Goal: Task Accomplishment & Management: Manage account settings

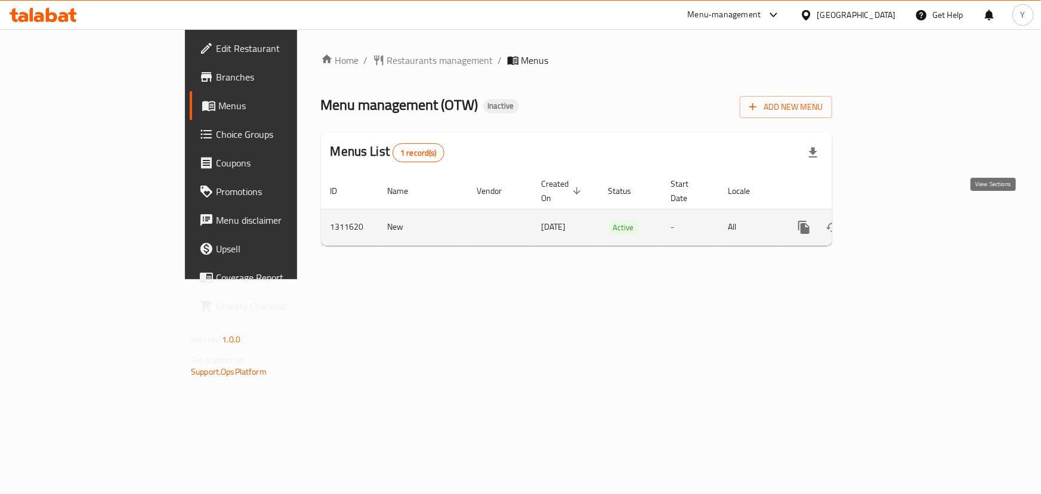
click at [897, 220] on icon "enhanced table" at bounding box center [890, 227] width 14 height 14
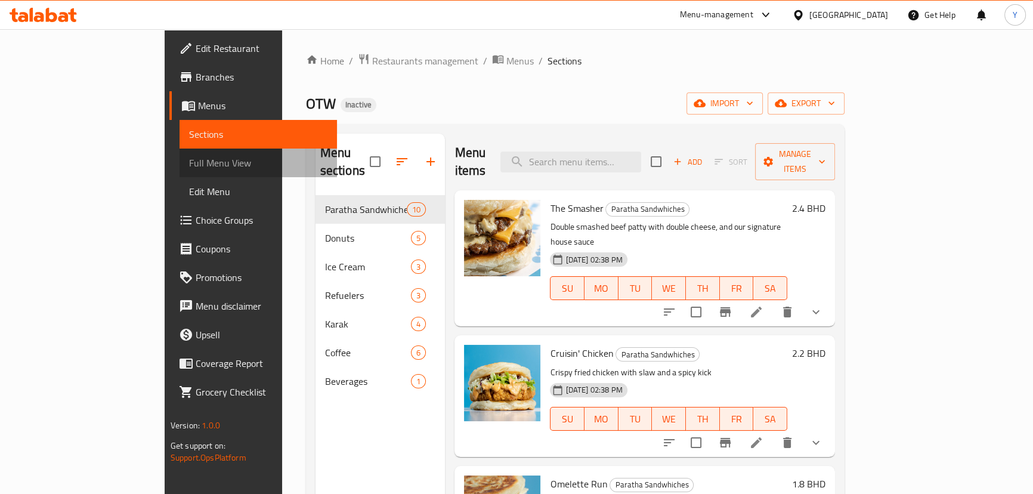
click at [189, 165] on span "Full Menu View" at bounding box center [258, 163] width 138 height 14
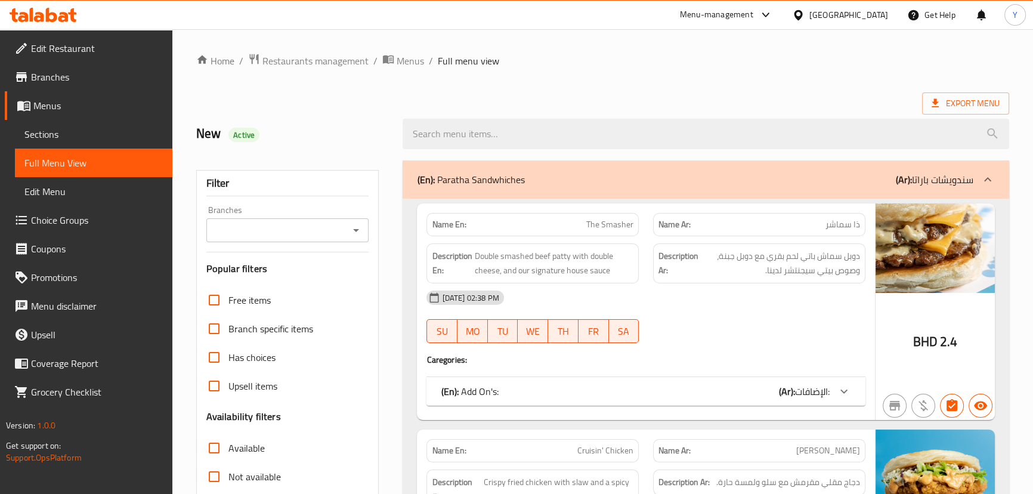
click at [95, 132] on span "Sections" at bounding box center [93, 134] width 138 height 14
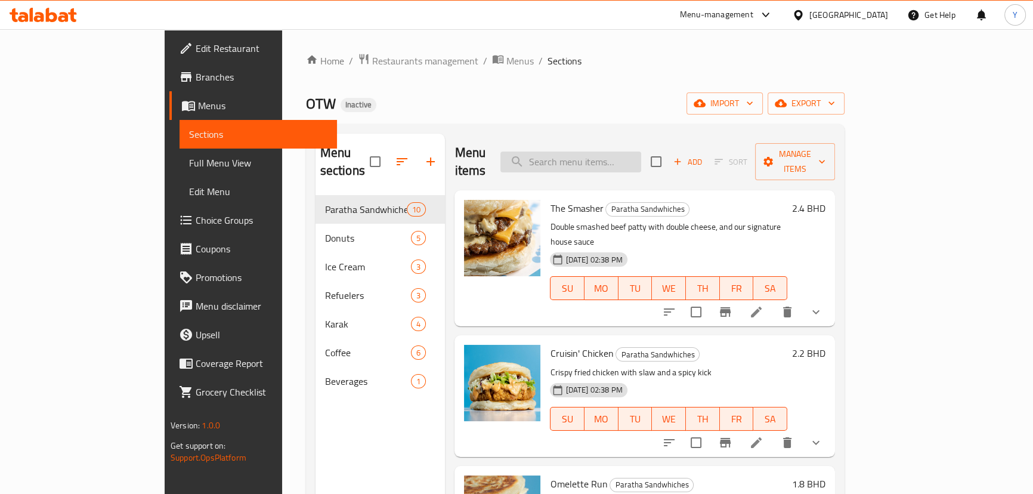
click at [613, 155] on input "search" at bounding box center [571, 162] width 141 height 21
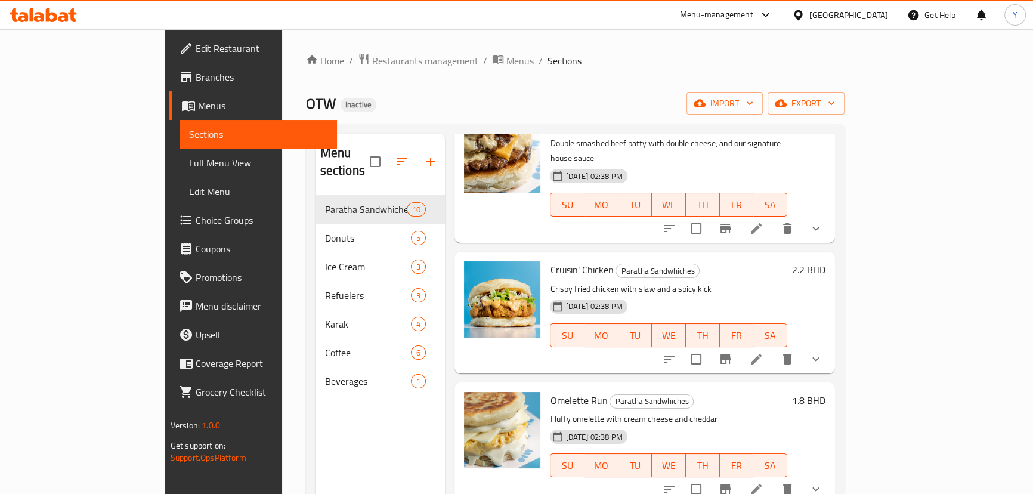
scroll to position [162, 0]
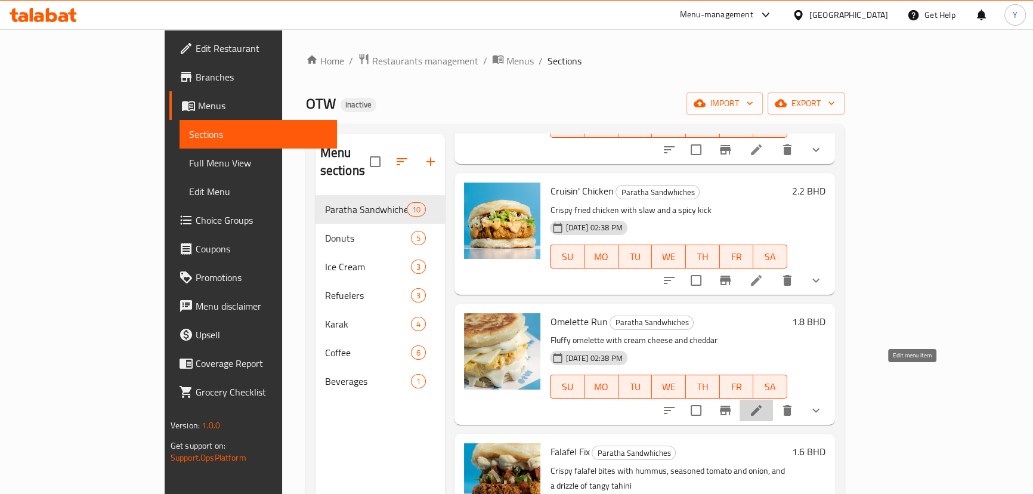
click at [764, 403] on icon at bounding box center [756, 410] width 14 height 14
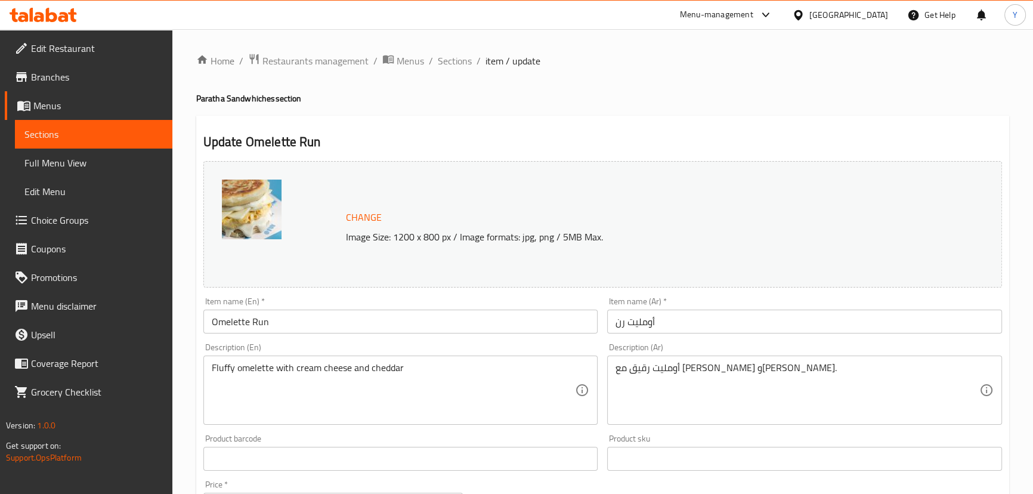
click at [811, 369] on div at bounding box center [516, 247] width 1033 height 494
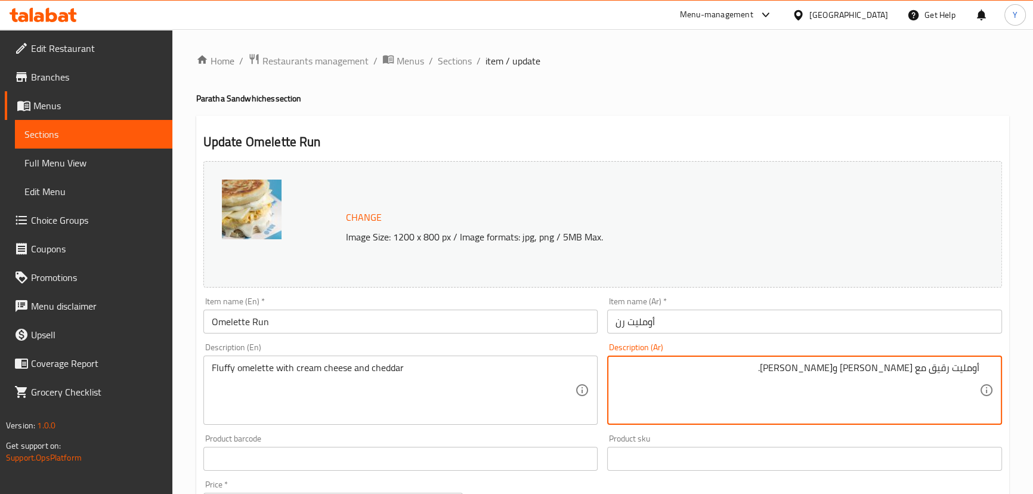
click at [939, 365] on textarea "أومليت رقيق مع جبنة كريمة وشيدر." at bounding box center [798, 390] width 364 height 57
type textarea "أومليت فلافي مع جبنة كريمة وشيدر."
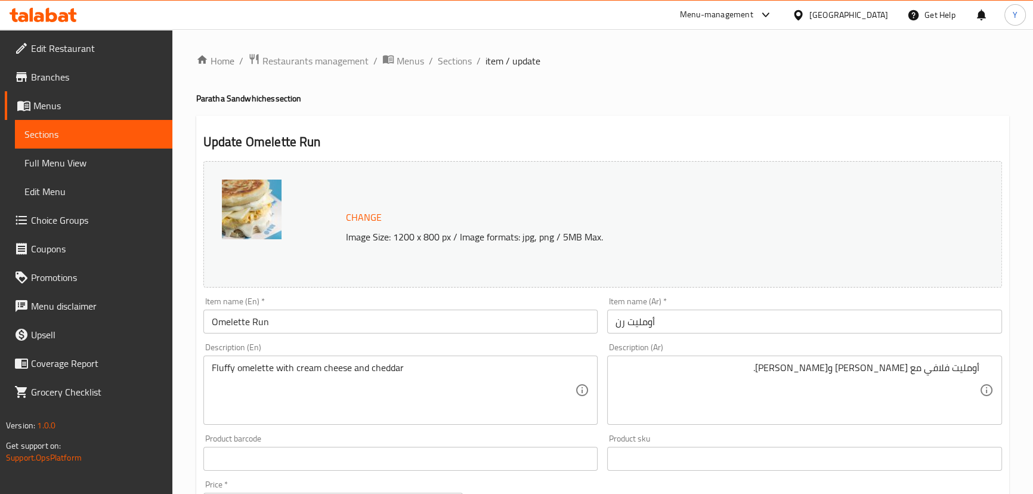
click at [953, 48] on div "Home / Restaurants management / Menus / Sections / item / update Paratha Sandwh…" at bounding box center [602, 454] width 861 height 851
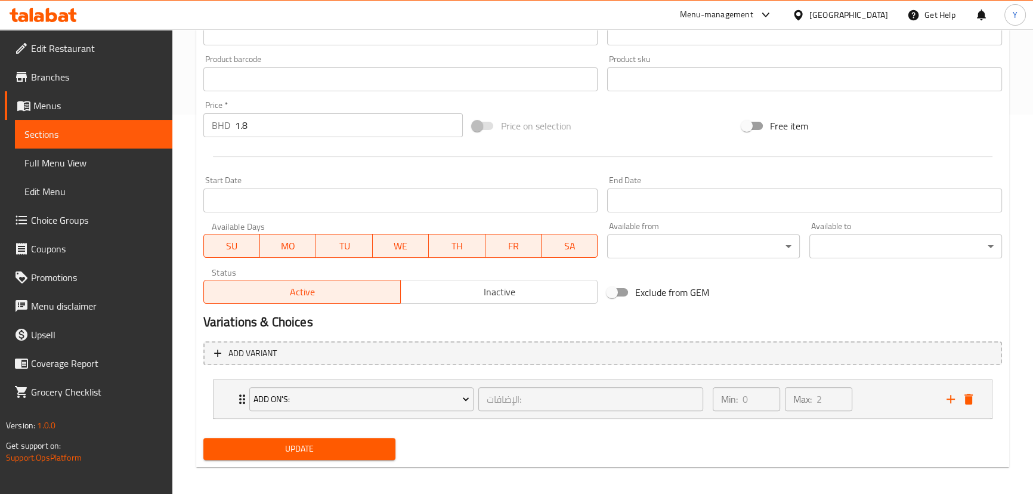
click at [351, 447] on span "Update" at bounding box center [300, 448] width 174 height 15
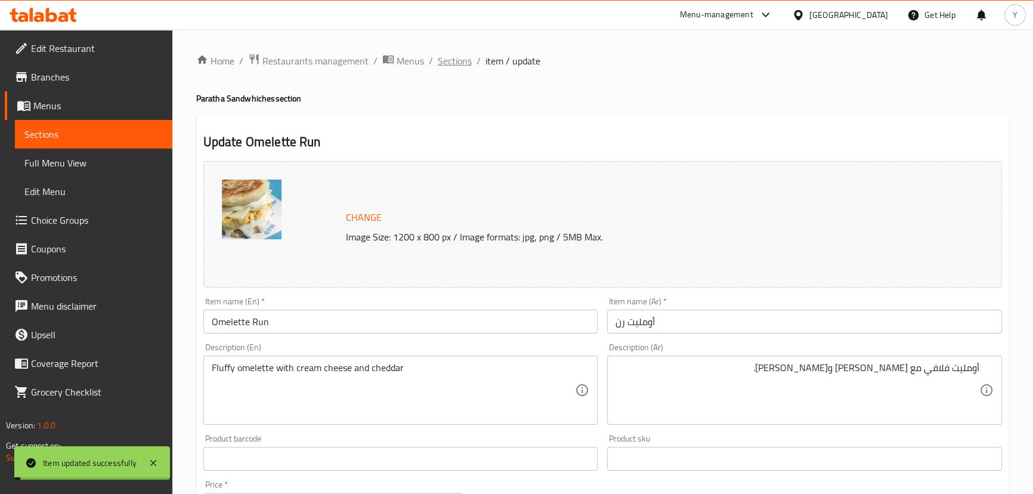
click at [445, 55] on span "Sections" at bounding box center [455, 61] width 34 height 14
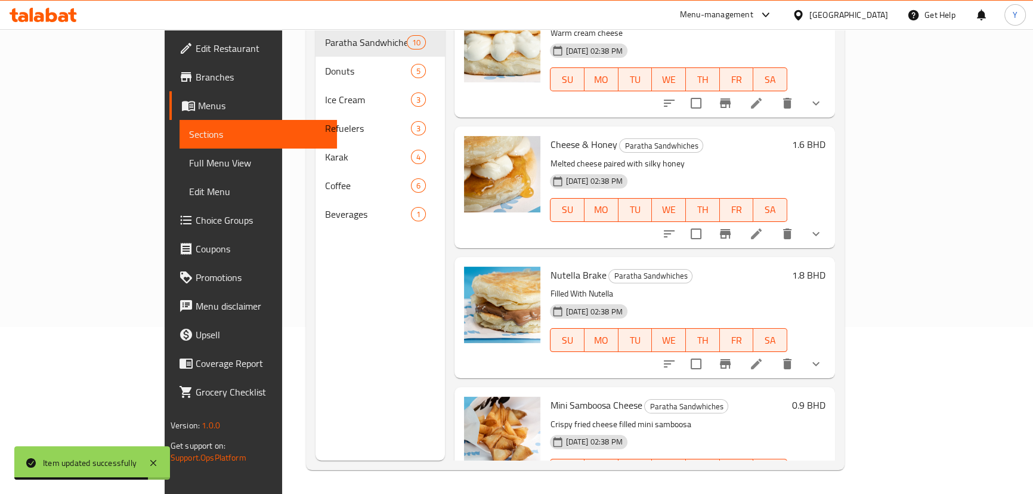
scroll to position [838, 0]
click at [802, 484] on li at bounding box center [784, 494] width 33 height 21
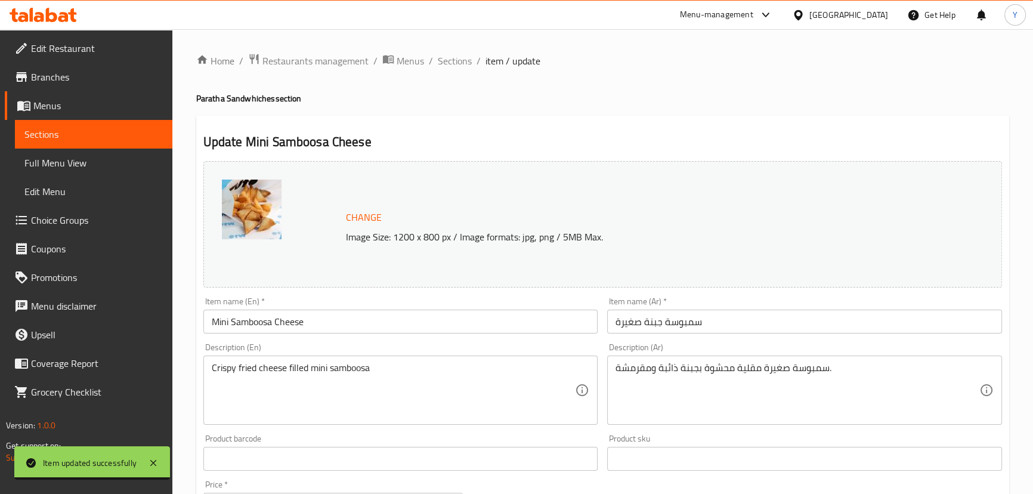
click at [631, 329] on input "سمبوسة جبنة صغيرة" at bounding box center [804, 322] width 395 height 24
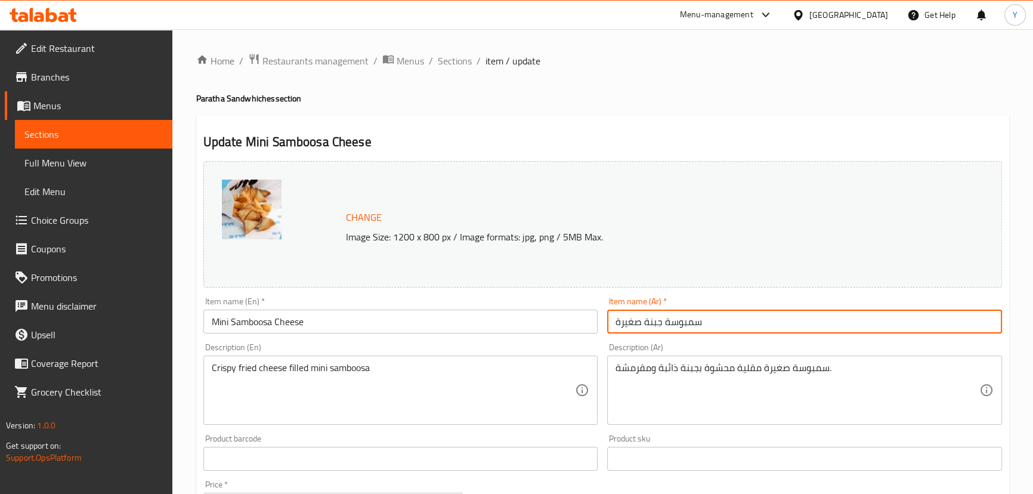
click at [631, 329] on input "سمبوسة جبنة صغيرة" at bounding box center [804, 322] width 395 height 24
drag, startPoint x: 810, startPoint y: 354, endPoint x: 908, endPoint y: 319, distance: 104.2
click at [908, 319] on input "سمبوسة جبنة صغيرة" at bounding box center [804, 322] width 395 height 24
type input "ميني سمبوسة جبنة"
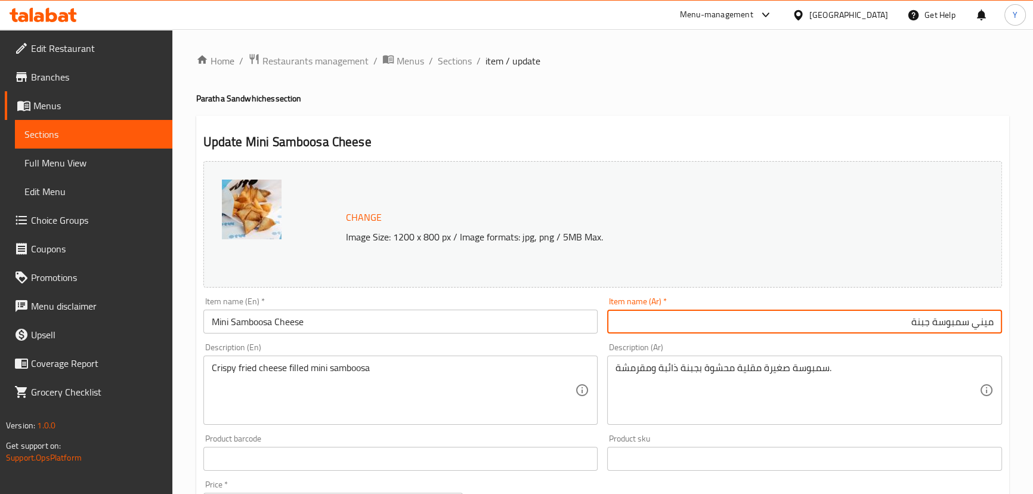
click at [903, 101] on h4 "Paratha Sandwhiches section" at bounding box center [602, 98] width 813 height 12
click at [989, 325] on input "ميني سمبوسة جبنة" at bounding box center [804, 322] width 395 height 24
click at [983, 373] on div "سمبوسة صغيرة مقلية محشوة بجبنة ذائبة ومقرمشة. Description (Ar)" at bounding box center [804, 390] width 395 height 69
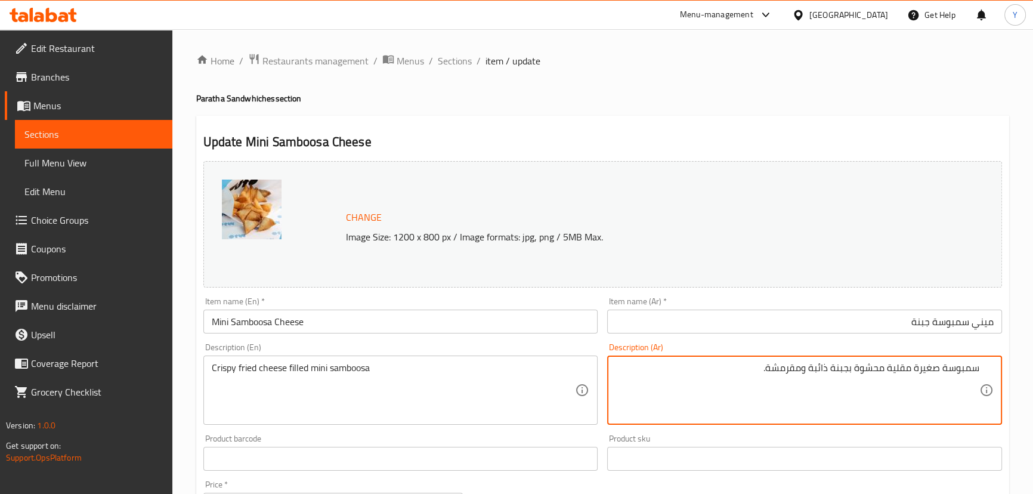
click at [977, 369] on textarea "سمبوسة صغيرة مقلية محشوة بجبنة ذائبة ومقرمشة." at bounding box center [798, 390] width 364 height 57
paste textarea "ميني"
click at [931, 364] on textarea "ميني سمبوسة مقلية محشوة بجبنة ذائبة ومقرمشة." at bounding box center [798, 390] width 364 height 57
paste textarea "سمبوسة"
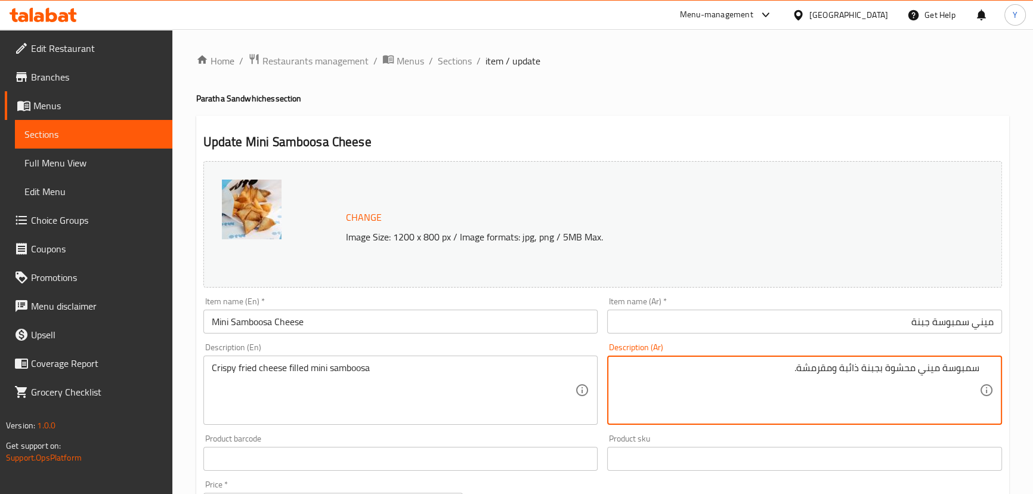
paste textarea "مقلية"
type textarea "سمبوسة ميني محشوة بجبنة مقلية مقرمشة."
click at [913, 79] on div "Home / Restaurants management / Menus / Sections / item / update Paratha Sandwh…" at bounding box center [602, 444] width 813 height 783
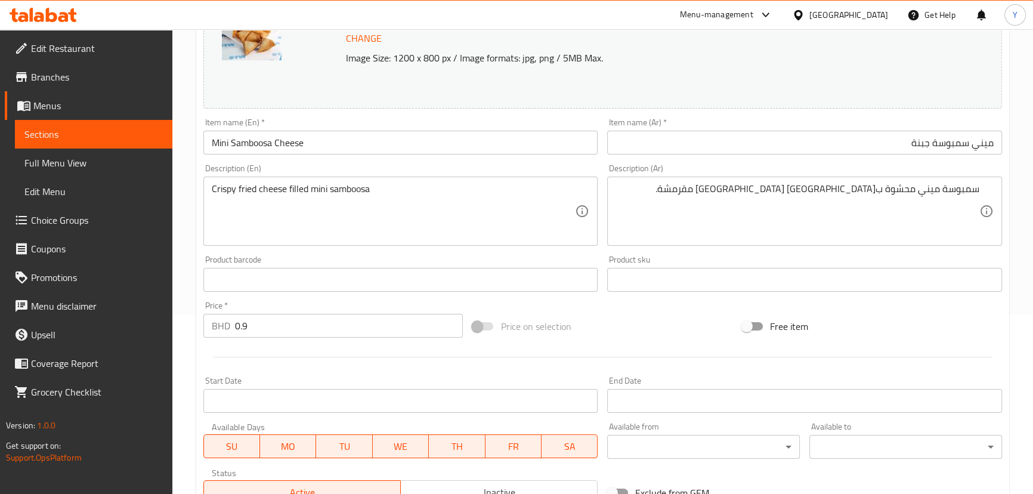
scroll to position [366, 0]
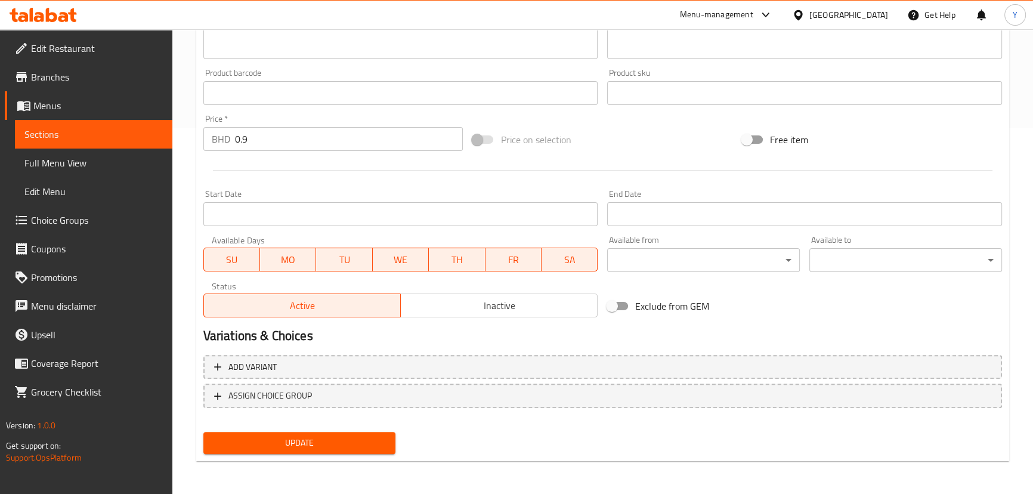
click at [376, 444] on span "Update" at bounding box center [300, 443] width 174 height 15
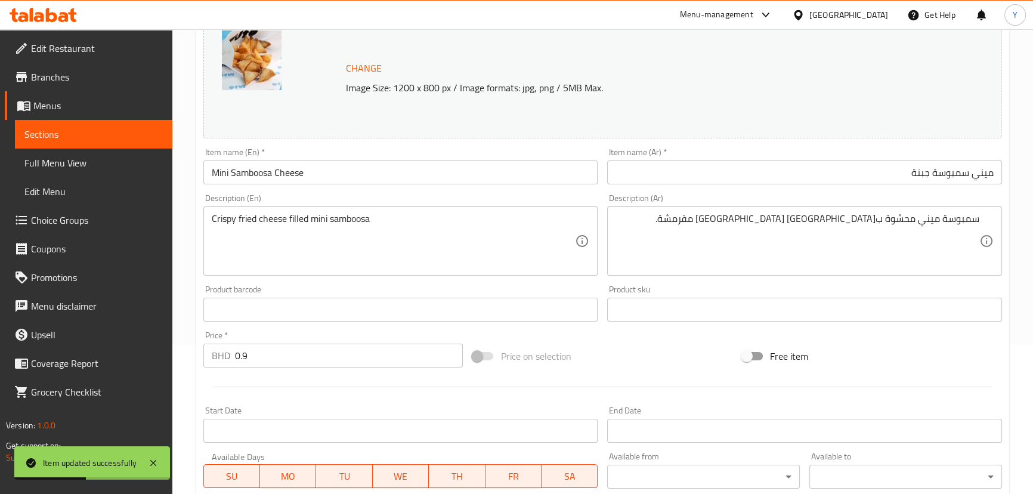
scroll to position [0, 0]
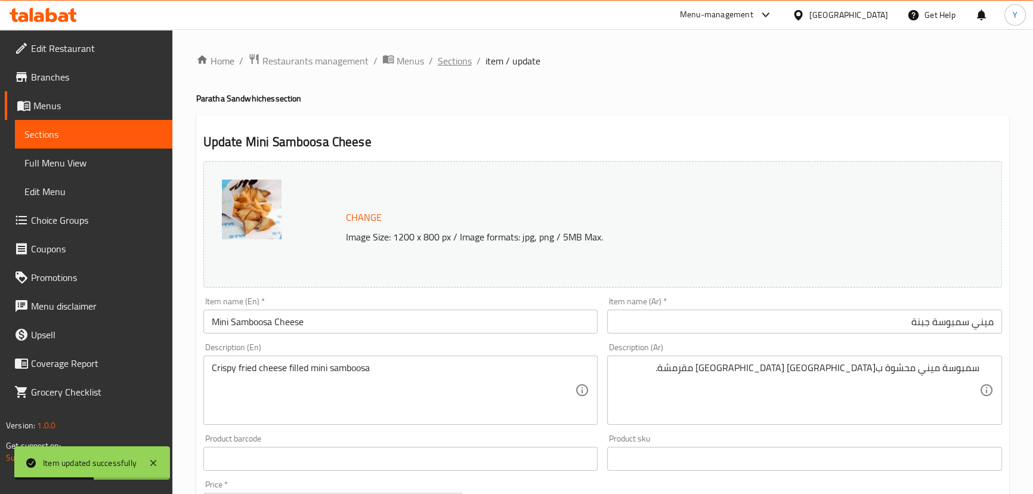
click at [462, 61] on span "Sections" at bounding box center [455, 61] width 34 height 14
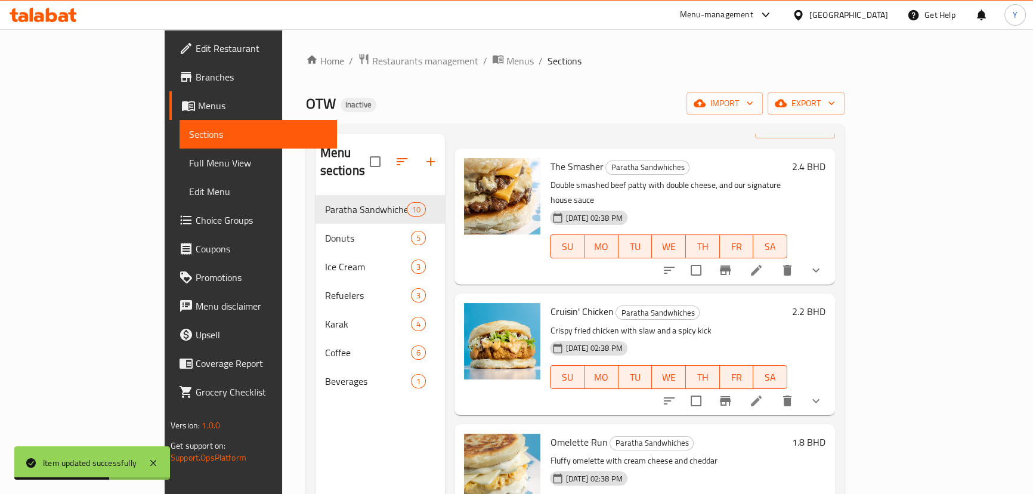
scroll to position [54, 0]
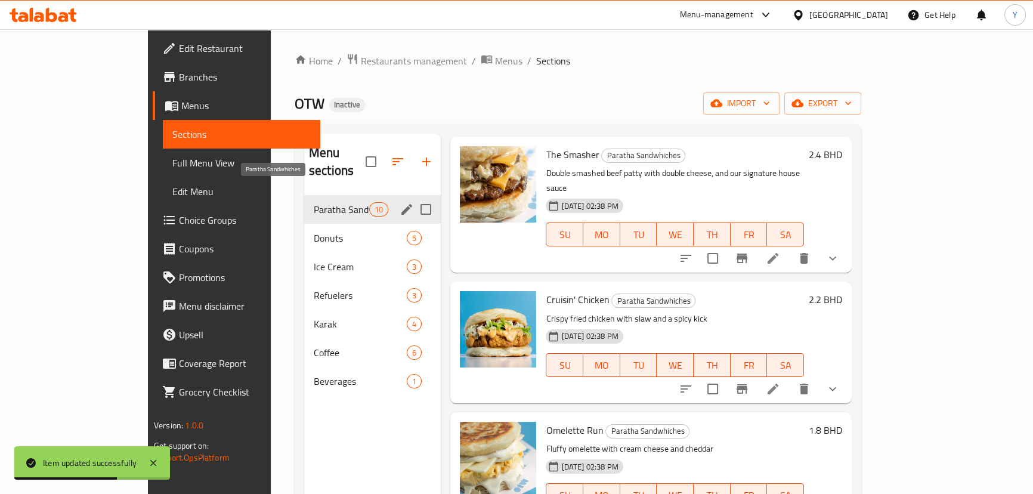
click at [314, 202] on span "Paratha Sandwhiches" at bounding box center [341, 209] width 55 height 14
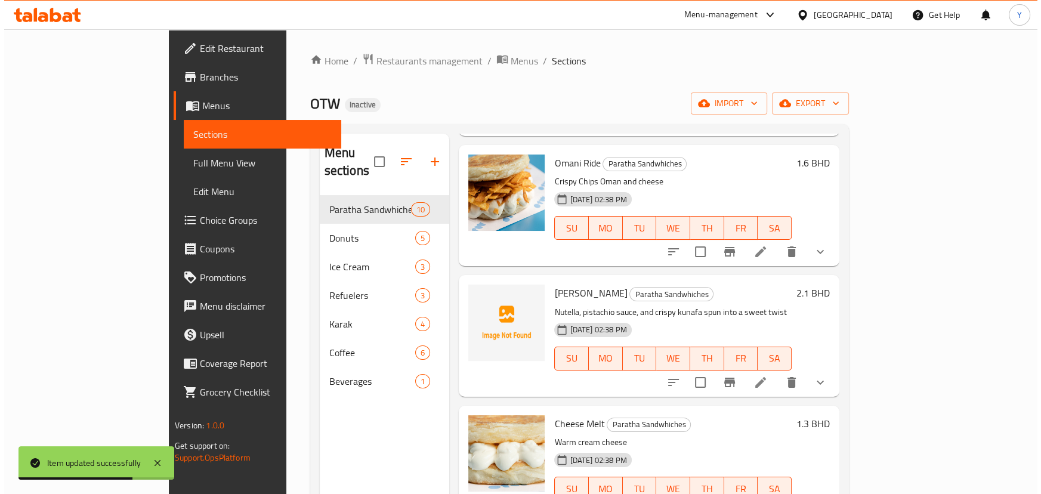
scroll to position [838, 0]
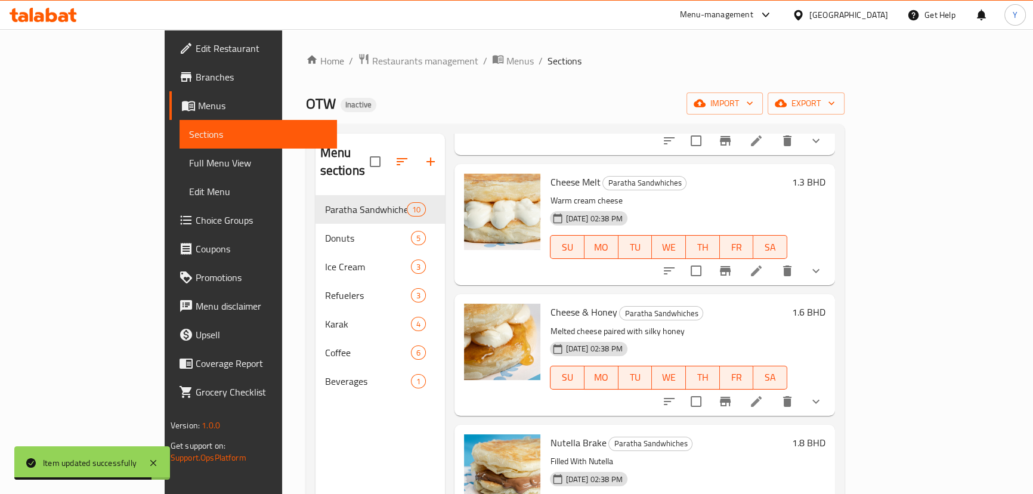
click at [416, 149] on button "button" at bounding box center [430, 161] width 29 height 29
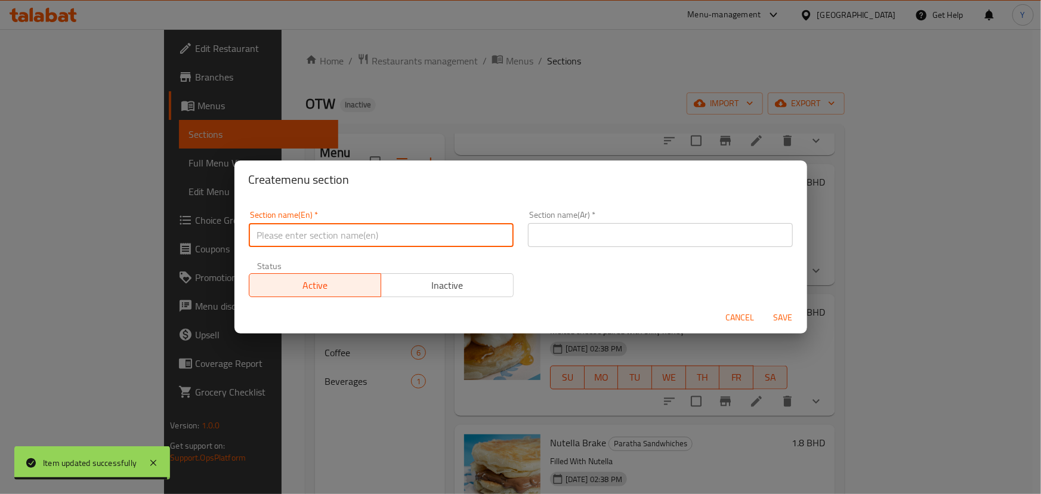
click at [402, 243] on input "text" at bounding box center [381, 235] width 265 height 24
paste input "Mini Samboosa"
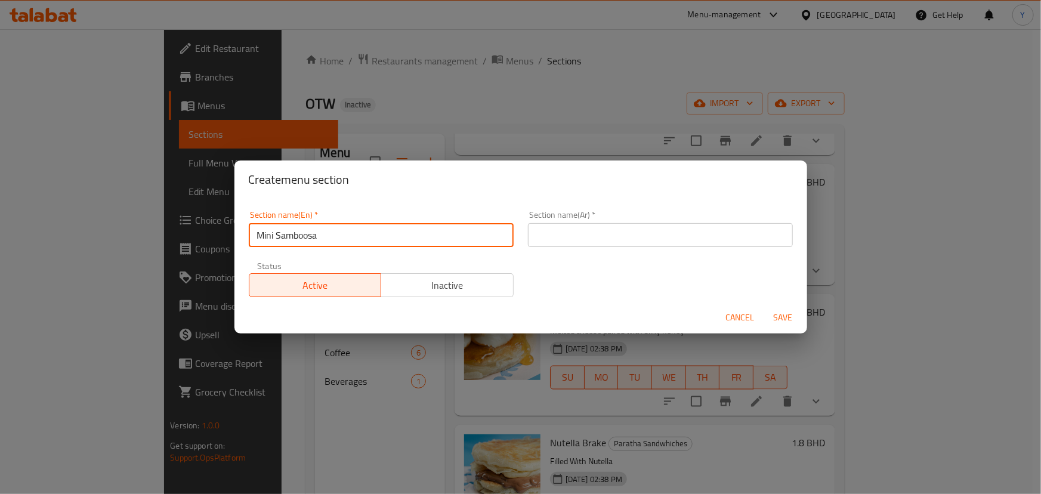
type input "Mini Samboosa"
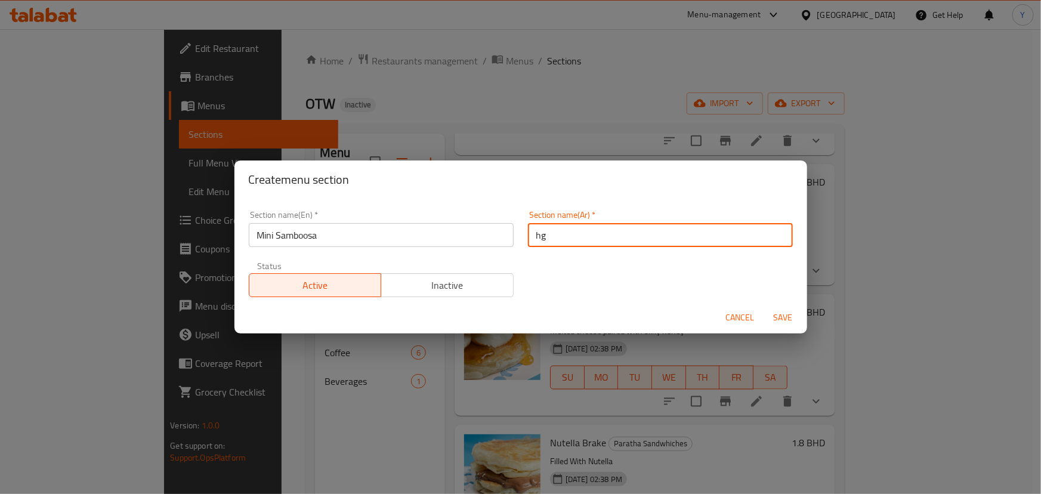
type input "h"
type input "الميني سمبوسة"
click at [764, 307] on button "Save" at bounding box center [783, 318] width 38 height 22
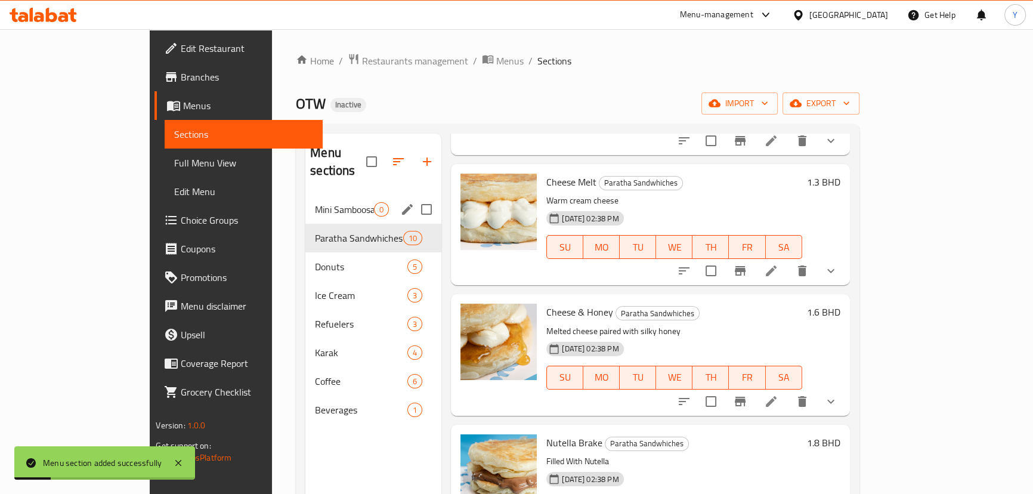
click at [400, 202] on icon "edit" at bounding box center [407, 209] width 14 height 14
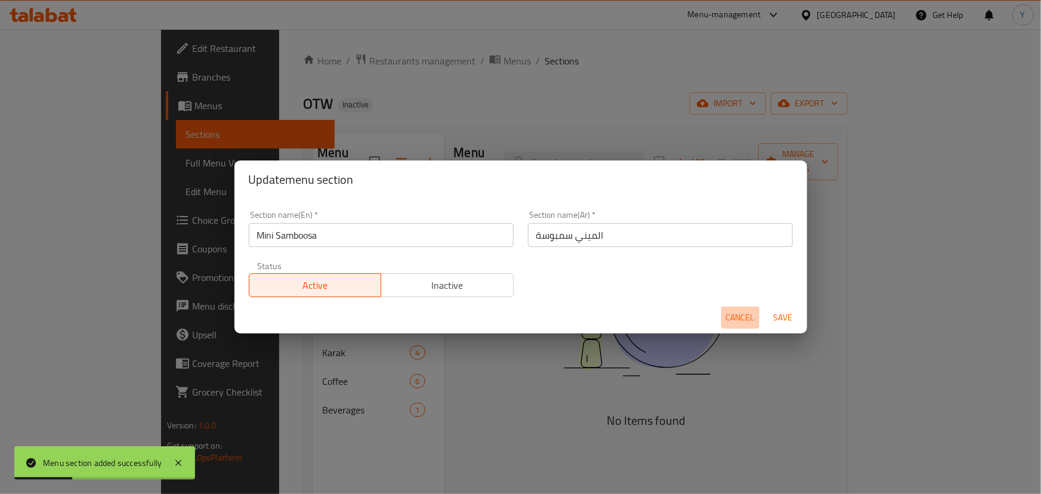
click at [742, 314] on span "Cancel" at bounding box center [740, 317] width 29 height 15
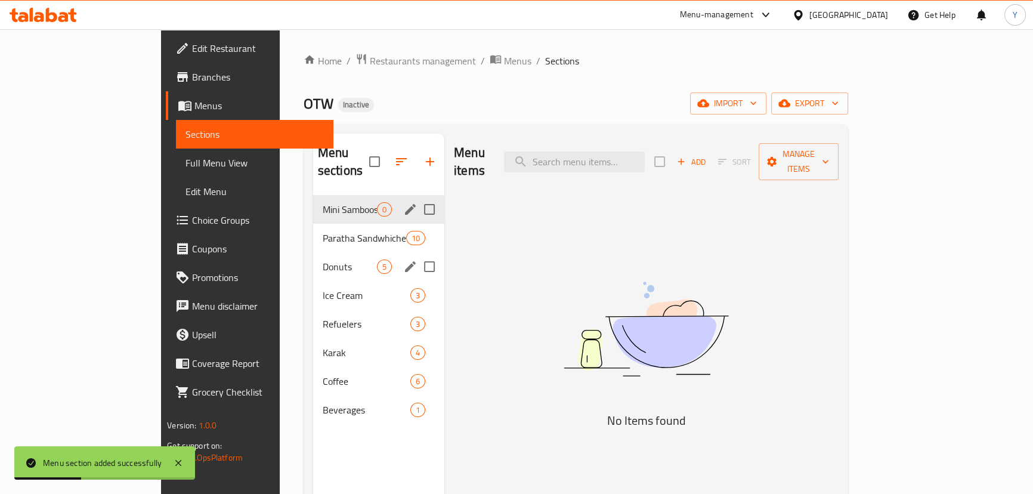
click at [323, 231] on span "Paratha Sandwhiches" at bounding box center [365, 238] width 84 height 14
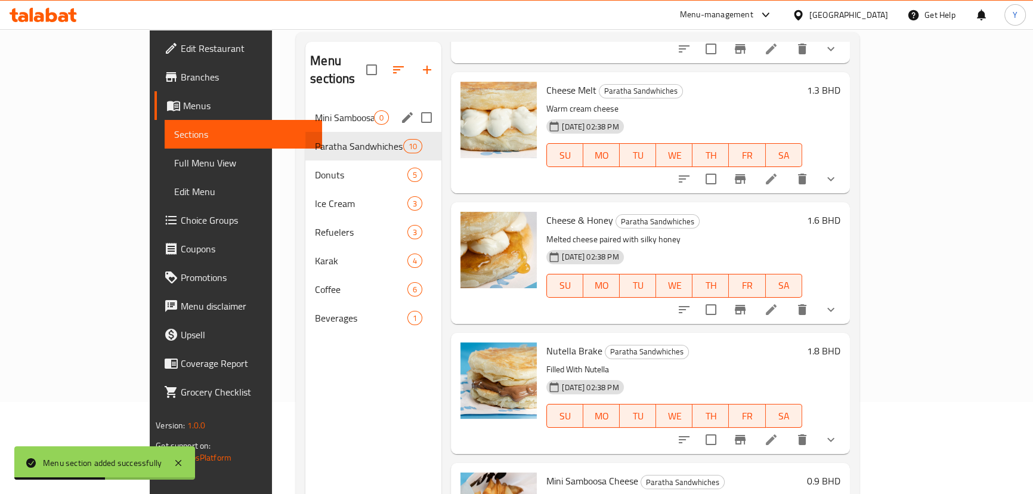
scroll to position [167, 0]
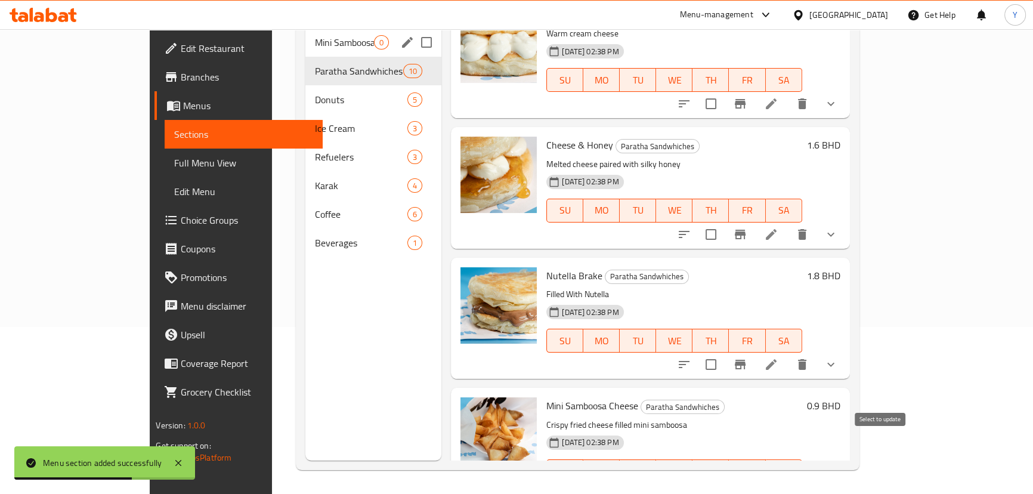
click at [752, 483] on input "checkbox" at bounding box center [739, 495] width 25 height 25
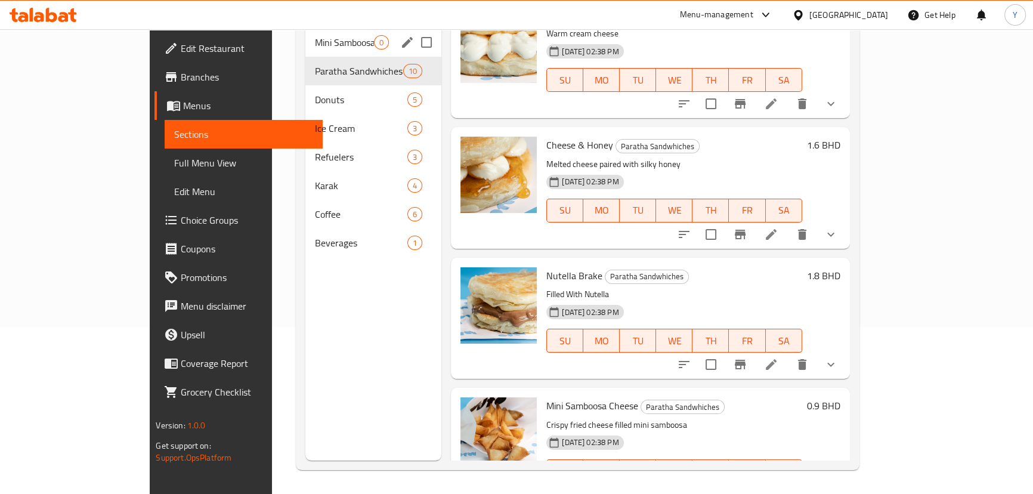
drag, startPoint x: 252, startPoint y: 310, endPoint x: 267, endPoint y: 311, distance: 15.0
click at [305, 310] on div "Menu sections Mini Samboosa 0 Paratha Sandwhiches 10 Donuts 5 Ice Cream 3 Refue…" at bounding box center [373, 214] width 136 height 494
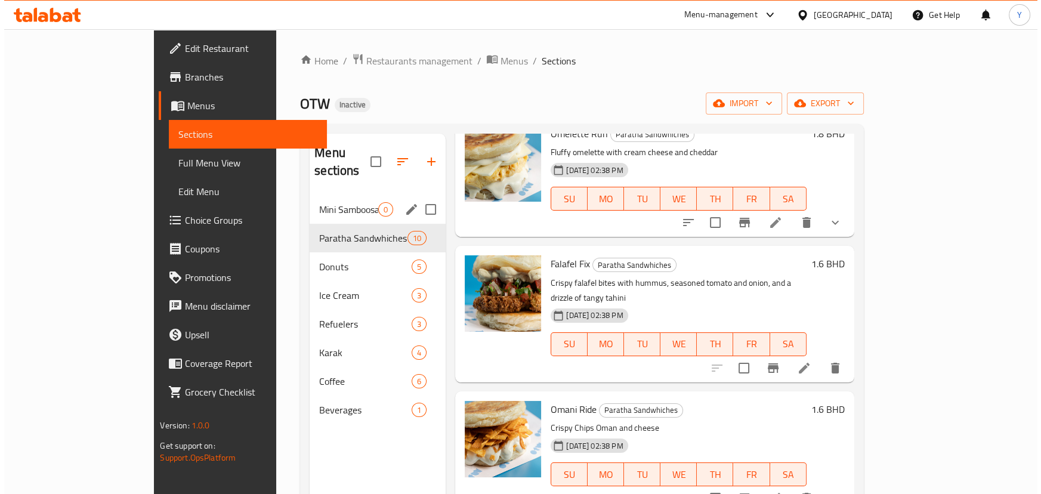
scroll to position [0, 0]
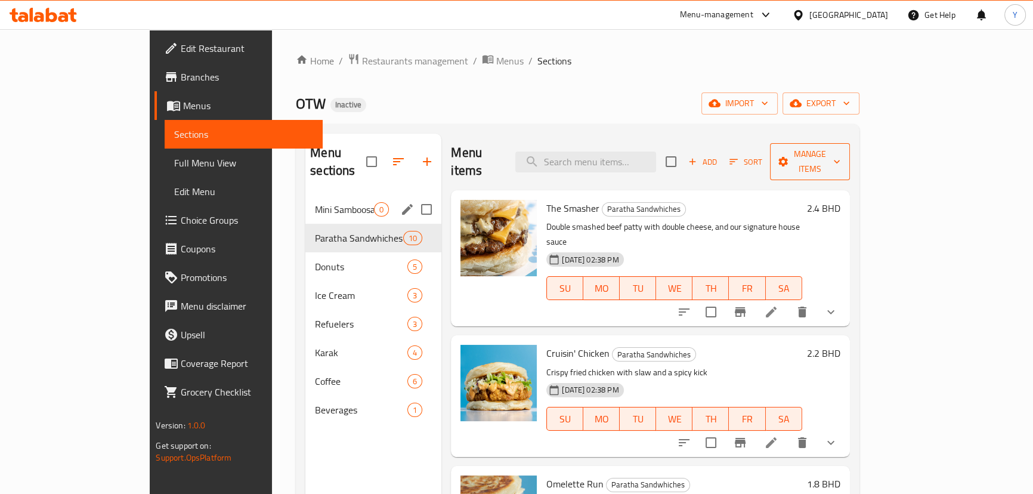
click at [841, 153] on span "Manage items" at bounding box center [810, 162] width 61 height 30
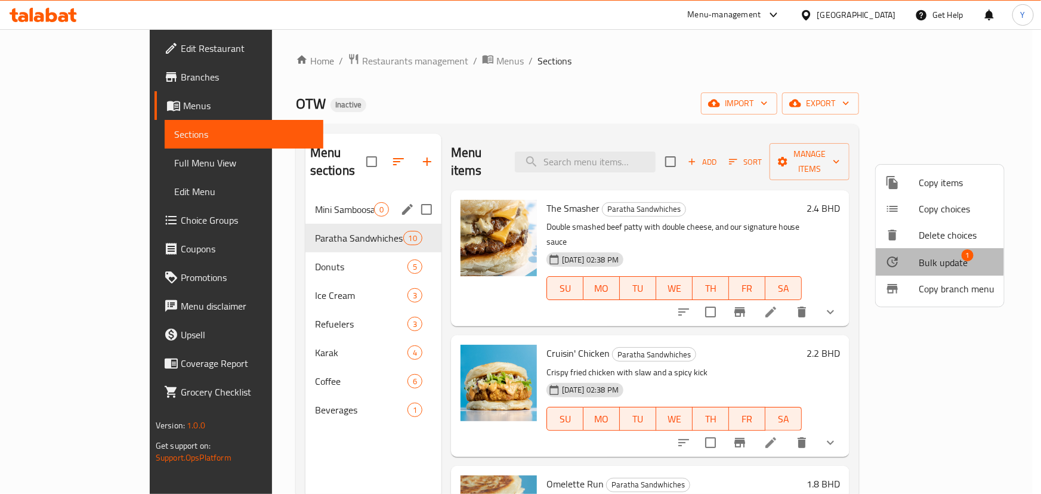
click at [892, 251] on li "Bulk update 1" at bounding box center [940, 261] width 128 height 27
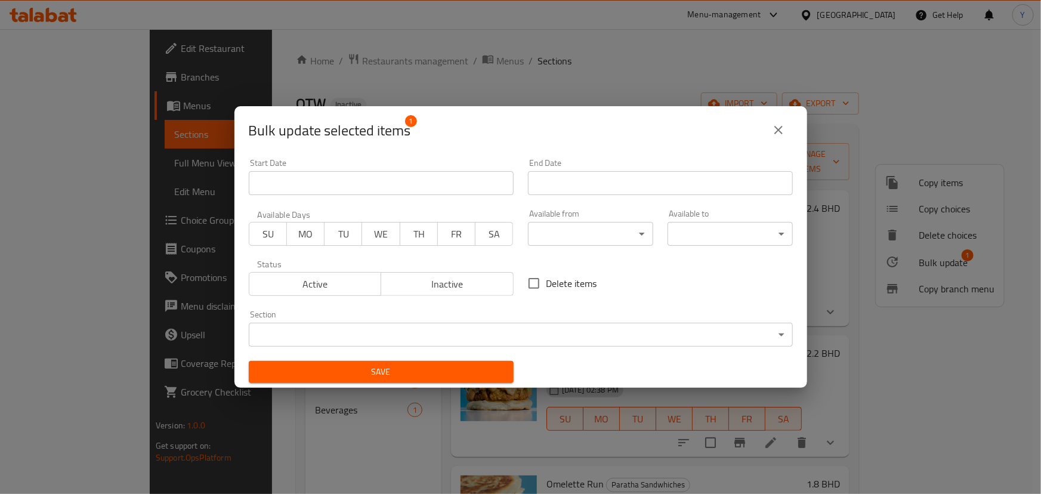
click at [431, 335] on body "​ Menu-management Bahrain Get Help Y Edit Restaurant Branches Menus Sections Fu…" at bounding box center [520, 261] width 1041 height 465
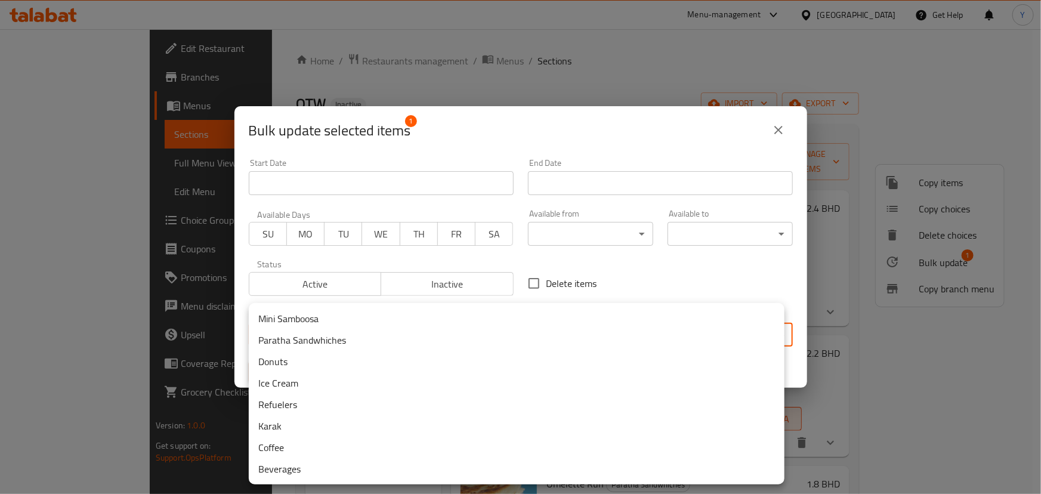
click at [337, 316] on li "Mini Samboosa" at bounding box center [517, 318] width 536 height 21
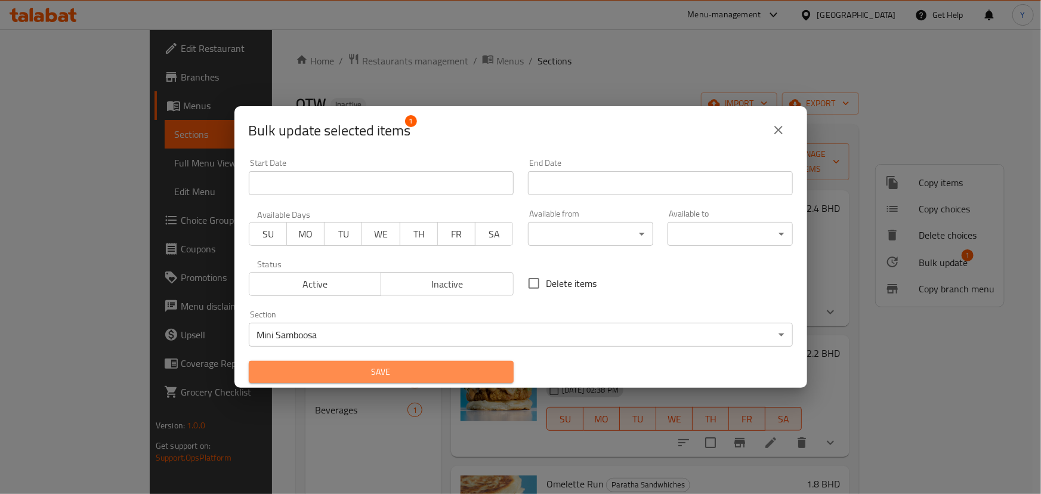
click at [439, 366] on span "Save" at bounding box center [381, 372] width 246 height 15
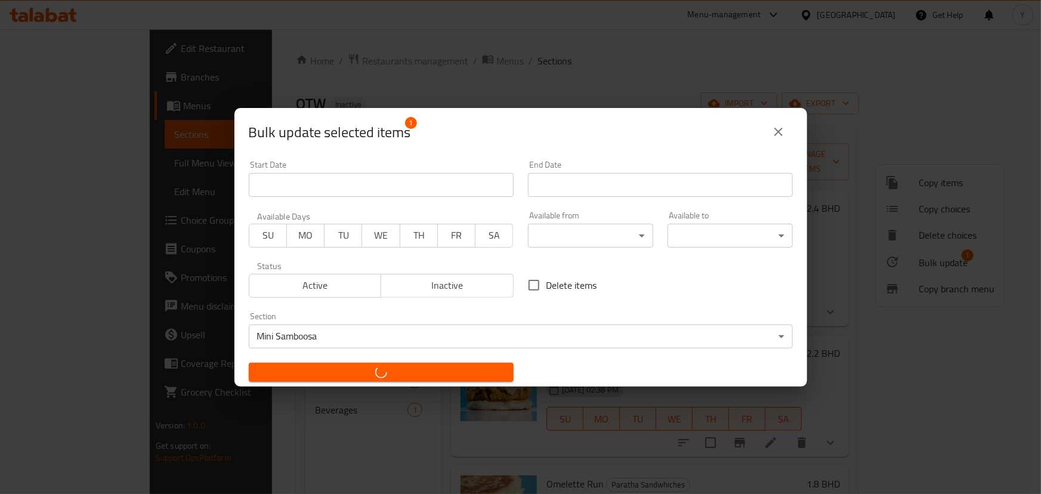
checkbox input "false"
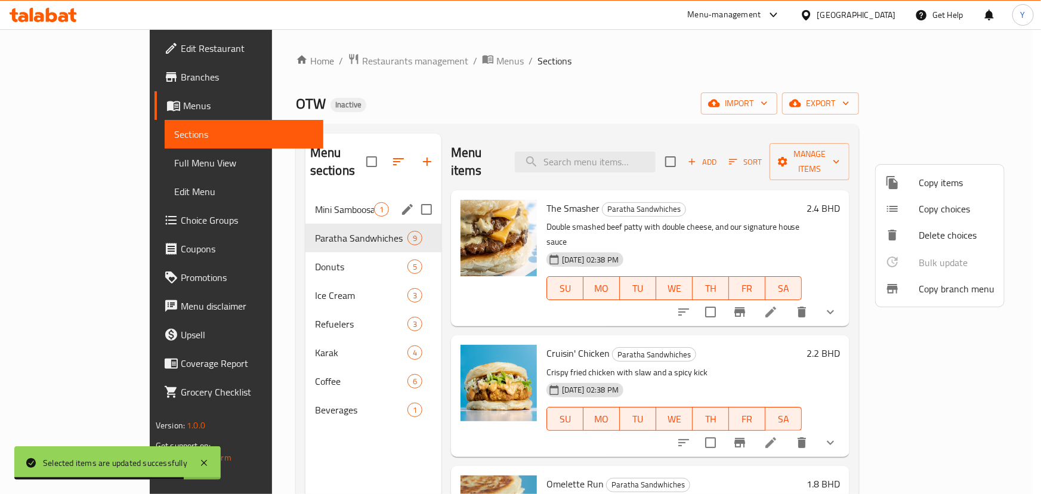
click at [644, 151] on div at bounding box center [520, 247] width 1041 height 494
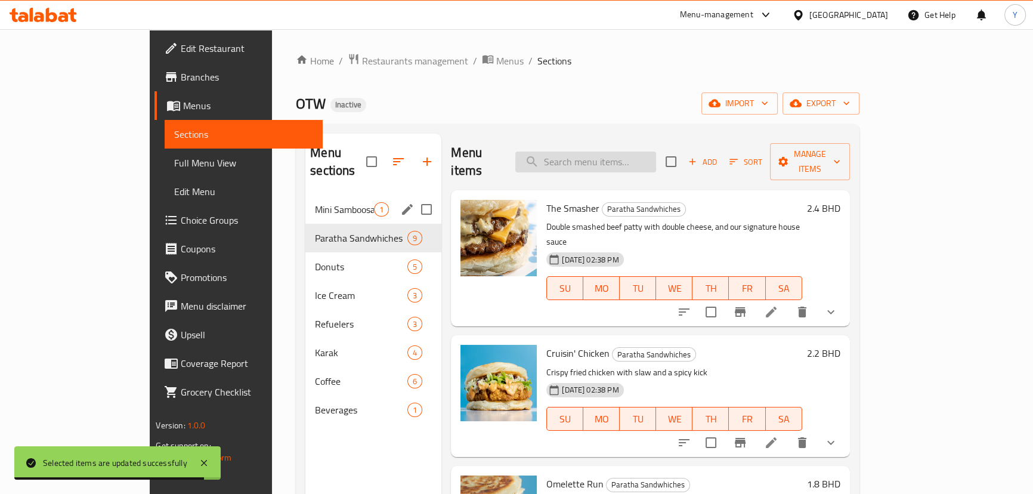
click at [640, 152] on input "search" at bounding box center [585, 162] width 141 height 21
paste input "Nutella Route"
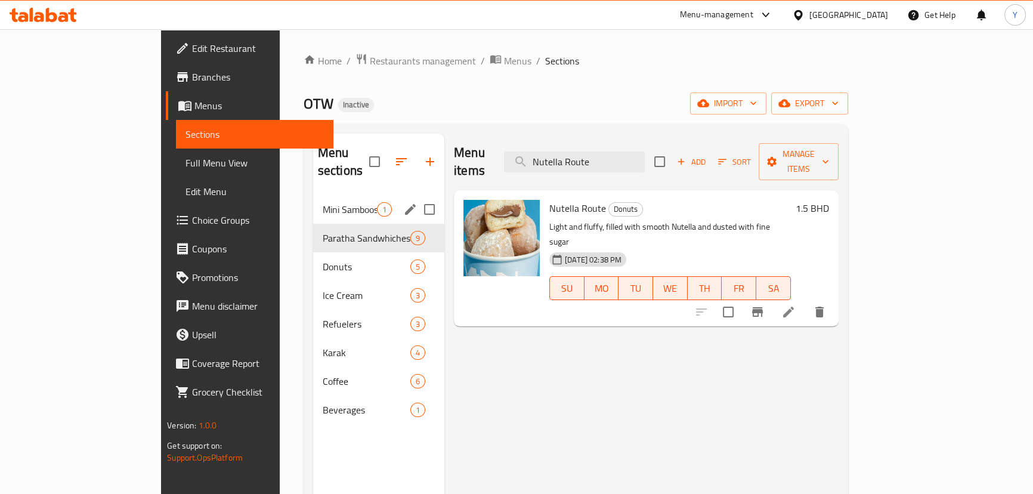
type input "Nutella Route"
click at [805, 301] on li at bounding box center [788, 311] width 33 height 21
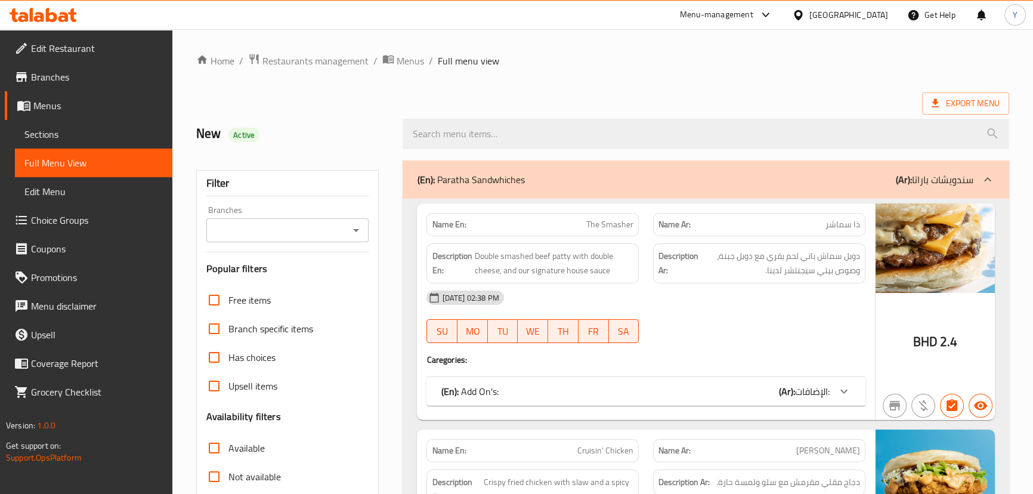
click at [754, 394] on div "(En): Add On's: (Ar): الإضافات:" at bounding box center [635, 391] width 388 height 14
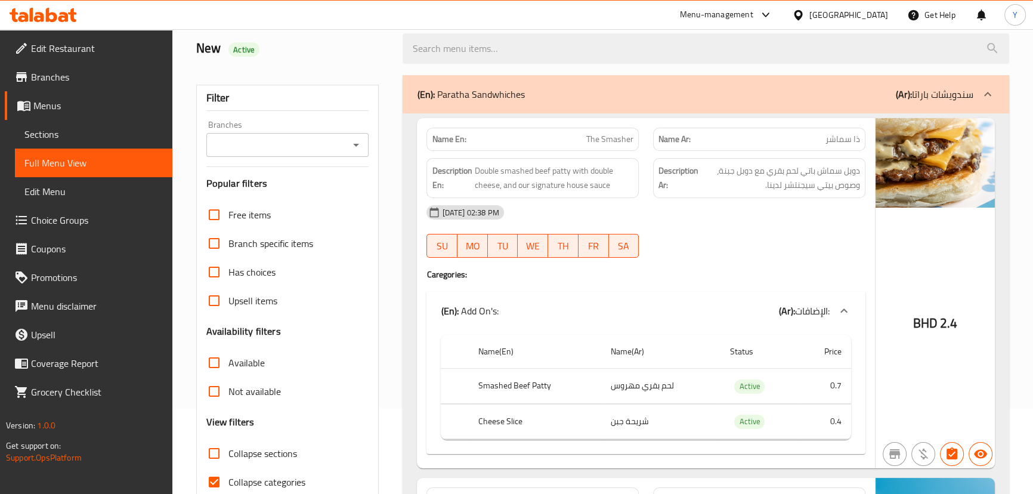
scroll to position [162, 0]
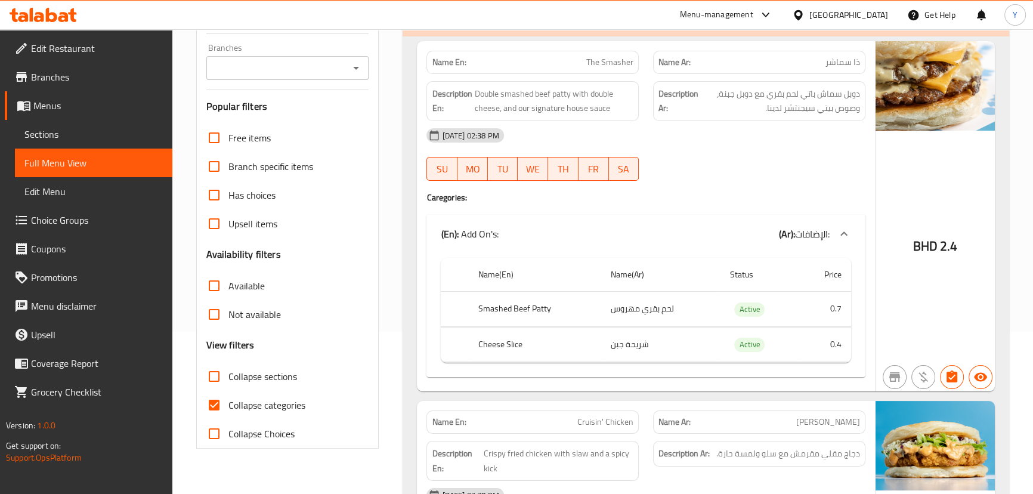
click at [809, 189] on div "Name En: The Smasher Name Ar: ذا سماشر Description En: Double smashed beef patt…" at bounding box center [646, 216] width 458 height 350
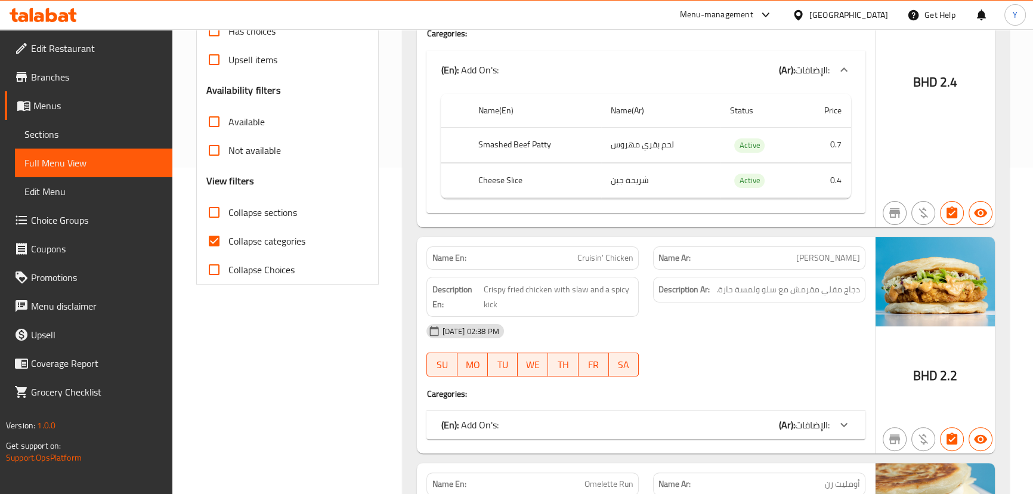
scroll to position [379, 0]
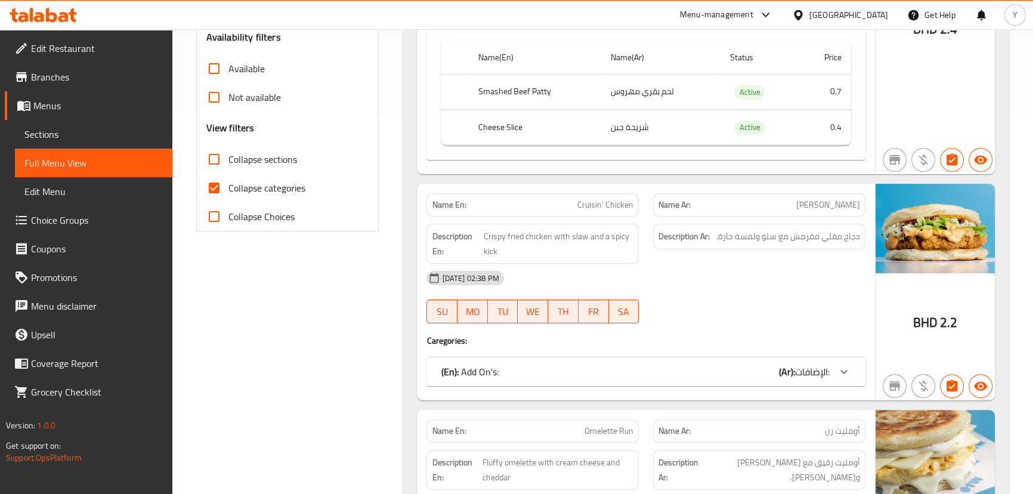
click at [720, 382] on div "(En): Add On's: (Ar): الإضافات:" at bounding box center [646, 371] width 439 height 29
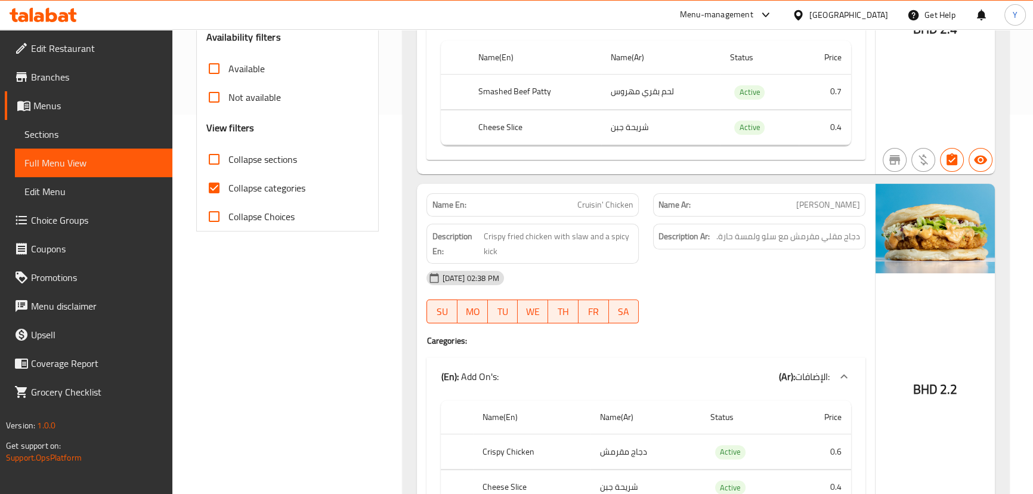
click at [767, 365] on div "(En): Add On's: (Ar): الإضافات:" at bounding box center [646, 376] width 439 height 38
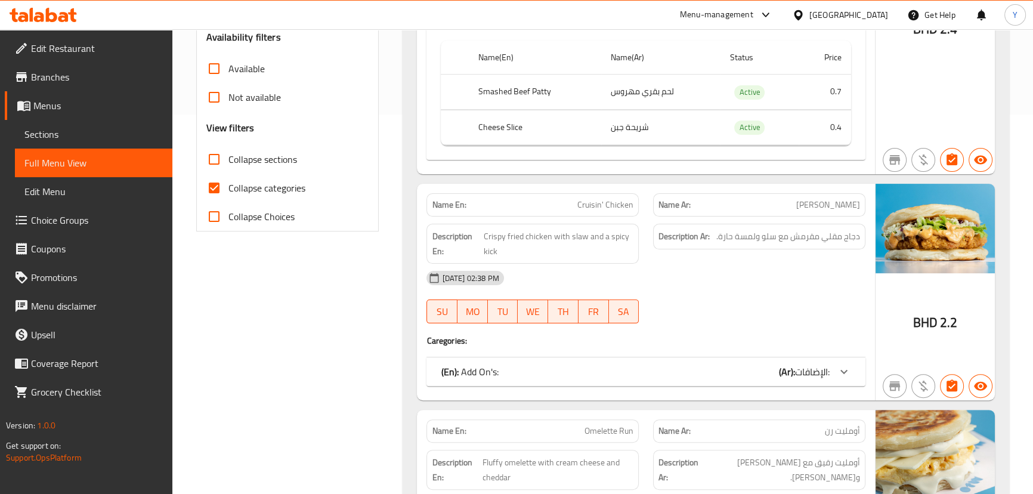
click at [745, 383] on div "(En): Add On's: (Ar): الإضافات:" at bounding box center [646, 371] width 439 height 29
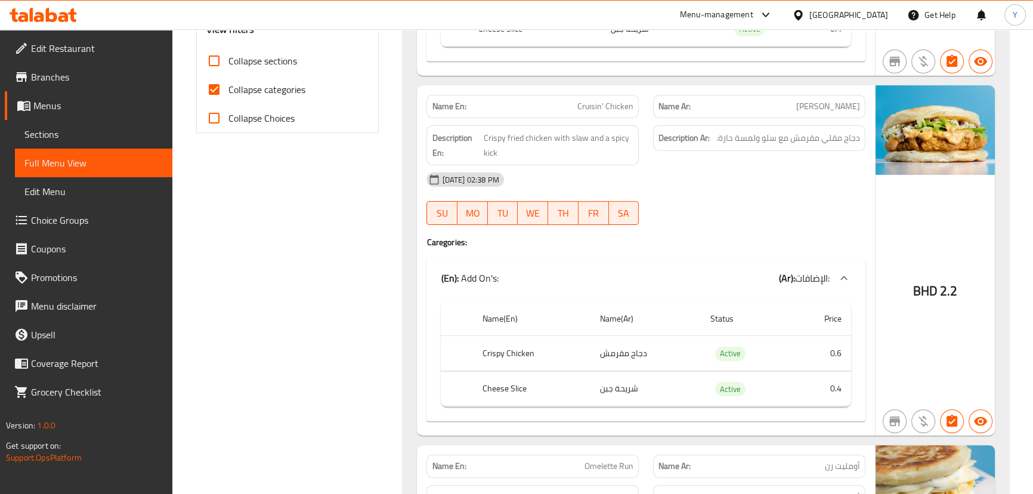
scroll to position [488, 0]
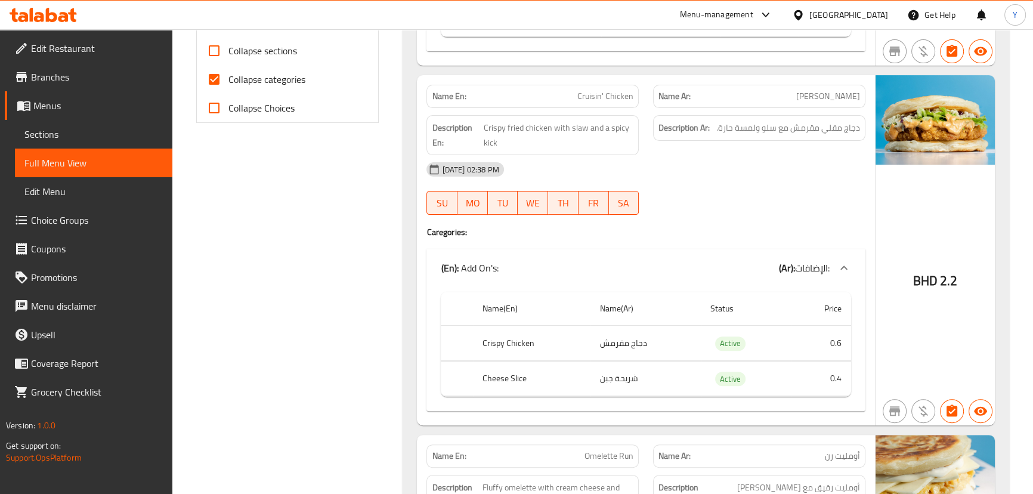
click at [895, 208] on div "BHD 2.2" at bounding box center [935, 250] width 119 height 350
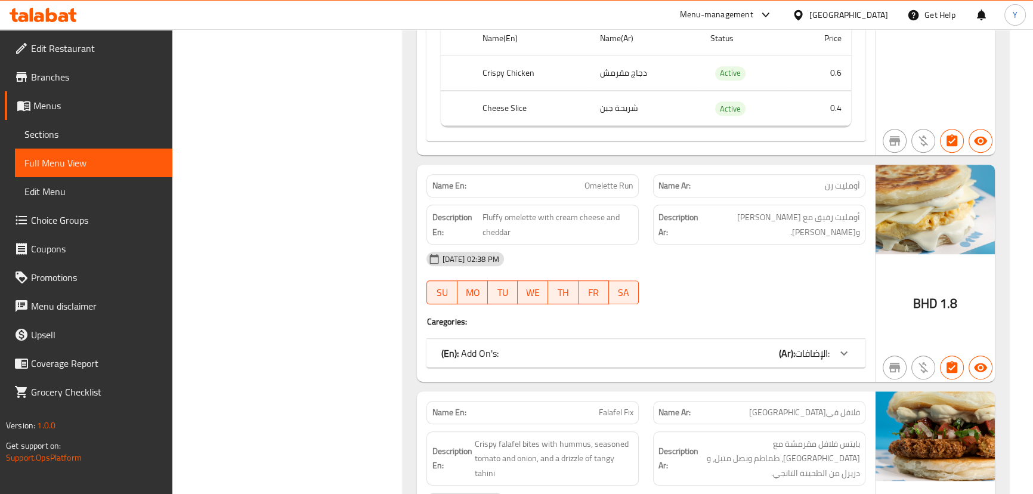
scroll to position [759, 0]
click at [621, 191] on span "Omelette Run" at bounding box center [609, 185] width 49 height 13
copy span "Omelette Run"
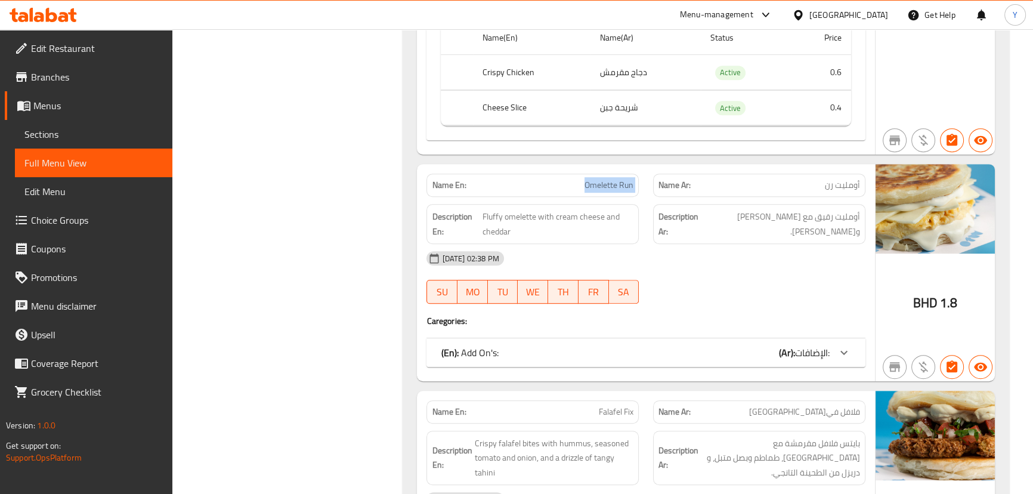
click at [823, 353] on span "الإضافات:" at bounding box center [812, 353] width 35 height 18
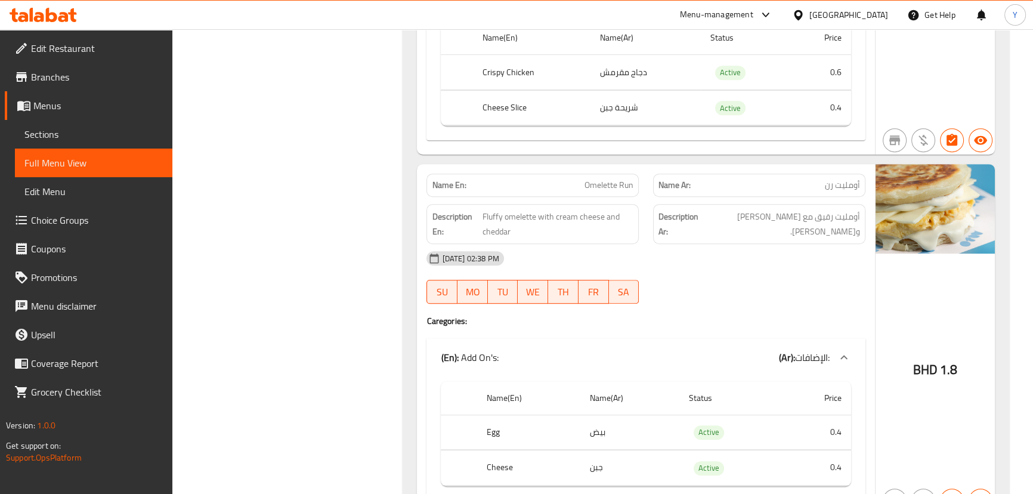
click at [822, 286] on div "14-09-2025 02:38 PM SU MO TU WE TH FR SA" at bounding box center [645, 277] width 453 height 67
click at [513, 430] on th "Egg" at bounding box center [528, 432] width 103 height 35
click at [523, 458] on th "Cheese" at bounding box center [528, 467] width 103 height 35
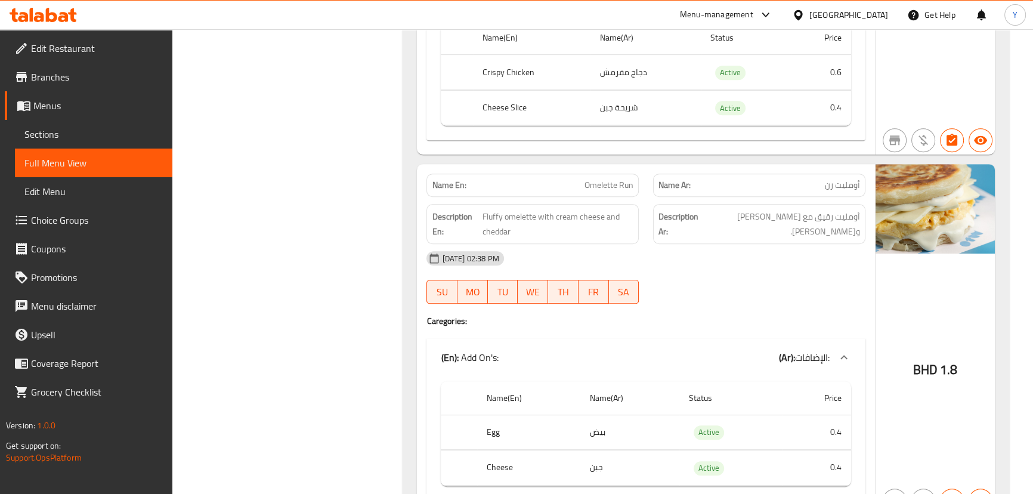
click at [523, 458] on th "Cheese" at bounding box center [528, 467] width 103 height 35
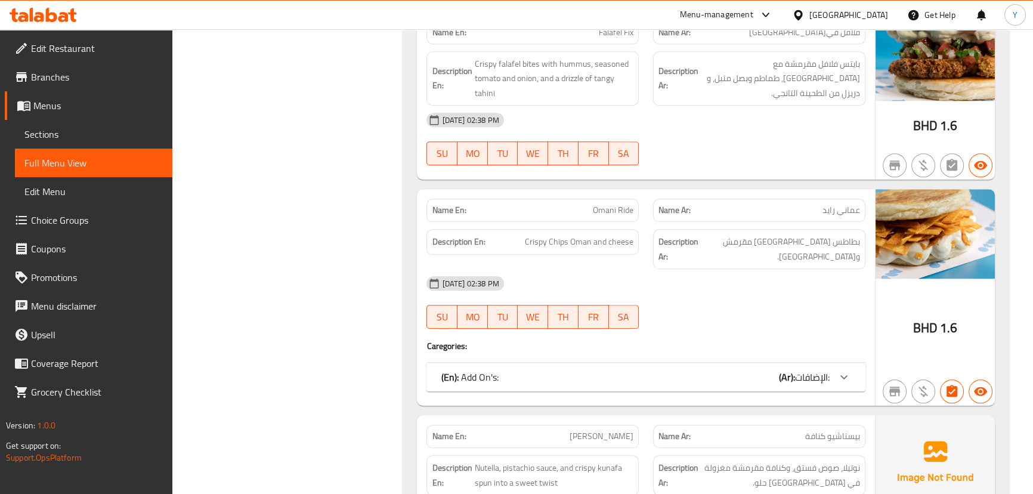
scroll to position [1334, 0]
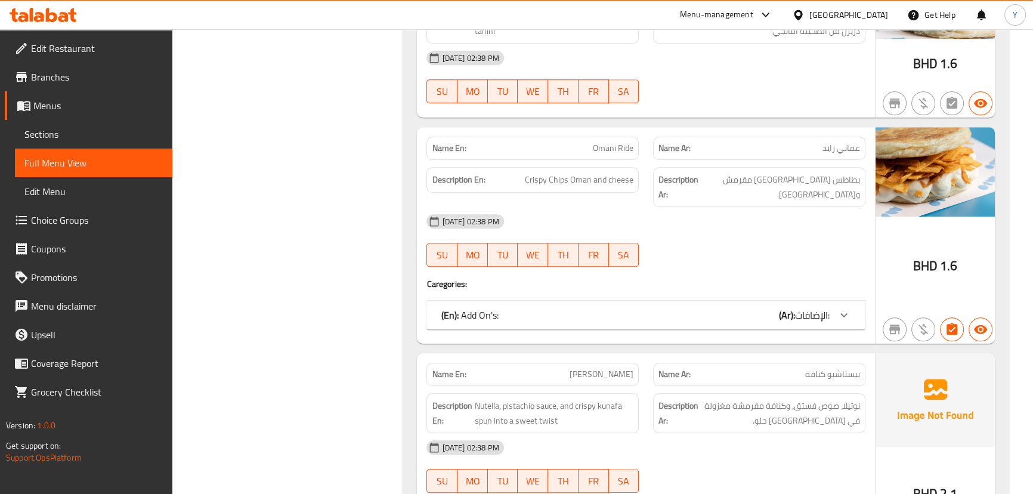
click at [782, 310] on div "(En): Add On's: (Ar): الإضافات:" at bounding box center [646, 315] width 439 height 29
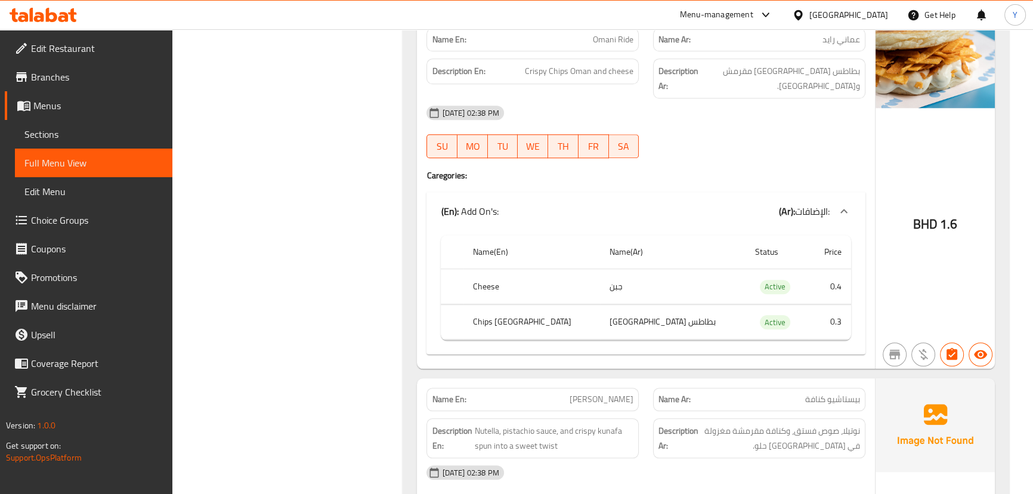
scroll to position [1605, 0]
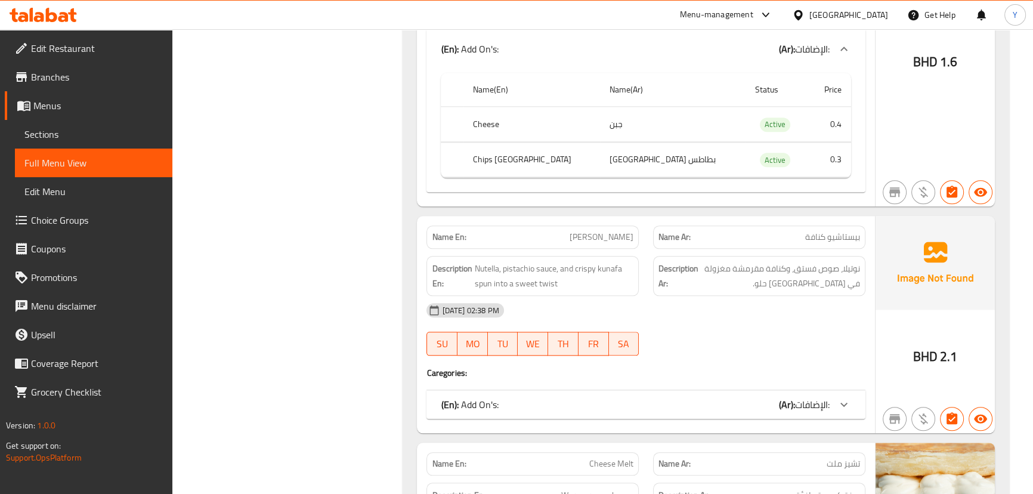
click at [793, 396] on b "(Ar):" at bounding box center [787, 405] width 16 height 18
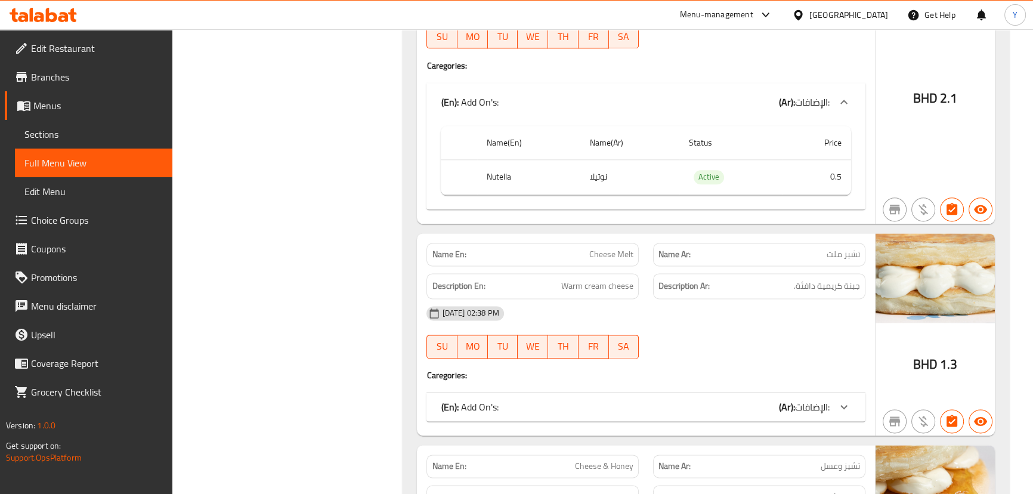
scroll to position [1931, 0]
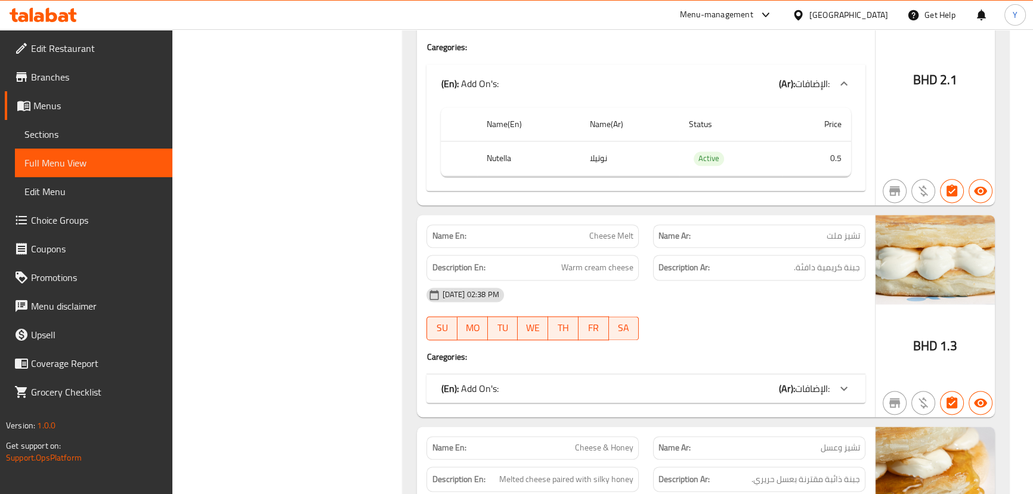
click at [724, 374] on div "(En): Add On's: (Ar): الإضافات:" at bounding box center [646, 388] width 439 height 29
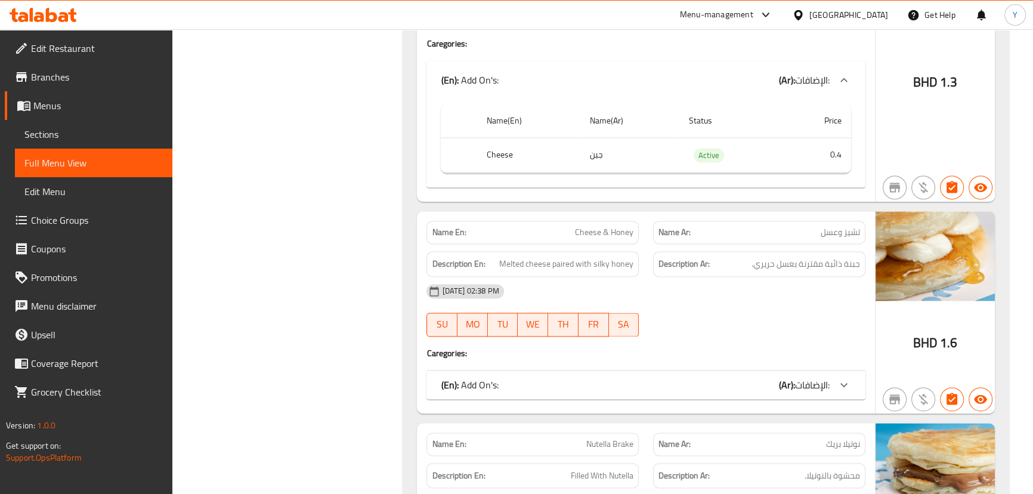
scroll to position [2266, 0]
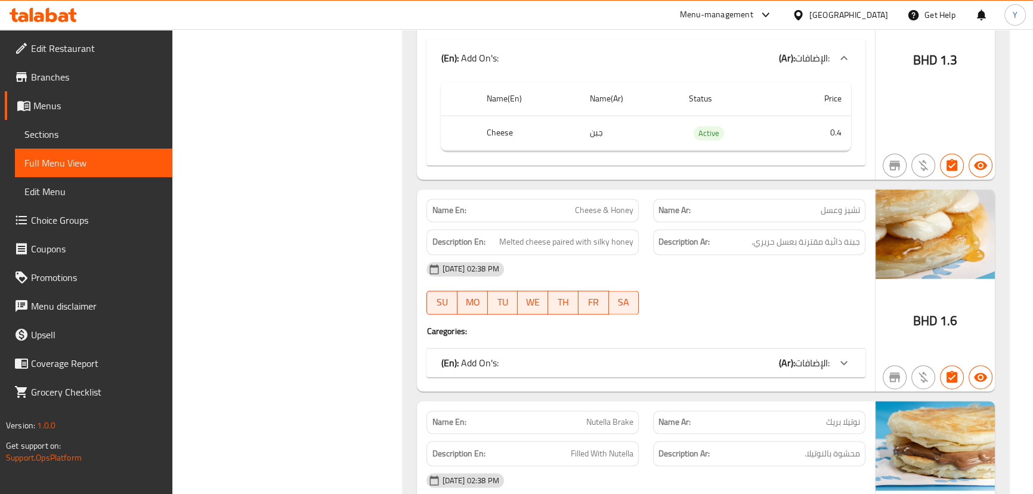
click at [777, 356] on div "(En): Add On's: (Ar): الإضافات:" at bounding box center [635, 363] width 388 height 14
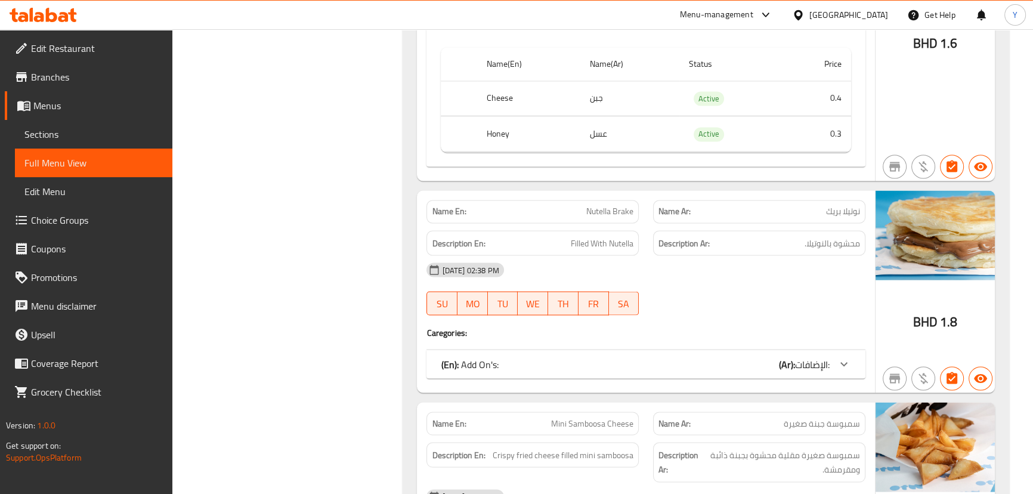
scroll to position [2611, 0]
click at [777, 356] on div "(En): Add On's: (Ar): الإضافات:" at bounding box center [635, 363] width 388 height 14
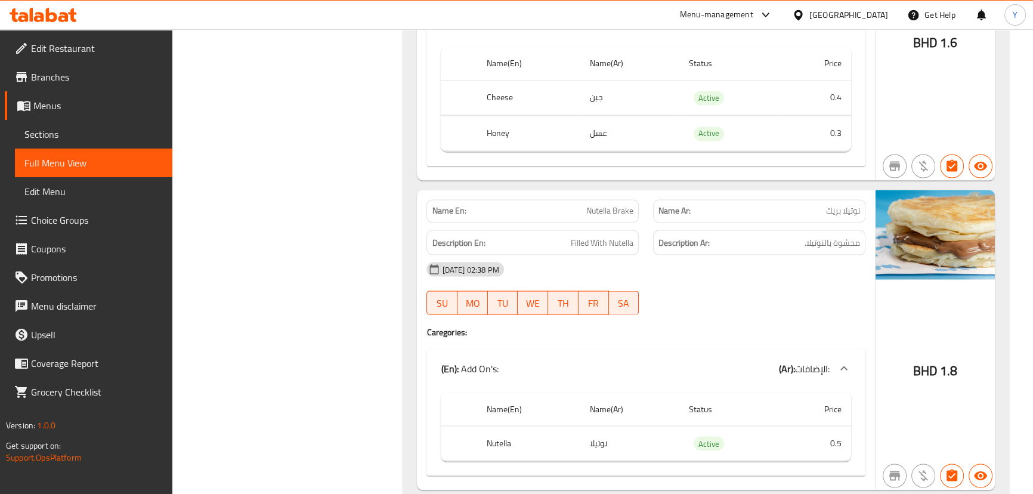
drag, startPoint x: 811, startPoint y: 218, endPoint x: 803, endPoint y: 243, distance: 26.2
click at [811, 235] on span "محشوة بالنوتيلا." at bounding box center [832, 242] width 55 height 15
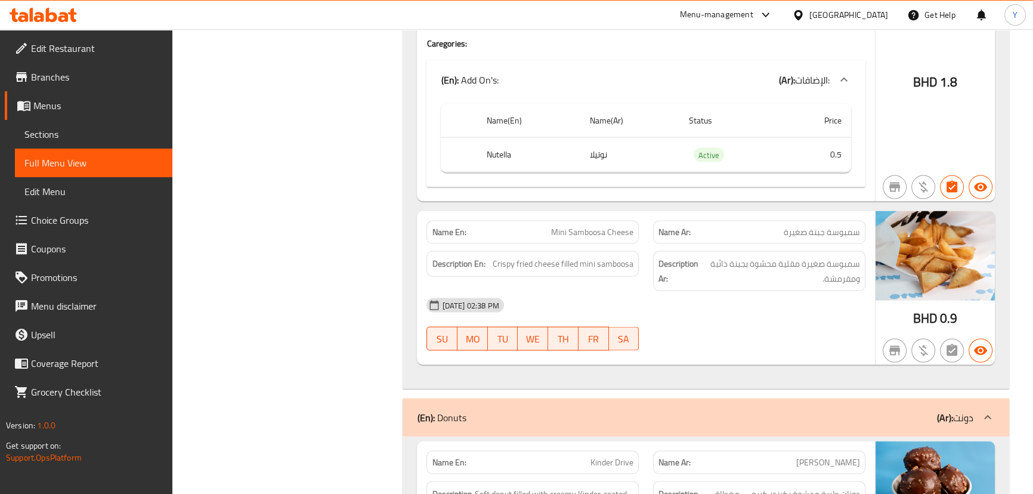
scroll to position [2953, 0]
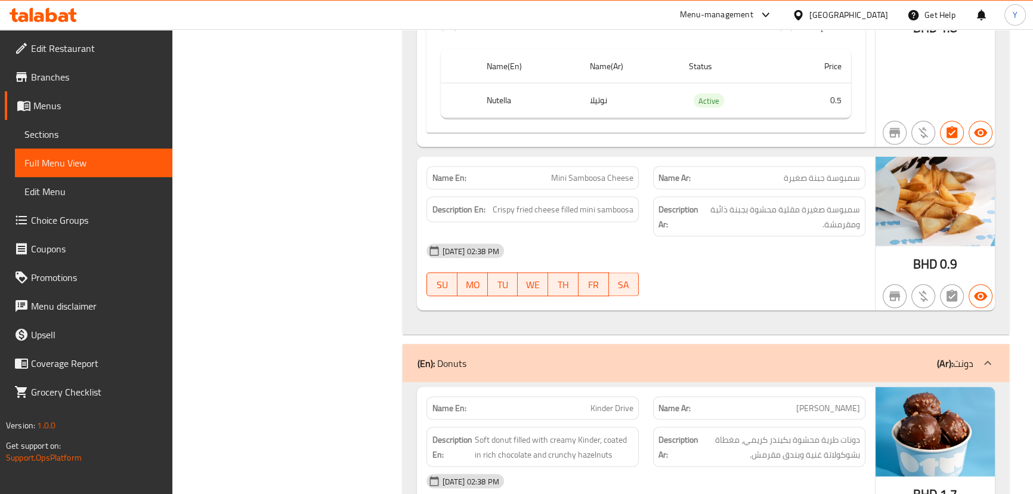
click at [781, 268] on div "14-09-2025 02:38 PM SU MO TU WE TH FR SA" at bounding box center [645, 270] width 453 height 67
click at [580, 172] on span "Mini Samboosa Cheese" at bounding box center [592, 178] width 82 height 13
copy span "Mini Samboosa Cheese"
click at [580, 172] on span "Mini Samboosa Cheese" at bounding box center [592, 178] width 82 height 13
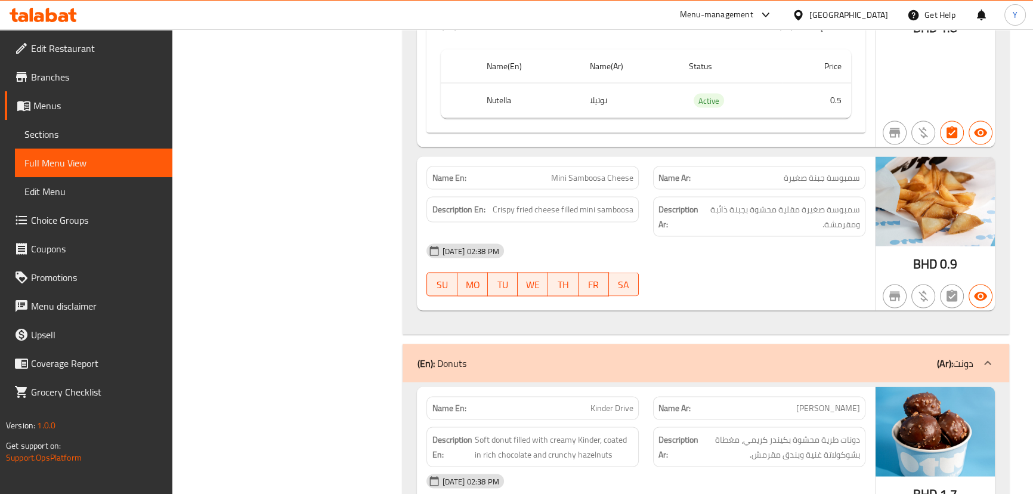
click at [577, 172] on span "Mini Samboosa Cheese" at bounding box center [592, 178] width 82 height 13
copy span "Mini Samboosa Cheese"
click at [577, 172] on span "Mini Samboosa Cheese" at bounding box center [592, 178] width 82 height 13
click at [927, 221] on img at bounding box center [935, 201] width 119 height 89
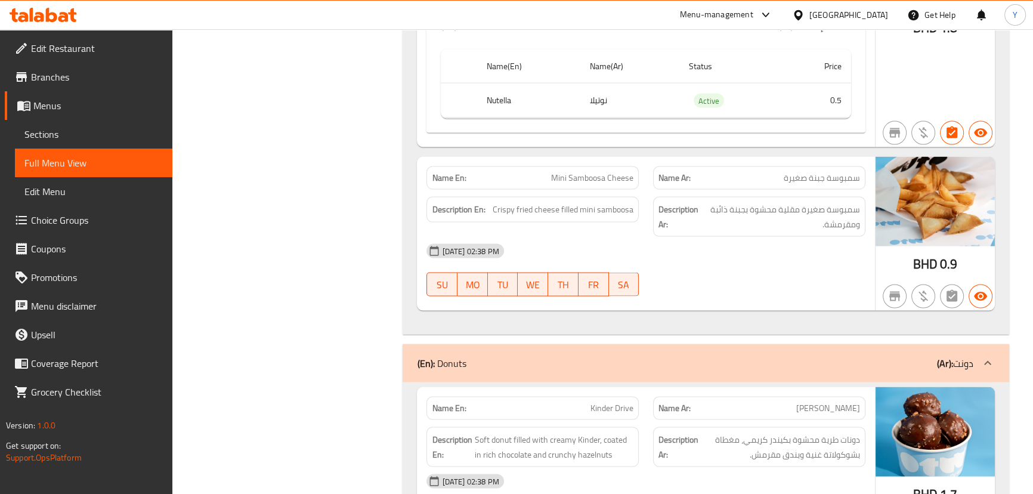
click at [870, 237] on div "14-09-2025 02:38 PM" at bounding box center [645, 251] width 453 height 29
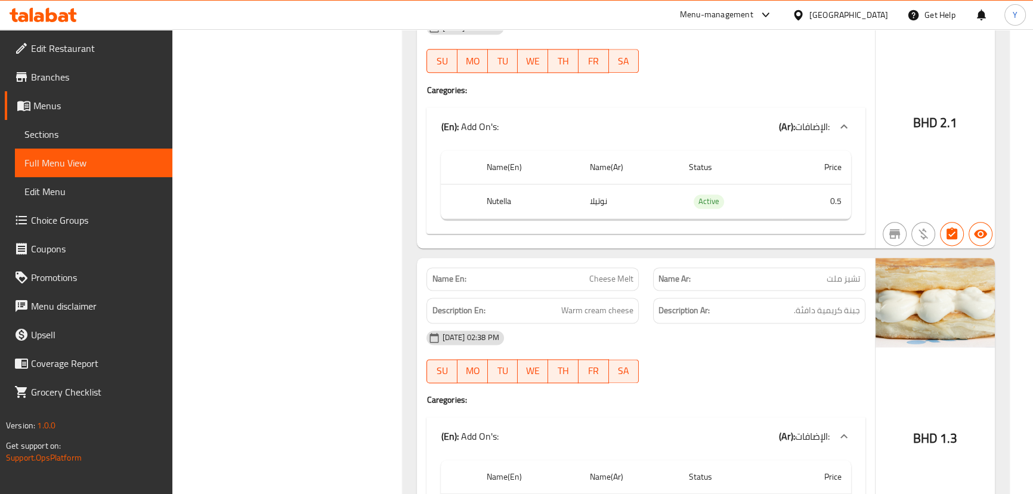
scroll to position [0, 0]
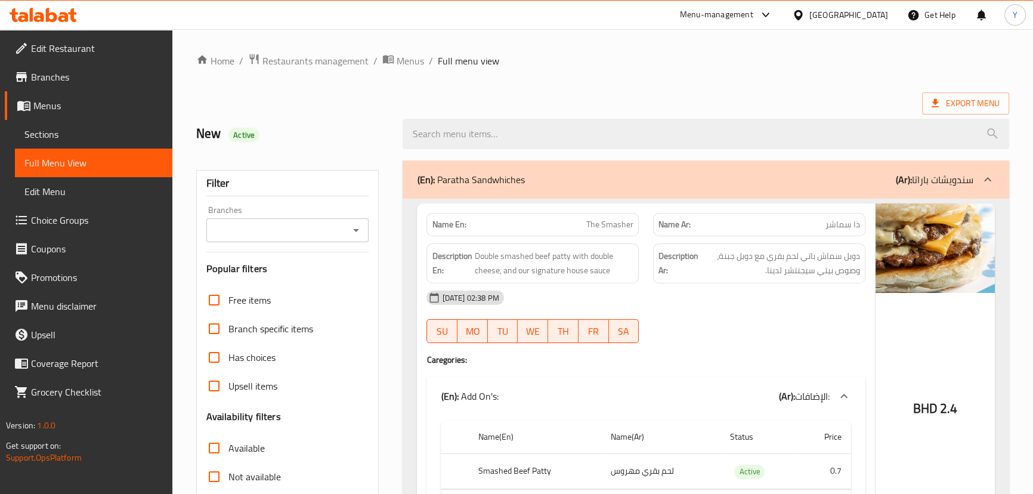
drag, startPoint x: 774, startPoint y: 328, endPoint x: 786, endPoint y: -66, distance: 393.9
click at [761, 169] on div "(En): Paratha Sandwhiches (Ar): سندويشات باراتا" at bounding box center [706, 179] width 606 height 38
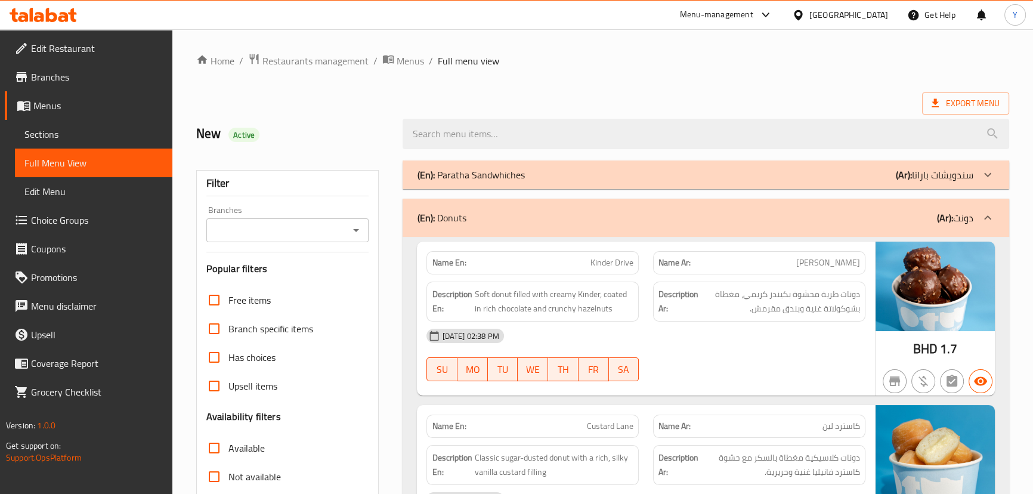
drag, startPoint x: 681, startPoint y: 309, endPoint x: 698, endPoint y: 310, distance: 16.7
click at [693, 310] on strong "Description Ar:" at bounding box center [679, 301] width 40 height 29
click at [638, 336] on div "14-09-2025 02:38 PM" at bounding box center [645, 336] width 453 height 29
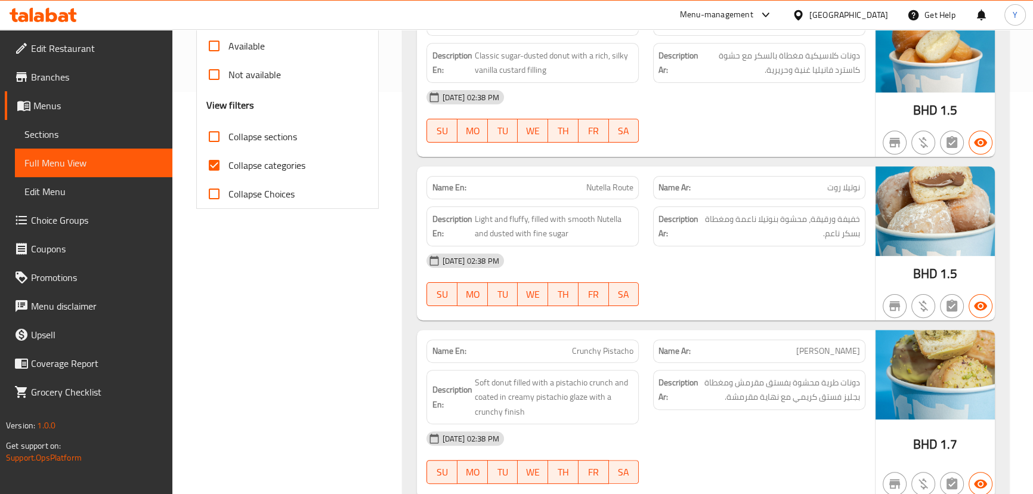
scroll to position [424, 0]
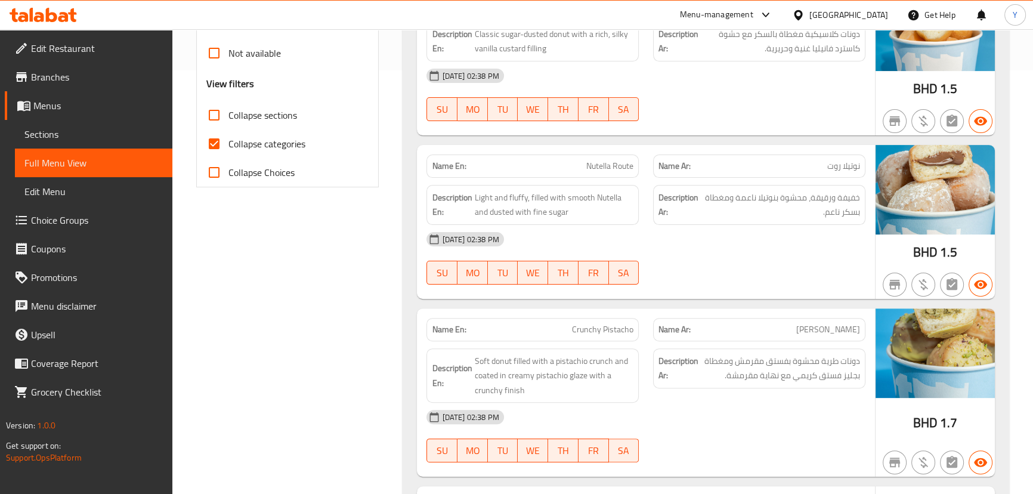
click at [632, 160] on span "Nutella Route" at bounding box center [609, 166] width 47 height 13
copy span "Nutella Route"
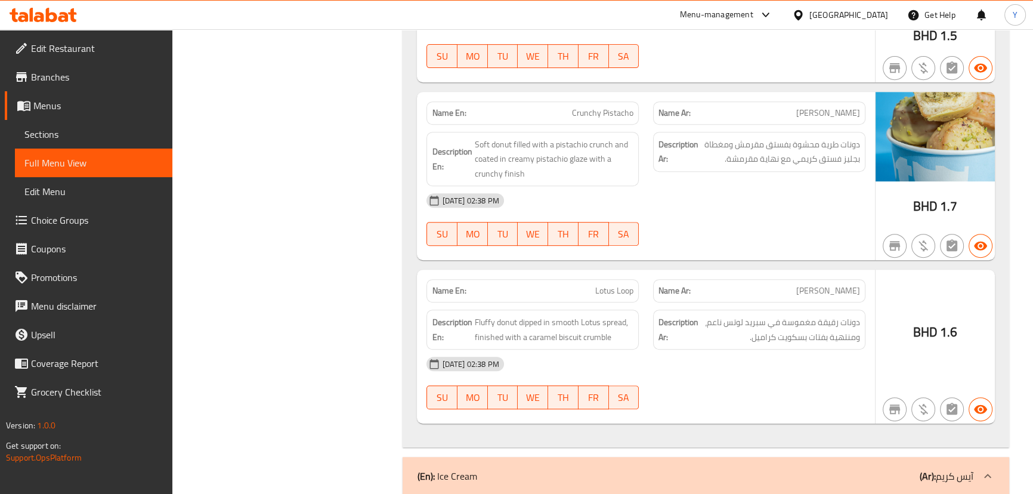
scroll to position [641, 0]
click at [551, 279] on div "Name En: Lotus Loop" at bounding box center [533, 290] width 212 height 23
copy span "Lotus Loop"
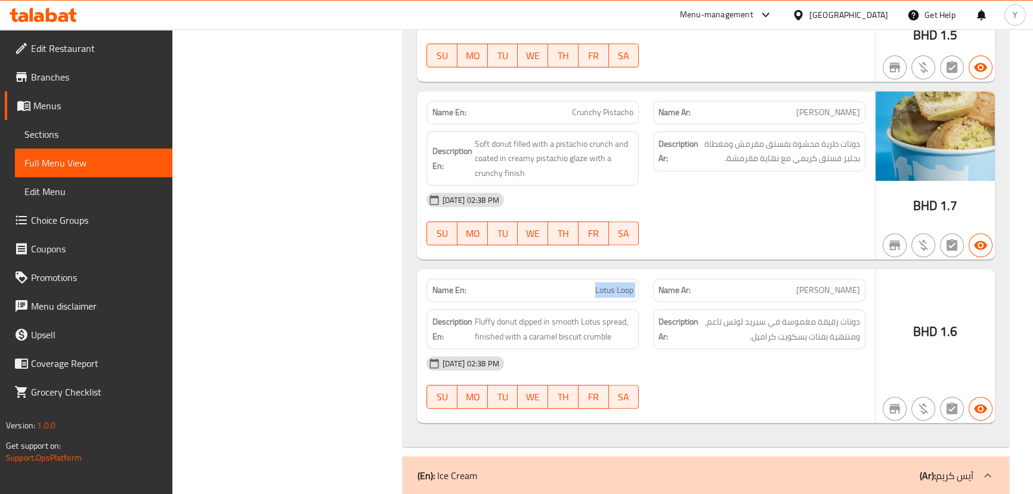
drag, startPoint x: 650, startPoint y: 265, endPoint x: 668, endPoint y: 271, distance: 19.1
click at [650, 265] on div "Name En: Kinder Drive Name Ar: كيندر درايف Description En: Soft donut filled wi…" at bounding box center [706, 21] width 606 height 851
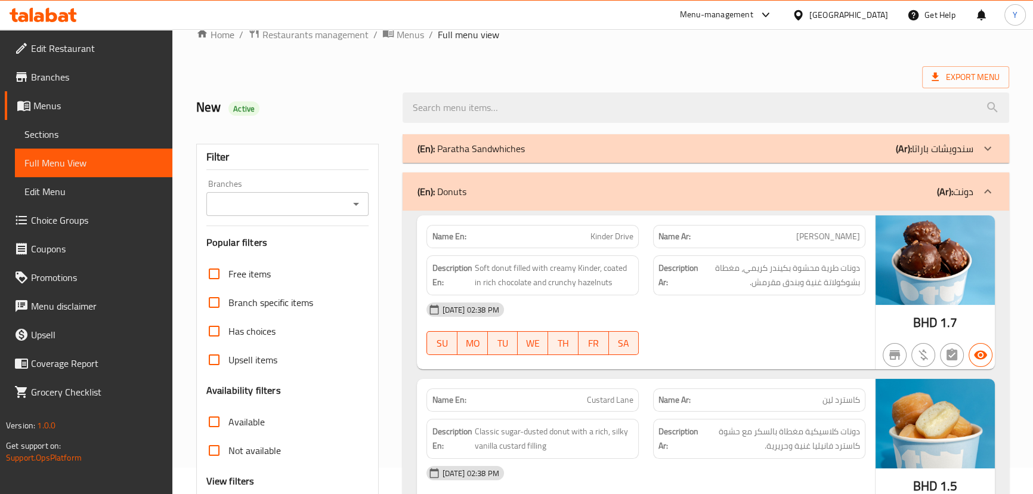
scroll to position [0, 0]
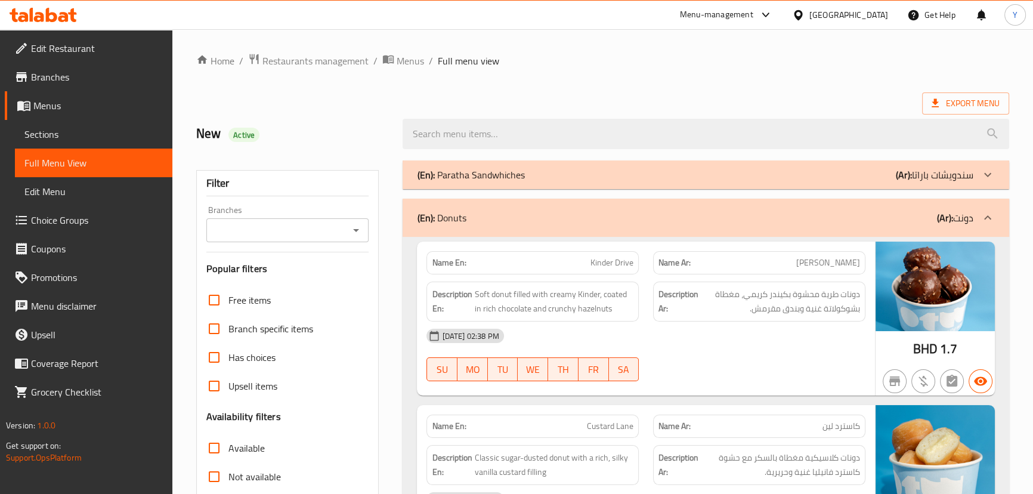
click at [643, 211] on div "(En): Donuts (Ar): دونت" at bounding box center [695, 218] width 556 height 14
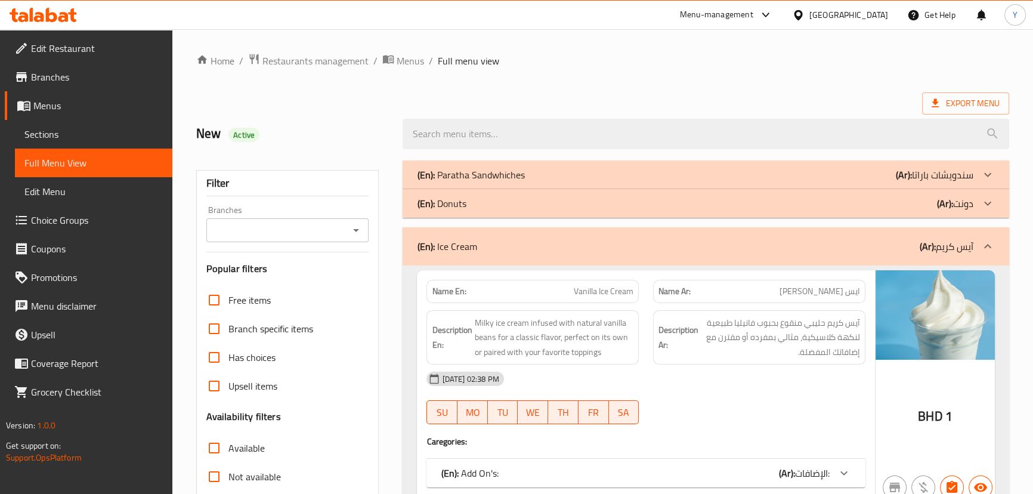
drag, startPoint x: 632, startPoint y: 307, endPoint x: 666, endPoint y: 350, distance: 55.6
click at [632, 307] on div "Description En: Milky ice cream infused with natural vanilla beans for a classi…" at bounding box center [532, 337] width 227 height 69
click at [481, 331] on span "Milky ice cream infused with natural vanilla beans for a classic flavor, perfec…" at bounding box center [553, 338] width 159 height 44
click at [752, 326] on span "آيس كريم حليبي منقوع بحبوب فانيليا طبيعية لنكهة كلاسيكية، مثالي بمفرده أو مقترن…" at bounding box center [780, 338] width 159 height 44
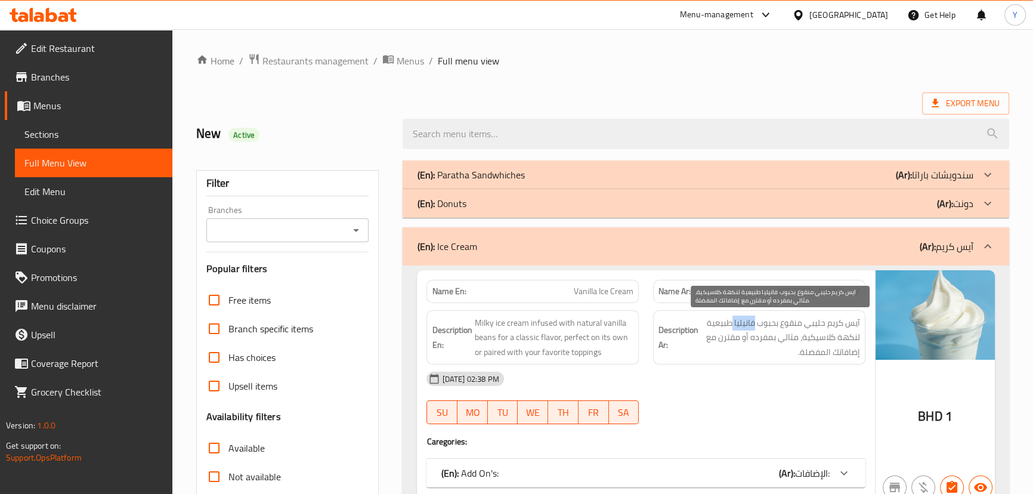
click at [752, 326] on span "آيس كريم حليبي منقوع بحبوب فانيليا طبيعية لنكهة كلاسيكية، مثالي بمفرده أو مقترن…" at bounding box center [780, 338] width 159 height 44
click at [709, 322] on span "آيس كريم حليبي منقوع بحبوب فانيليا طبيعية لنكهة كلاسيكية، مثالي بمفرده أو مقترن…" at bounding box center [780, 338] width 159 height 44
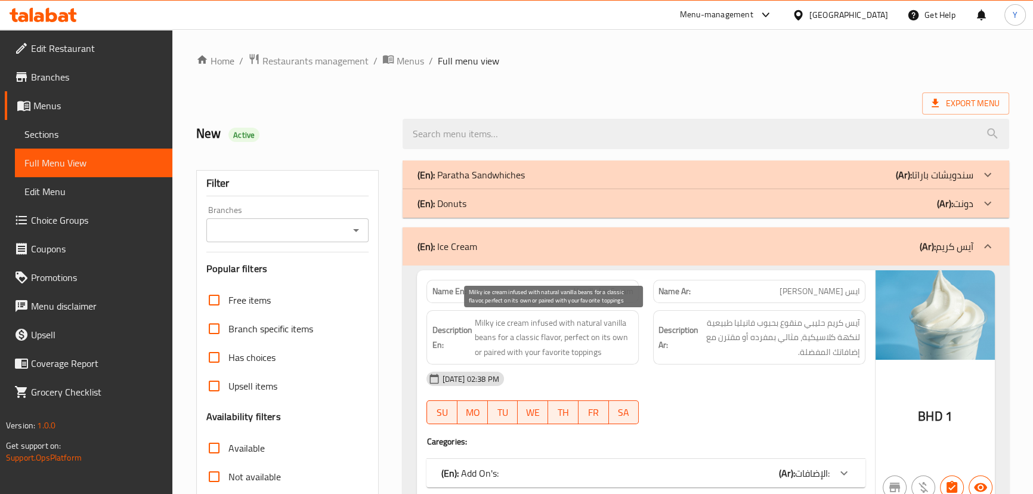
click at [512, 326] on span "Milky ice cream infused with natural vanilla beans for a classic flavor, perfec…" at bounding box center [553, 338] width 159 height 44
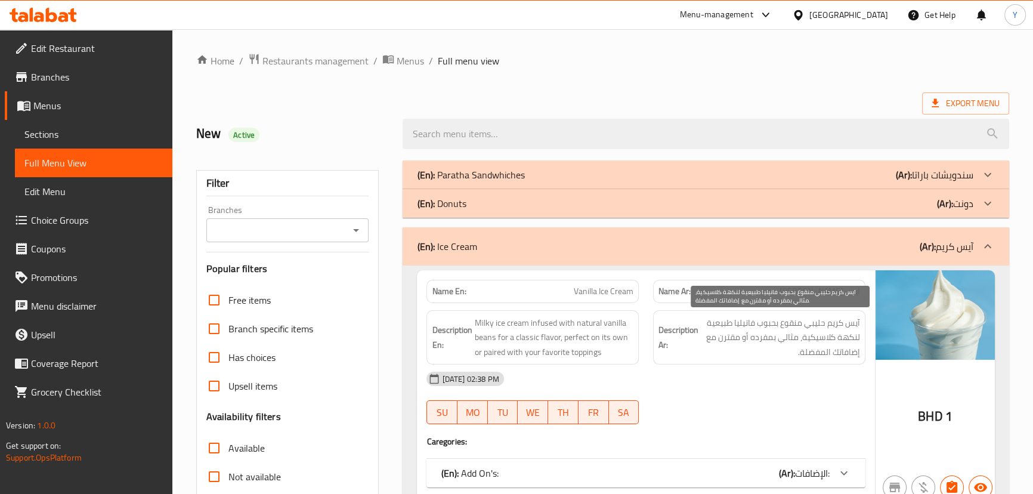
click at [816, 338] on span "آيس كريم حليبي منقوع بحبوب فانيليا طبيعية لنكهة كلاسيكية، مثالي بمفرده أو مقترن…" at bounding box center [780, 338] width 159 height 44
drag, startPoint x: 798, startPoint y: 338, endPoint x: 719, endPoint y: 336, distance: 79.4
click at [735, 339] on span "آيس كريم حليبي منقوع بحبوب فانيليا طبيعية لنكهة كلاسيكية، مثالي بمفرده أو مقترن…" at bounding box center [780, 338] width 159 height 44
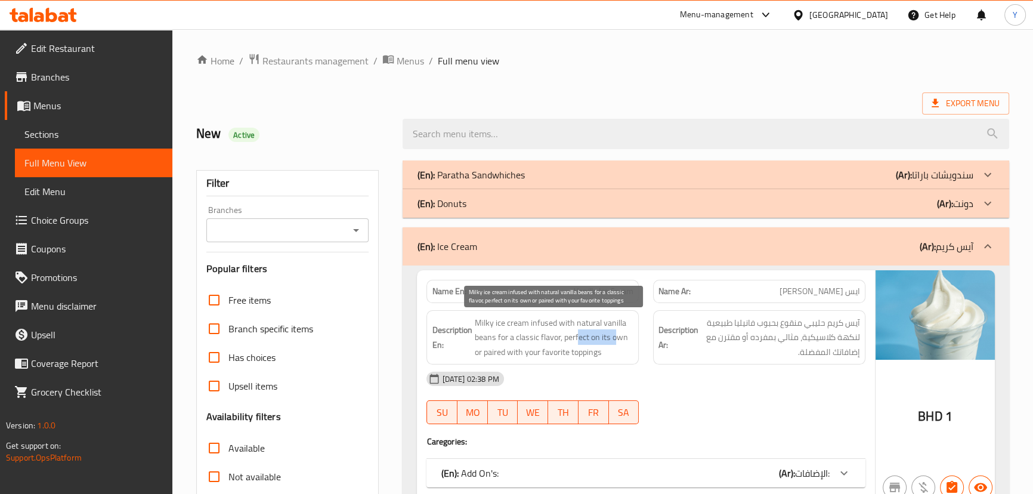
drag, startPoint x: 577, startPoint y: 334, endPoint x: 614, endPoint y: 334, distance: 37.0
click at [614, 334] on span "Milky ice cream infused with natural vanilla beans for a classic flavor, perfec…" at bounding box center [553, 338] width 159 height 44
drag, startPoint x: 524, startPoint y: 349, endPoint x: 555, endPoint y: 358, distance: 32.9
click at [555, 358] on span "Milky ice cream infused with natural vanilla beans for a classic flavor, perfec…" at bounding box center [553, 338] width 159 height 44
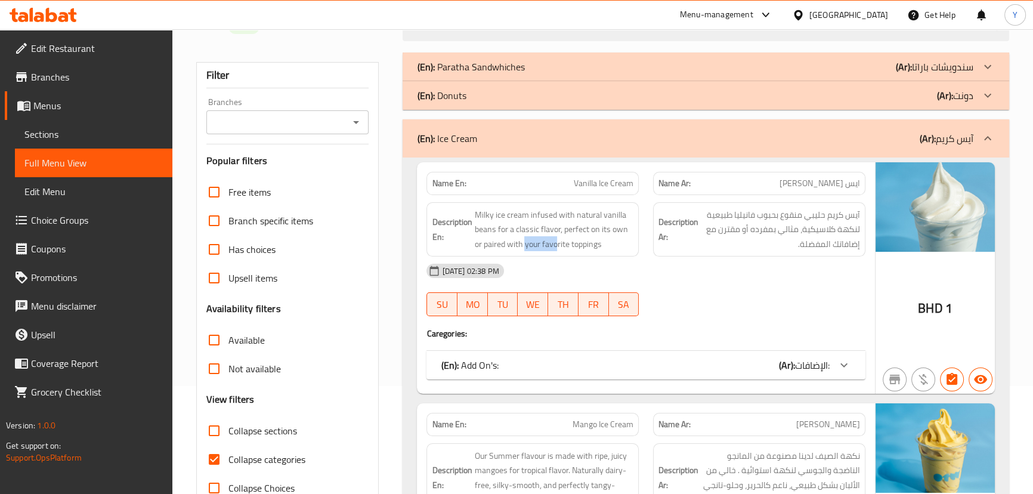
click at [703, 360] on div "(En): Add On's: (Ar): الإضافات:" at bounding box center [635, 365] width 388 height 14
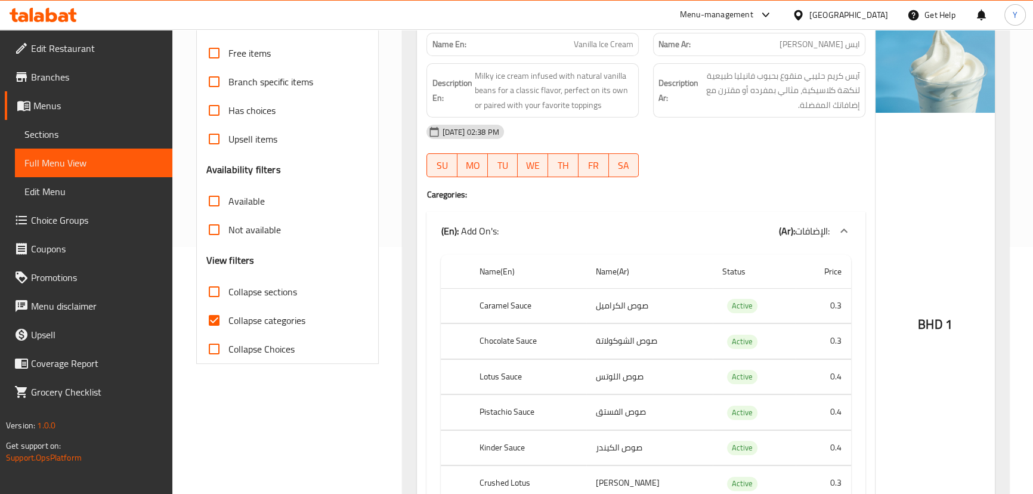
scroll to position [103, 0]
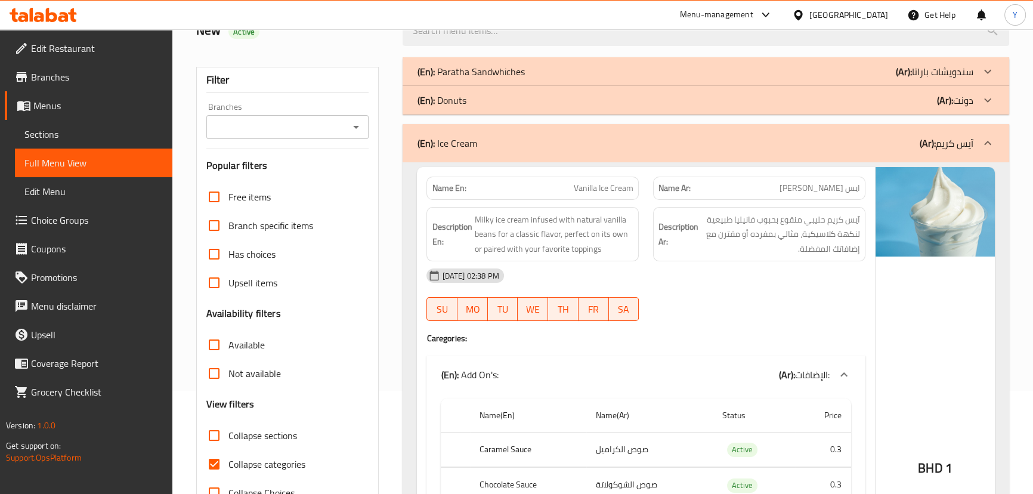
click at [601, 372] on div "(En): Add On's: (Ar): الإضافات:" at bounding box center [635, 375] width 388 height 14
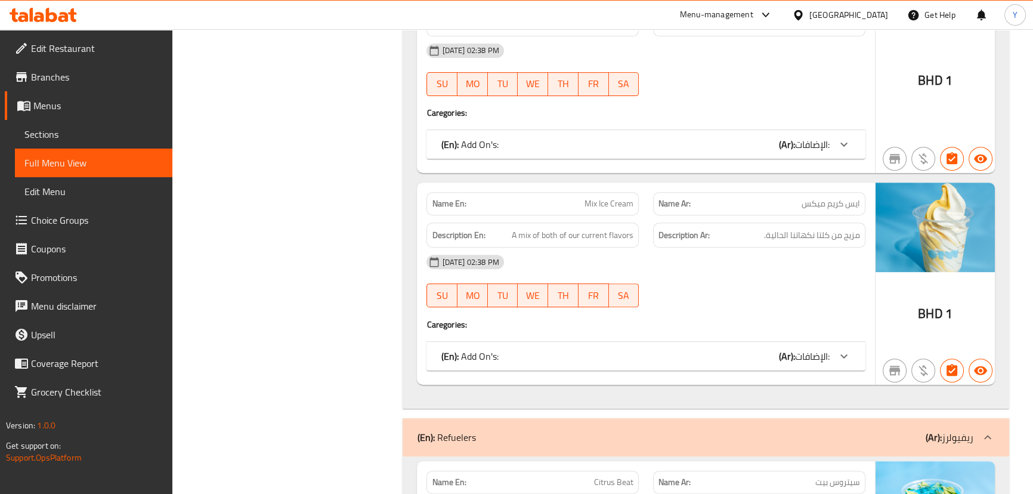
scroll to position [483, 0]
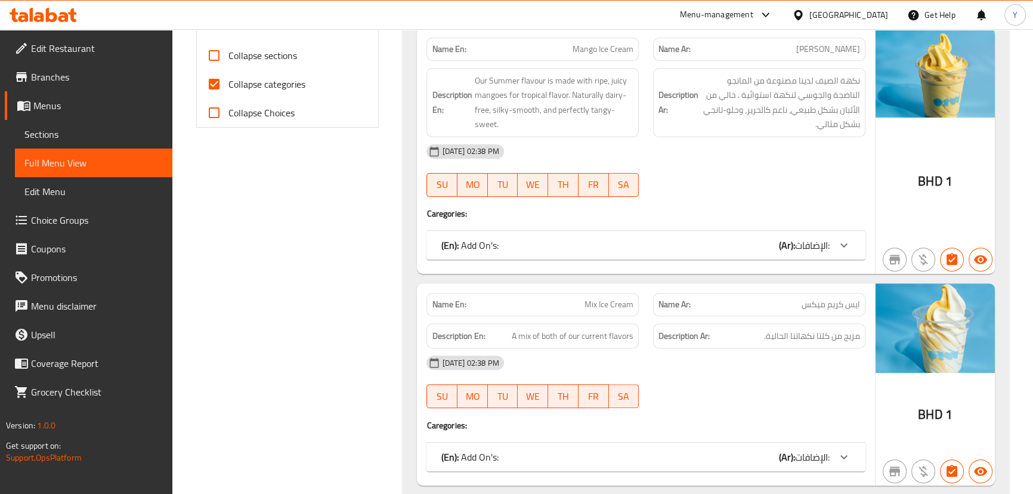
click at [715, 202] on div at bounding box center [759, 197] width 227 height 14
click at [680, 136] on div "Description Ar: نكهة الصيف لدينا مصنوعة من المانجو الناضجة والجوسي لنكهة استوائ…" at bounding box center [759, 102] width 212 height 69
click at [722, 181] on div "14-09-2025 02:38 PM SU MO TU WE TH FR SA" at bounding box center [645, 170] width 453 height 67
click at [782, 150] on div "14-09-2025 02:38 PM" at bounding box center [645, 151] width 453 height 29
click at [778, 143] on div "14-09-2025 02:38 PM" at bounding box center [645, 151] width 453 height 29
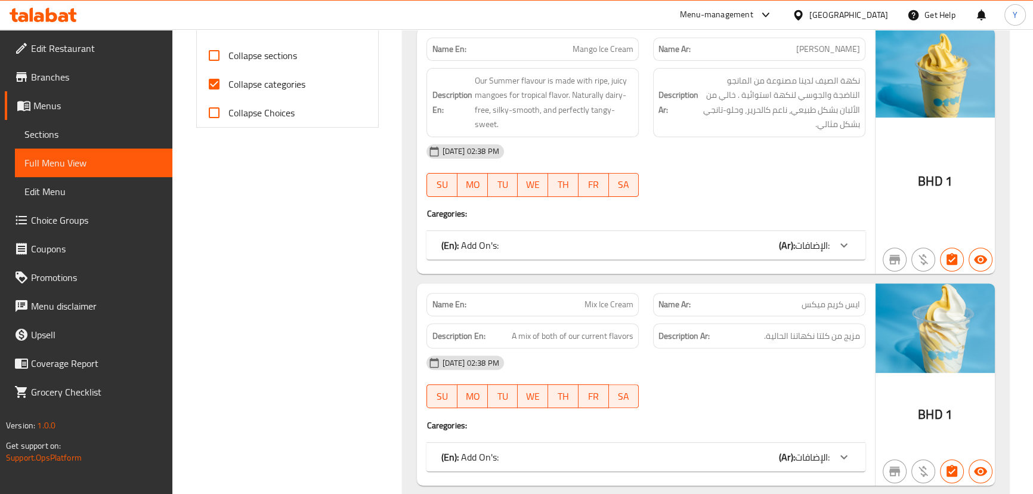
click at [798, 249] on span "الإضافات:" at bounding box center [812, 245] width 35 height 18
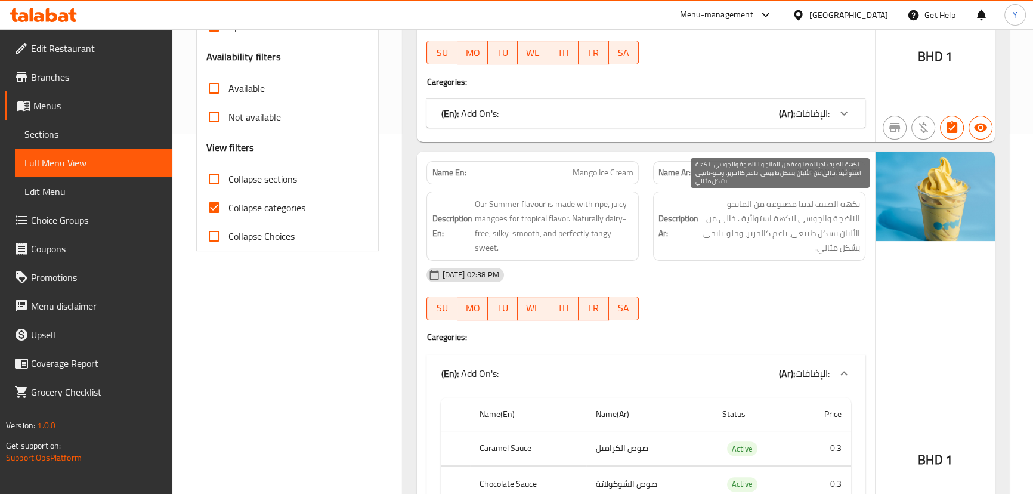
scroll to position [394, 0]
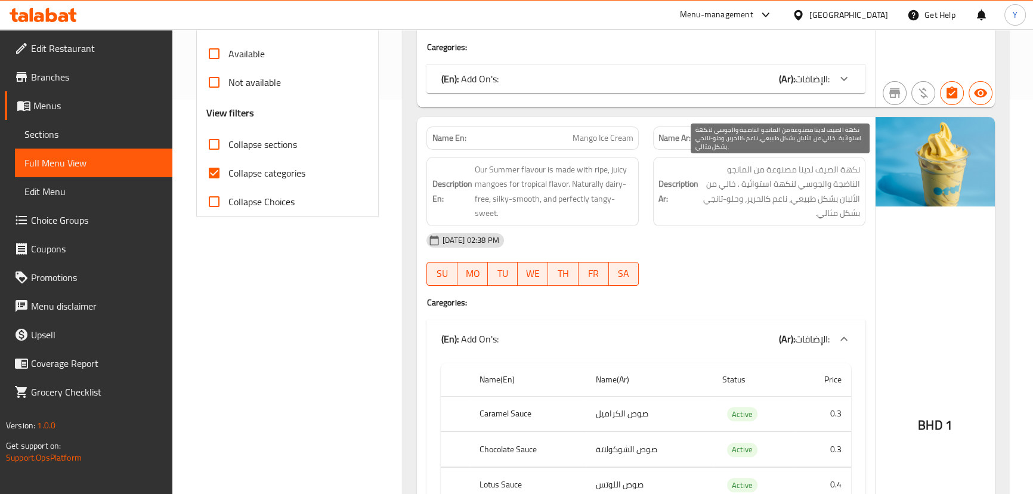
click at [789, 343] on b "(Ar):" at bounding box center [787, 339] width 16 height 18
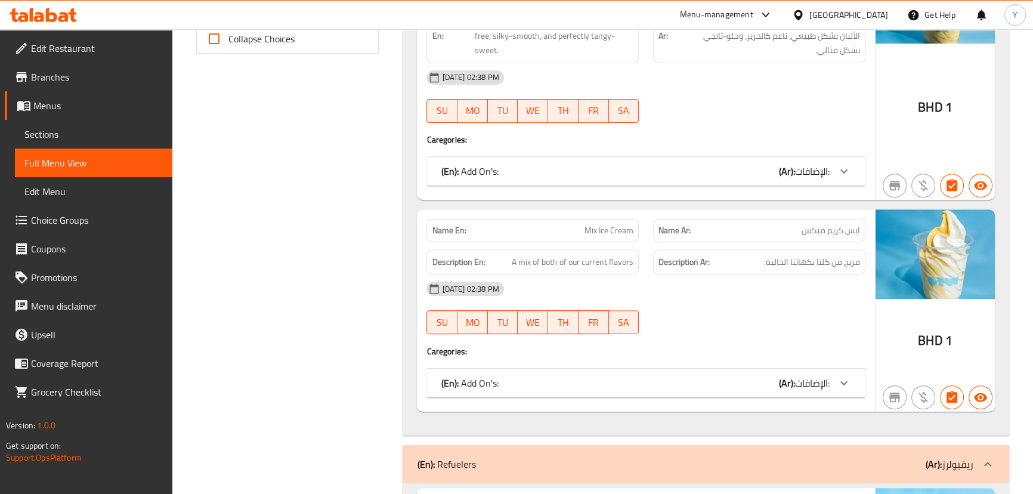
scroll to position [666, 0]
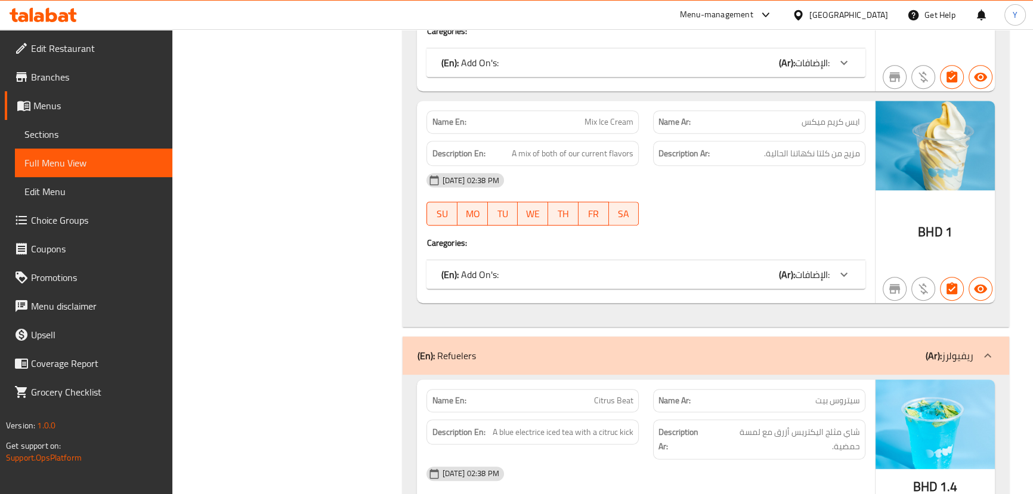
click at [768, 276] on div "(En): Add On's: (Ar): الإضافات:" at bounding box center [635, 274] width 388 height 14
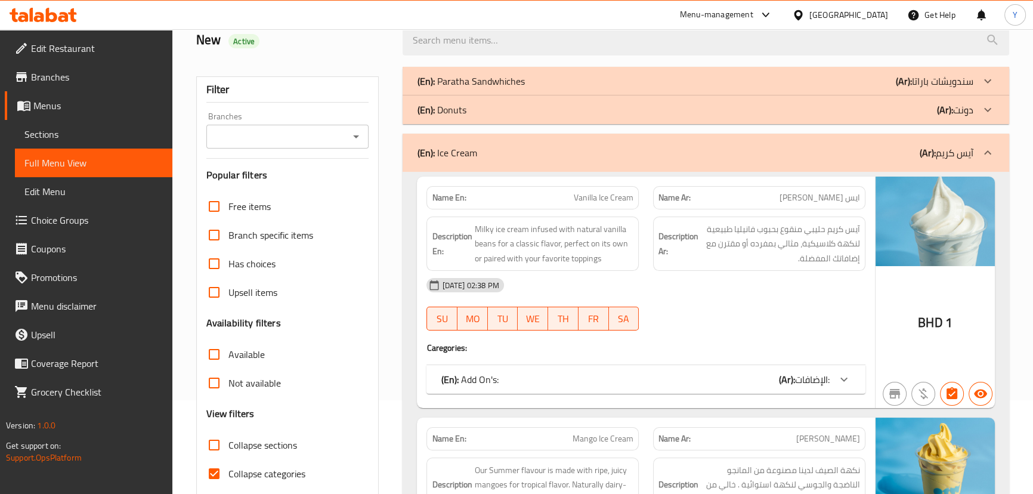
scroll to position [15, 0]
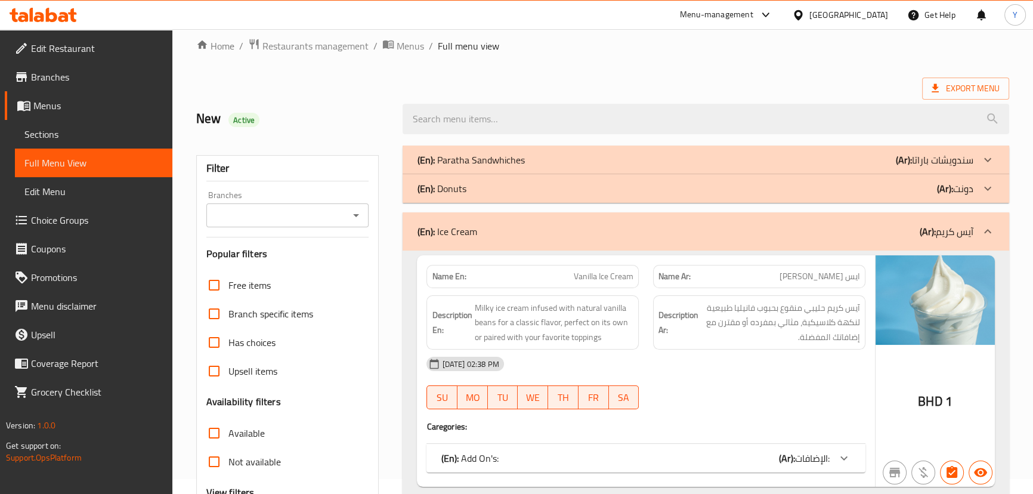
click at [799, 233] on div "(En): Ice Cream (Ar): آيس كريم" at bounding box center [695, 231] width 556 height 14
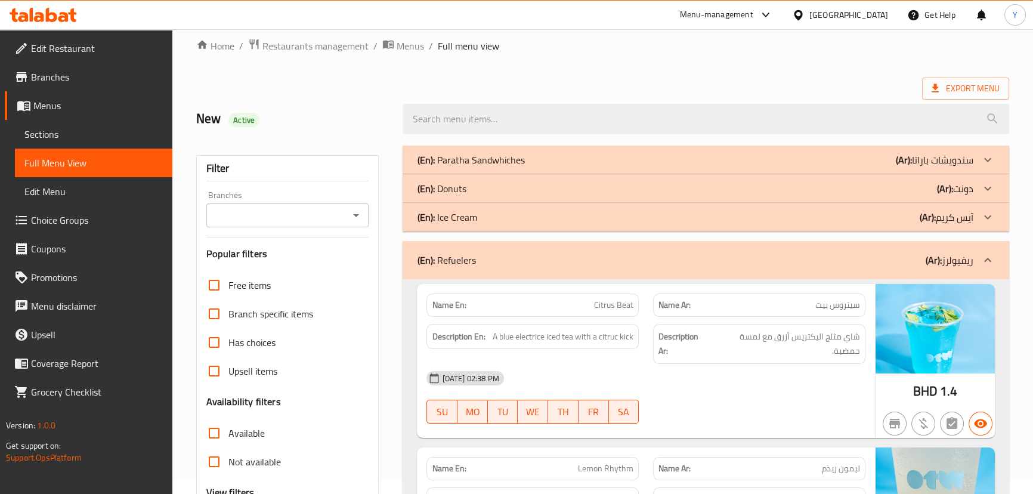
click at [646, 391] on div "14-09-2025 02:38 PM" at bounding box center [645, 378] width 453 height 29
click at [728, 358] on span "شاي مثلج اليكتريس أزرق مع لمسة حمضية." at bounding box center [786, 343] width 149 height 29
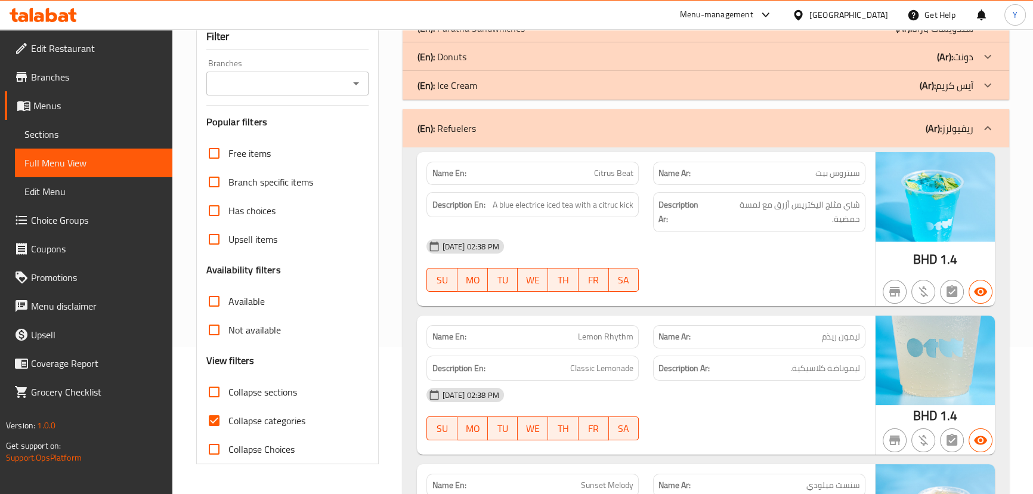
scroll to position [60, 0]
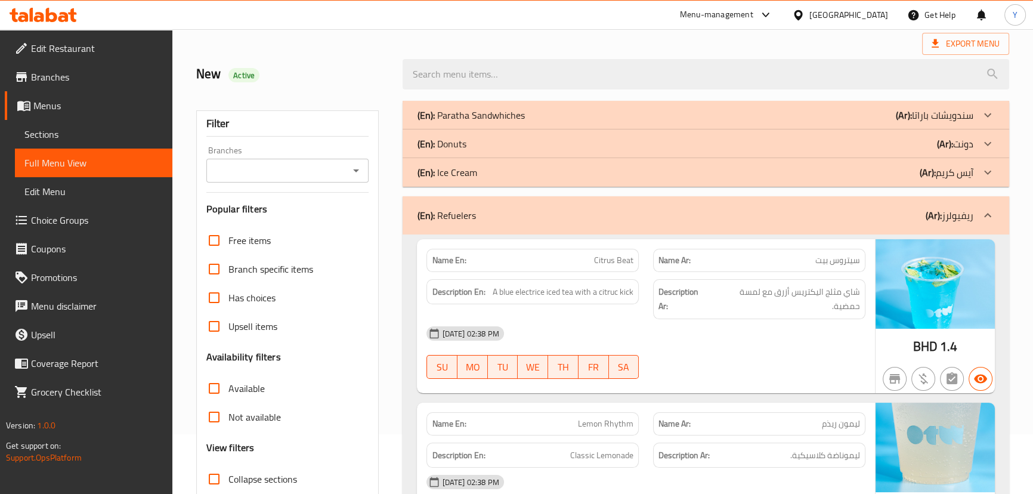
click at [758, 201] on div "(En): Refuelers (Ar): ريفيولرز" at bounding box center [706, 215] width 606 height 38
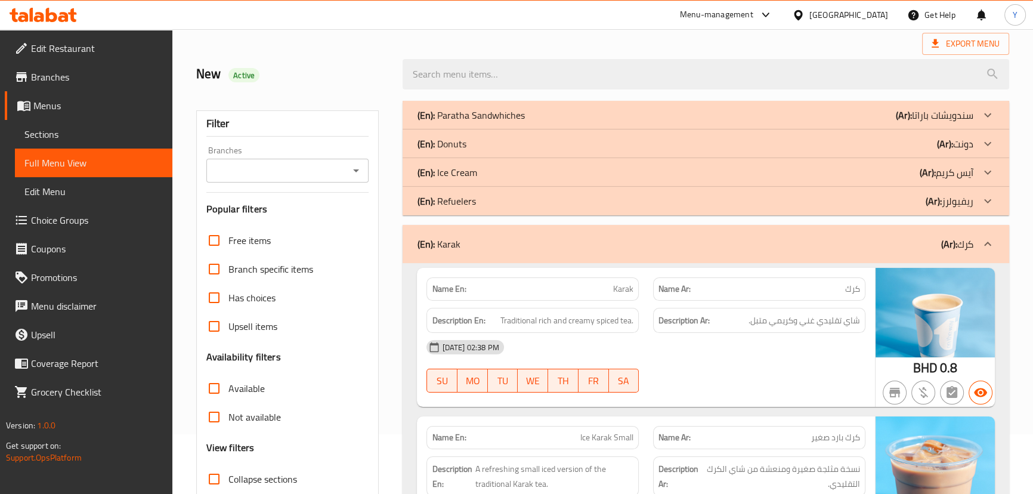
click at [616, 335] on div "14-09-2025 02:38 PM" at bounding box center [645, 347] width 453 height 29
click at [696, 356] on div "14-09-2025 02:38 PM" at bounding box center [645, 347] width 453 height 29
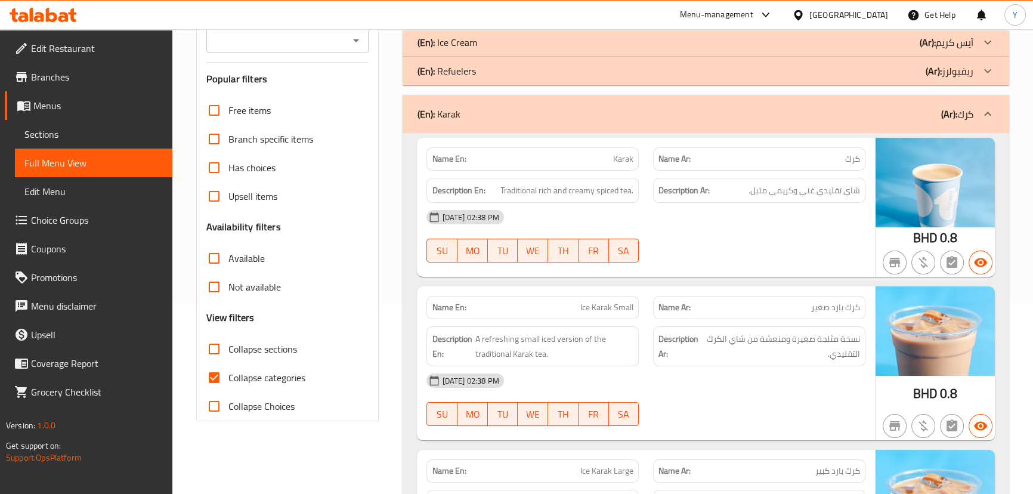
scroll to position [452, 0]
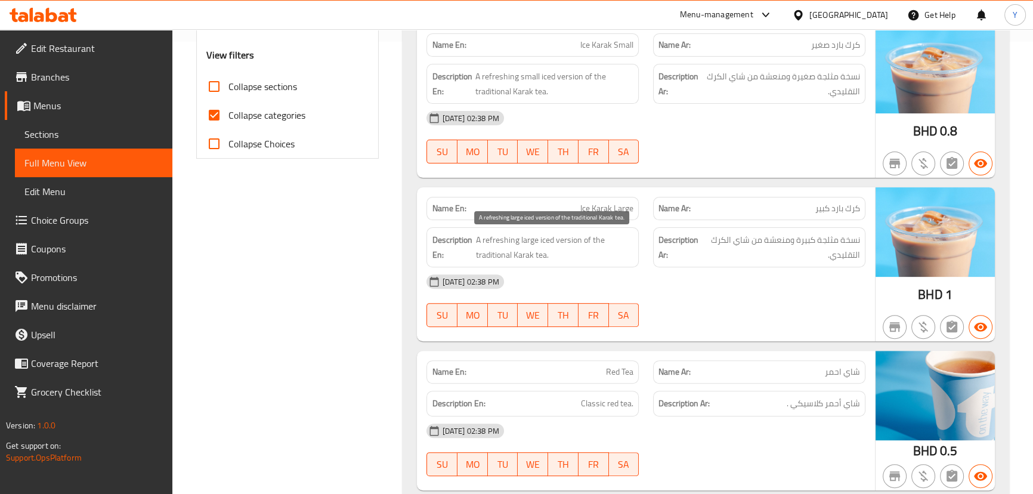
click at [538, 252] on span "A refreshing large iced version of the traditional Karak tea." at bounding box center [555, 247] width 158 height 29
copy span "A refreshing large iced version of the traditional Karak tea."
click at [706, 273] on div "14-09-2025 02:38 PM" at bounding box center [645, 281] width 453 height 29
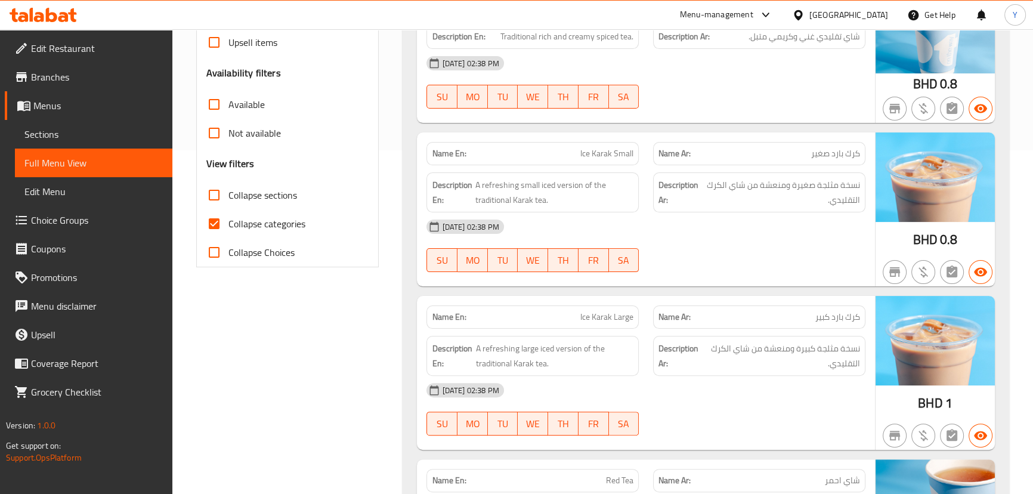
scroll to position [0, 0]
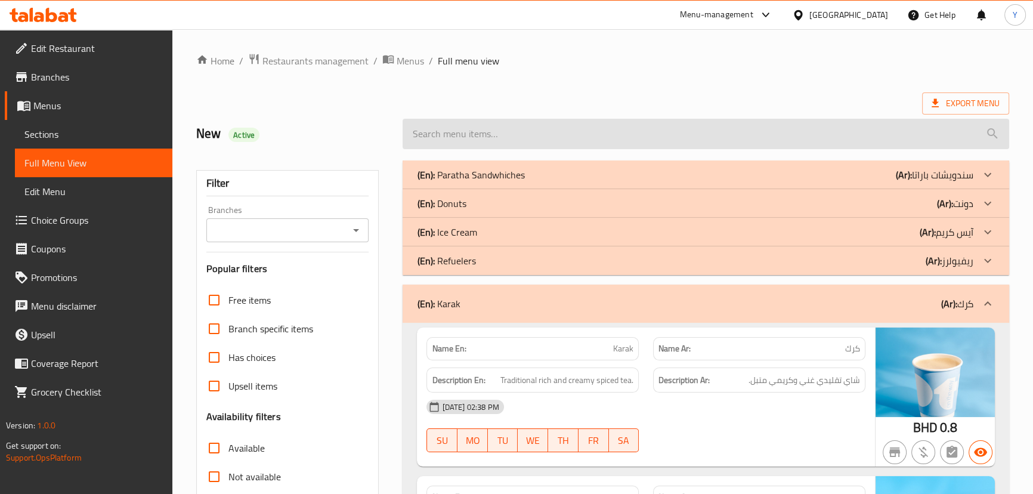
drag, startPoint x: 827, startPoint y: 373, endPoint x: 823, endPoint y: 144, distance: 229.7
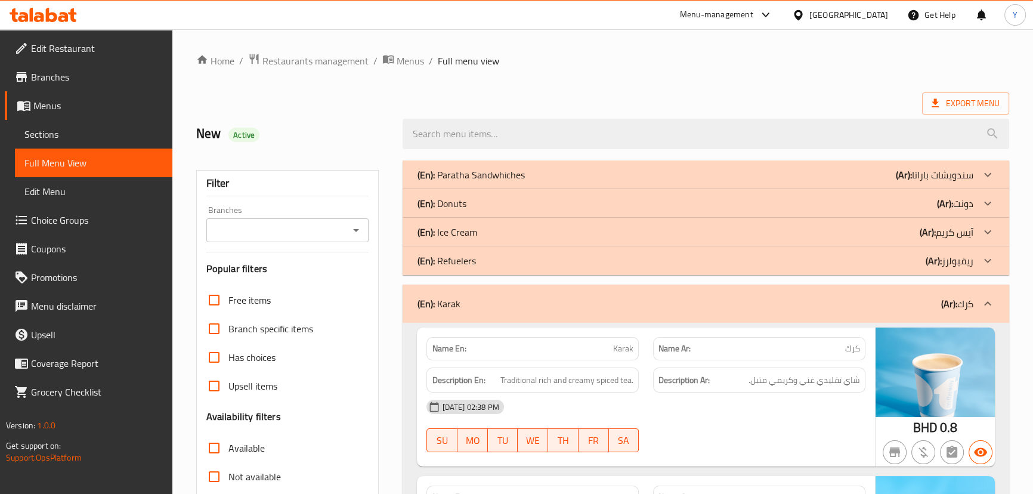
click at [703, 300] on div "(En): Karak (Ar): كرك" at bounding box center [695, 304] width 556 height 14
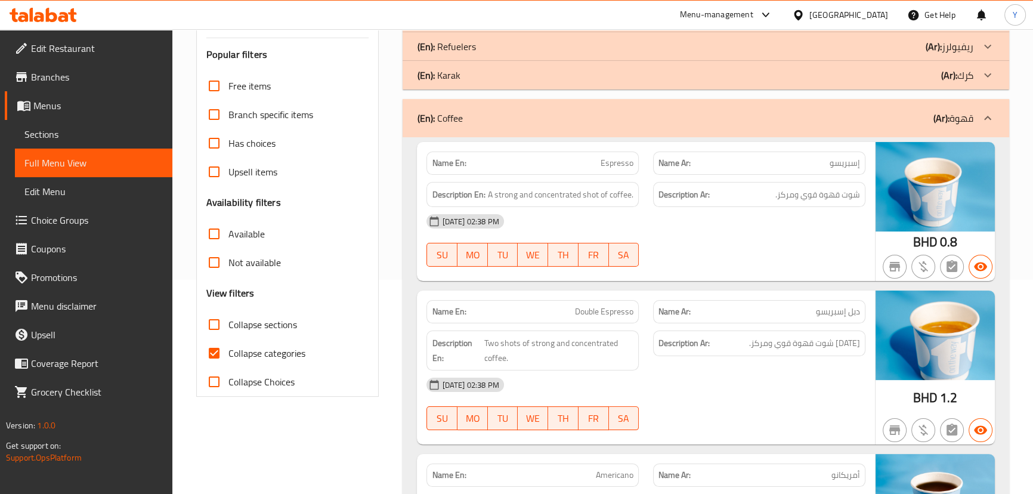
scroll to position [227, 0]
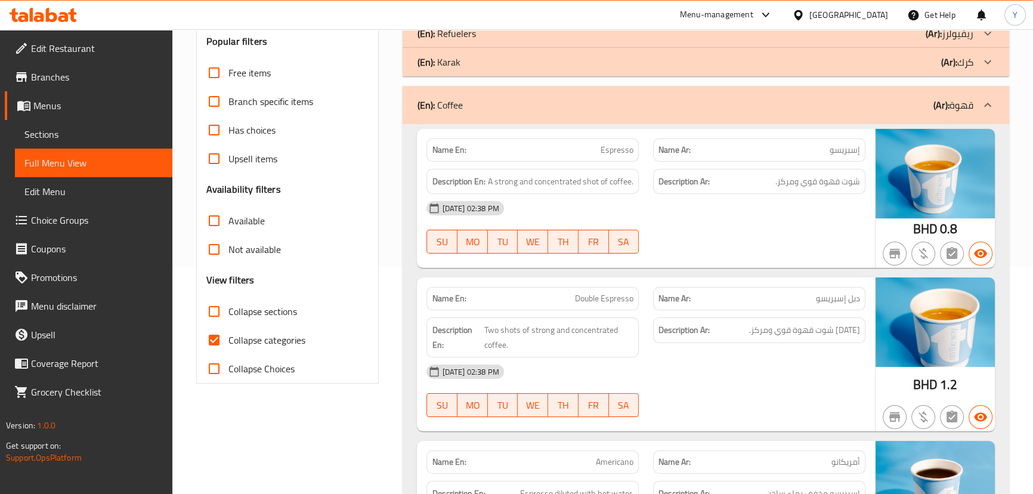
click at [720, 226] on div "14-09-2025 02:38 PM SU MO TU WE TH FR SA" at bounding box center [645, 227] width 453 height 67
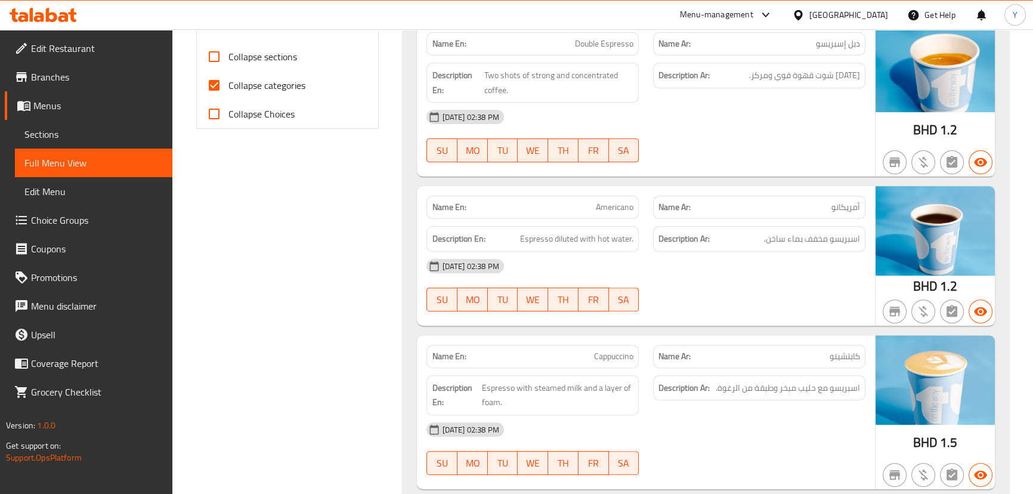
scroll to position [591, 0]
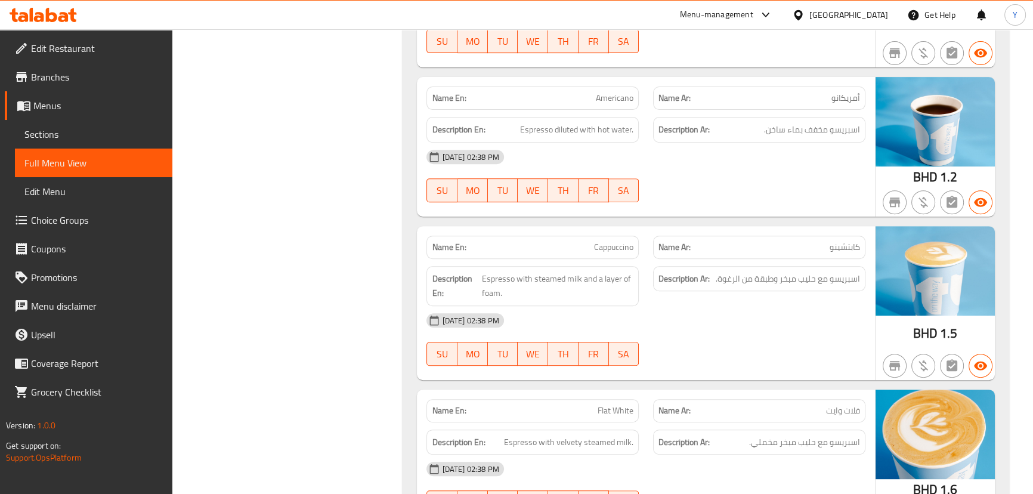
click at [746, 152] on div "14-09-2025 02:38 PM" at bounding box center [645, 157] width 453 height 29
click at [953, 241] on img at bounding box center [935, 270] width 119 height 89
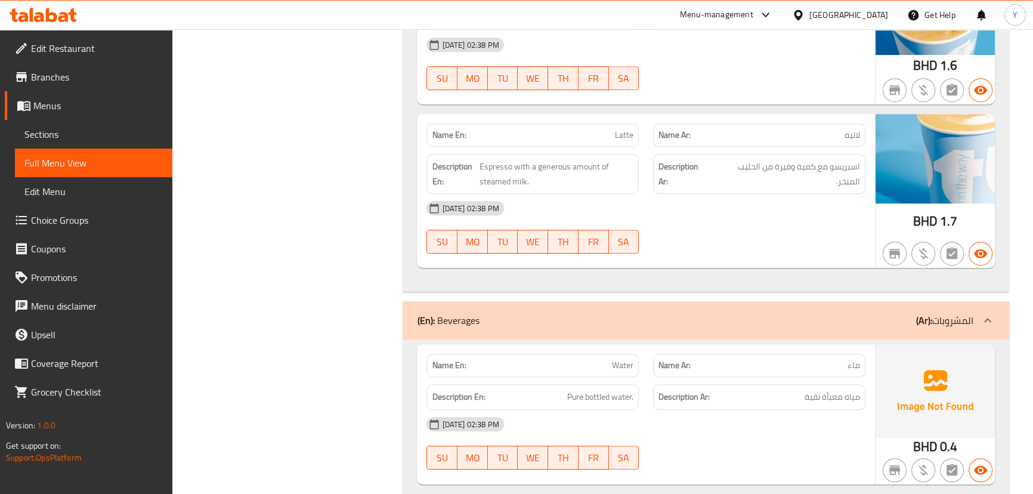
scroll to position [1052, 0]
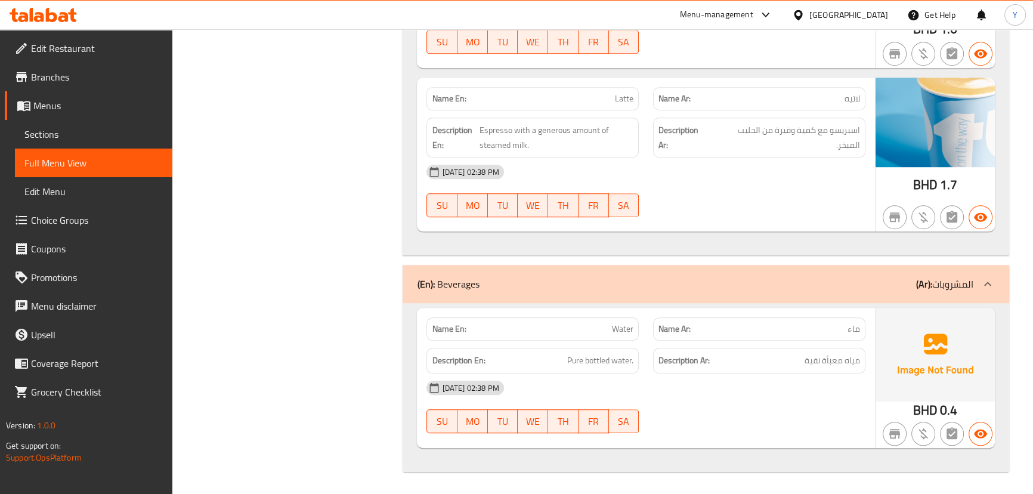
drag, startPoint x: 832, startPoint y: 382, endPoint x: 817, endPoint y: 409, distance: 30.7
click at [832, 382] on div "14-09-2025 02:38 PM" at bounding box center [645, 387] width 453 height 29
click at [541, 353] on h6 "Description En: Pure bottled water." at bounding box center [533, 360] width 202 height 15
click at [615, 373] on div "14-09-2025 02:38 PM" at bounding box center [645, 387] width 453 height 29
click at [590, 354] on span "Pure bottled water." at bounding box center [600, 360] width 66 height 15
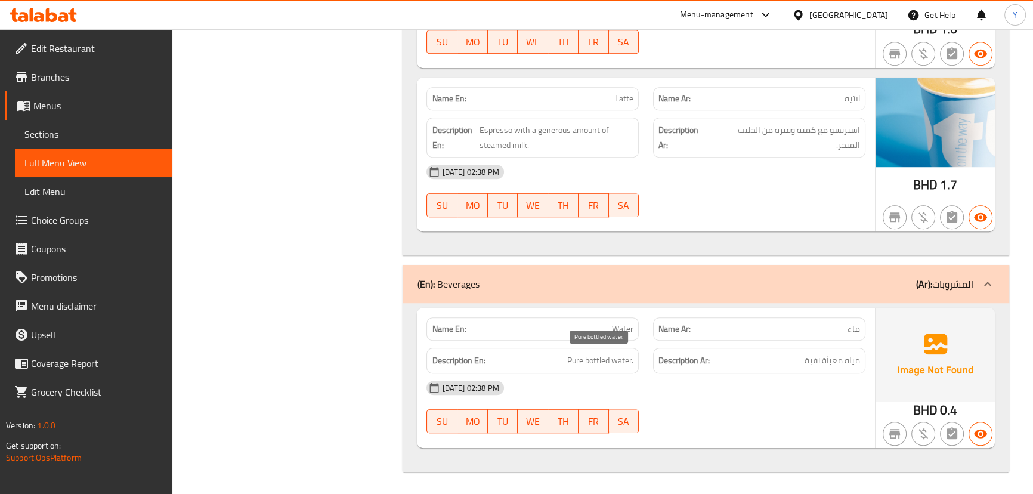
click at [610, 331] on p "Name En: Water" at bounding box center [533, 329] width 202 height 13
copy span "Water"
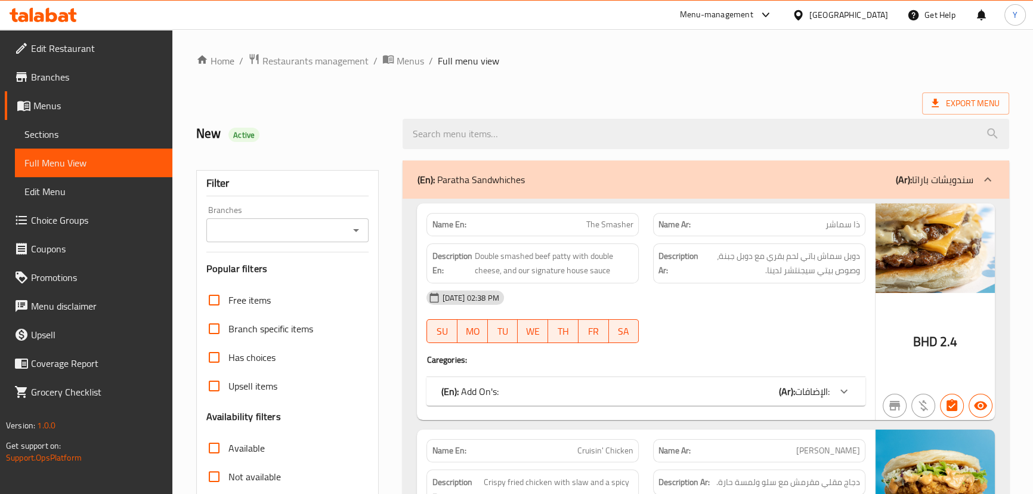
click at [461, 228] on strong "Name En:" at bounding box center [449, 224] width 34 height 13
copy strong "Name En:"
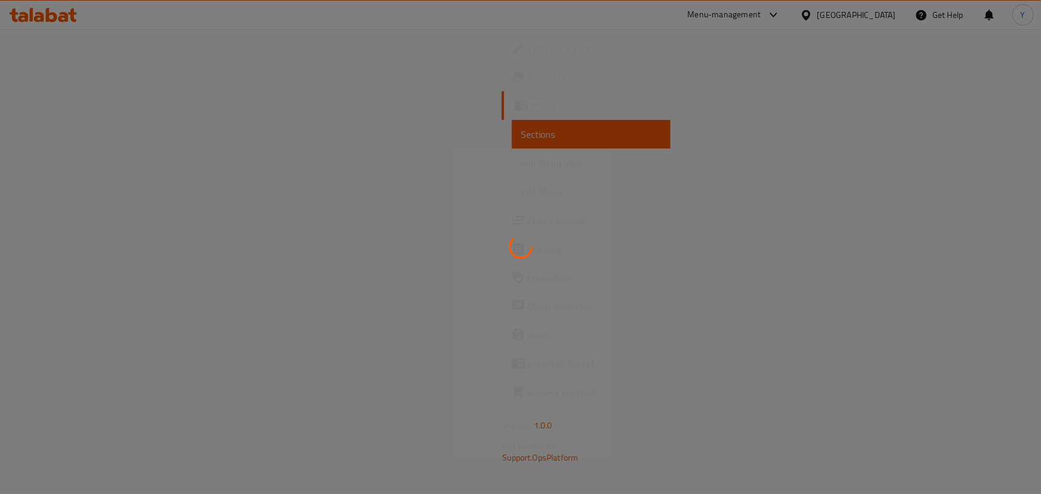
click at [443, 165] on div at bounding box center [520, 247] width 1041 height 494
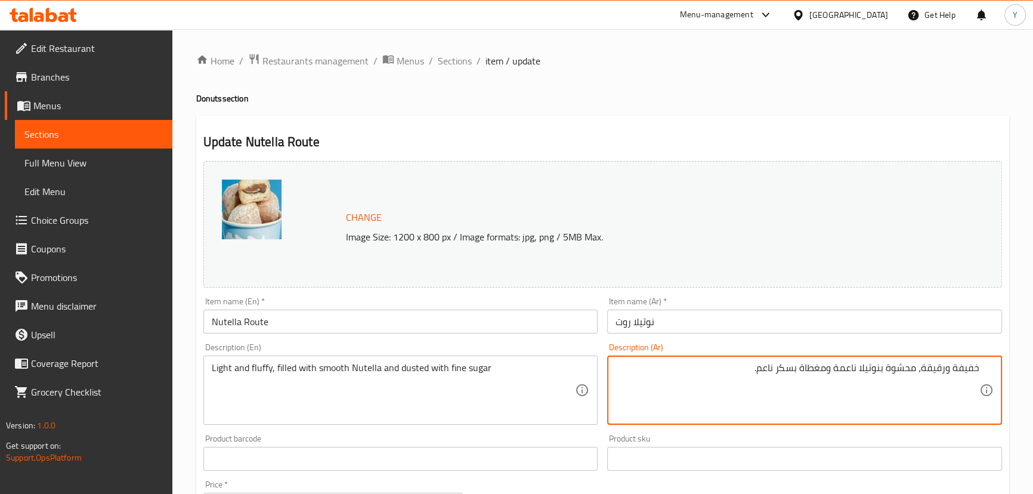
drag, startPoint x: 944, startPoint y: 370, endPoint x: 935, endPoint y: 373, distance: 9.4
click at [936, 373] on textarea "خفيفة ورقيقة، محشوة بنوتيلا ناعمة ومغطاة بسكر ناعم." at bounding box center [798, 390] width 364 height 57
click at [846, 371] on textarea "خفيفة وفلافي، محشوة بنوتيلا ناعمة ومغطاة بسكر ناعم." at bounding box center [798, 390] width 364 height 57
type textarea "خفيفة وفلافي، محشوة بنوتيلا سموث ومغطاة بسكر ناعم."
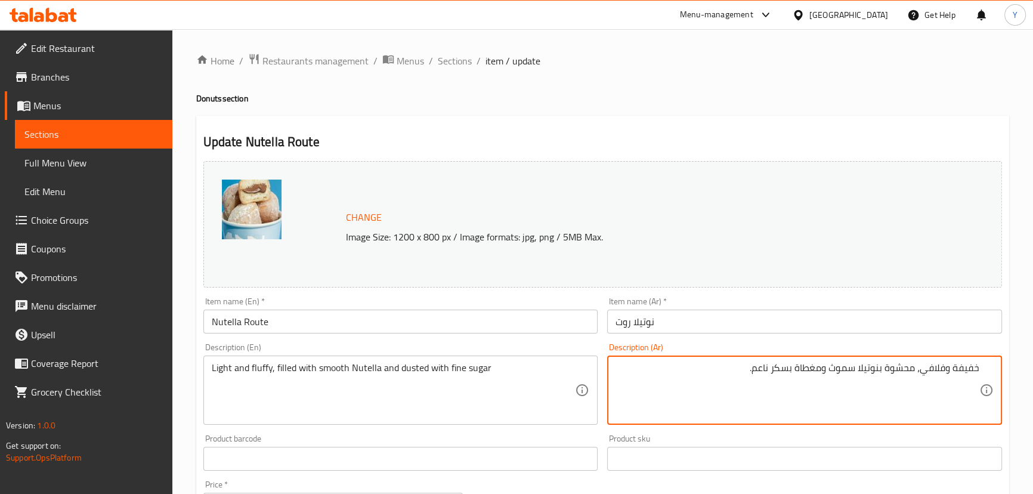
click at [751, 122] on div "Update Nutella Route Change Image Size: 1200 x 800 px / Image formats: jpg, png…" at bounding box center [602, 472] width 813 height 712
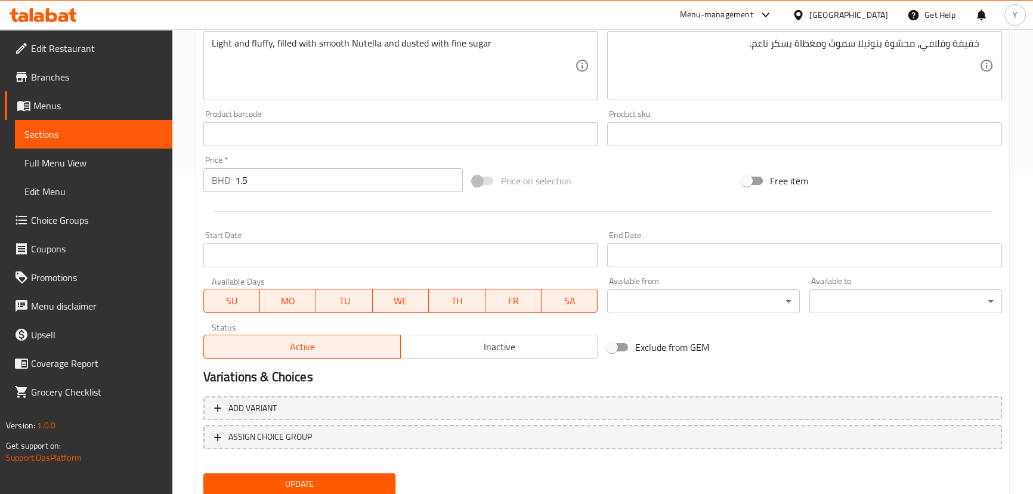
scroll to position [366, 0]
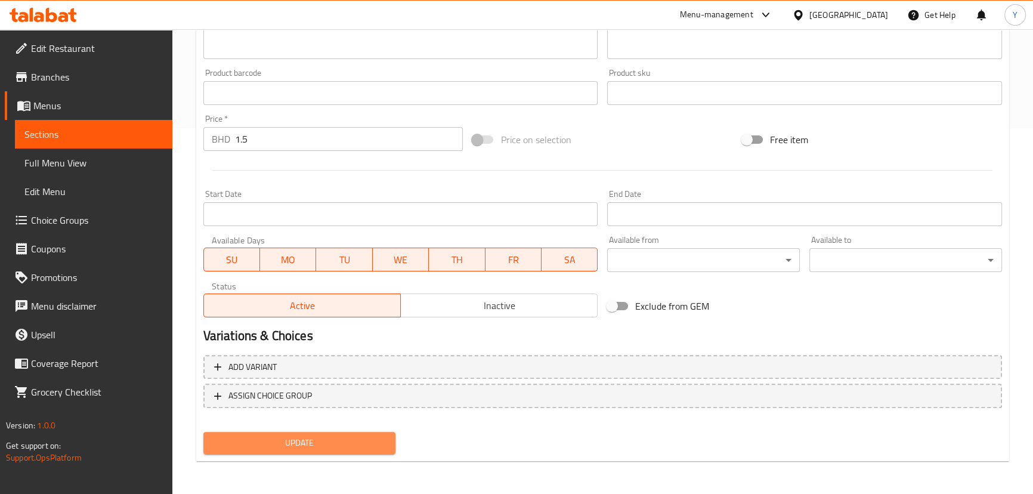
click at [336, 439] on span "Update" at bounding box center [300, 443] width 174 height 15
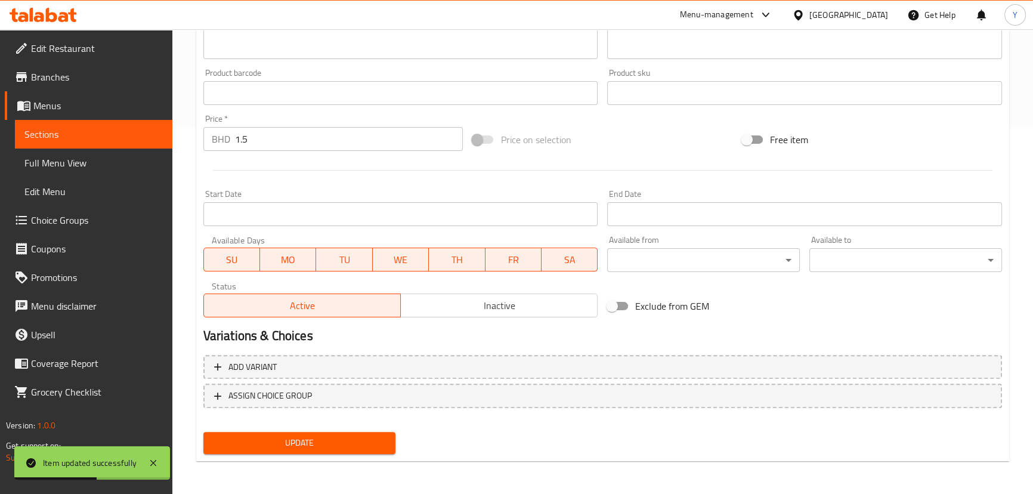
scroll to position [0, 0]
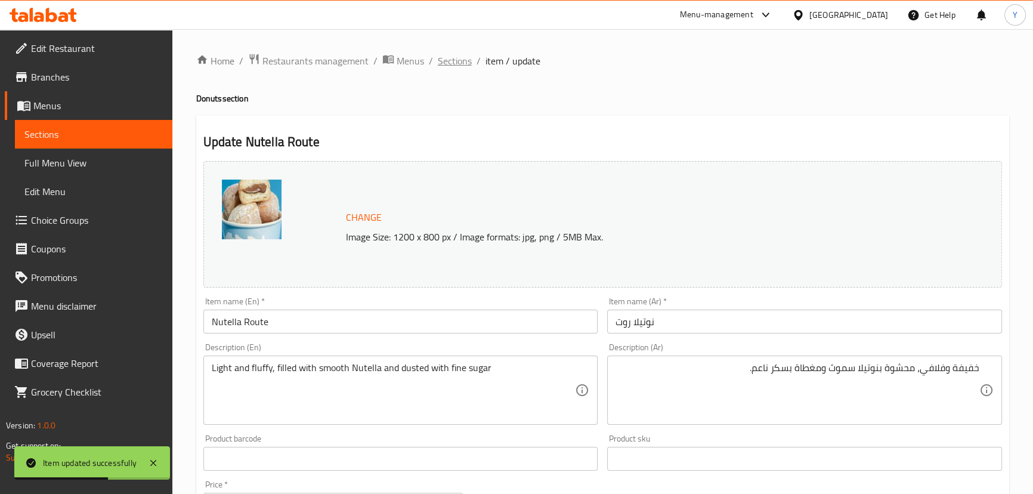
click at [458, 54] on span "Sections" at bounding box center [455, 61] width 34 height 14
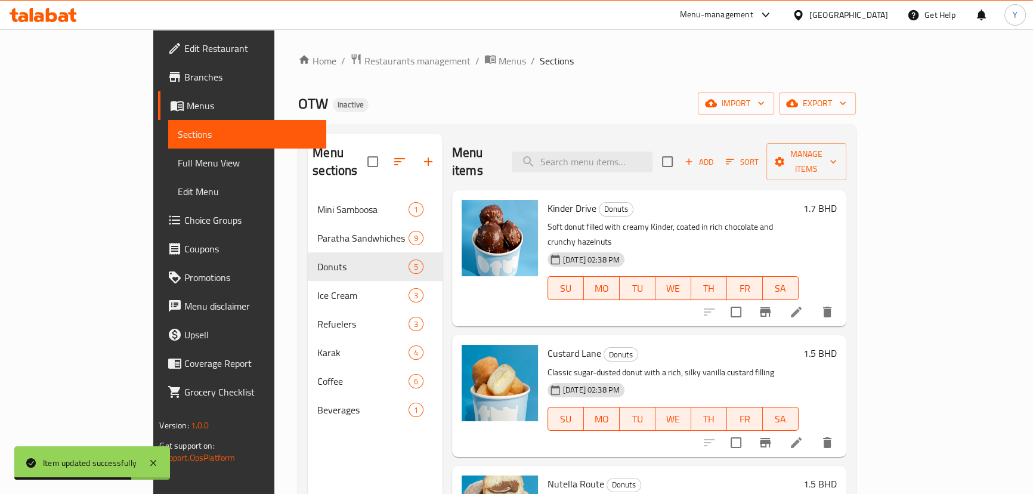
scroll to position [167, 0]
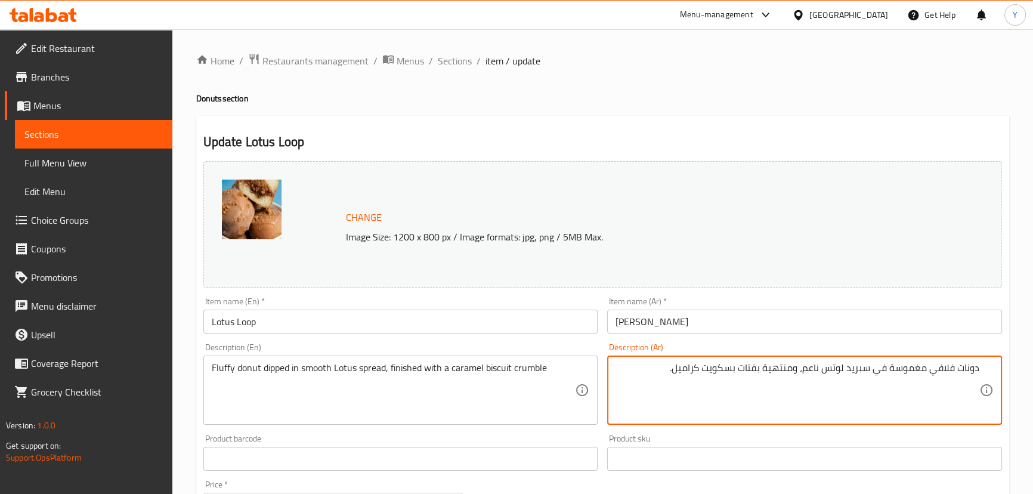
type textarea "دونات فلافي مغموسة في سبريد لوتس ناعم، ومنتهية بفتات بسكويت كراميل."
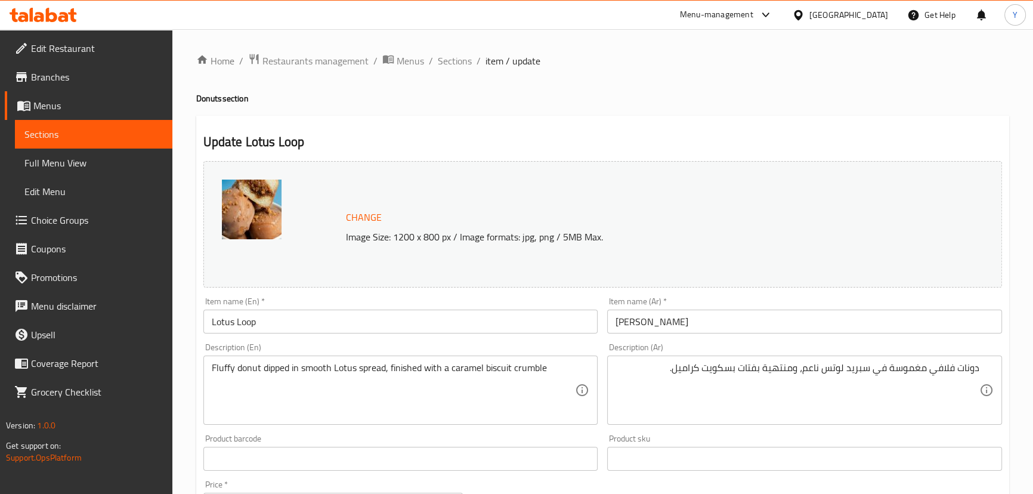
click at [801, 118] on div "Update Lotus Loop Change Image Size: 1200 x 800 px / Image formats: jpg, png / …" at bounding box center [602, 472] width 813 height 712
click at [765, 122] on div "Update Lotus Loop Change Image Size: 1200 x 800 px / Image formats: jpg, png / …" at bounding box center [602, 472] width 813 height 712
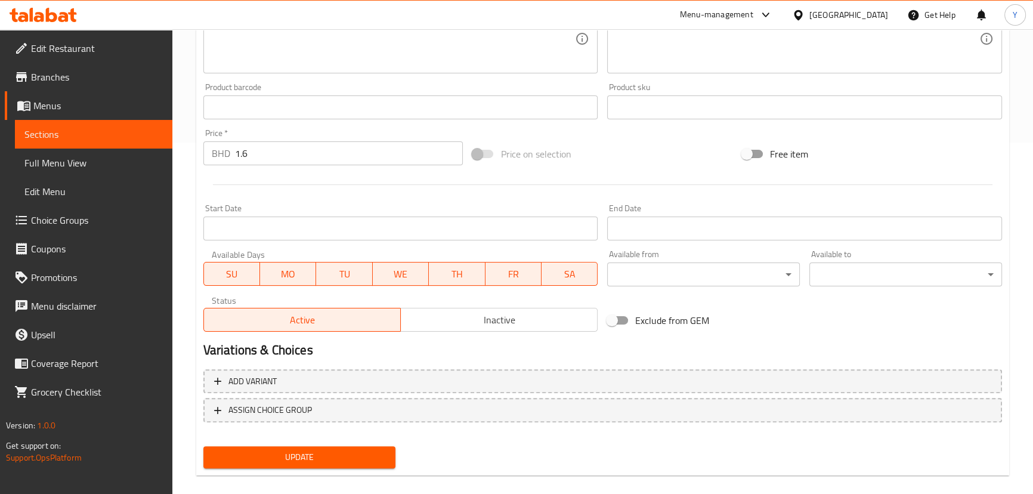
scroll to position [366, 0]
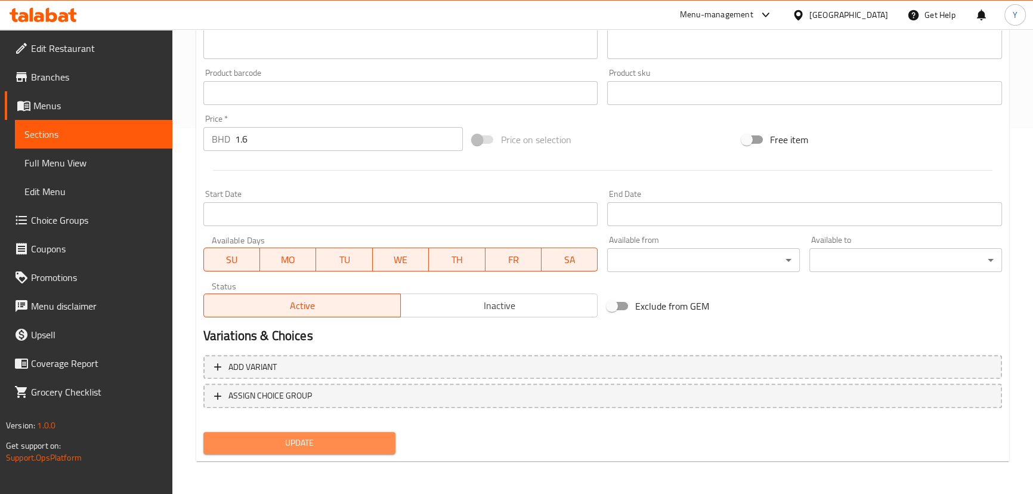
click at [376, 440] on span "Update" at bounding box center [300, 443] width 174 height 15
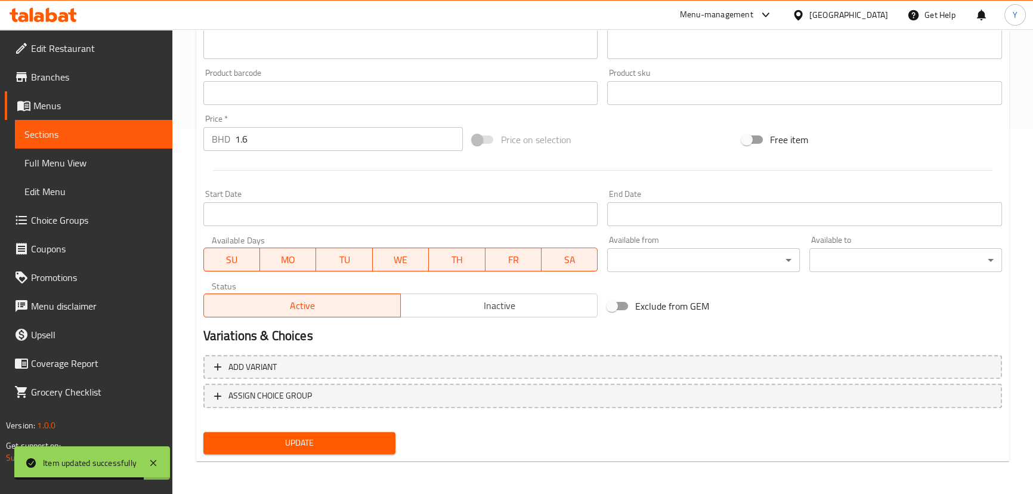
click at [77, 228] on link "Choice Groups" at bounding box center [89, 220] width 168 height 29
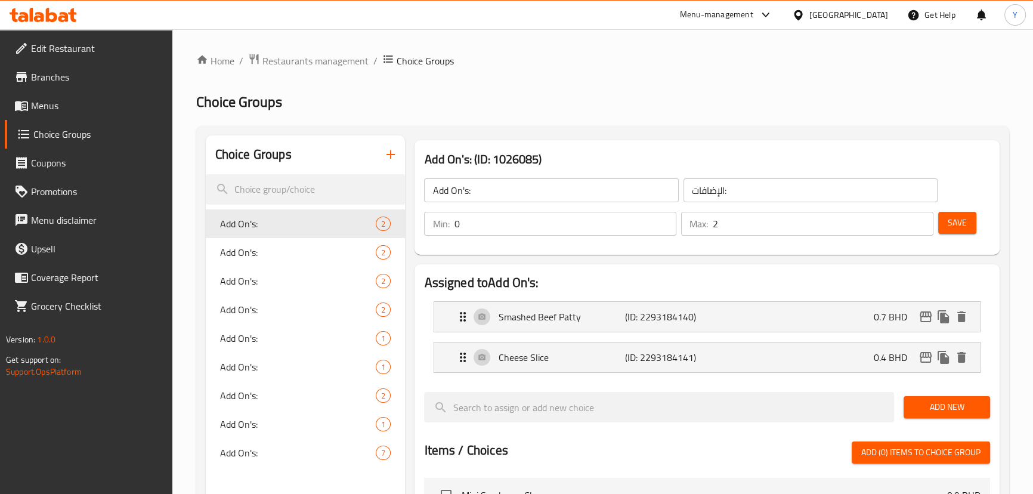
click at [393, 153] on icon "button" at bounding box center [391, 154] width 14 height 14
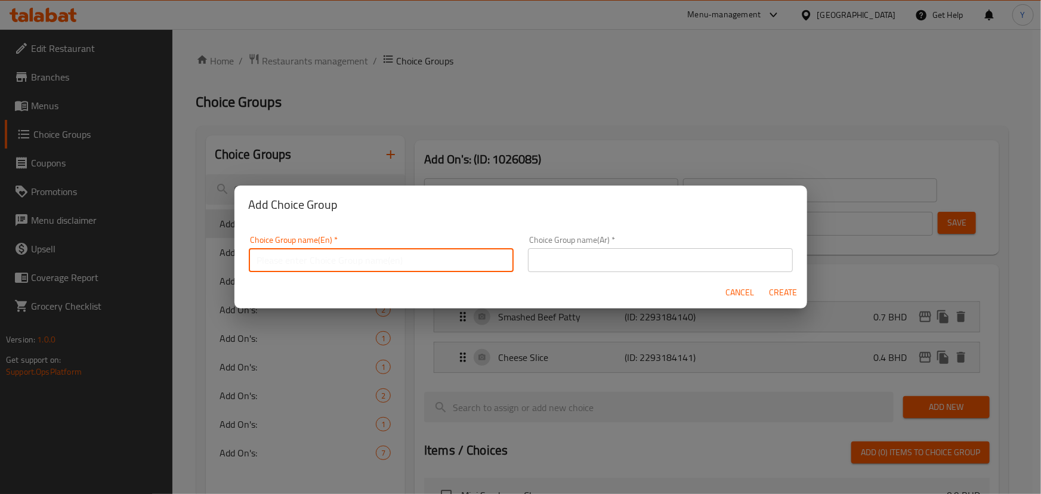
drag, startPoint x: 318, startPoint y: 258, endPoint x: 325, endPoint y: 260, distance: 7.4
click at [318, 258] on input "text" at bounding box center [381, 260] width 265 height 24
type input "ad"
type input "ؤ"
type input "Customization:"
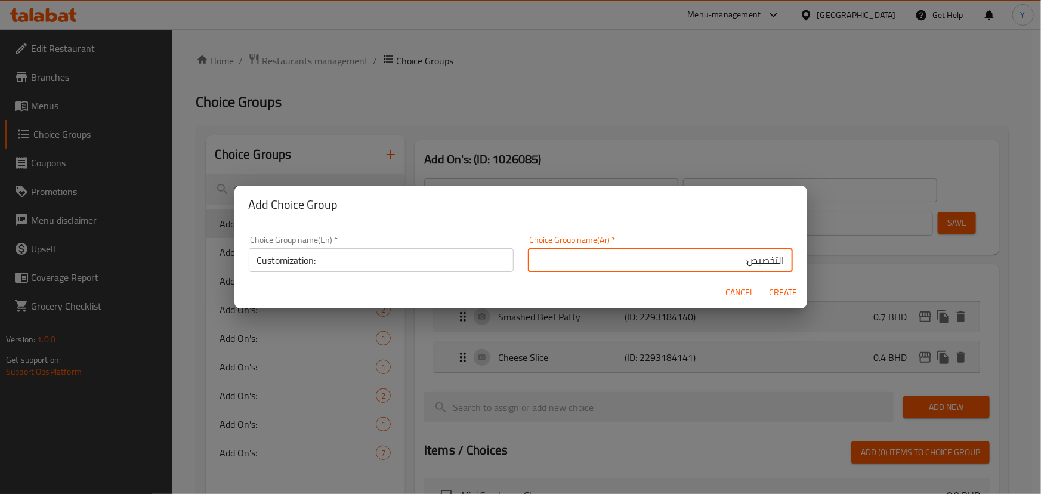
type input "التخصيص:"
click at [764, 282] on button "Create" at bounding box center [783, 293] width 38 height 22
type input "Customization:"
type input "التخصيص:"
type input "0"
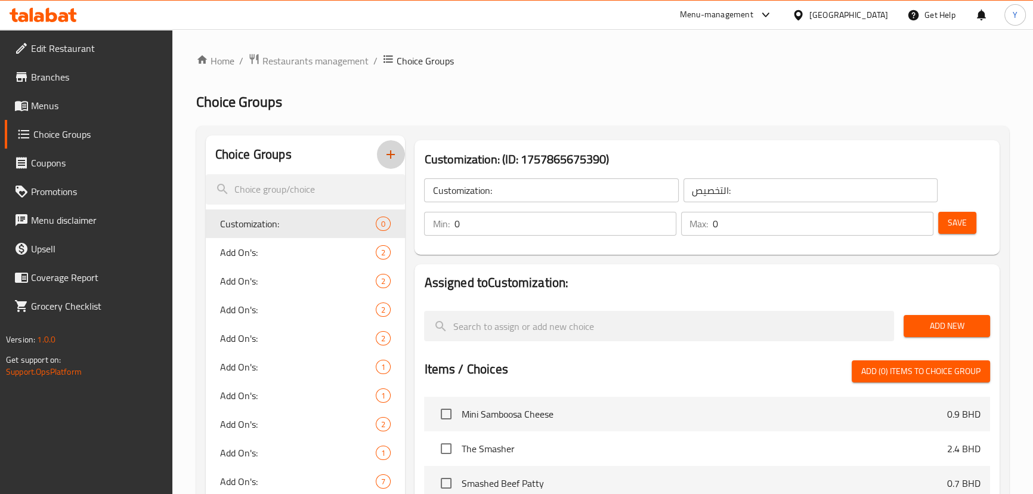
click at [949, 336] on button "Add New" at bounding box center [947, 326] width 87 height 22
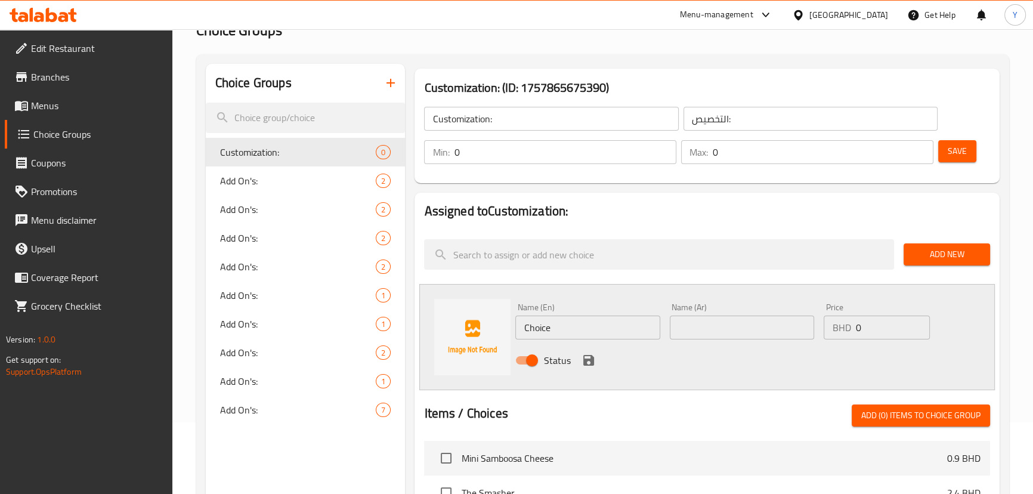
scroll to position [108, 0]
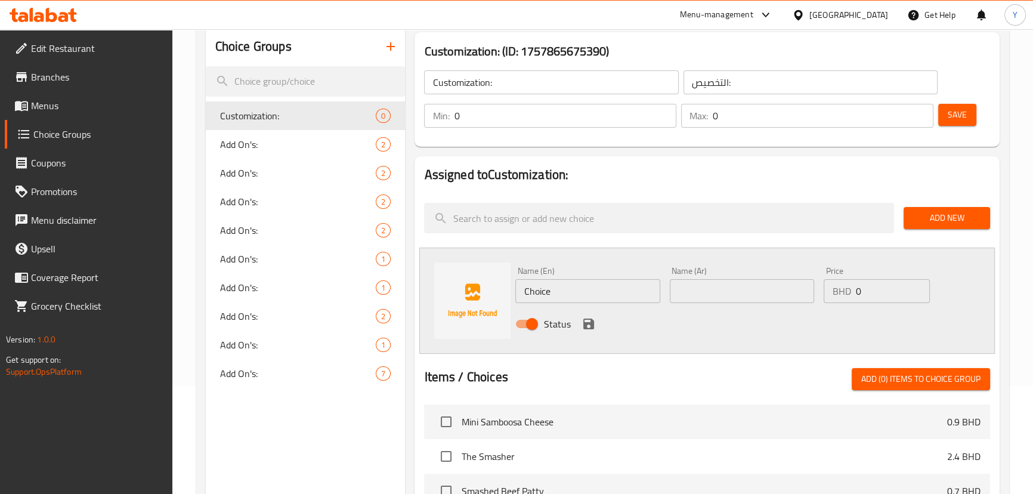
drag, startPoint x: 884, startPoint y: 278, endPoint x: 748, endPoint y: 280, distance: 136.6
click at [748, 280] on div "Name (En) Choice Name (En) Name (Ar) Name (Ar) Price BHD 0 Price Status" at bounding box center [742, 301] width 462 height 78
type input "0.1"
click at [619, 286] on input "Choice" at bounding box center [587, 291] width 144 height 24
paste input "Iced"
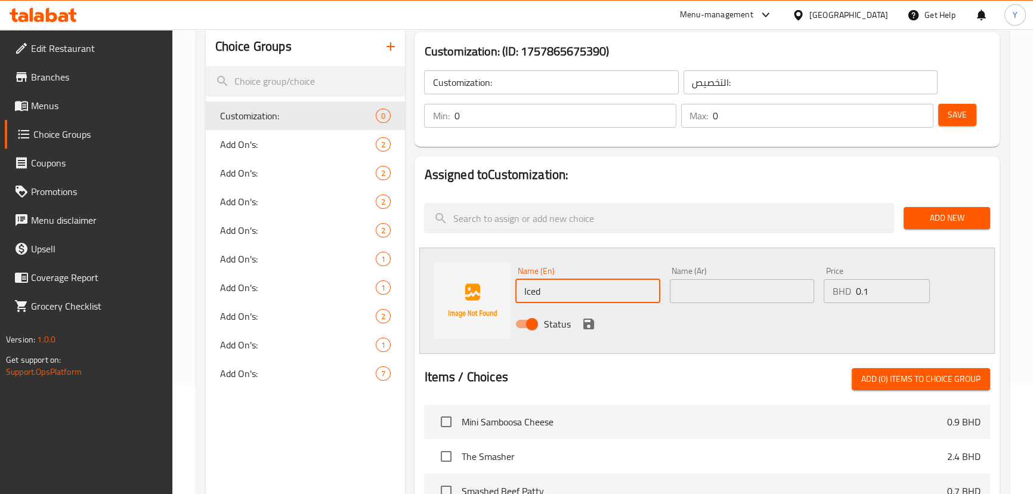
type input "Iced"
click at [764, 297] on input "text" at bounding box center [742, 291] width 144 height 24
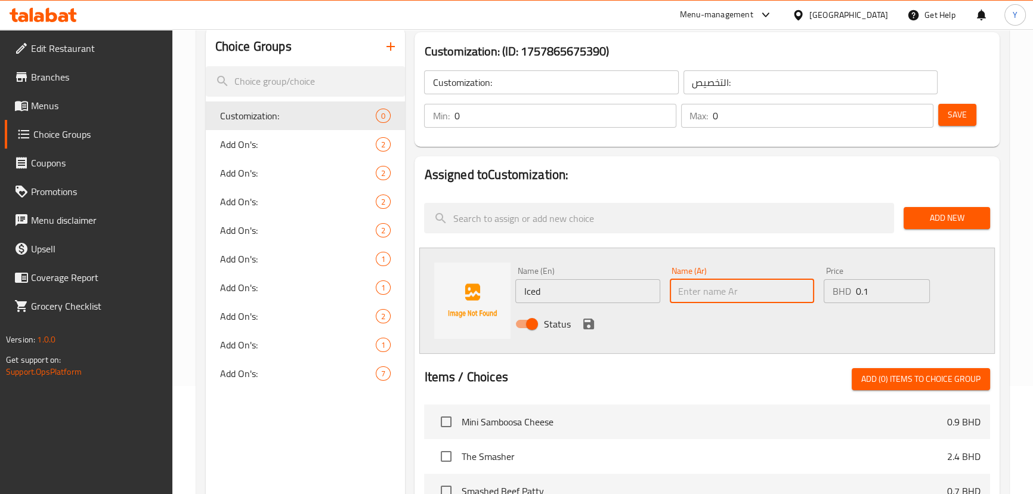
type input "l"
type input "مثلج"
click at [582, 325] on icon "save" at bounding box center [589, 324] width 14 height 14
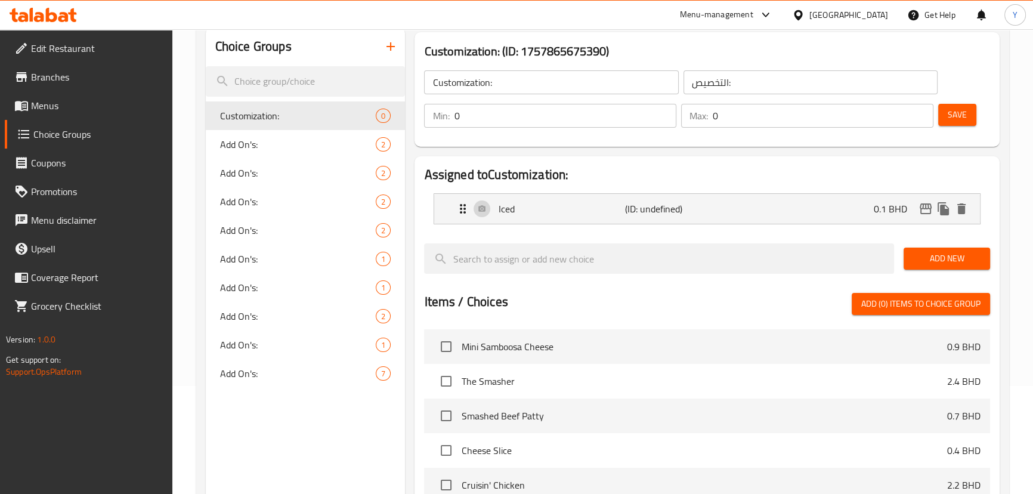
click at [972, 111] on button "Save" at bounding box center [957, 115] width 38 height 22
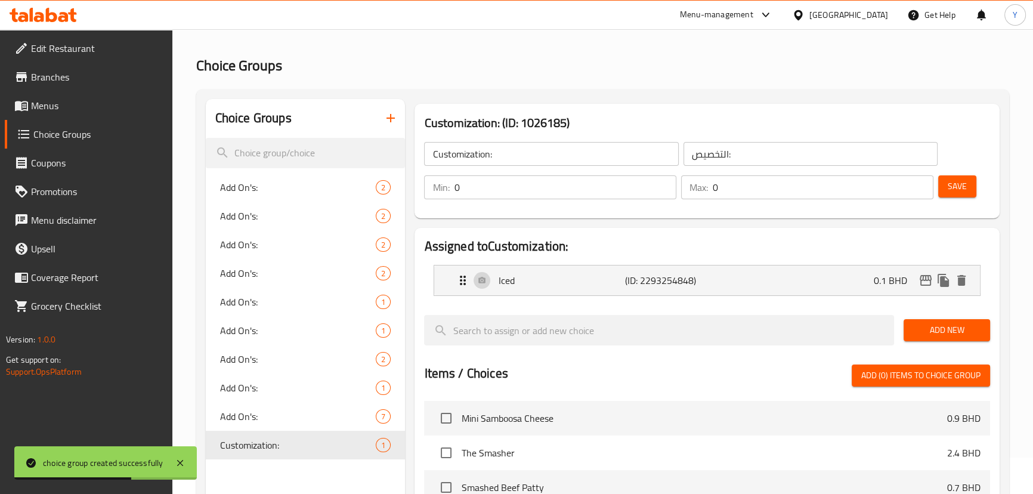
scroll to position [0, 0]
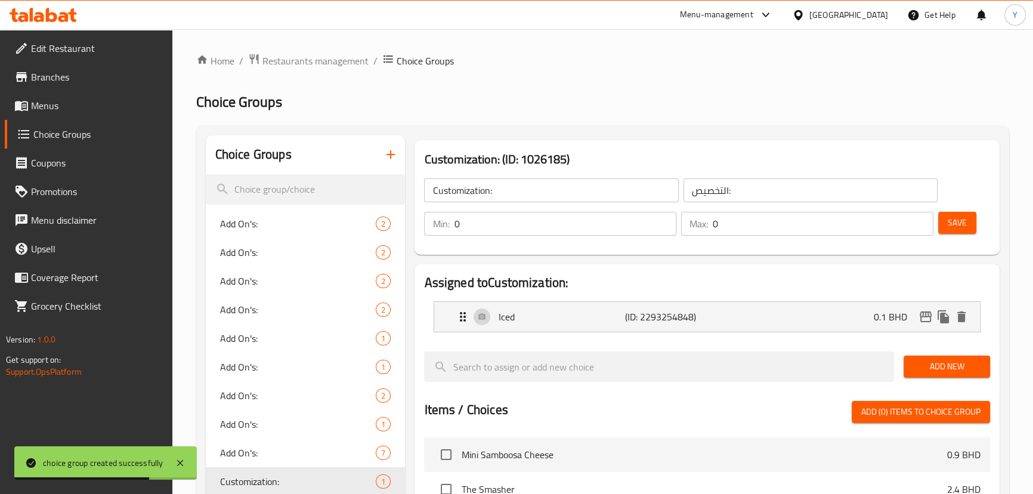
click at [76, 114] on link "Menus" at bounding box center [89, 105] width 168 height 29
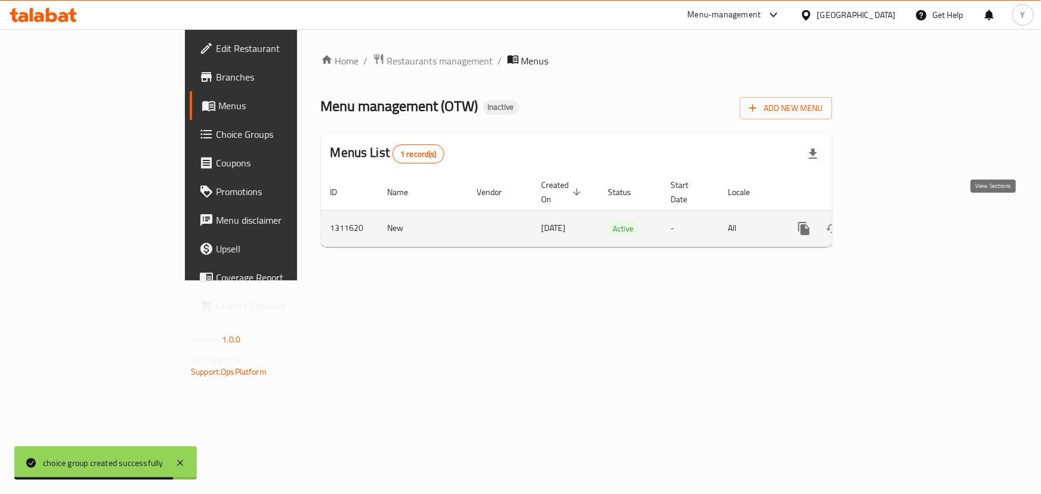
click at [897, 221] on icon "enhanced table" at bounding box center [890, 228] width 14 height 14
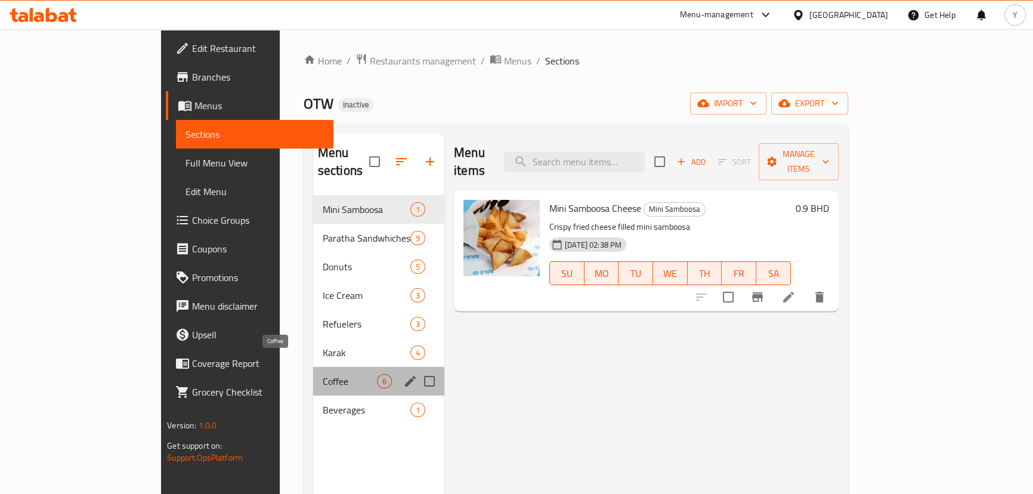
click at [323, 374] on span "Coffee" at bounding box center [350, 381] width 54 height 14
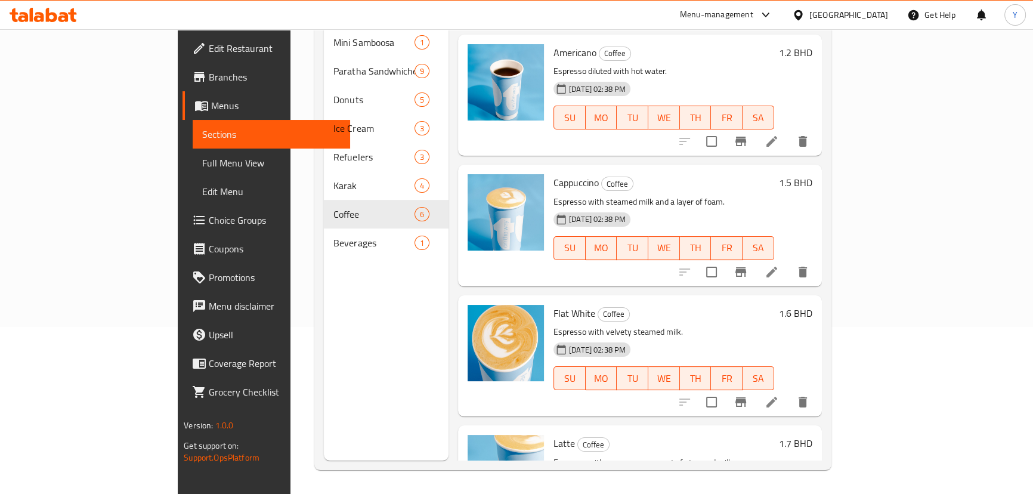
scroll to position [155, 0]
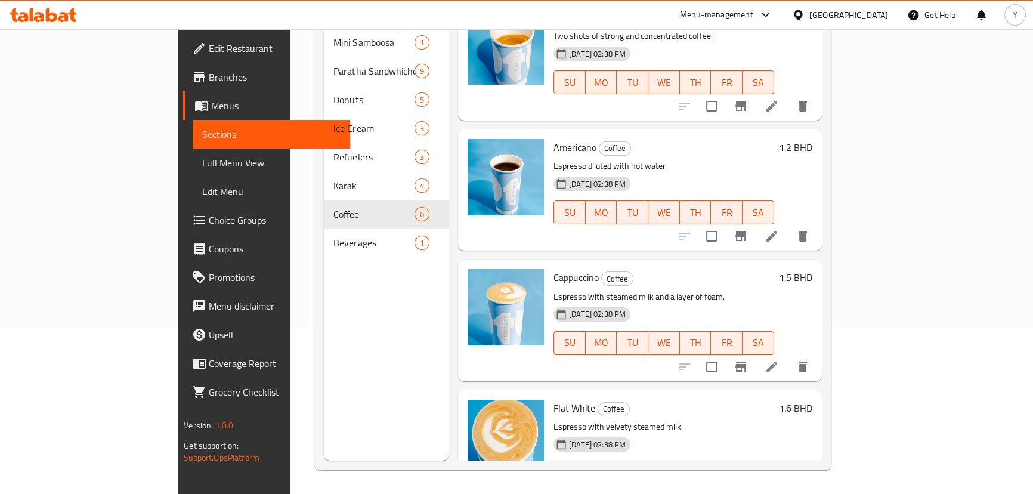
click at [779, 229] on icon at bounding box center [772, 236] width 14 height 14
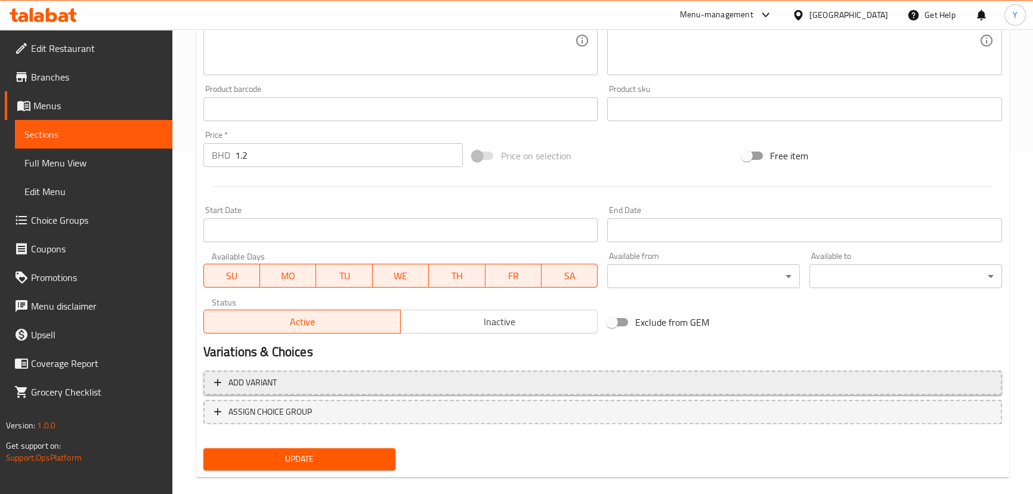
scroll to position [358, 0]
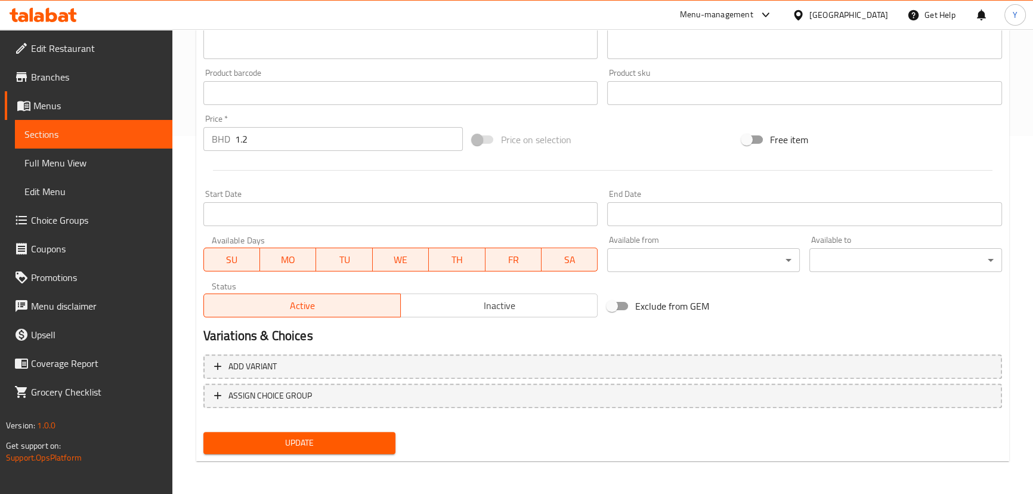
click at [347, 408] on div "Add variant ASSIGN CHOICE GROUP" at bounding box center [603, 389] width 808 height 78
click at [347, 403] on button "ASSIGN CHOICE GROUP" at bounding box center [602, 396] width 799 height 24
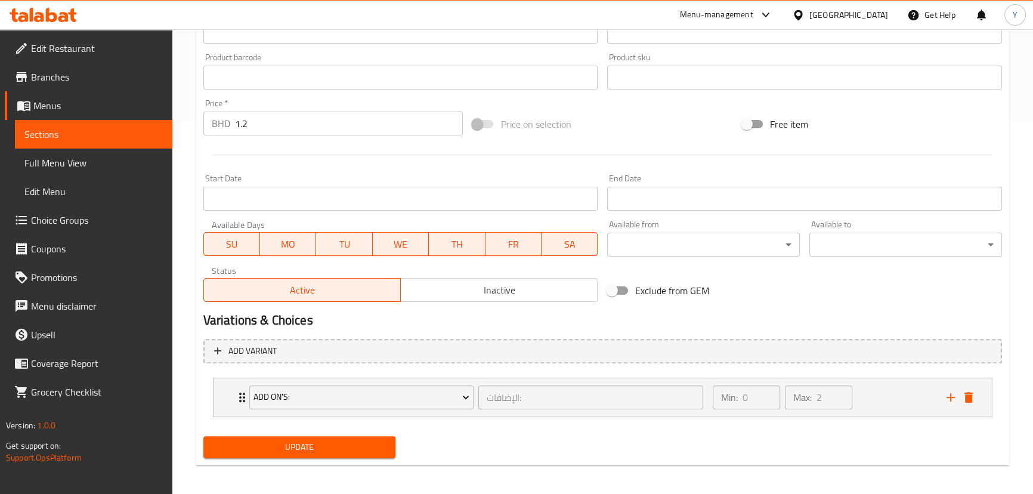
scroll to position [378, 0]
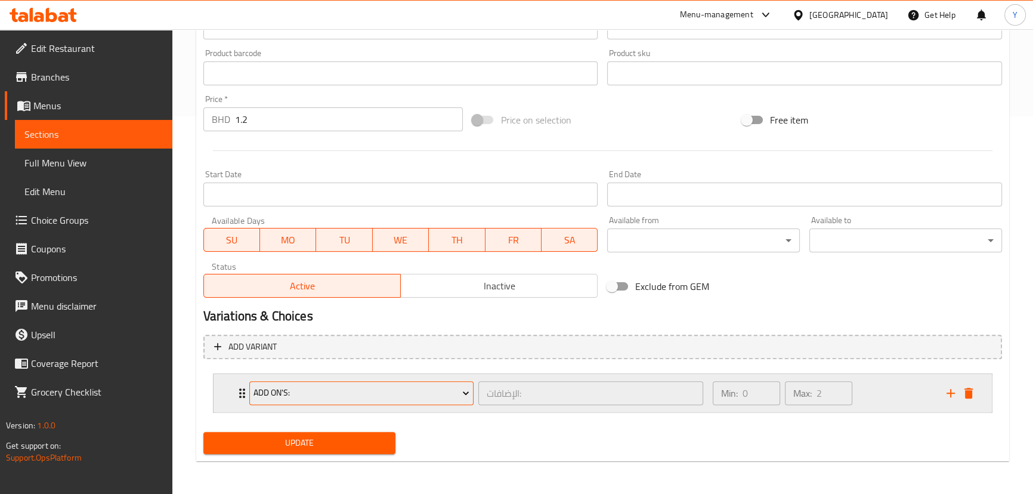
click at [368, 391] on span "Add On's:" at bounding box center [362, 392] width 216 height 15
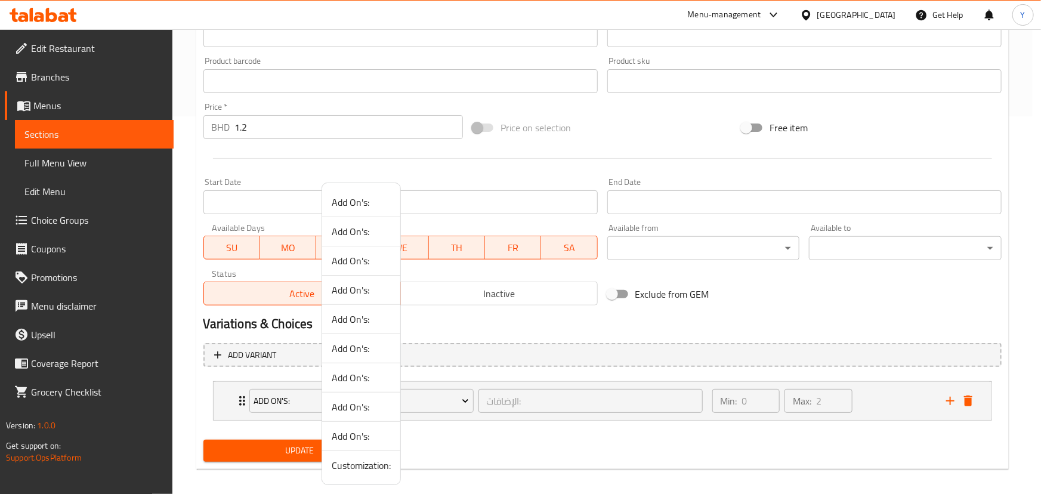
drag, startPoint x: 374, startPoint y: 465, endPoint x: 407, endPoint y: 465, distance: 33.4
click at [374, 465] on span "Customization:" at bounding box center [361, 465] width 59 height 14
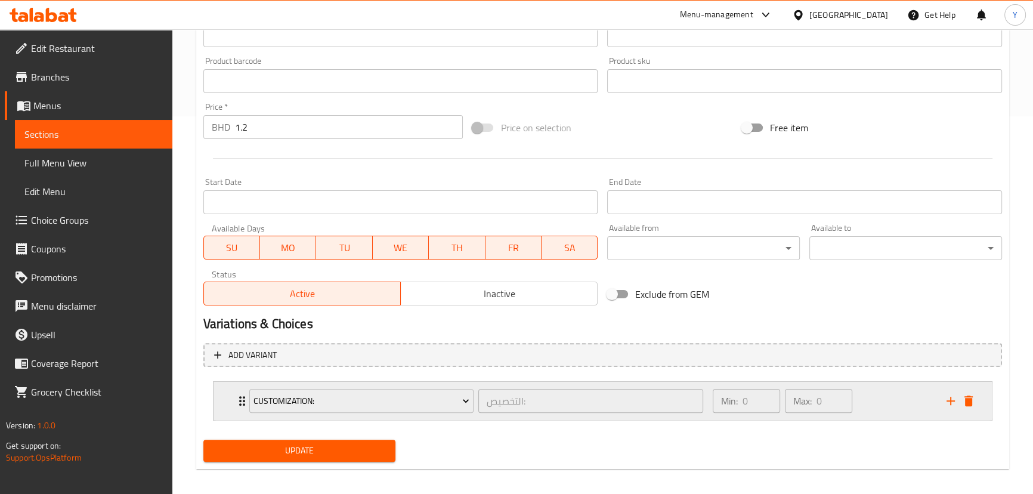
click at [874, 400] on div "Min: 0 ​ Max: 0 ​" at bounding box center [823, 401] width 234 height 38
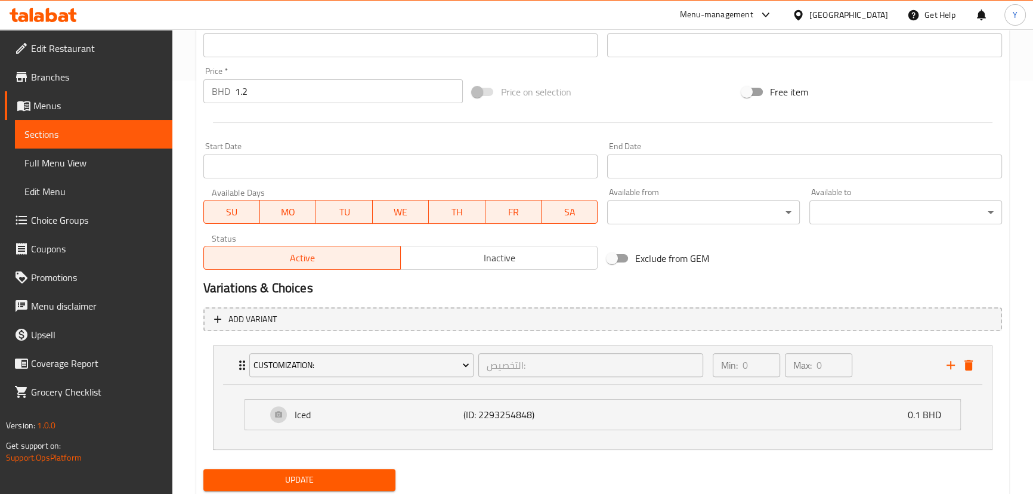
scroll to position [443, 0]
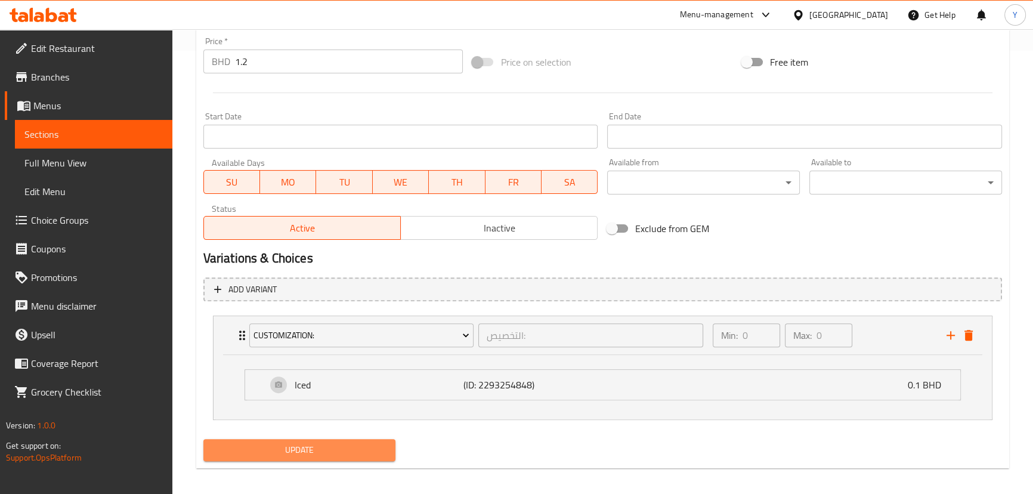
click at [357, 450] on span "Update" at bounding box center [300, 450] width 174 height 15
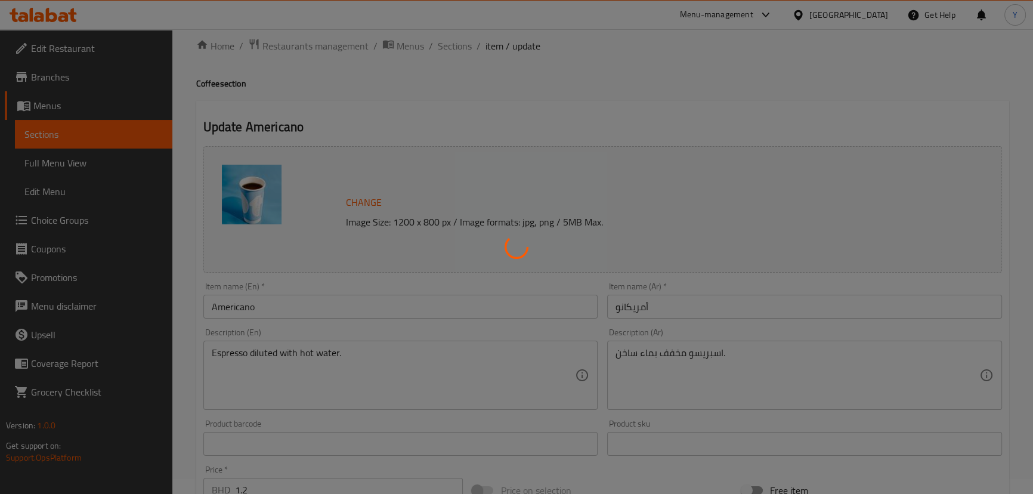
scroll to position [0, 0]
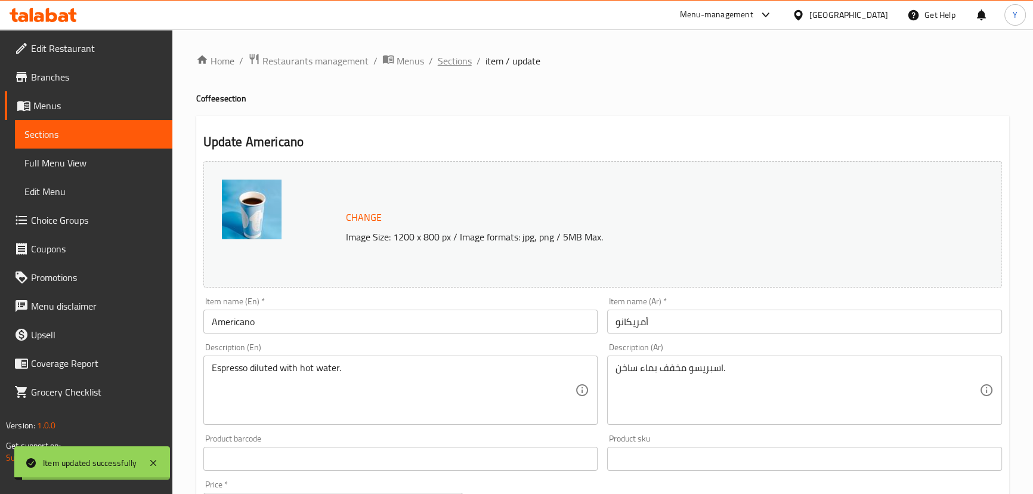
click at [459, 56] on span "Sections" at bounding box center [455, 61] width 34 height 14
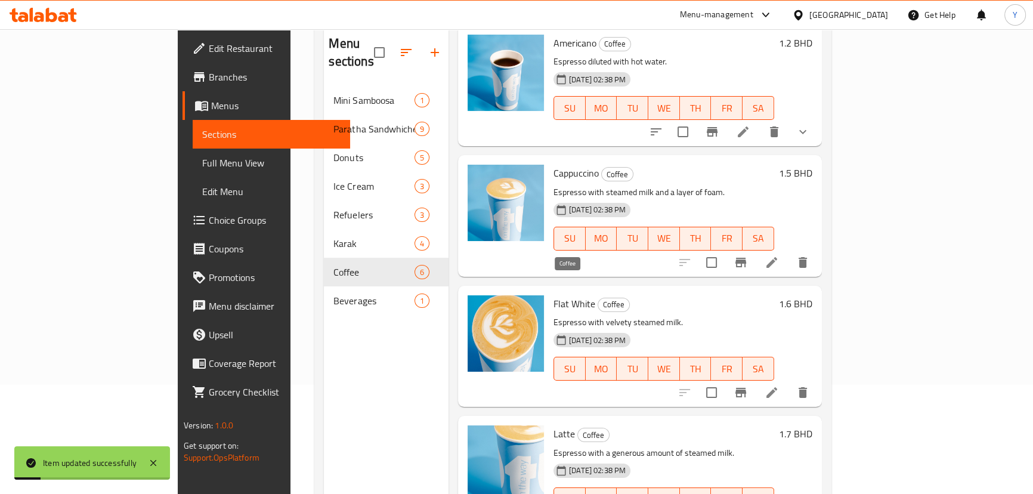
scroll to position [167, 0]
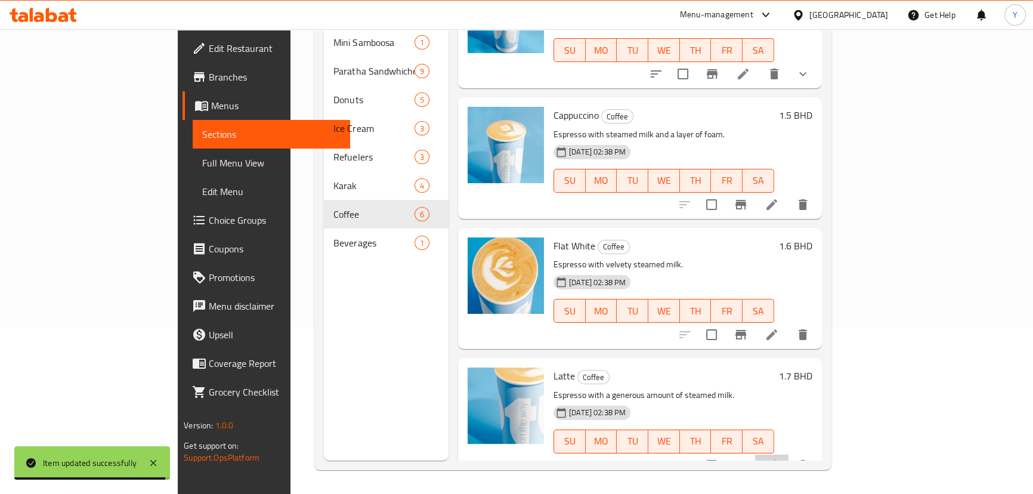
click at [789, 455] on li at bounding box center [771, 465] width 33 height 21
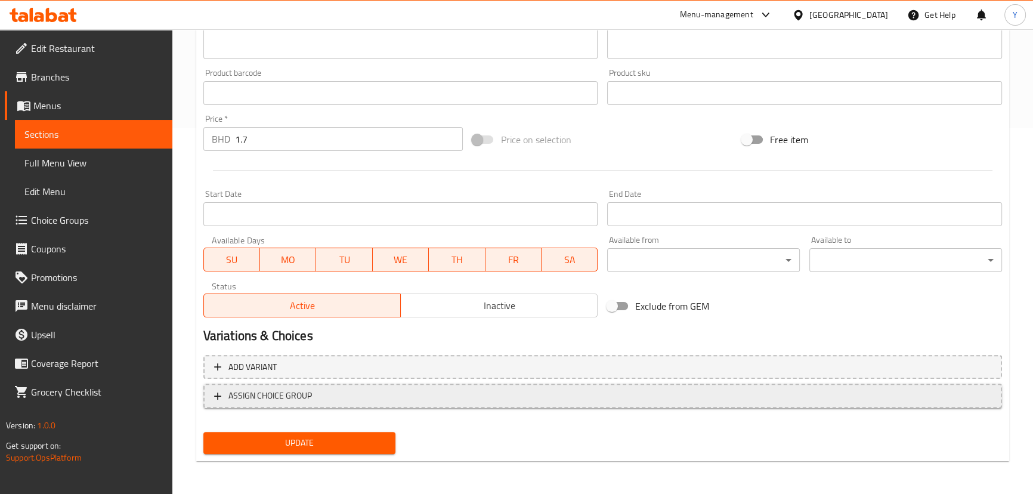
click at [373, 401] on span "ASSIGN CHOICE GROUP" at bounding box center [602, 395] width 777 height 15
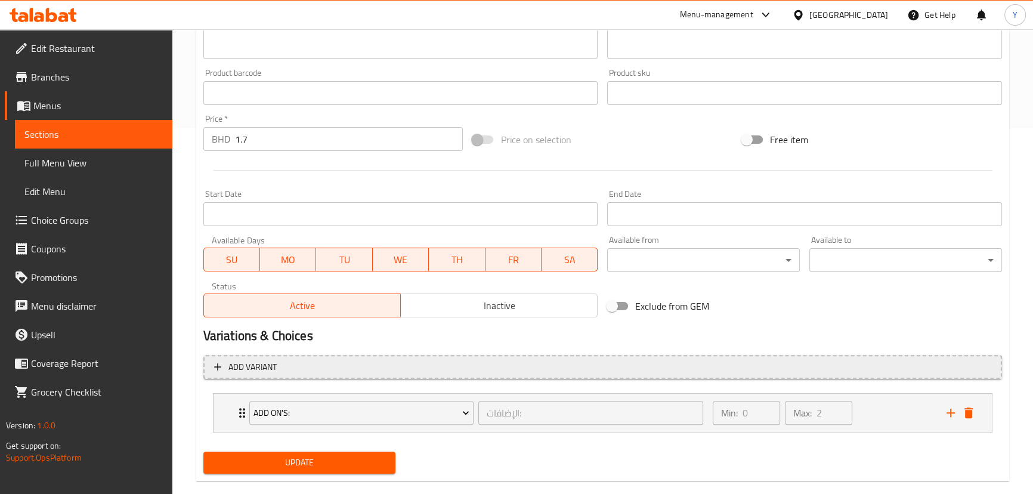
scroll to position [386, 0]
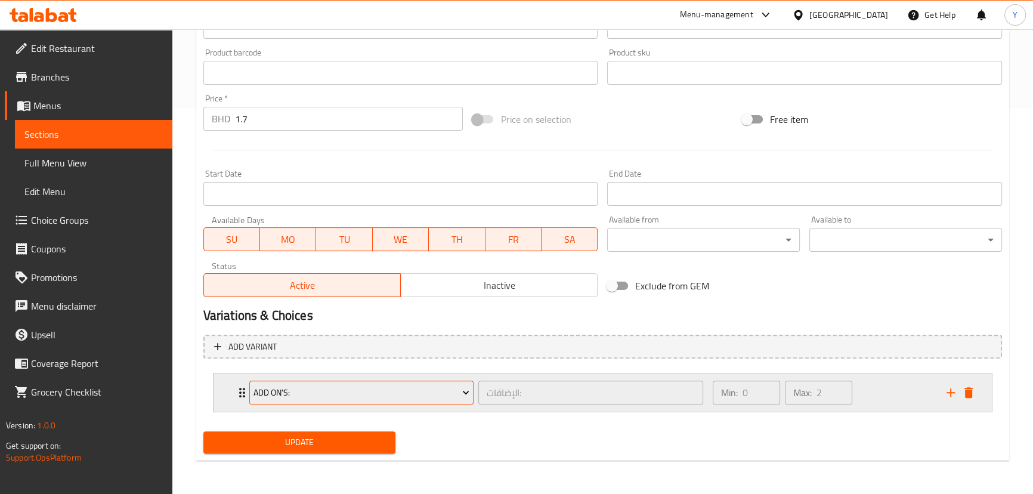
click at [373, 390] on span "Add On's:" at bounding box center [362, 392] width 216 height 15
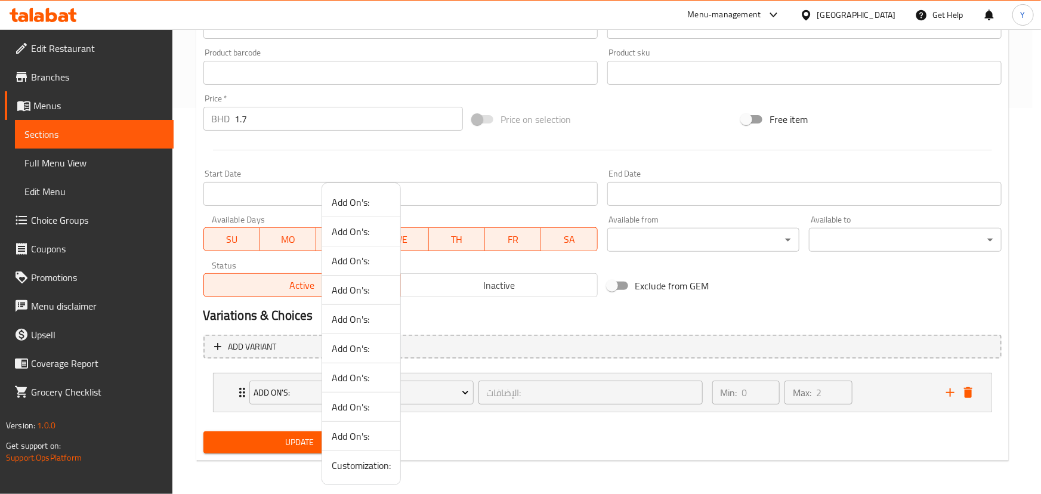
click at [348, 458] on span "Customization:" at bounding box center [361, 465] width 59 height 14
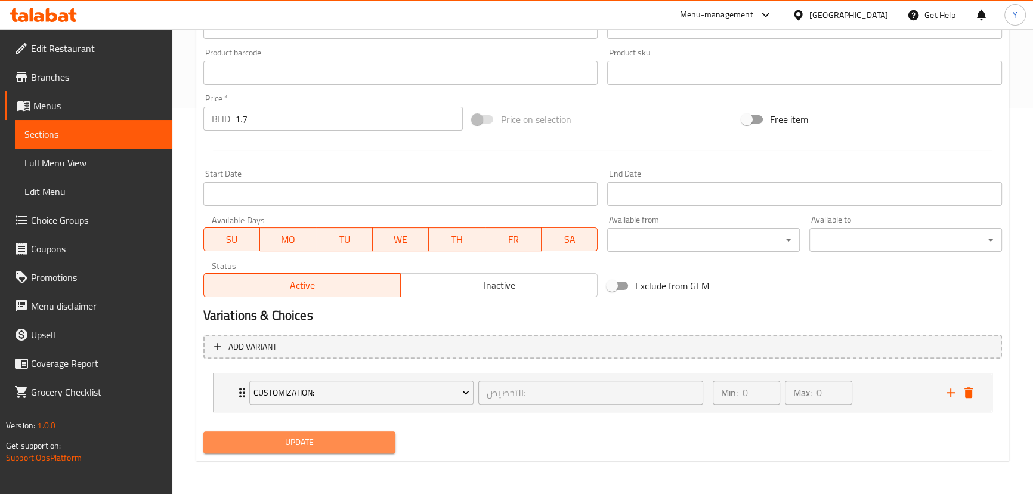
click at [298, 446] on span "Update" at bounding box center [300, 442] width 174 height 15
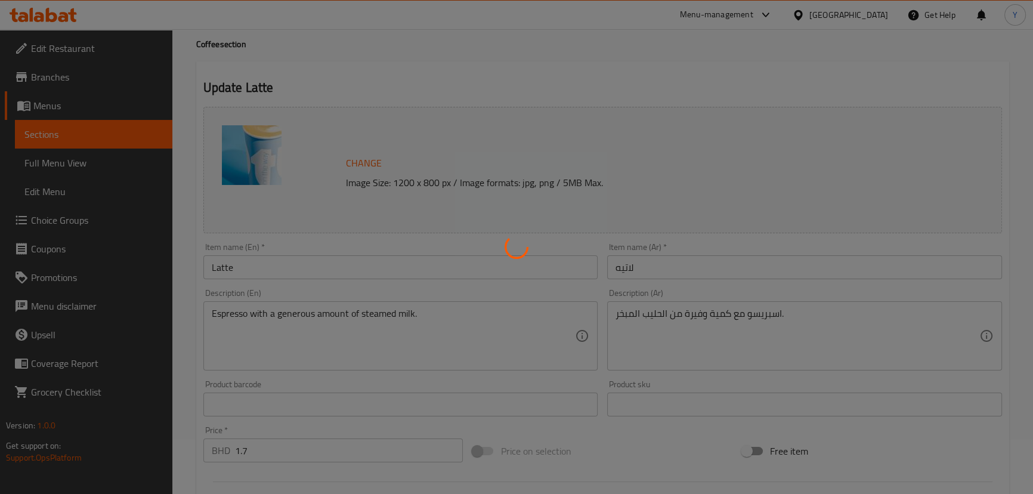
scroll to position [0, 0]
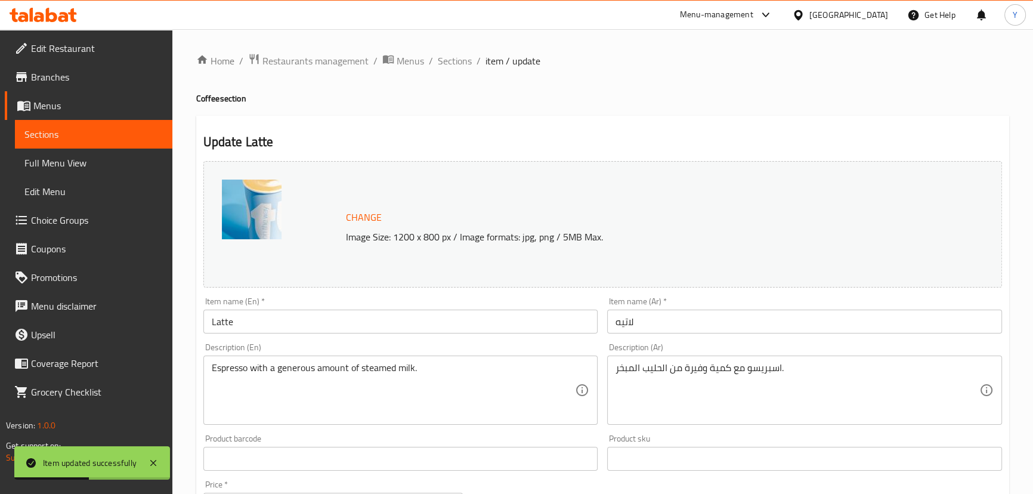
drag, startPoint x: 458, startPoint y: 54, endPoint x: 458, endPoint y: 73, distance: 19.1
click at [458, 54] on span "Sections" at bounding box center [455, 61] width 34 height 14
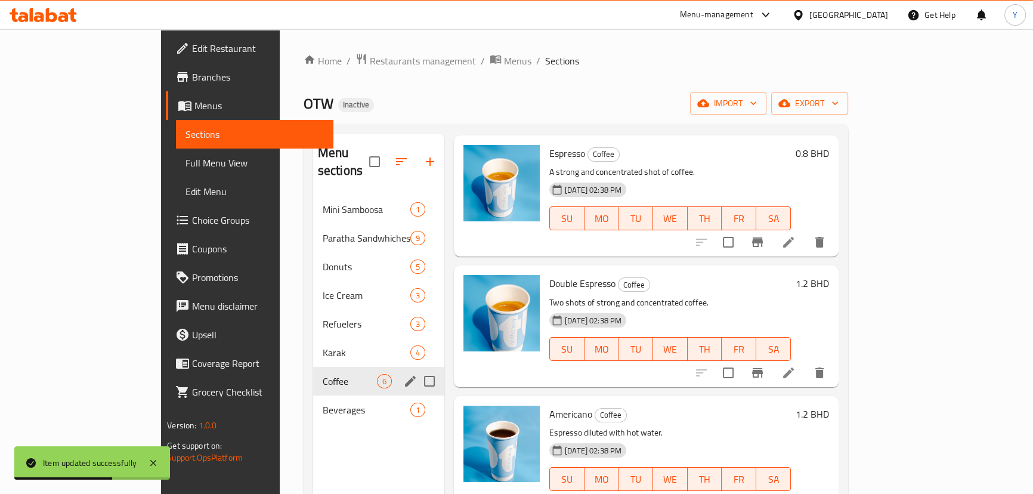
scroll to position [108, 0]
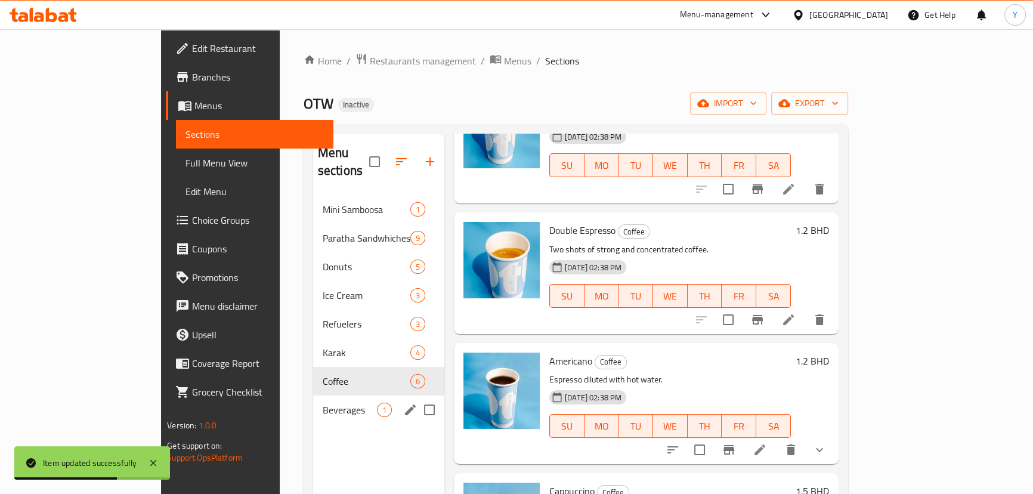
click at [313, 396] on div "Beverages 1" at bounding box center [378, 410] width 131 height 29
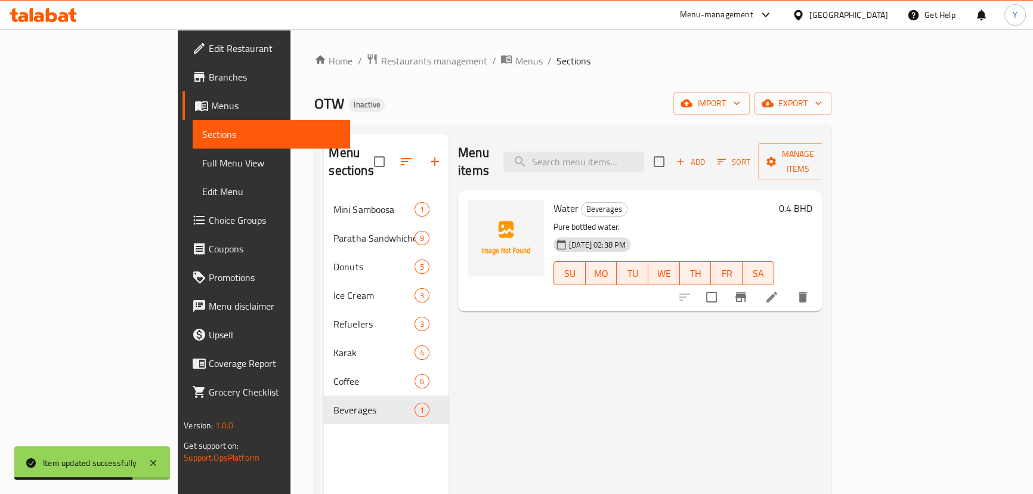
click at [777, 292] on icon at bounding box center [772, 297] width 11 height 11
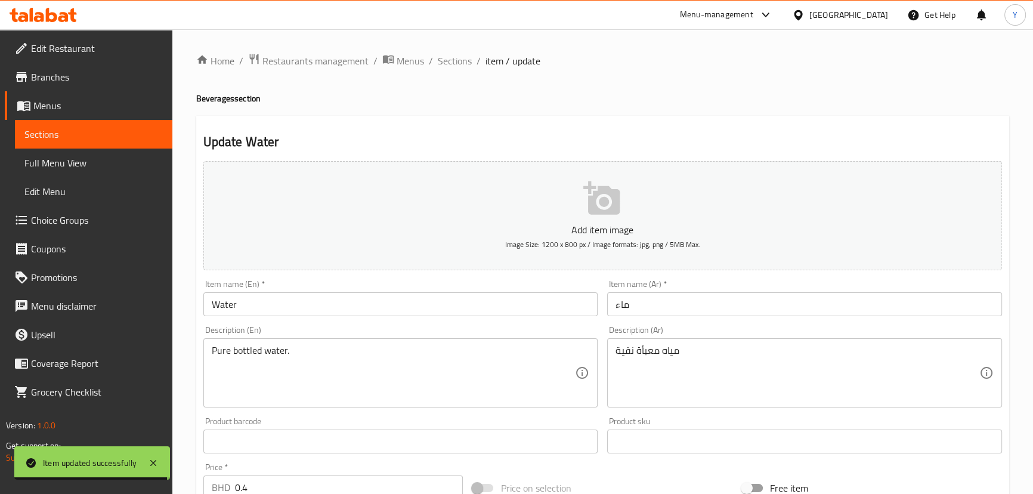
click at [399, 401] on div "Pure bottled water. Description (En)" at bounding box center [400, 372] width 395 height 69
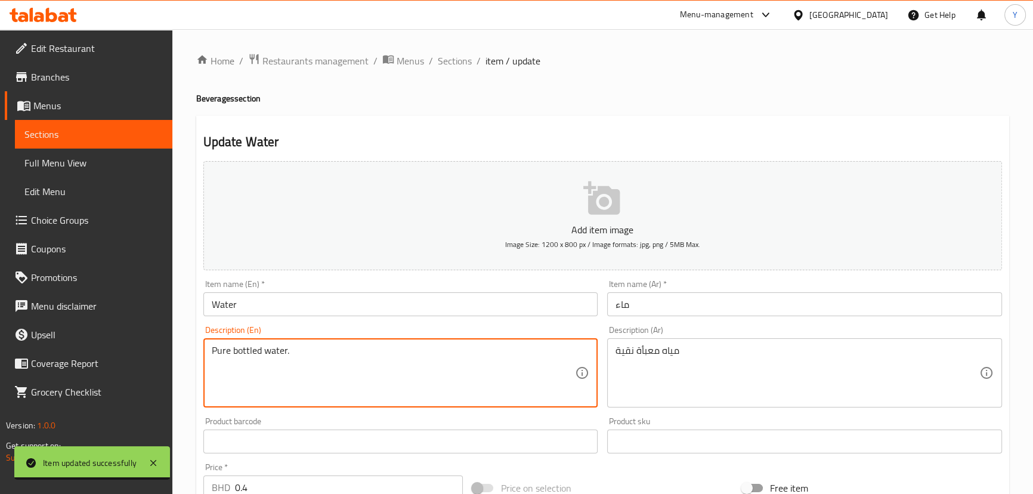
paste textarea "and refreshing"
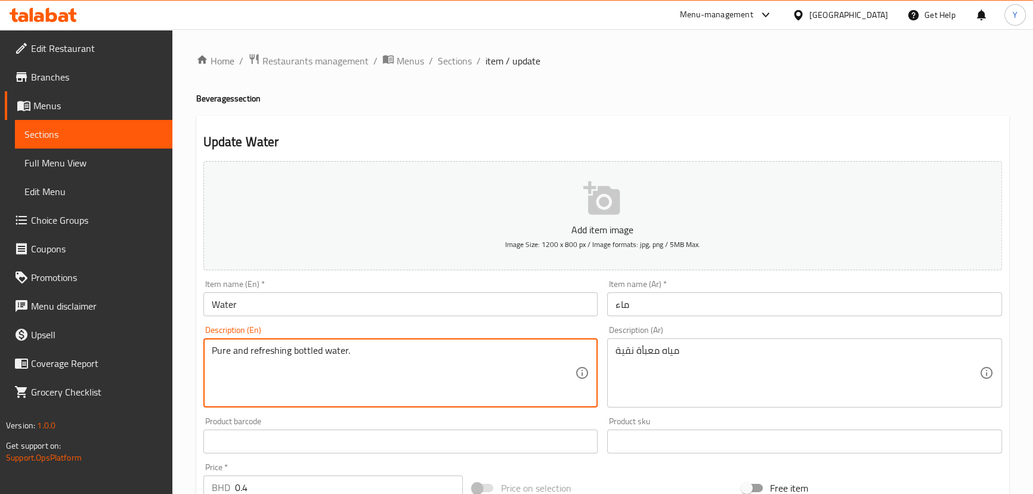
type textarea "Pure and refreshing bottled water."
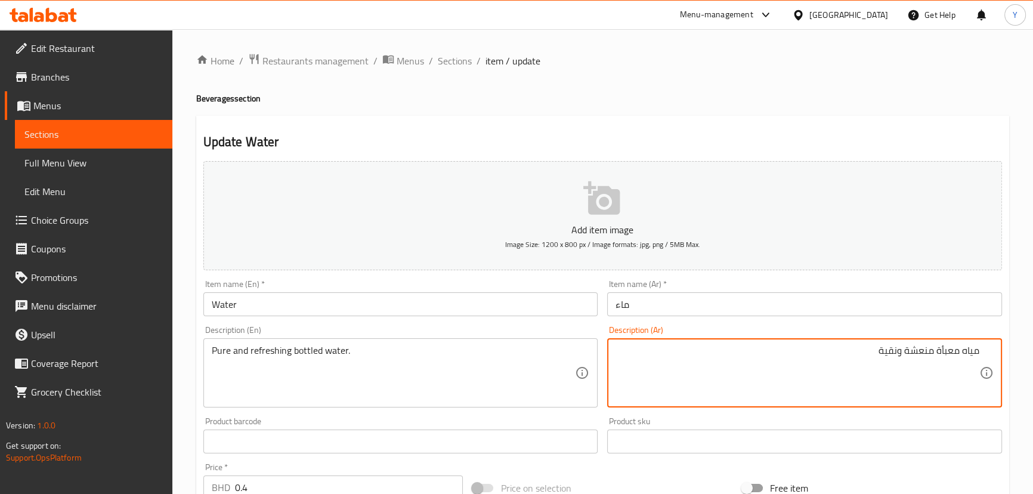
type textarea "مياه معبأة منعشة ونقية"
click at [703, 314] on input "ماء" at bounding box center [804, 304] width 395 height 24
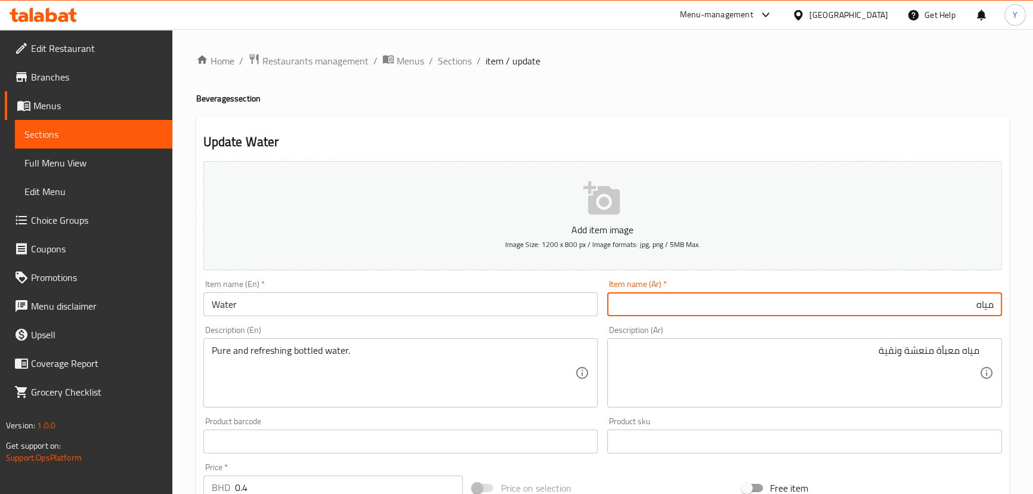
type input "مياه"
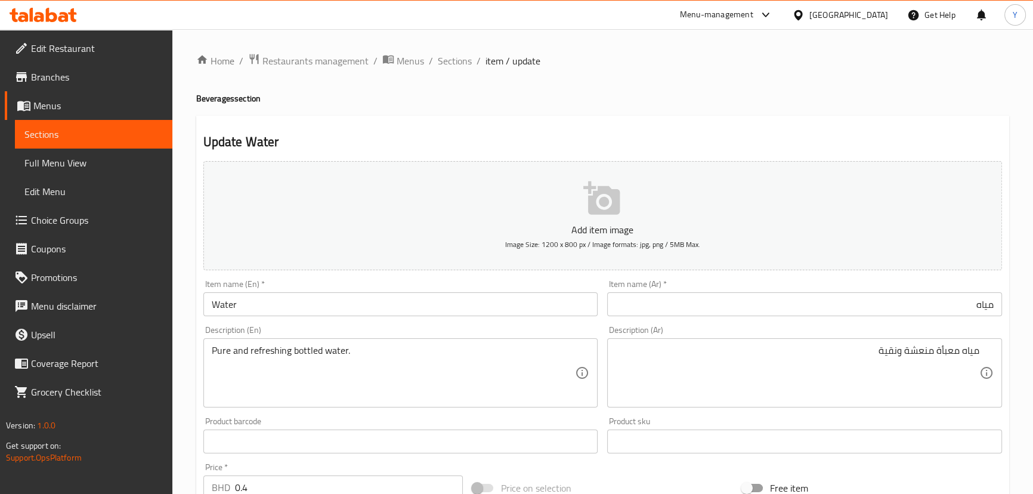
click at [773, 82] on div "Home / Restaurants management / Menus / Sections / item / update Beverages sect…" at bounding box center [602, 436] width 813 height 766
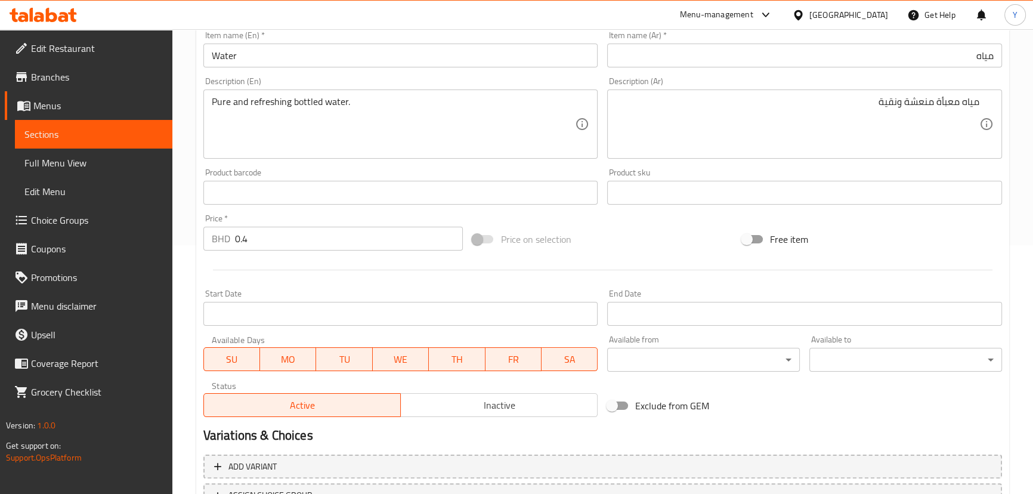
scroll to position [348, 0]
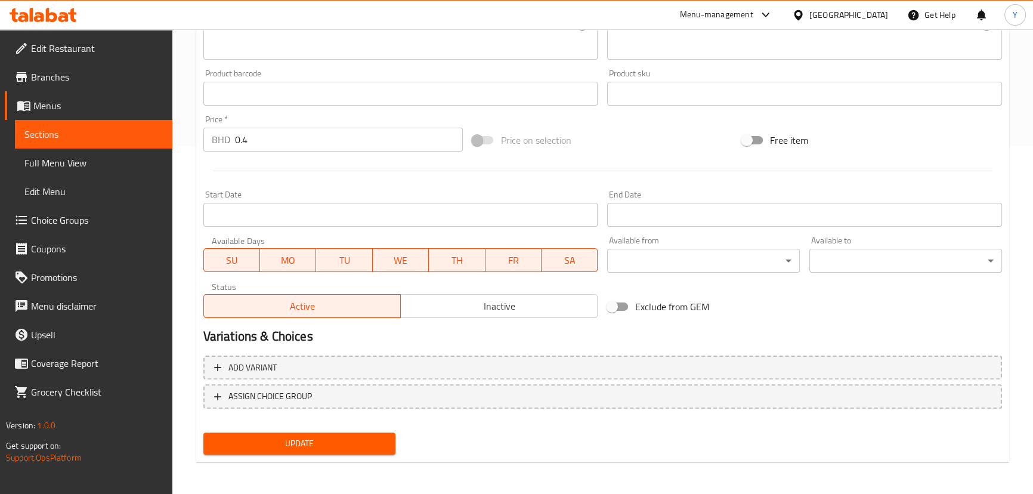
click at [325, 441] on span "Update" at bounding box center [300, 443] width 174 height 15
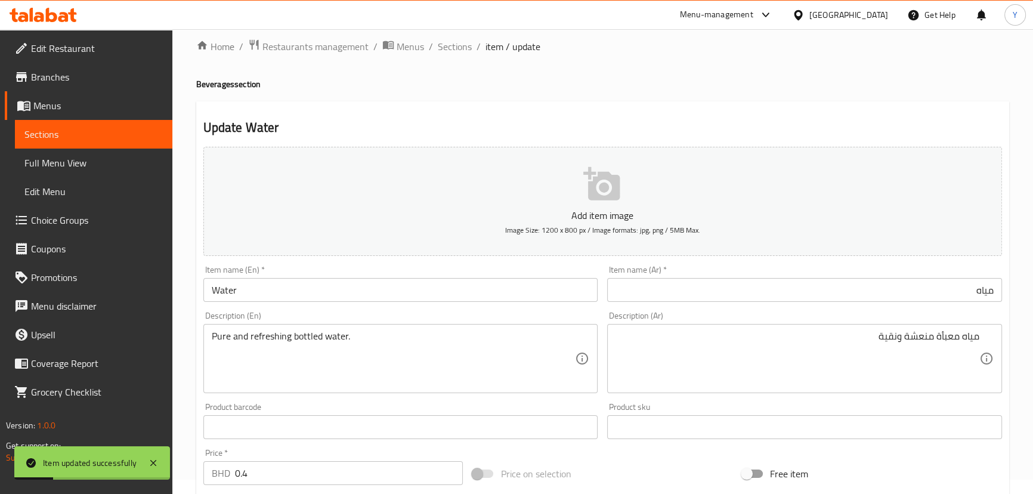
scroll to position [0, 0]
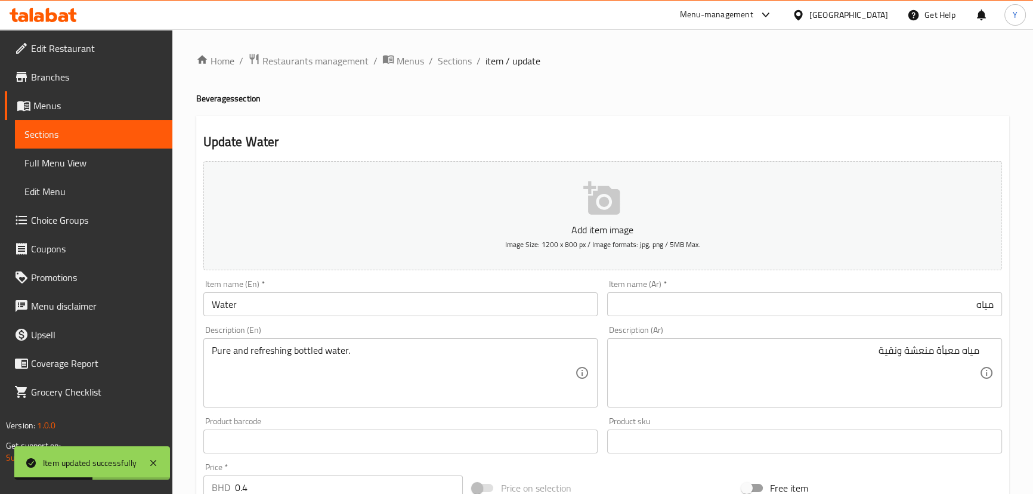
click at [636, 64] on ol "Home / Restaurants management / Menus / Sections / item / update" at bounding box center [602, 61] width 813 height 16
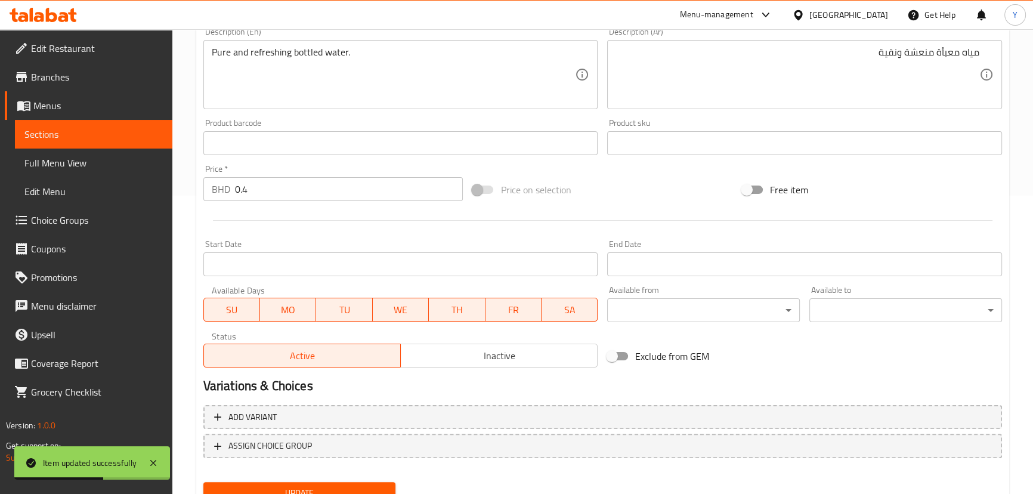
scroll to position [348, 0]
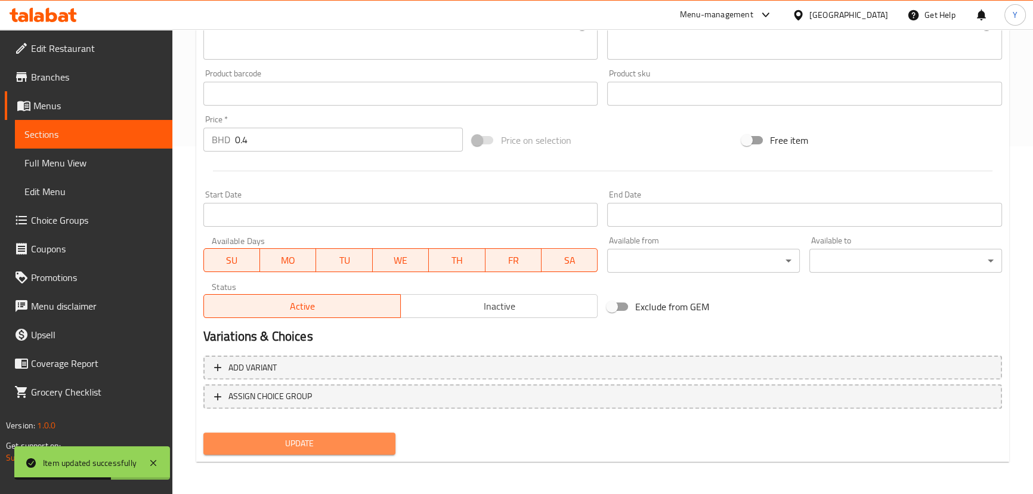
click at [331, 446] on span "Update" at bounding box center [300, 443] width 174 height 15
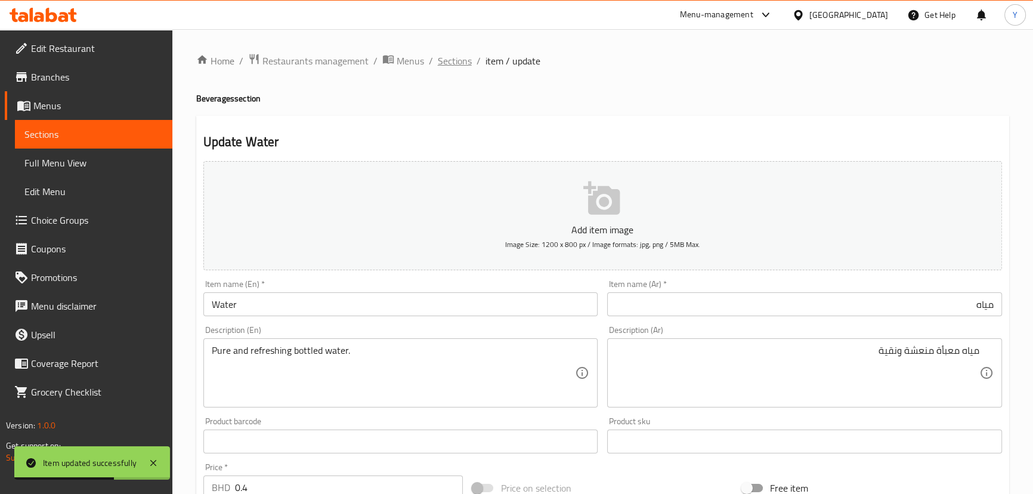
click at [438, 60] on span "Sections" at bounding box center [455, 61] width 34 height 14
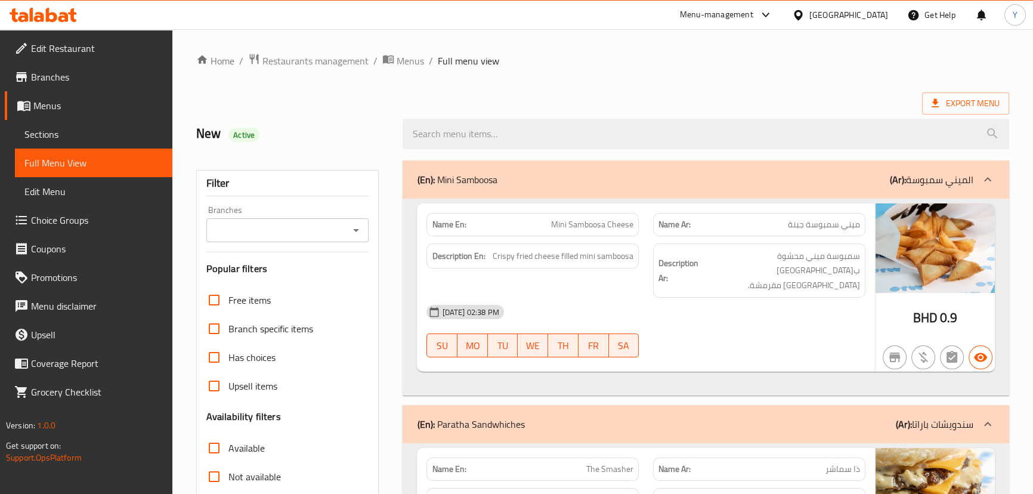
click at [459, 215] on div "Name En: Mini Samboosa Cheese" at bounding box center [533, 224] width 212 height 23
copy strong "Name En:"
click at [219, 135] on h2 "New Active" at bounding box center [292, 134] width 193 height 18
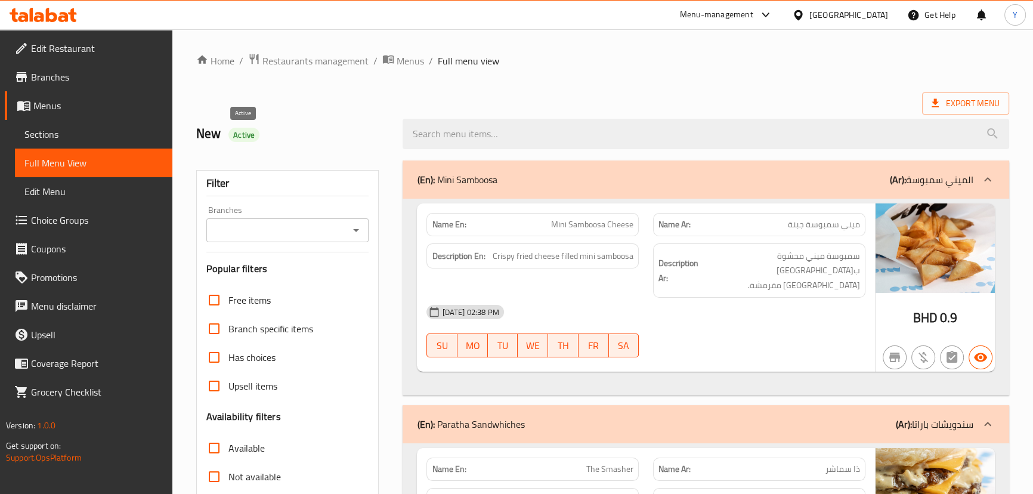
click at [246, 131] on span "Active" at bounding box center [244, 134] width 31 height 11
copy span "Active"
click at [319, 104] on div "Export Menu" at bounding box center [602, 103] width 813 height 22
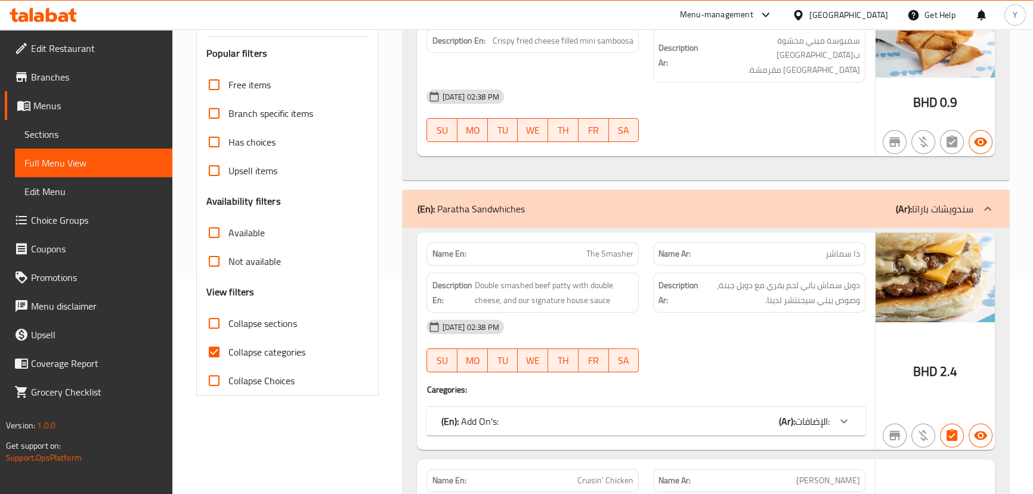
scroll to position [325, 0]
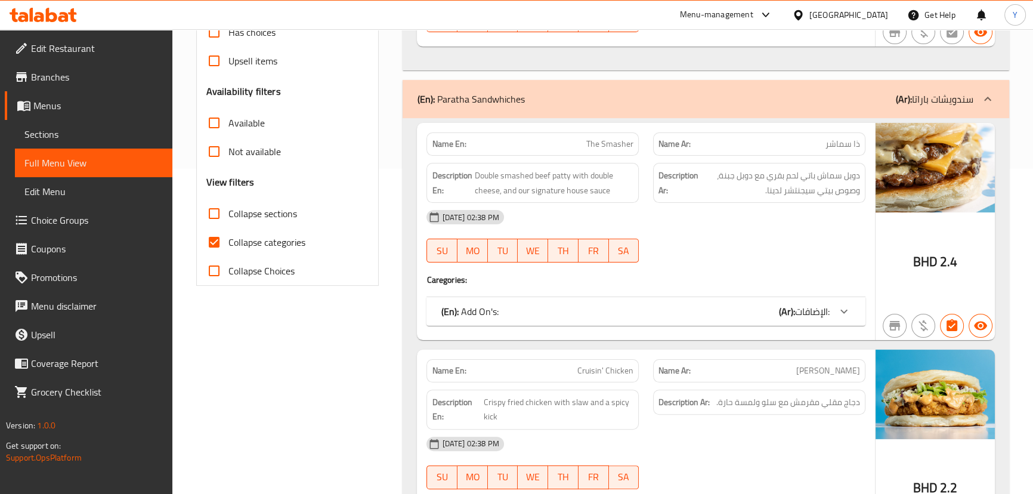
drag, startPoint x: 247, startPoint y: 233, endPoint x: 274, endPoint y: 270, distance: 46.2
click at [247, 235] on span "Collapse categories" at bounding box center [267, 242] width 77 height 14
click at [229, 233] on input "Collapse categories" at bounding box center [214, 242] width 29 height 29
checkbox input "false"
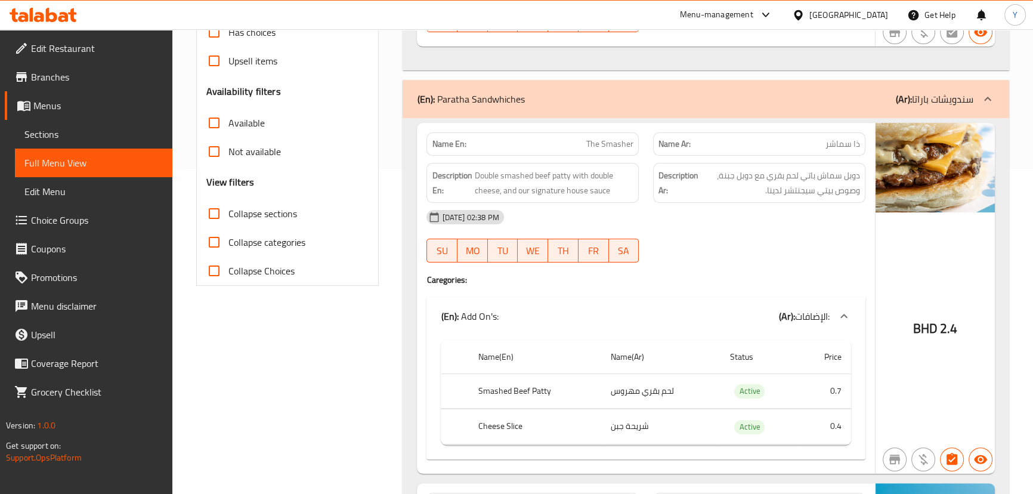
click at [901, 197] on img at bounding box center [935, 167] width 119 height 89
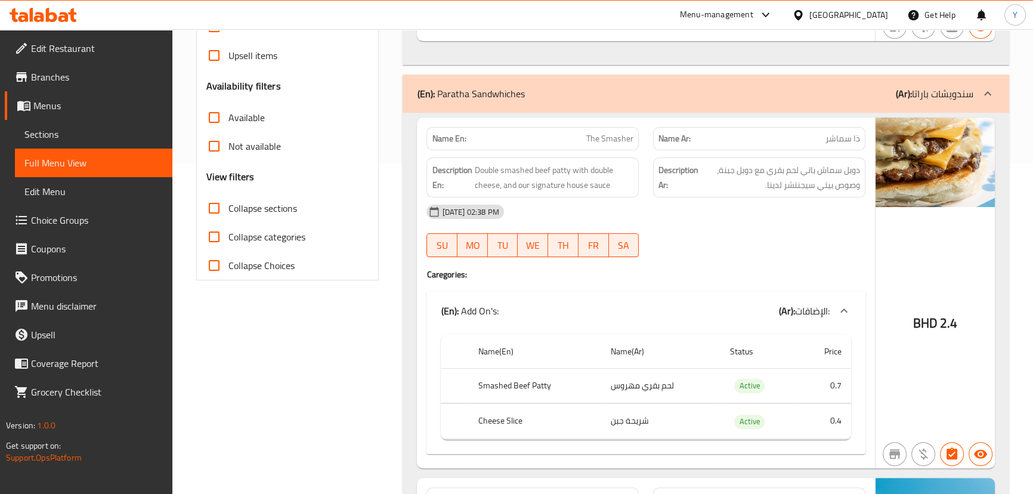
scroll to position [54, 0]
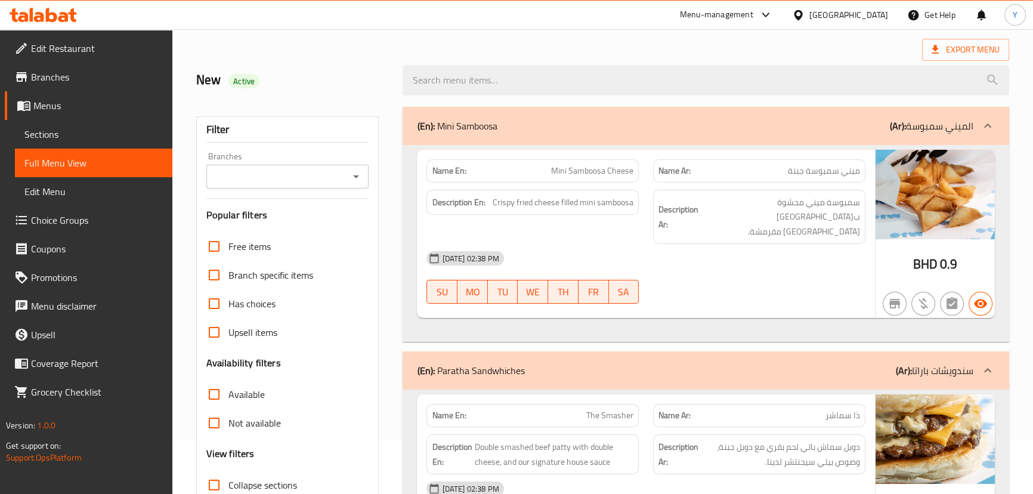
click at [770, 183] on div "Description Ar: سمبوسة ميني محشوة ب[GEOGRAPHIC_DATA] [GEOGRAPHIC_DATA] مقرمشة." at bounding box center [759, 217] width 227 height 69
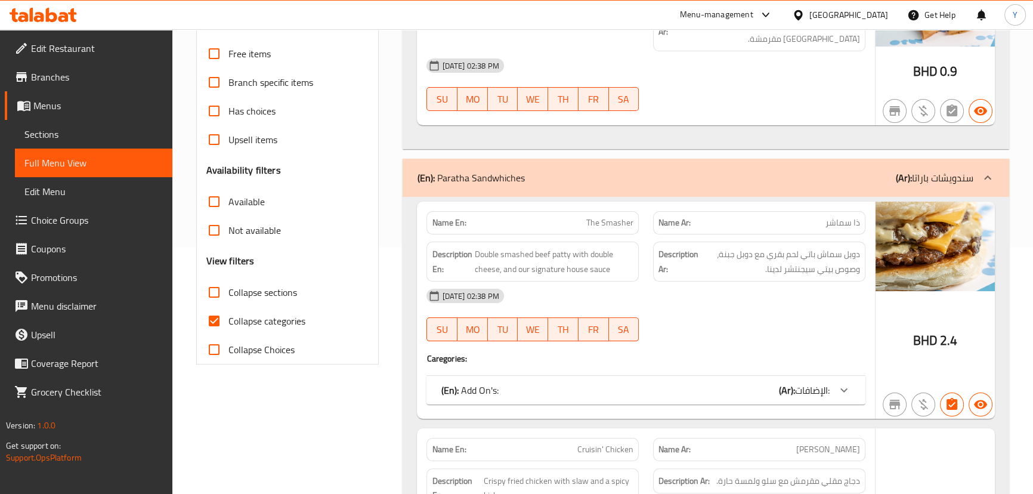
scroll to position [379, 0]
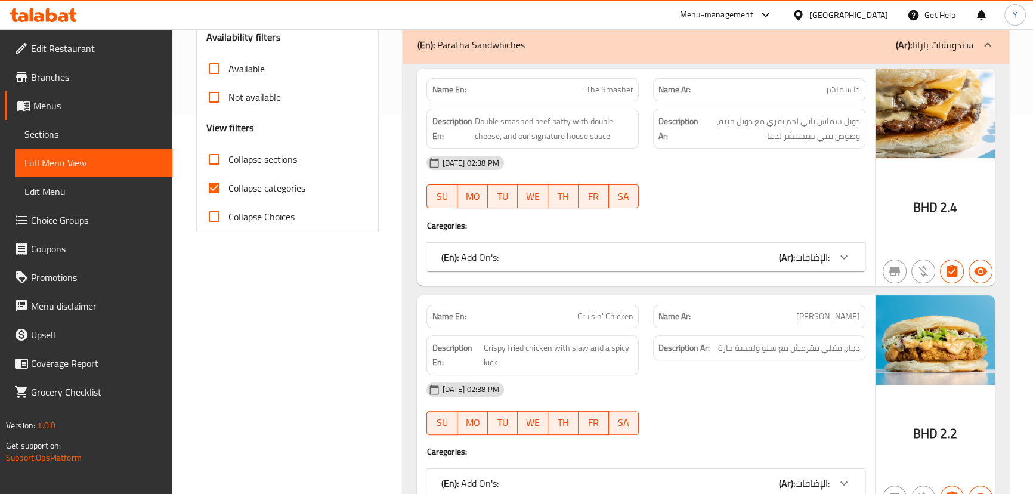
click at [233, 183] on span "Collapse categories" at bounding box center [267, 188] width 77 height 14
click at [229, 183] on input "Collapse categories" at bounding box center [214, 188] width 29 height 29
checkbox input "false"
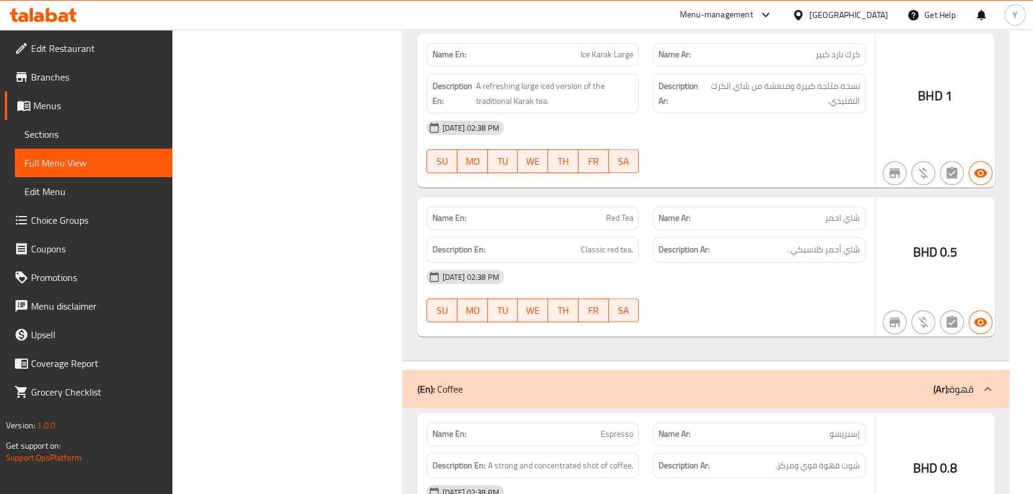
scroll to position [8245, 0]
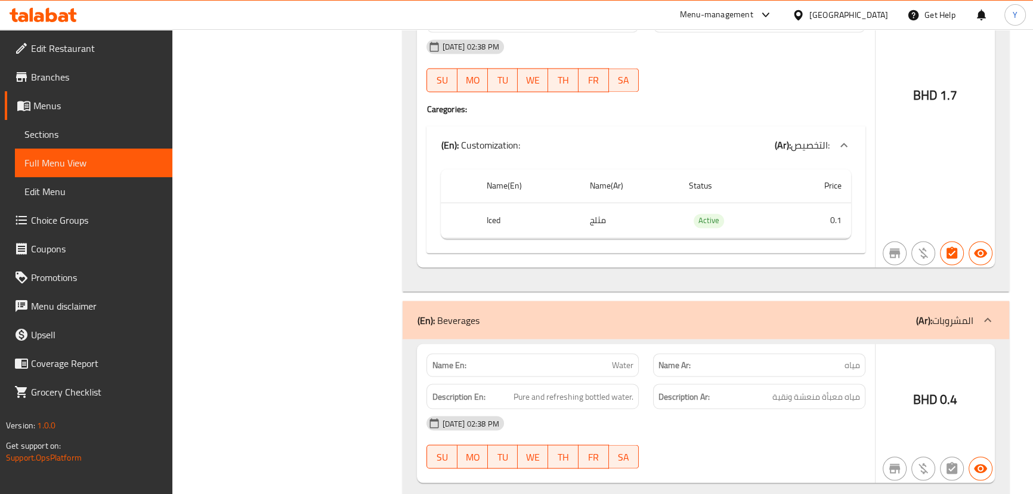
drag, startPoint x: 796, startPoint y: 221, endPoint x: 698, endPoint y: 519, distance: 313.4
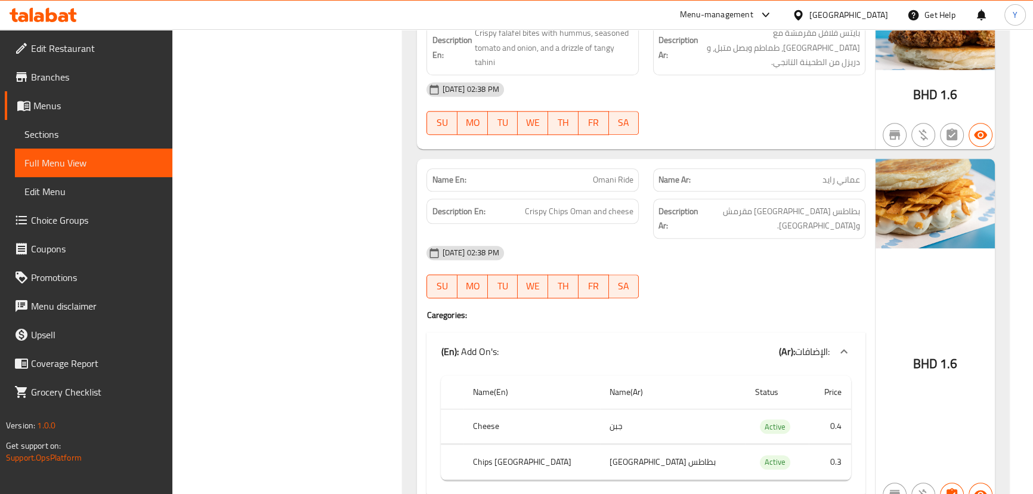
scroll to position [0, 0]
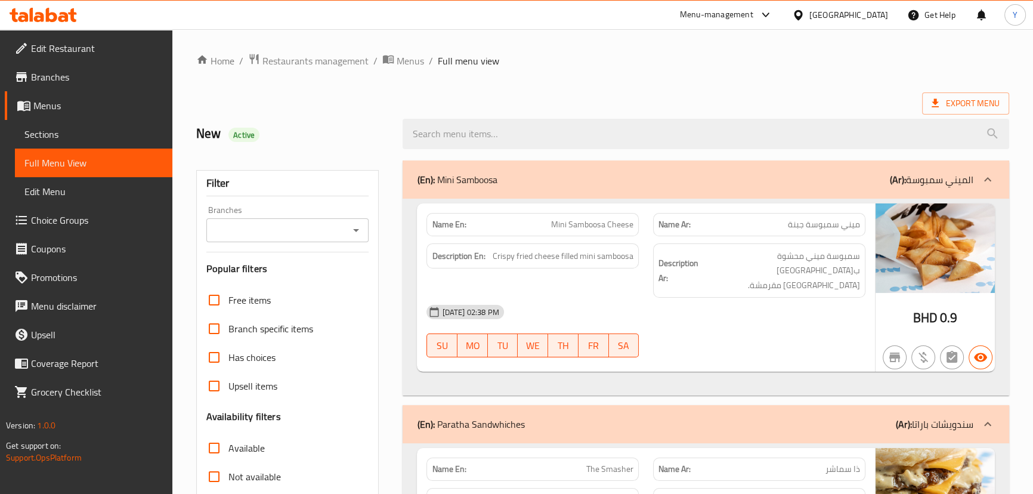
drag, startPoint x: 572, startPoint y: 344, endPoint x: 663, endPoint y: 66, distance: 293.2
click at [1002, 109] on span "Export Menu" at bounding box center [965, 103] width 87 height 22
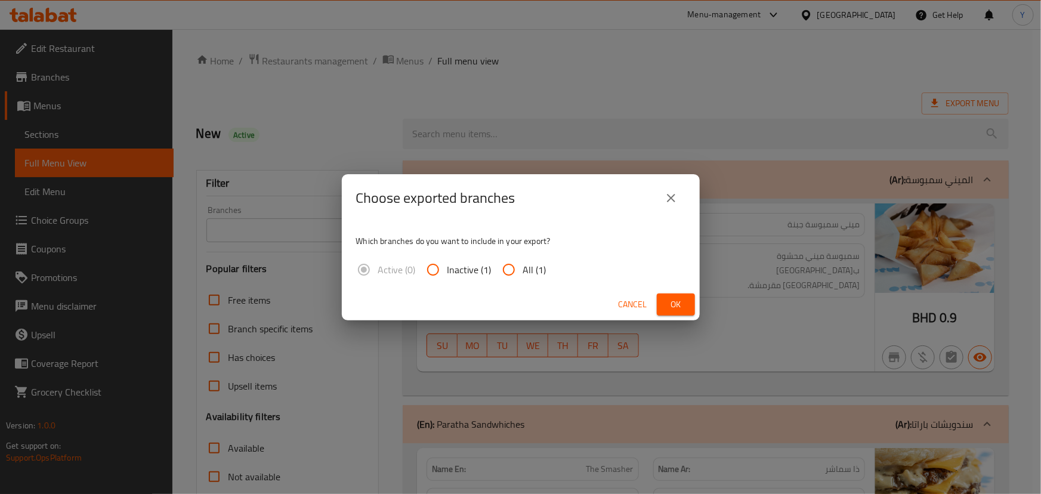
drag, startPoint x: 993, startPoint y: 87, endPoint x: 967, endPoint y: 100, distance: 29.1
click at [993, 87] on div "Choose exported branches Which branches do you want to include in your export? …" at bounding box center [520, 247] width 1041 height 494
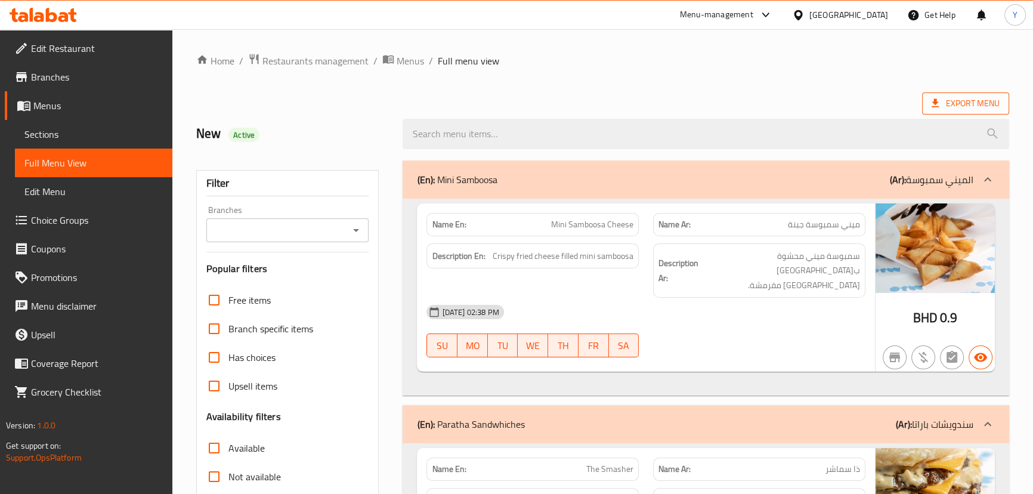
click at [983, 97] on span "Export Menu" at bounding box center [966, 103] width 68 height 15
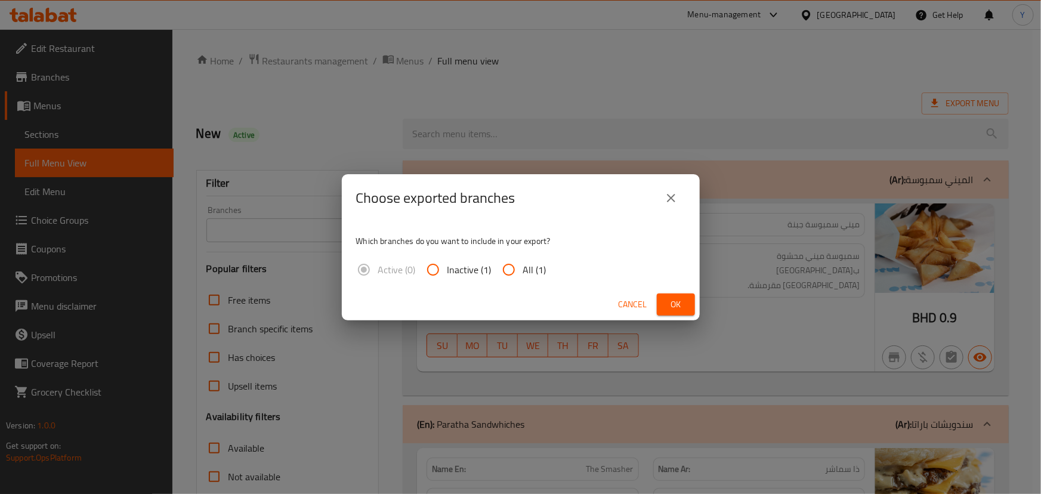
click at [672, 306] on span "Ok" at bounding box center [675, 304] width 19 height 15
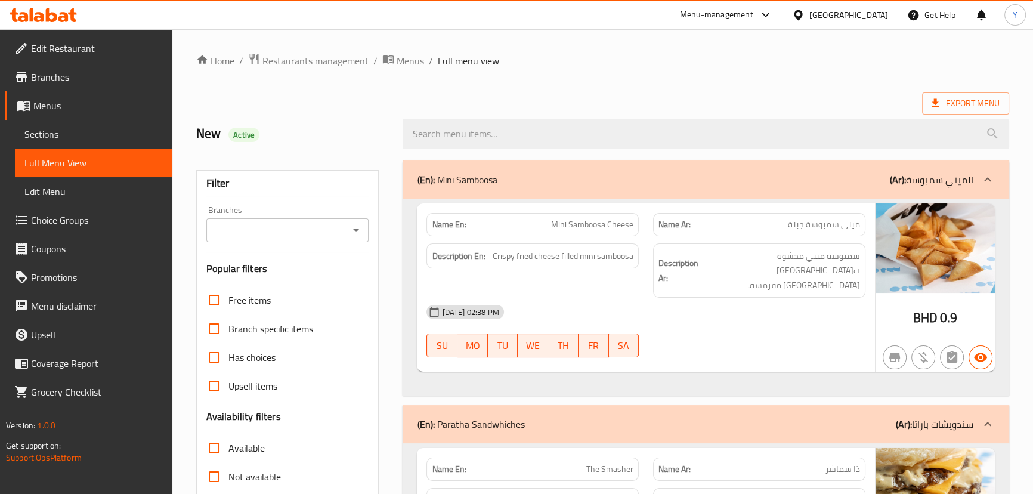
click at [75, 137] on span "Sections" at bounding box center [93, 134] width 138 height 14
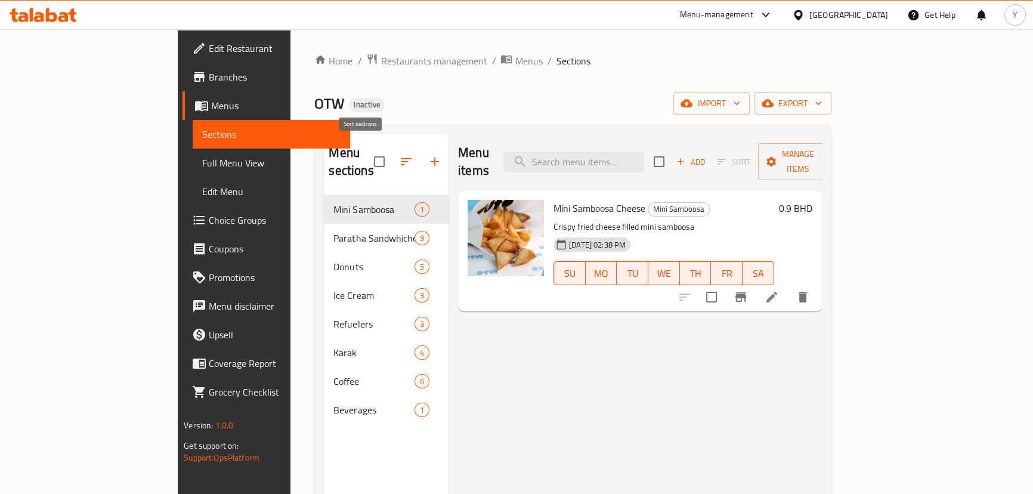
click at [399, 155] on icon "button" at bounding box center [406, 162] width 14 height 14
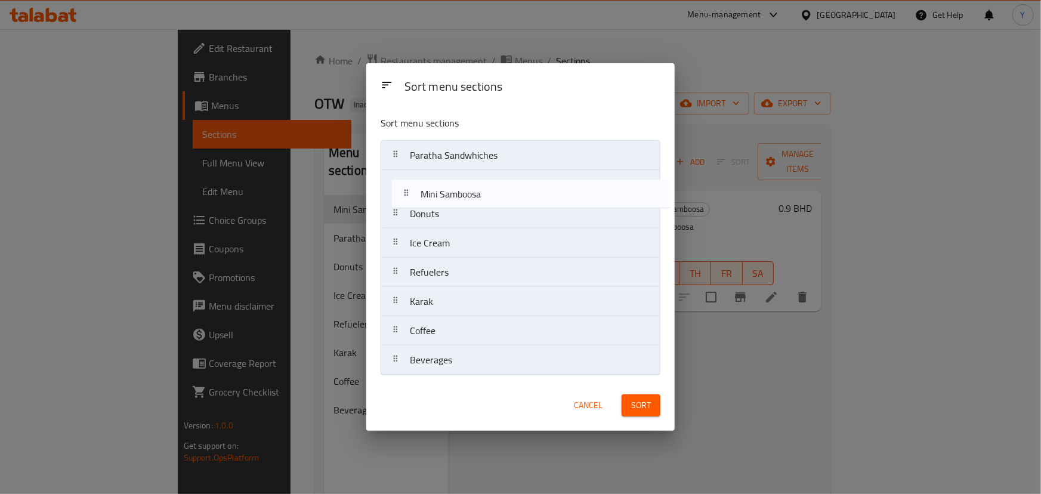
drag, startPoint x: 444, startPoint y: 149, endPoint x: 462, endPoint y: 178, distance: 33.8
click at [461, 183] on nav "Mini Samboosa Paratha Sandwhiches Donuts Ice Cream Refuelers Karak Coffee Bever…" at bounding box center [521, 257] width 280 height 235
click at [462, 178] on nav "Mini Samboosa Paratha Sandwhiches Donuts Ice Cream Refuelers Karak Coffee Bever…" at bounding box center [521, 257] width 280 height 235
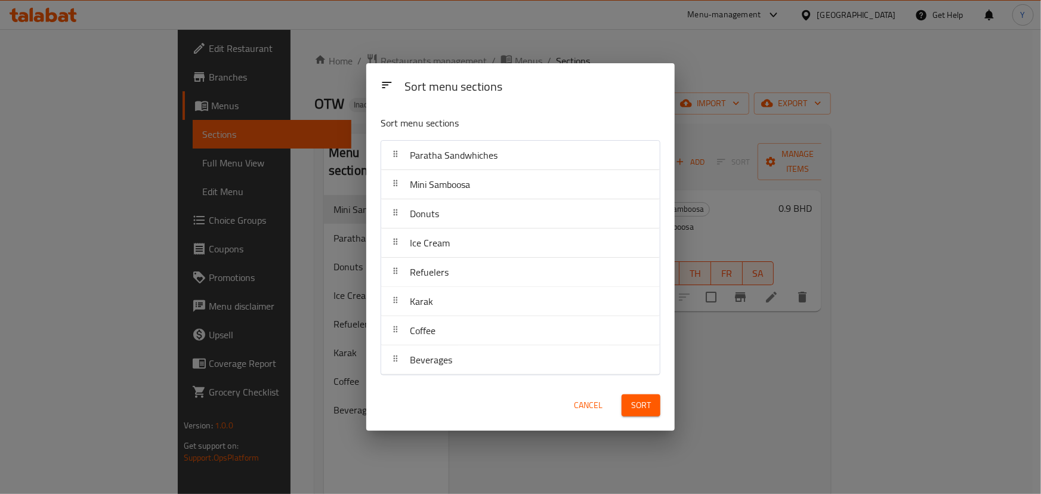
click at [648, 415] on button "Sort" at bounding box center [641, 405] width 39 height 22
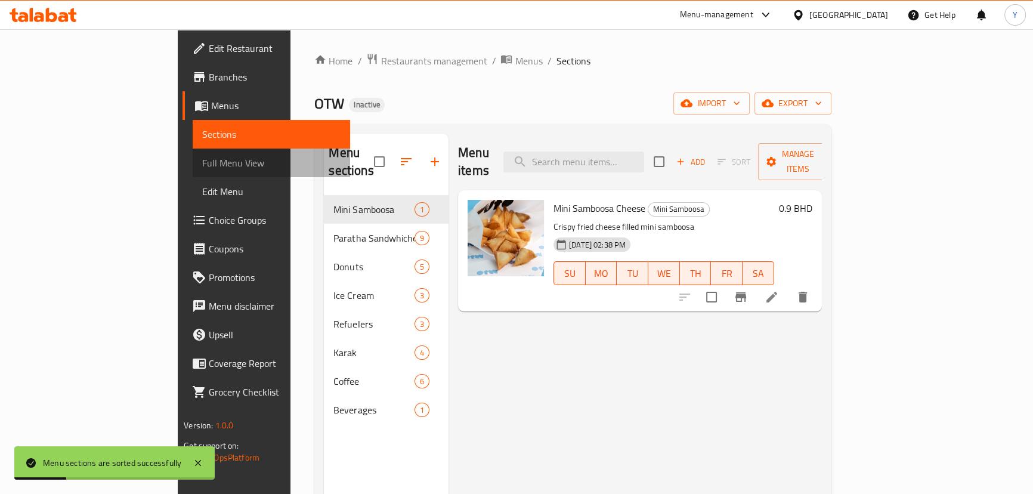
click at [202, 166] on span "Full Menu View" at bounding box center [271, 163] width 138 height 14
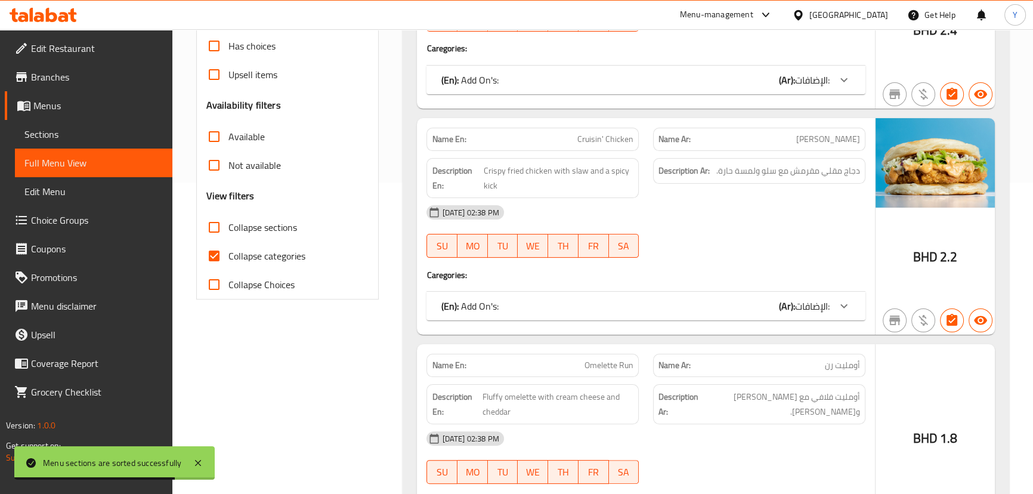
scroll to position [325, 0]
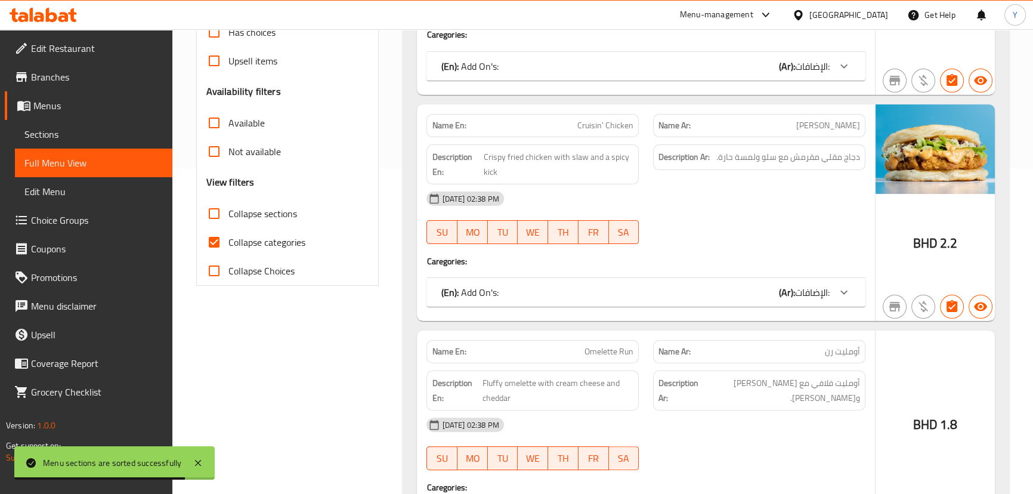
click at [251, 236] on span "Collapse categories" at bounding box center [267, 242] width 77 height 14
click at [229, 236] on input "Collapse categories" at bounding box center [214, 242] width 29 height 29
checkbox input "false"
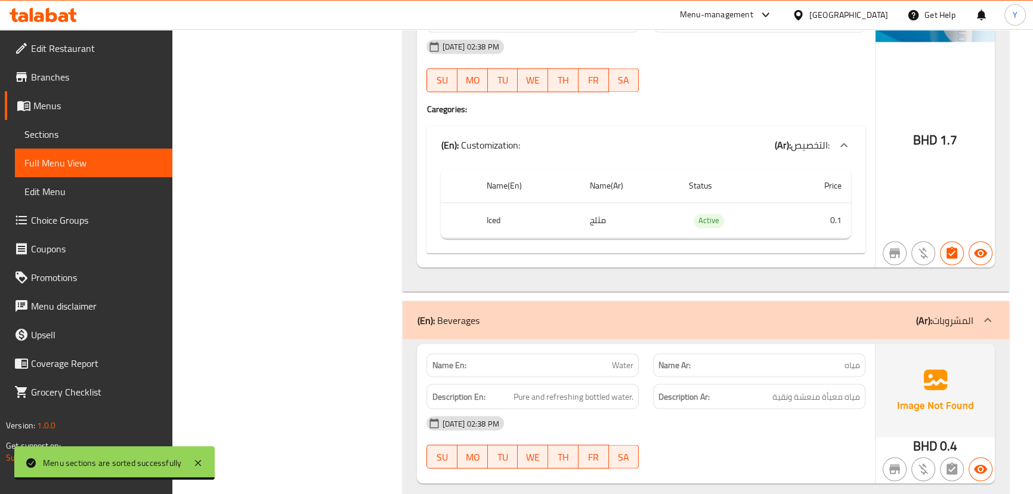
drag, startPoint x: 788, startPoint y: 407, endPoint x: 785, endPoint y: 519, distance: 112.2
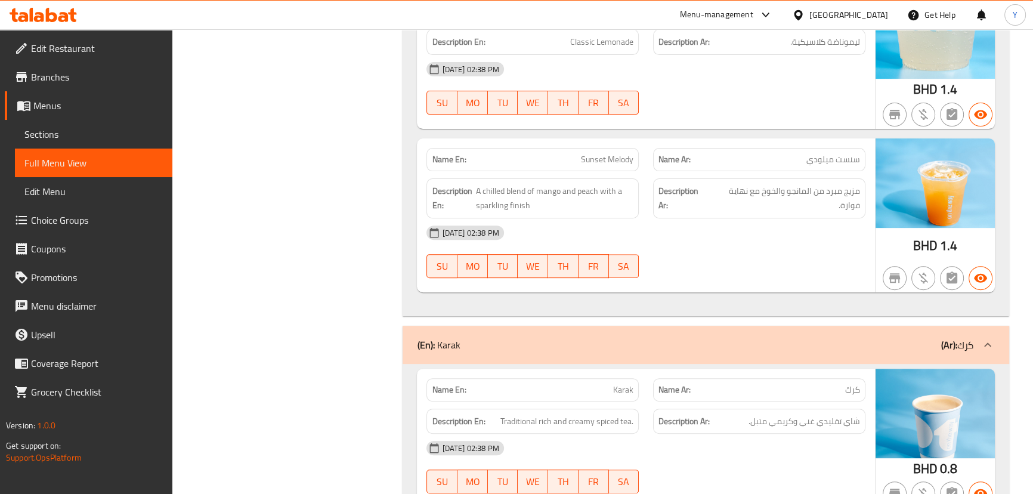
scroll to position [1855, 0]
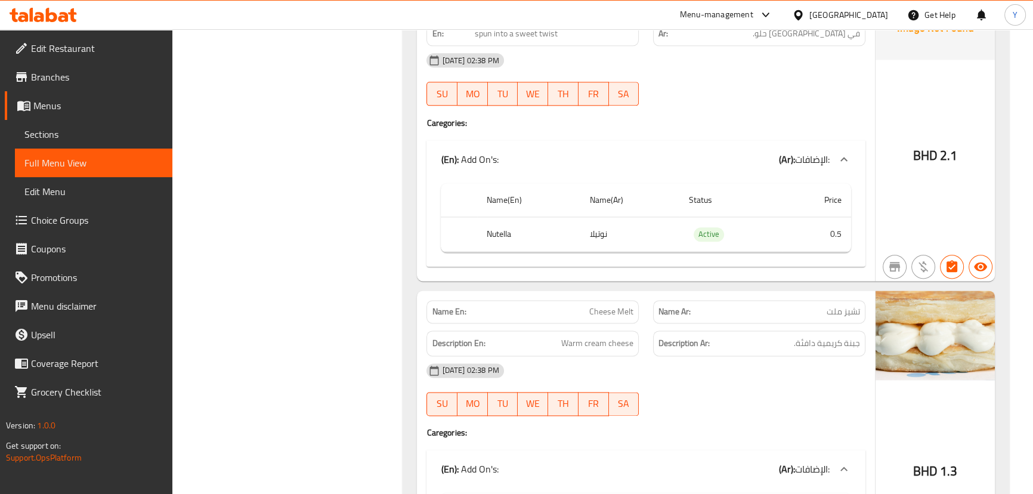
drag, startPoint x: 871, startPoint y: 130, endPoint x: 919, endPoint y: -66, distance: 201.4
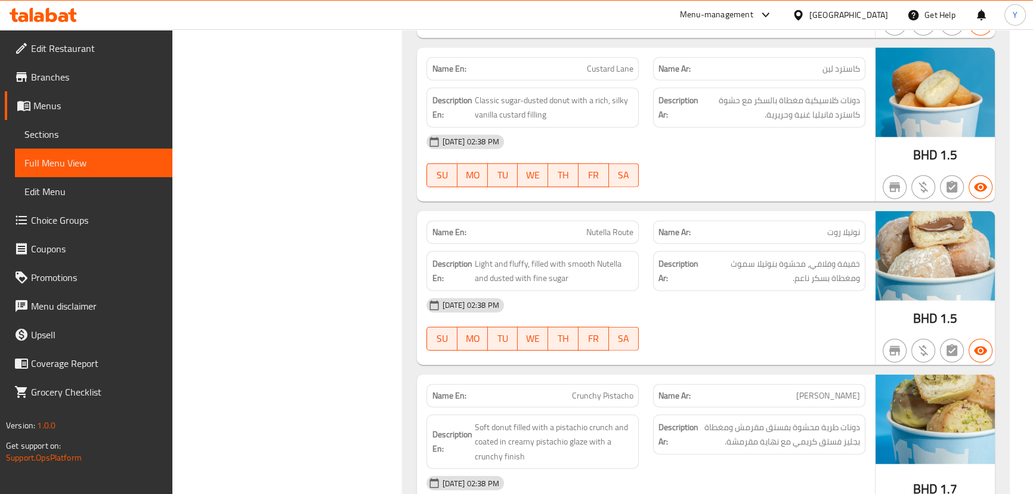
drag, startPoint x: 879, startPoint y: 512, endPoint x: 846, endPoint y: 428, distance: 90.9
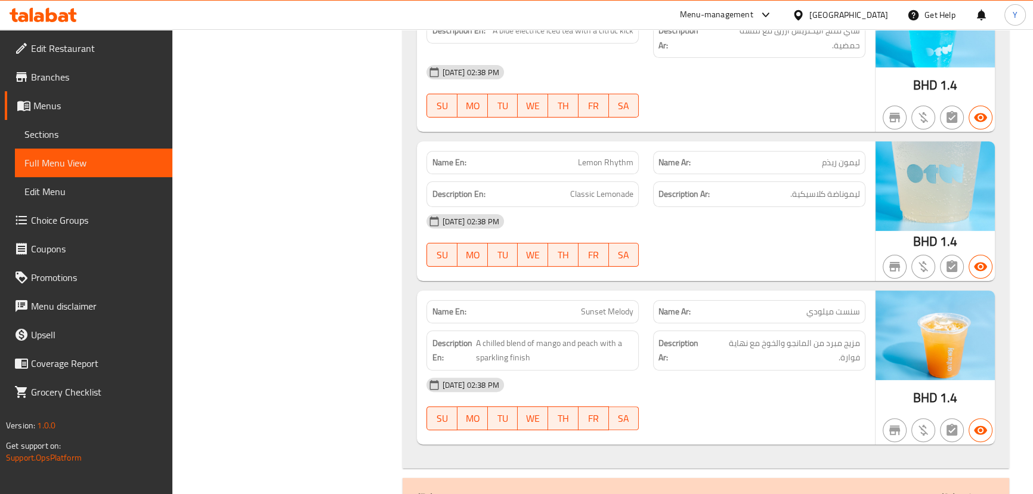
drag, startPoint x: 776, startPoint y: 356, endPoint x: 764, endPoint y: 519, distance: 163.9
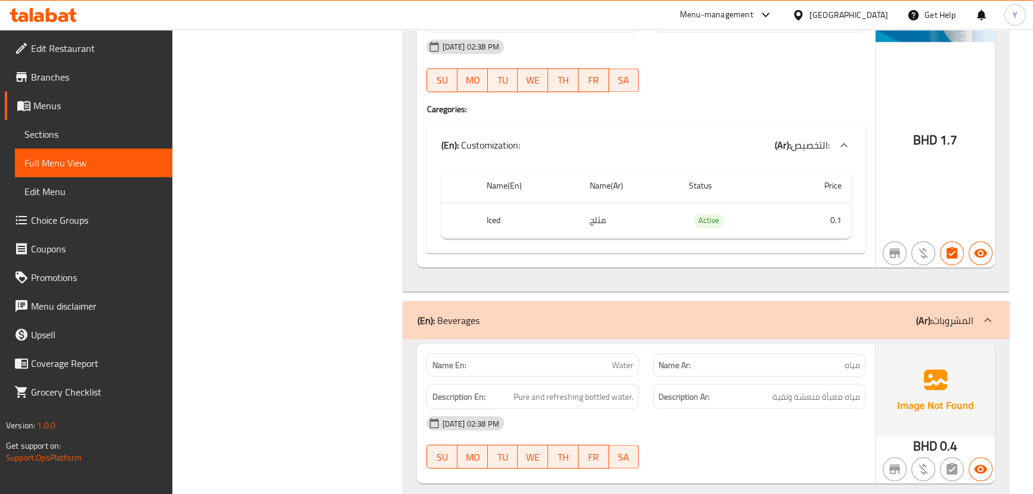
drag, startPoint x: 770, startPoint y: 134, endPoint x: 758, endPoint y: 519, distance: 385.0
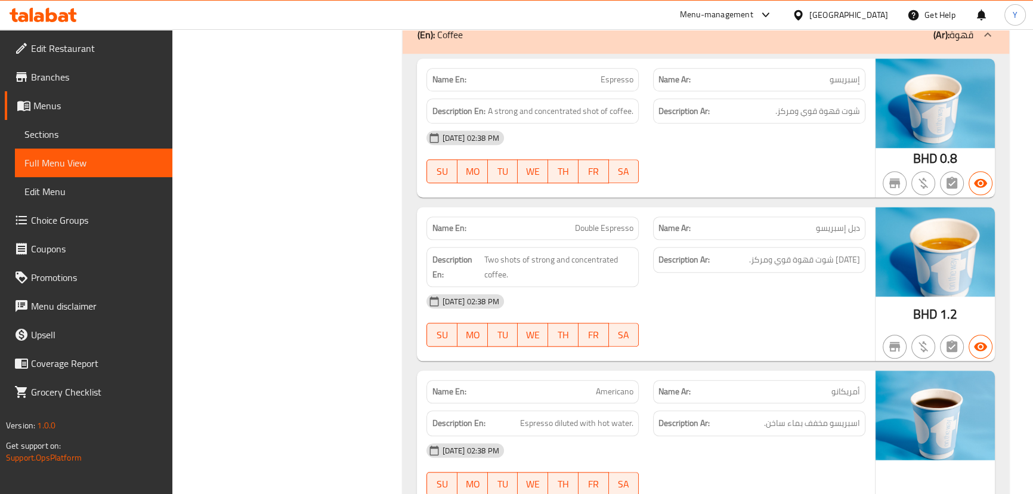
scroll to position [7106, 0]
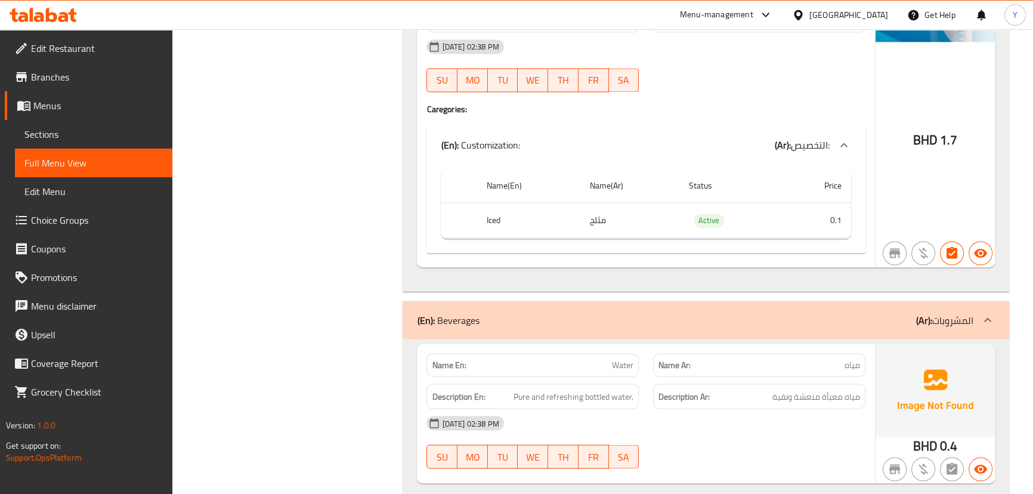
drag, startPoint x: 699, startPoint y: 501, endPoint x: 699, endPoint y: 519, distance: 17.9
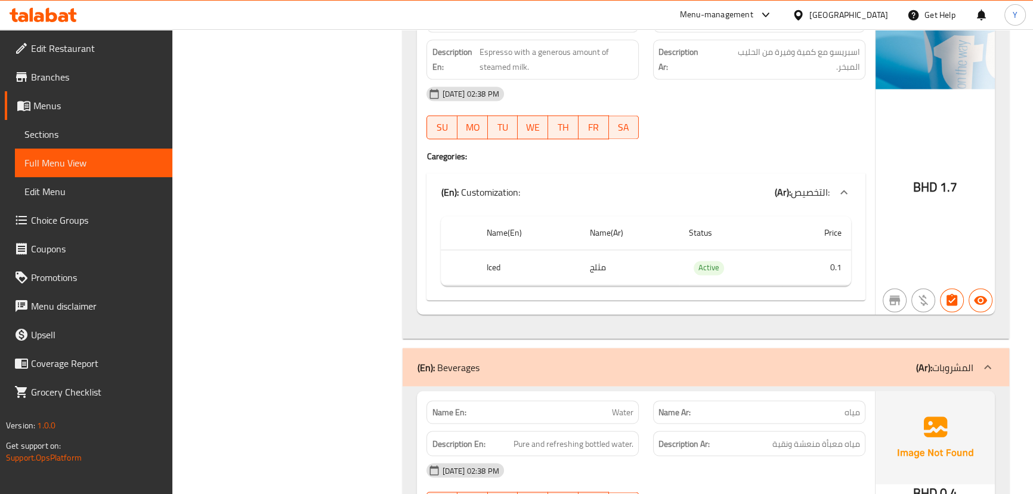
scroll to position [8245, 0]
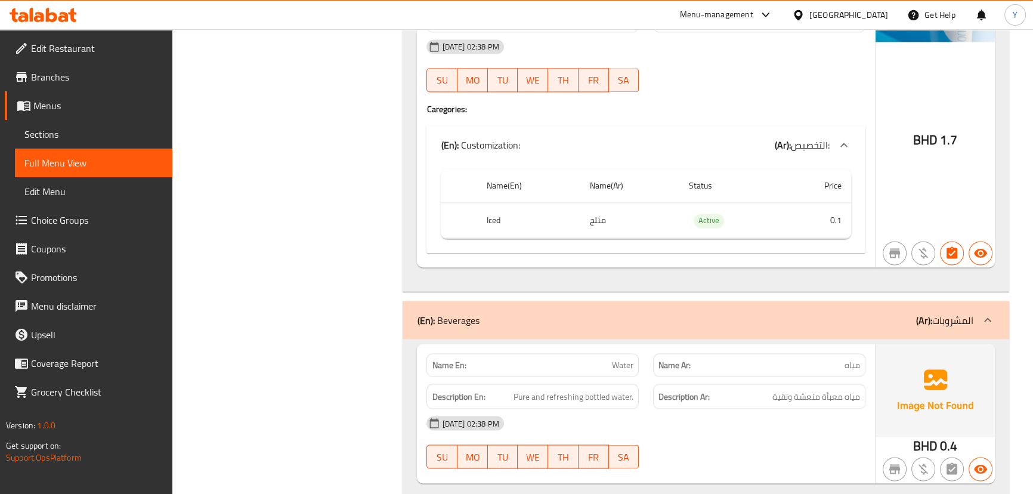
click at [909, 139] on div "BHD 1.7" at bounding box center [935, 109] width 119 height 315
click at [967, 119] on div "BHD 1.7" at bounding box center [935, 109] width 119 height 315
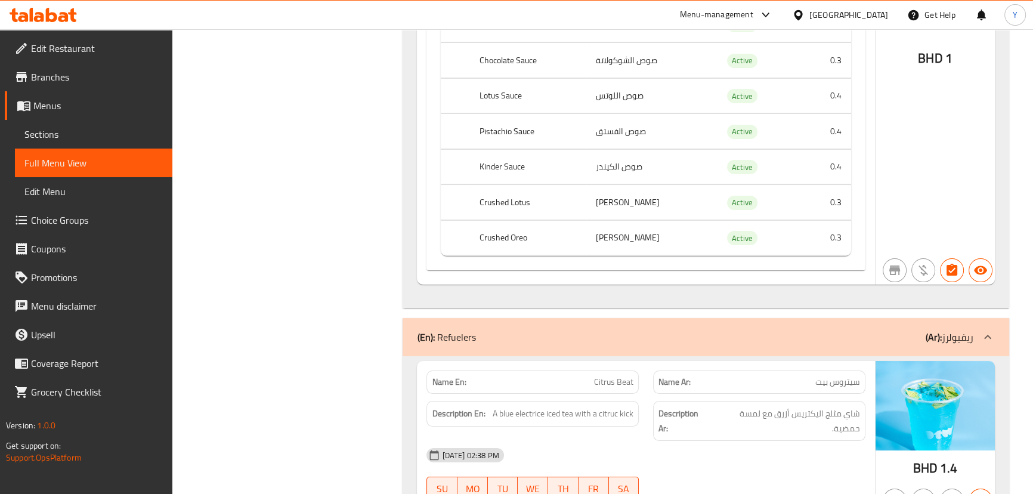
drag, startPoint x: 901, startPoint y: 206, endPoint x: 950, endPoint y: -66, distance: 276.3
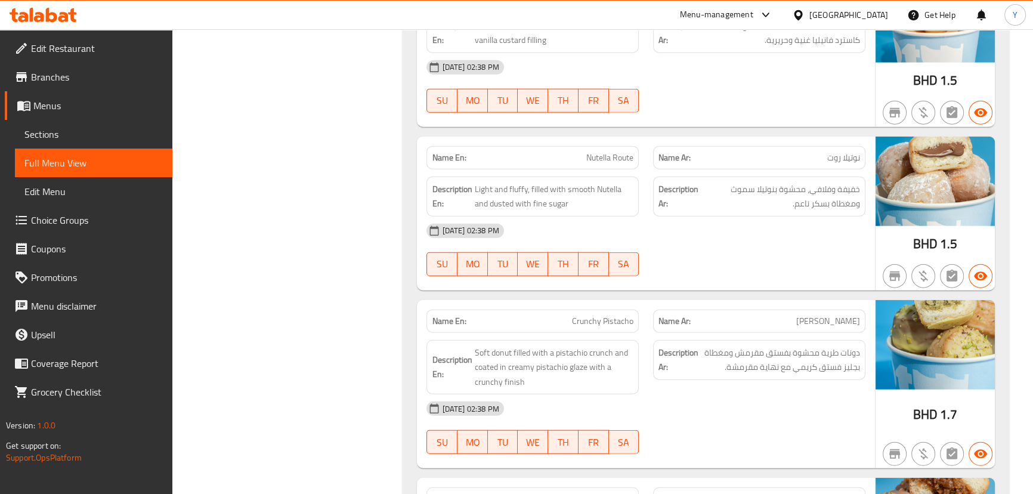
scroll to position [0, 0]
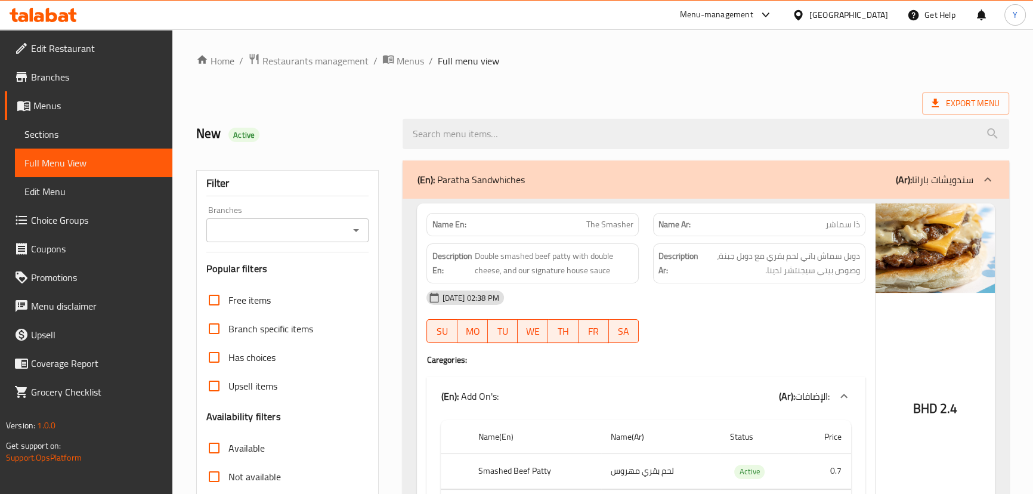
drag, startPoint x: 866, startPoint y: 251, endPoint x: 900, endPoint y: -38, distance: 290.8
click at [950, 101] on span "Export Menu" at bounding box center [966, 103] width 68 height 15
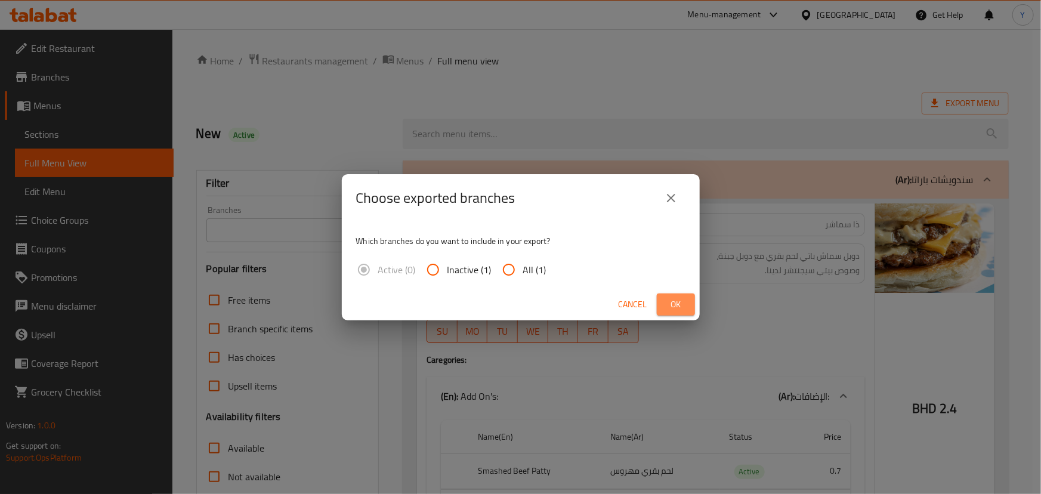
click at [659, 308] on button "Ok" at bounding box center [676, 305] width 38 height 22
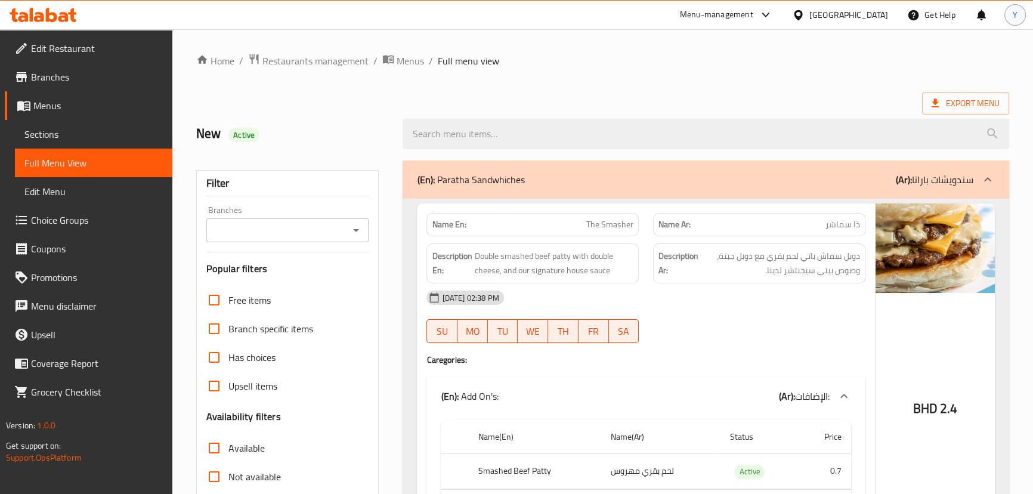
click at [1019, 22] on div "Y" at bounding box center [1015, 14] width 21 height 21
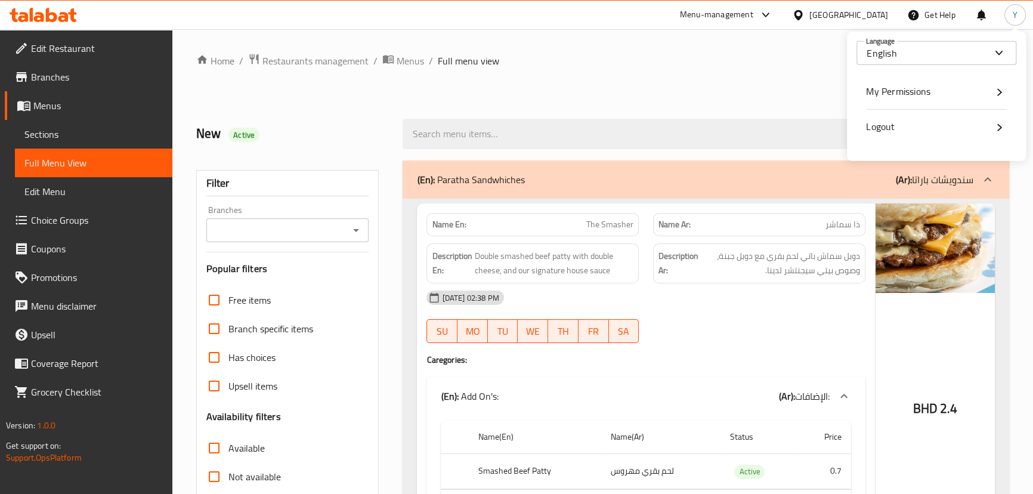
click at [888, 93] on span "My Permissions" at bounding box center [898, 91] width 64 height 18
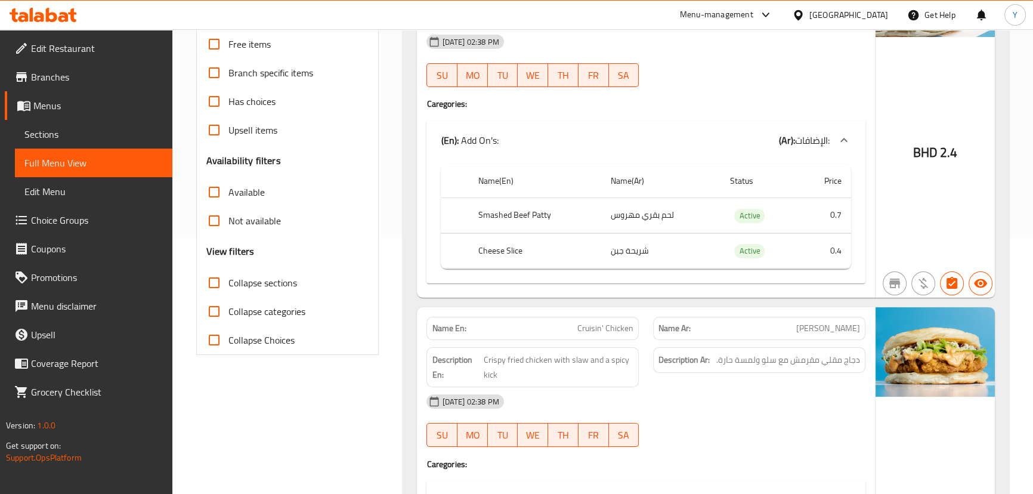
scroll to position [325, 0]
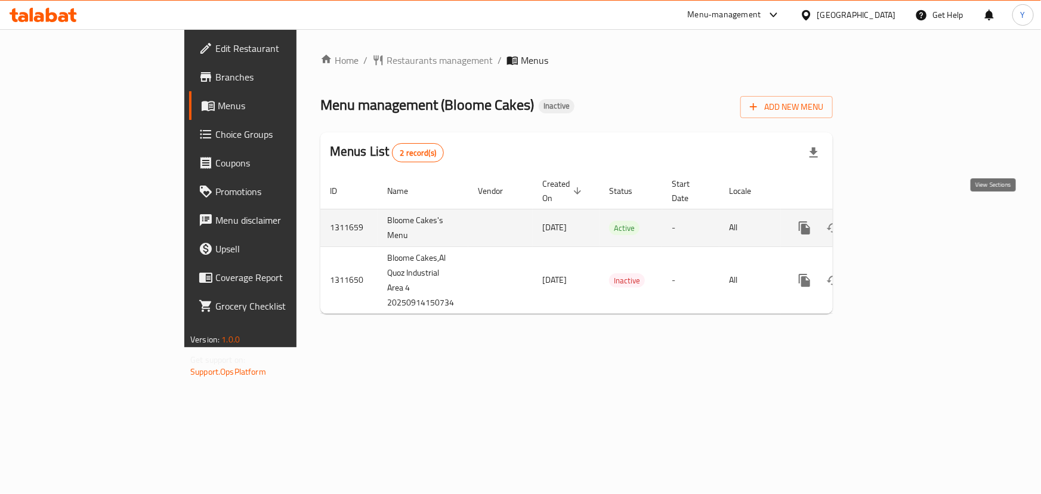
click at [905, 214] on link "enhanced table" at bounding box center [890, 228] width 29 height 29
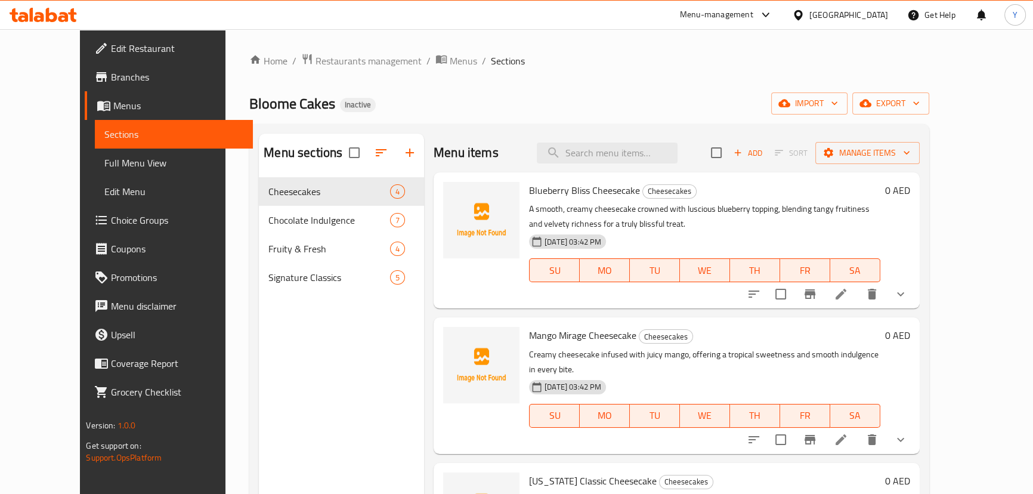
click at [113, 107] on span "Menus" at bounding box center [177, 105] width 129 height 14
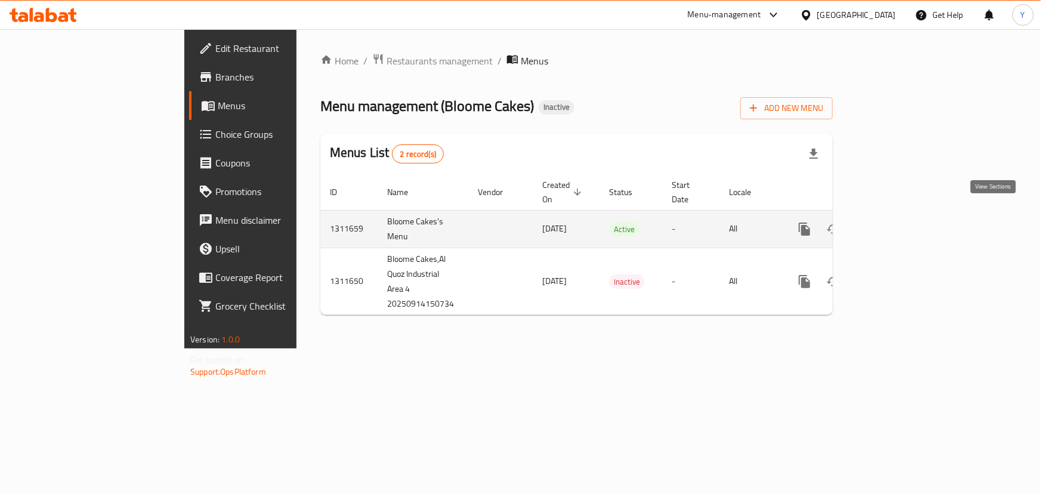
click at [898, 222] on icon "enhanced table" at bounding box center [891, 229] width 14 height 14
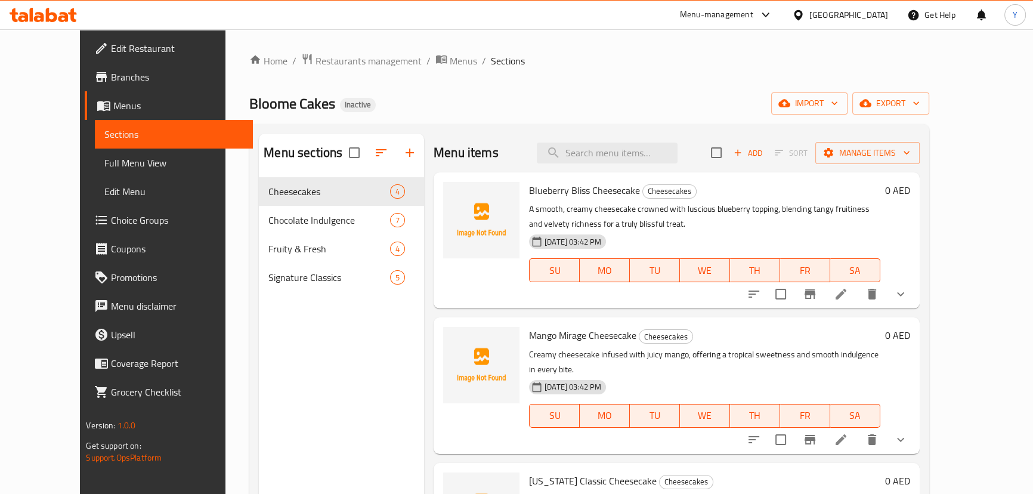
click at [104, 156] on span "Full Menu View" at bounding box center [173, 163] width 138 height 14
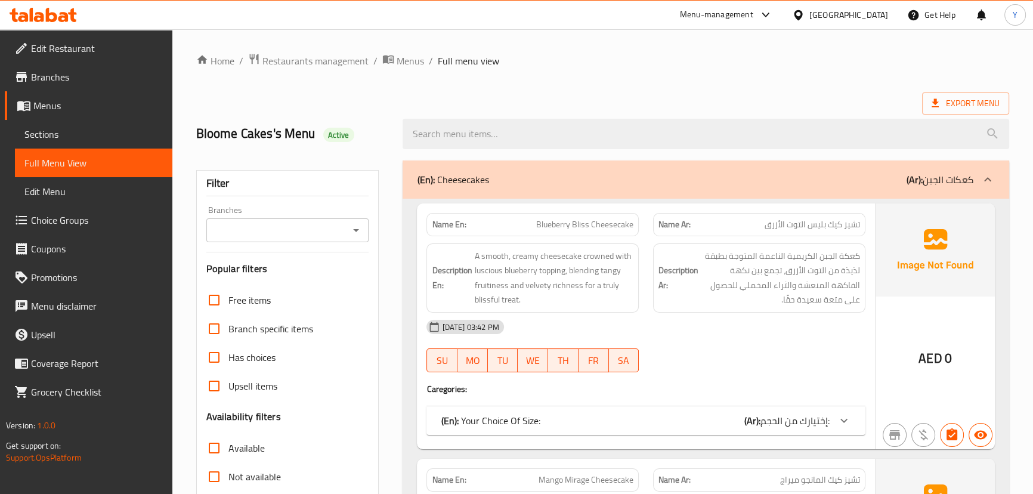
click at [862, 97] on div "Export Menu" at bounding box center [602, 103] width 813 height 22
click at [888, 118] on div at bounding box center [706, 134] width 620 height 45
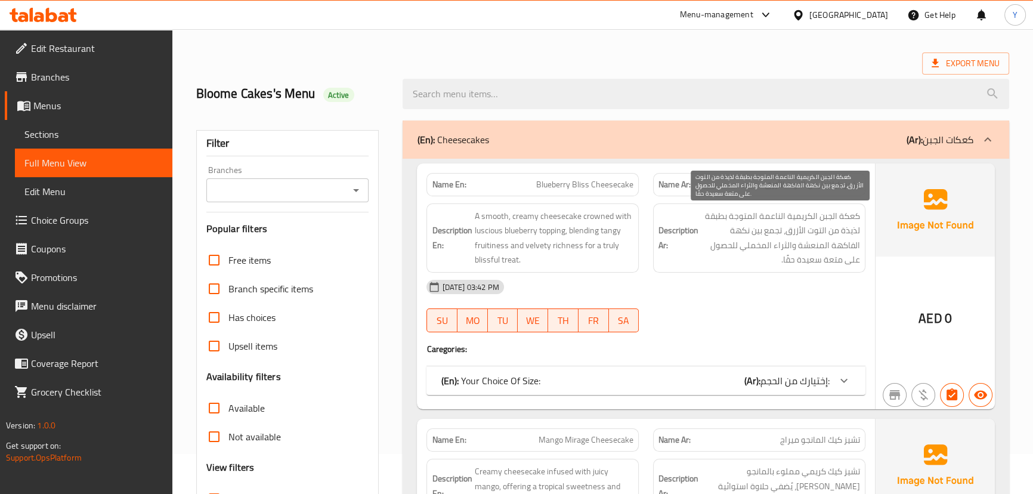
scroll to position [108, 0]
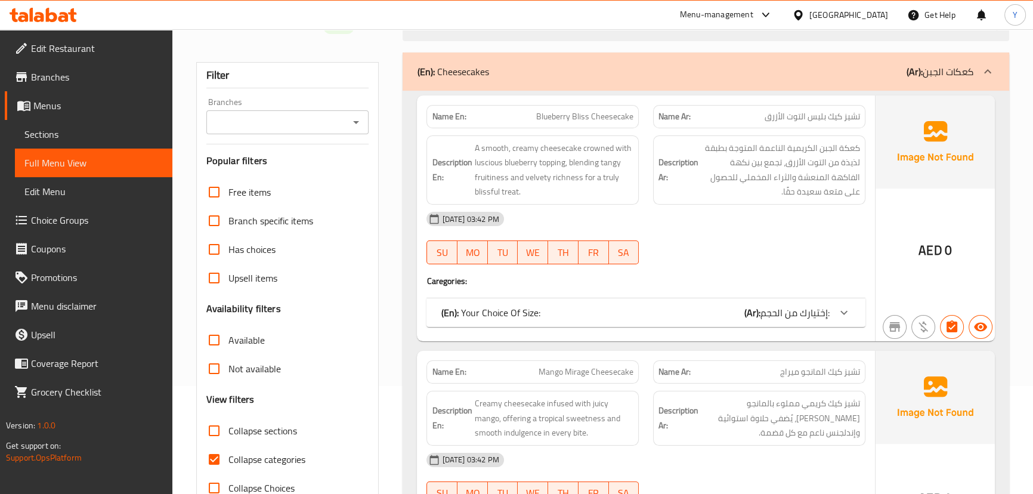
click at [775, 223] on div "[DATE] 03:42 PM" at bounding box center [645, 219] width 453 height 29
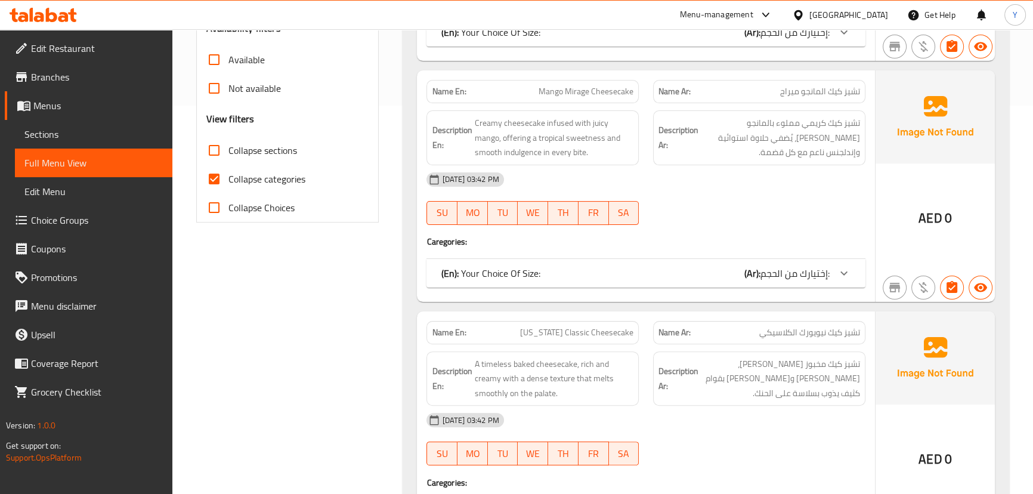
scroll to position [271, 0]
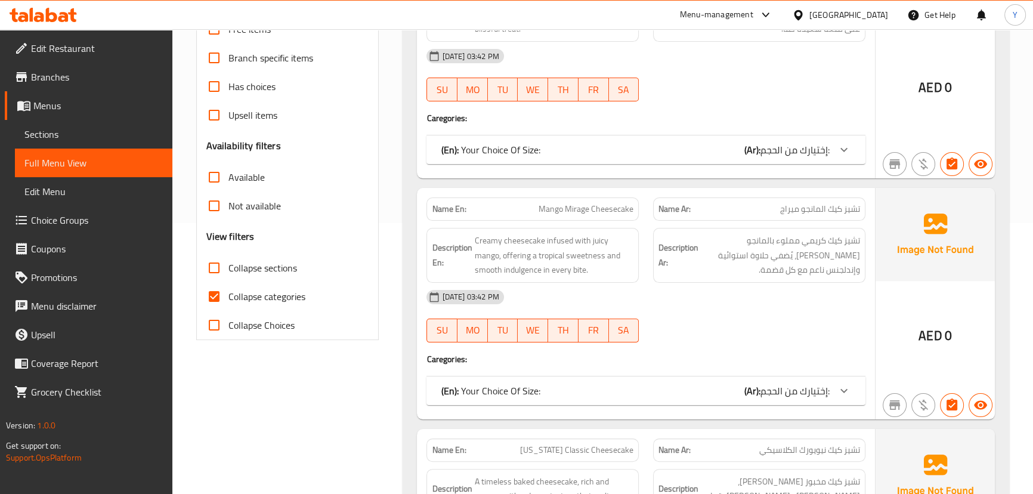
click at [263, 299] on span "Collapse categories" at bounding box center [267, 296] width 77 height 14
click at [229, 299] on input "Collapse categories" at bounding box center [214, 296] width 29 height 29
checkbox input "false"
click at [272, 256] on label "Collapse sections" at bounding box center [248, 268] width 97 height 29
click at [229, 256] on input "Collapse sections" at bounding box center [214, 268] width 29 height 29
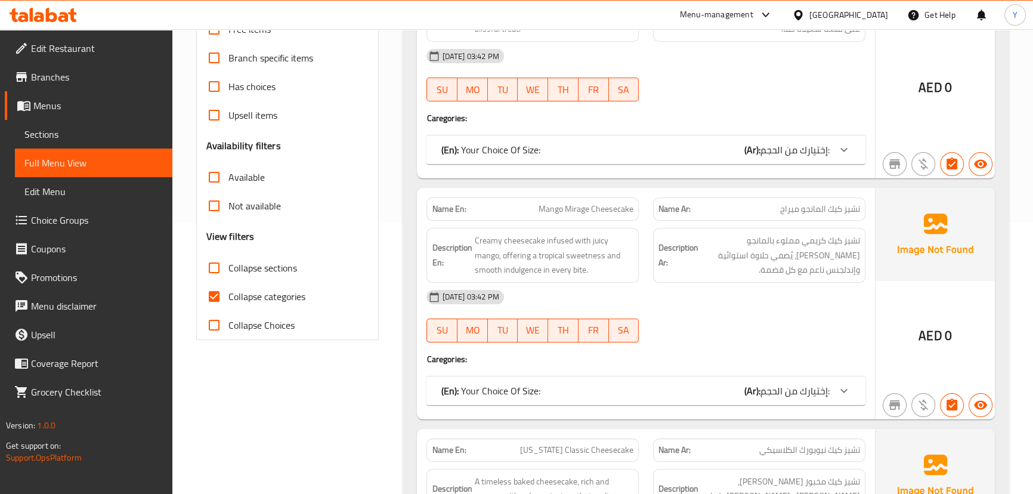
checkbox input "true"
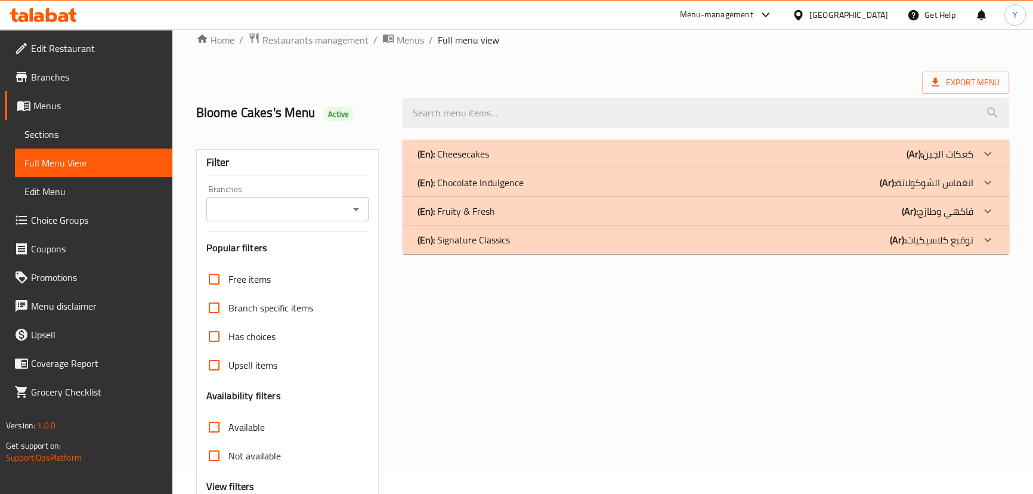
scroll to position [0, 0]
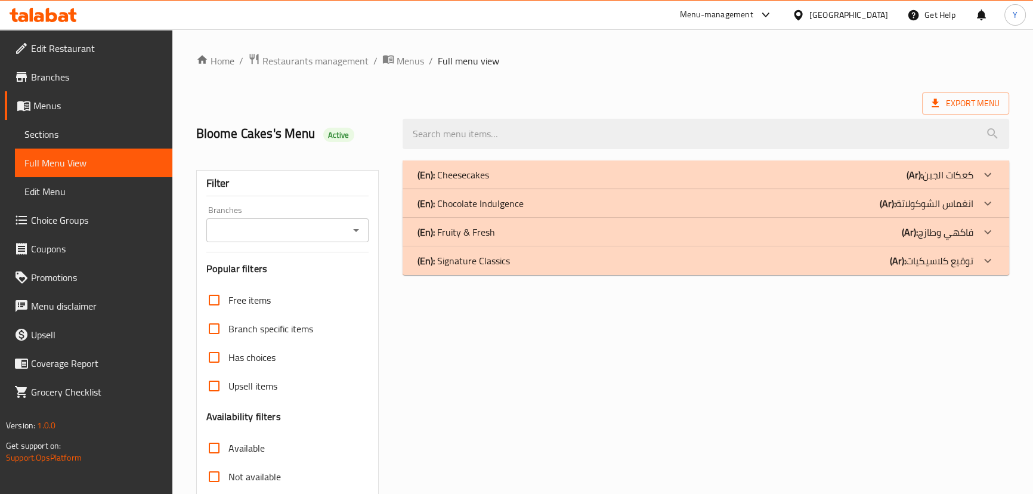
click at [548, 176] on div "(En): Cheesecakes (Ar): كعكات الجبن" at bounding box center [695, 175] width 556 height 14
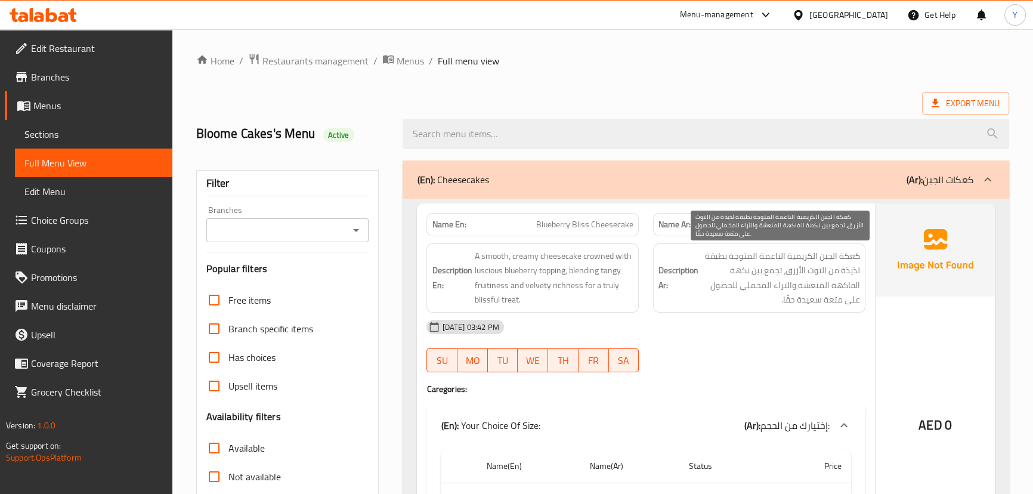
click at [847, 285] on span "كعكة الجبن الكريمية الناعمة المتوجة بطبقة لذيذة من التوت الأزرق، تجمع بين نكهة …" at bounding box center [780, 278] width 159 height 58
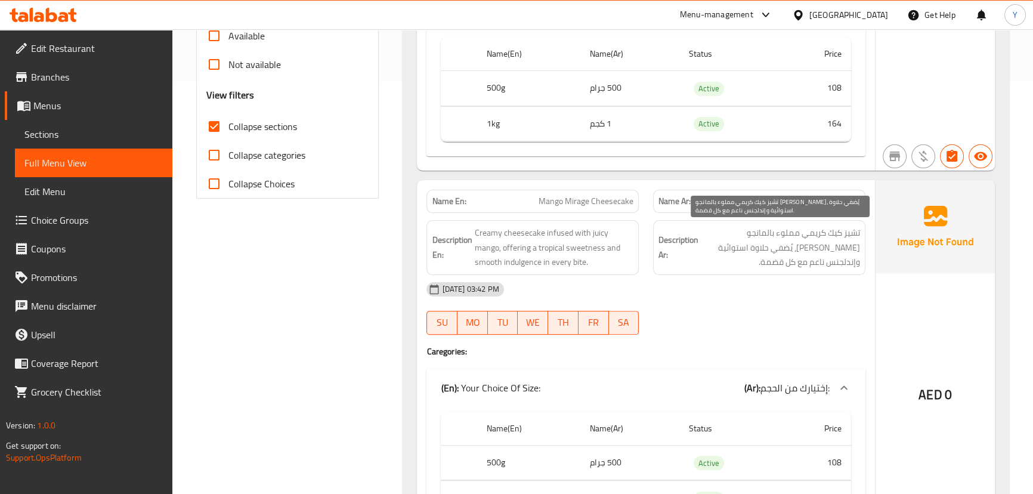
scroll to position [521, 0]
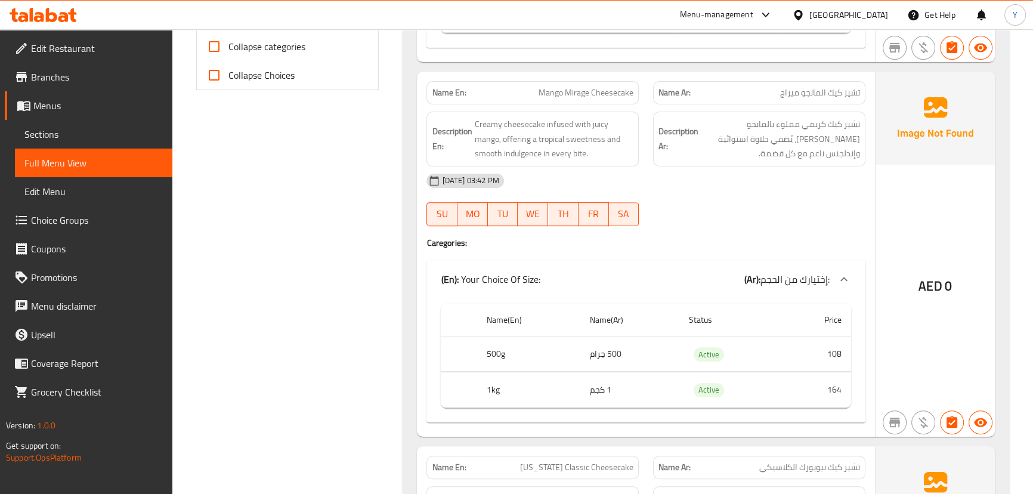
click at [872, 202] on div "14-09-2025 03:42 PM SU MO TU WE TH FR SA" at bounding box center [645, 199] width 453 height 67
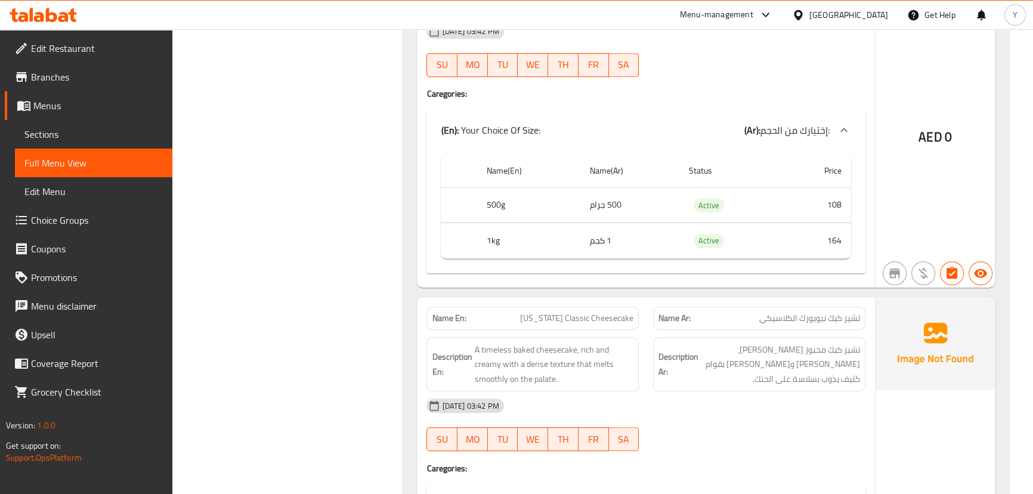
scroll to position [779, 0]
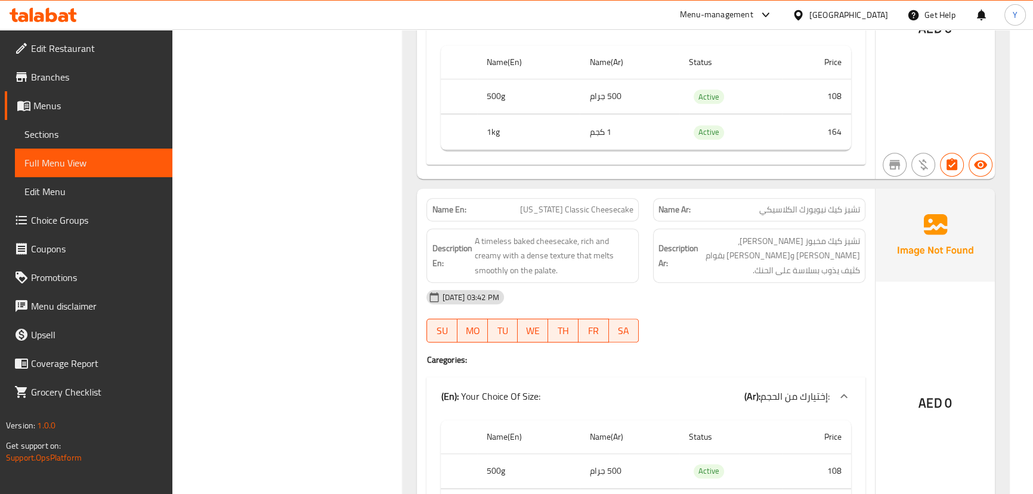
click at [555, 208] on span "[US_STATE] Classic Cheesecake" at bounding box center [576, 209] width 113 height 13
copy span "[US_STATE] Classic Cheesecake"
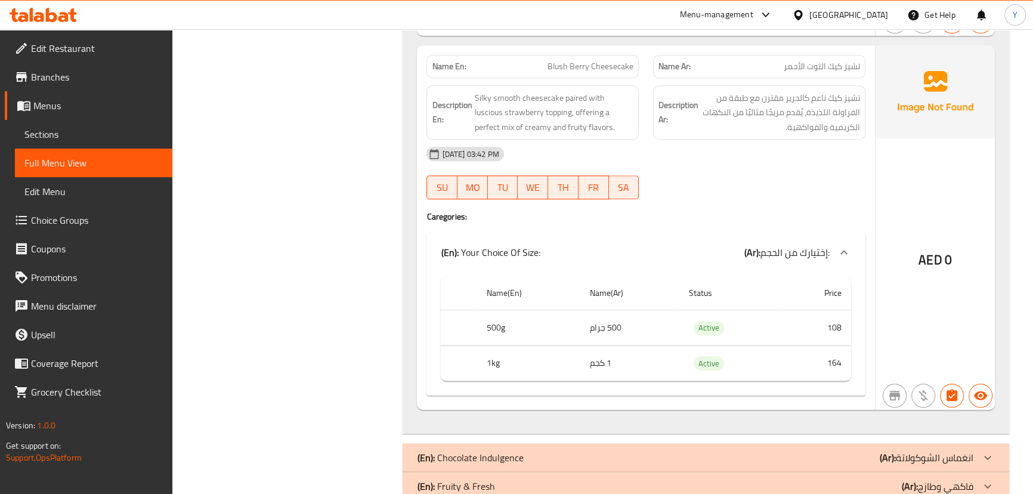
scroll to position [1246, 0]
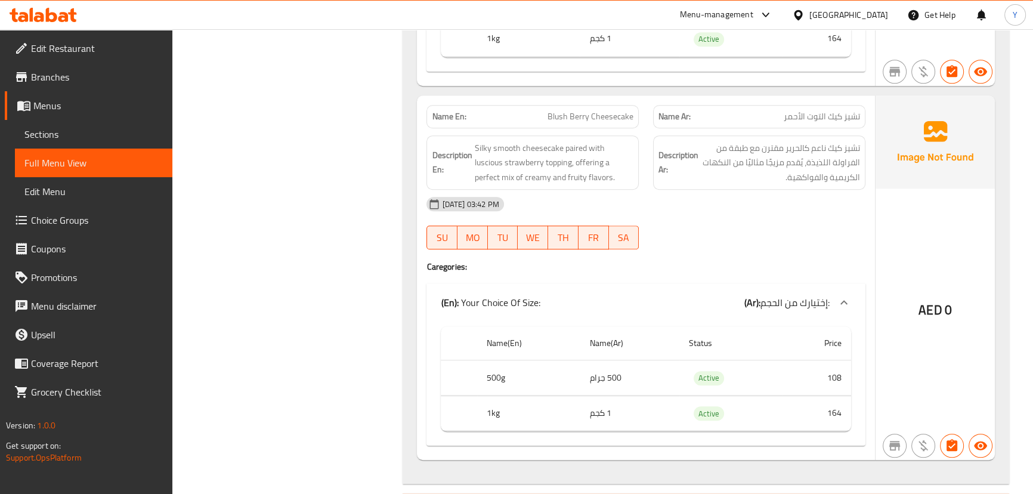
click at [572, 118] on span "Blush Berry Cheesecake" at bounding box center [591, 116] width 86 height 13
copy span "Blush Berry Cheesecake"
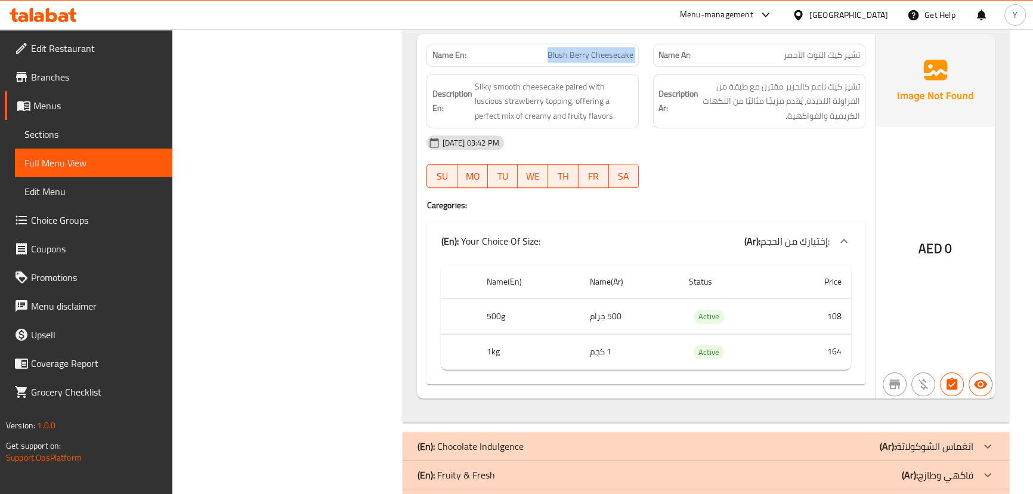
scroll to position [1354, 0]
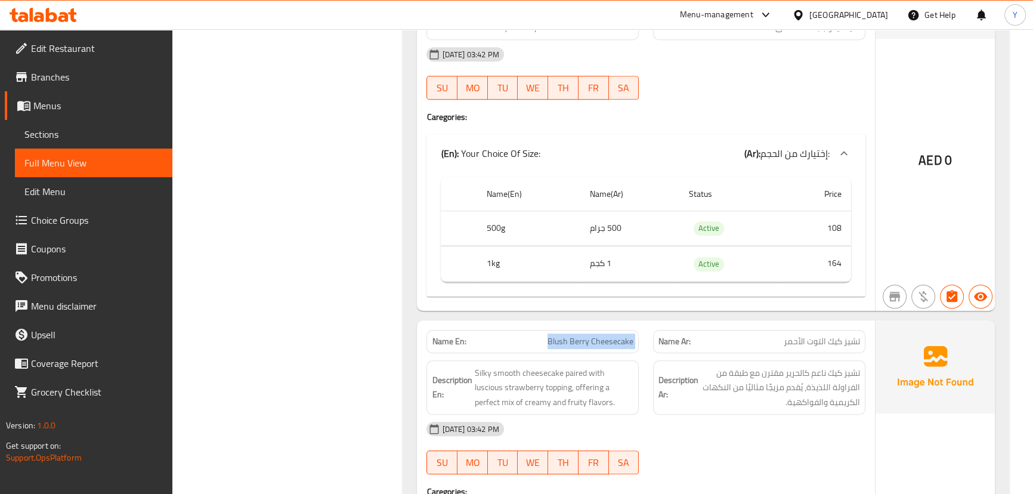
drag, startPoint x: 978, startPoint y: 298, endPoint x: 960, endPoint y: 155, distance: 145.0
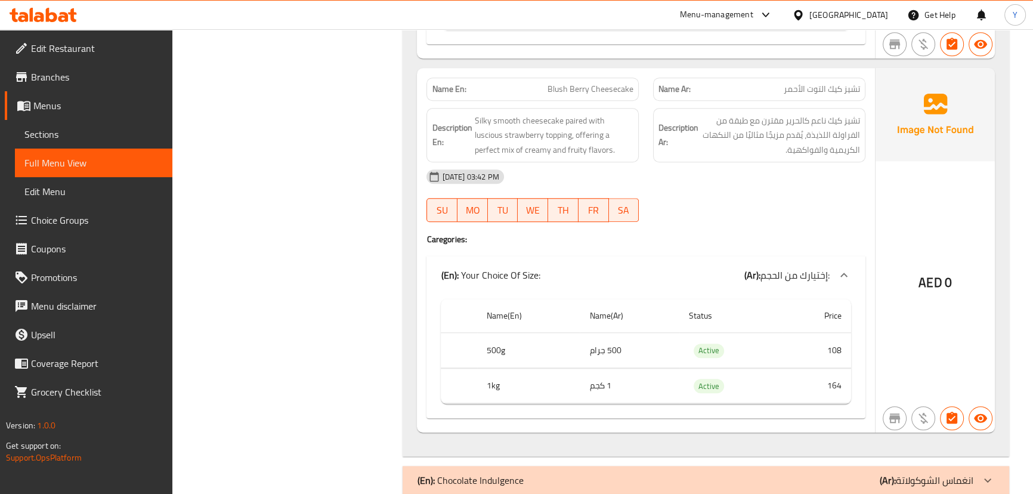
scroll to position [1, 0]
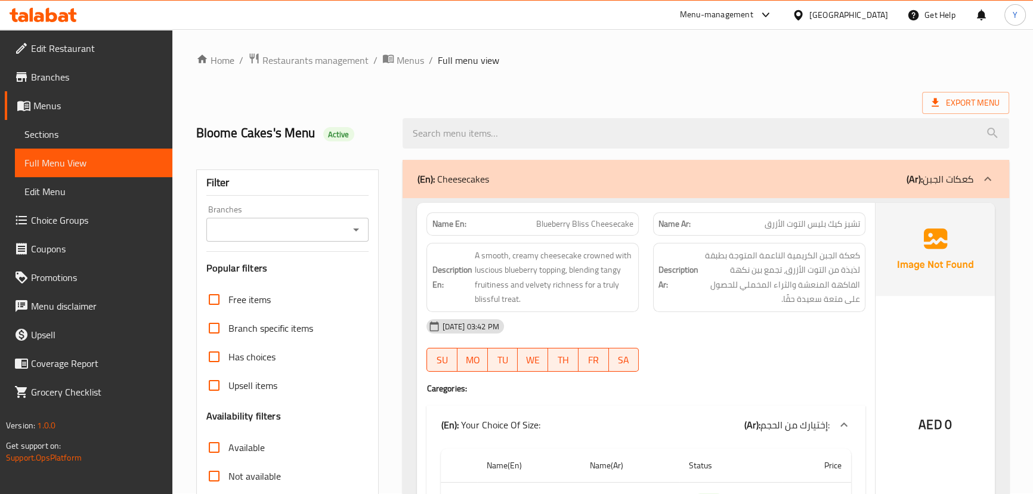
drag, startPoint x: 885, startPoint y: 272, endPoint x: 922, endPoint y: 23, distance: 251.5
click at [829, 168] on div "(En): Cheesecakes (Ar): كعكات الجبن" at bounding box center [706, 179] width 606 height 38
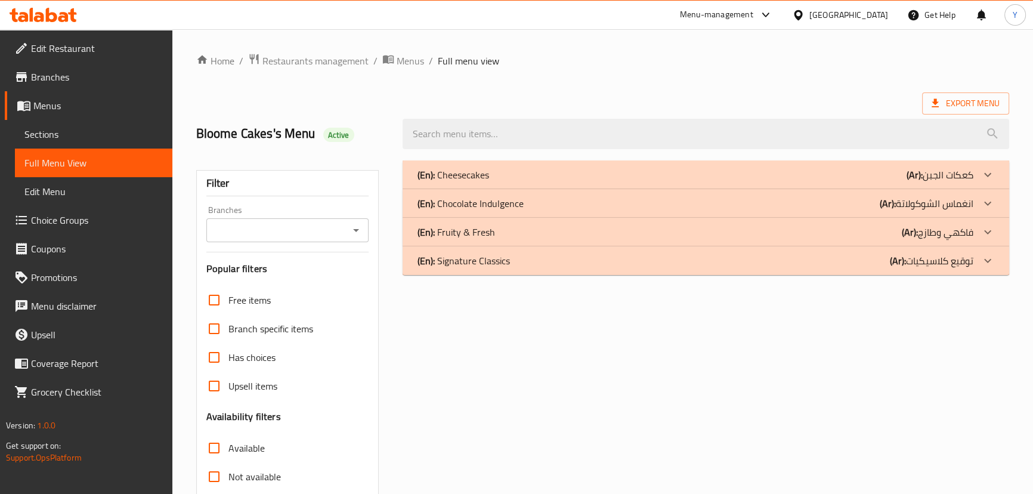
click at [570, 206] on div "(En): Chocolate Indulgence (Ar): انغماس الشوكولاتة" at bounding box center [695, 203] width 556 height 14
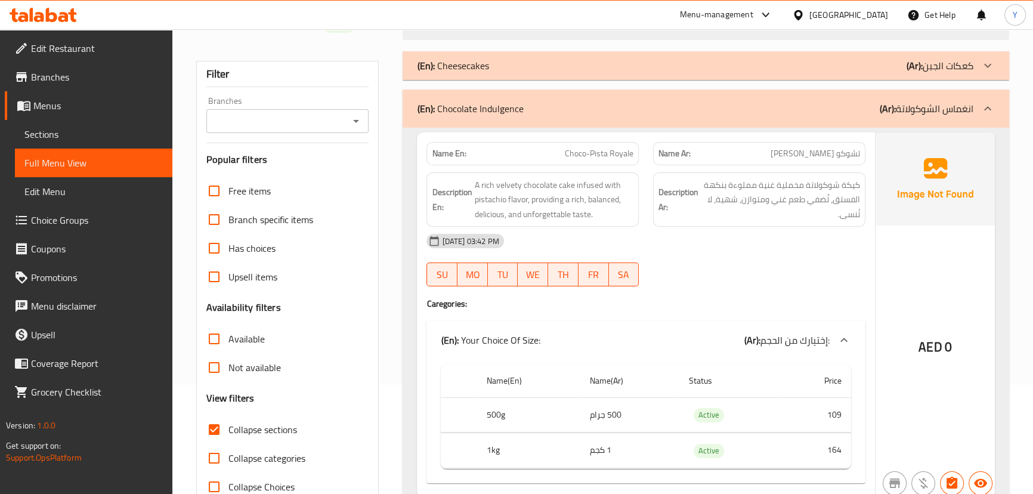
scroll to position [108, 0]
click at [788, 234] on div "[DATE] 03:42 PM" at bounding box center [645, 242] width 453 height 29
click at [807, 245] on div "[DATE] 03:42 PM" at bounding box center [645, 242] width 453 height 29
click at [782, 237] on div "[DATE] 03:42 PM" at bounding box center [645, 242] width 453 height 29
click at [879, 229] on div "AED 0" at bounding box center [935, 316] width 119 height 365
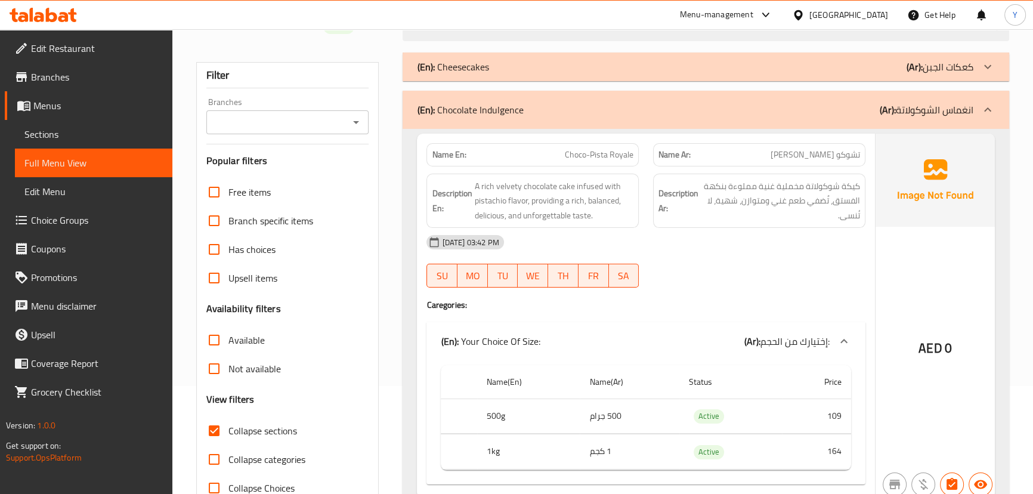
click at [771, 265] on div "14-09-2025 03:42 PM SU MO TU WE TH FR SA" at bounding box center [645, 261] width 453 height 67
click at [862, 251] on div "[DATE] 03:42 PM" at bounding box center [645, 242] width 453 height 29
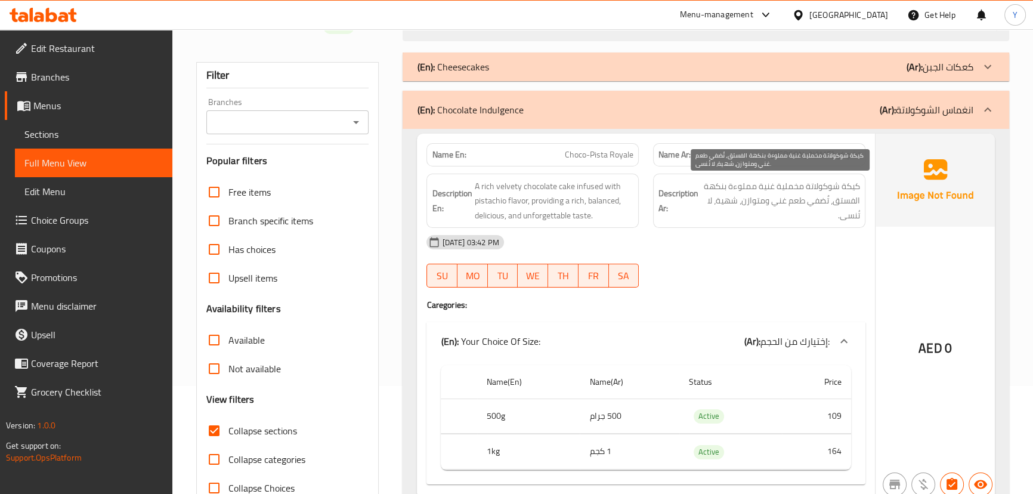
click at [712, 194] on span "كيكة شوكولاتة مخملية غنية مملوءة بنكهة الفستق، تُضفي طعم غني ومتوازن، شهية، لا …" at bounding box center [780, 201] width 159 height 44
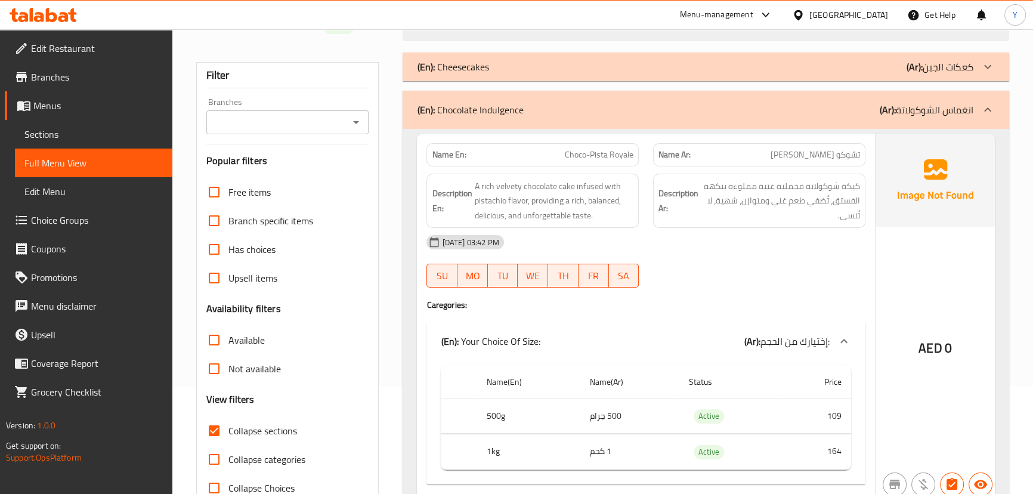
click at [614, 161] on span "Choco-Pista Royale" at bounding box center [599, 155] width 69 height 13
click at [612, 159] on span "Choco-Pista Royale" at bounding box center [599, 155] width 69 height 13
copy span "Choco-Pista Royale"
click at [612, 159] on span "Choco-Pista Royale" at bounding box center [599, 155] width 69 height 13
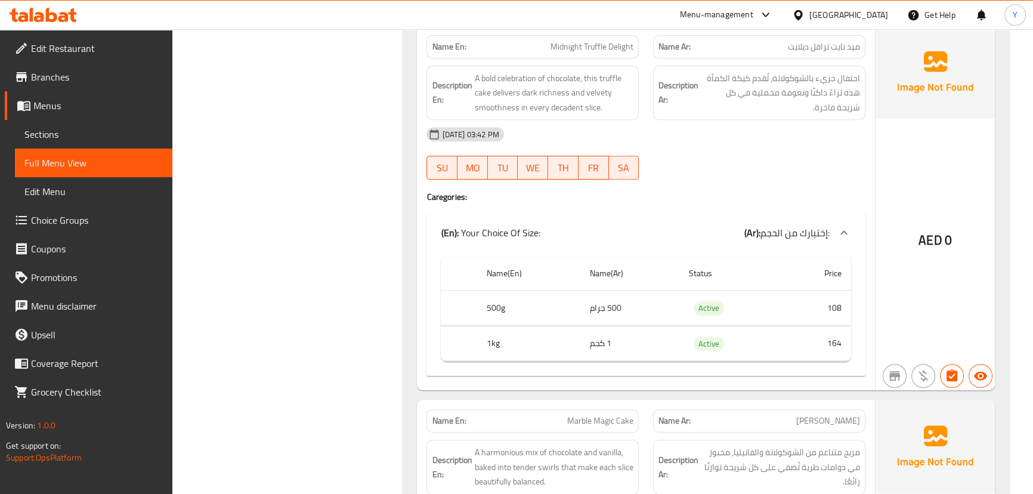
scroll to position [544, 0]
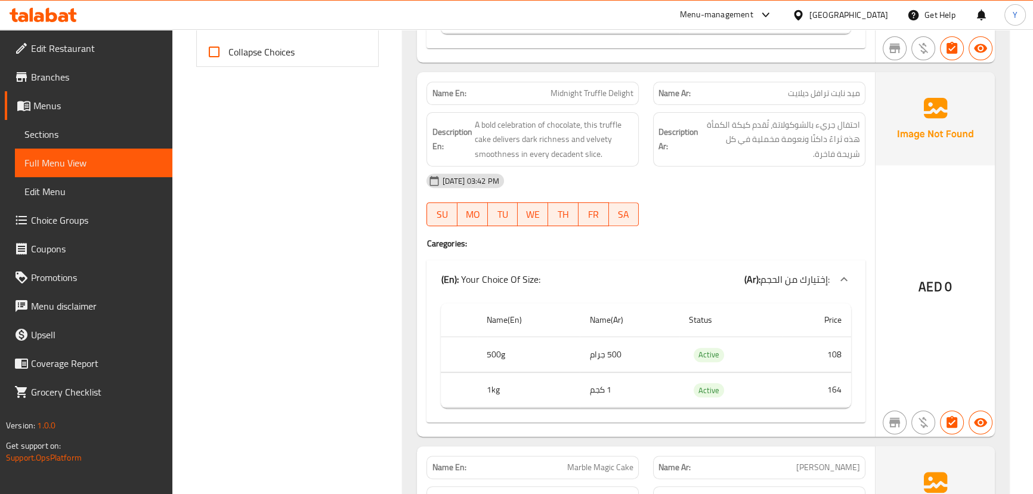
click at [613, 99] on span "Midnight Truffle Delight" at bounding box center [592, 93] width 83 height 13
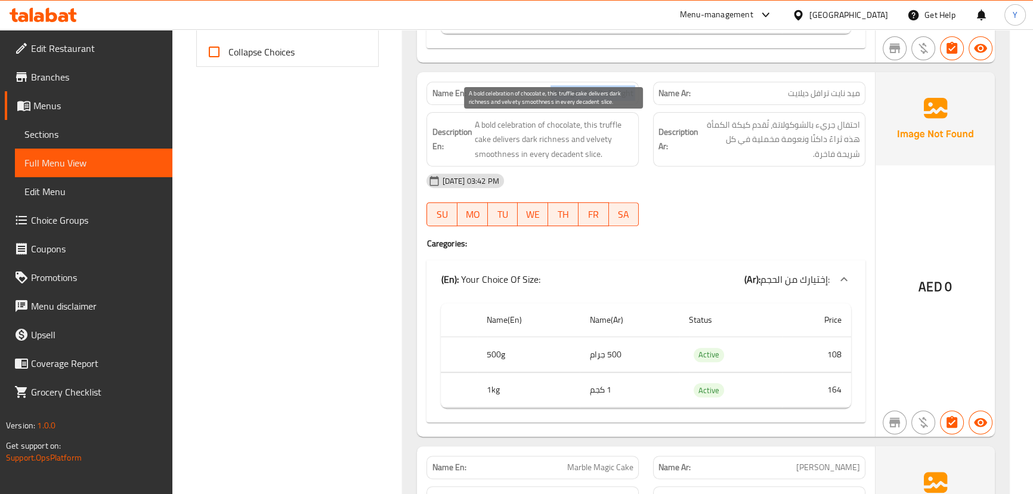
copy span "Midnight Truffle Delight"
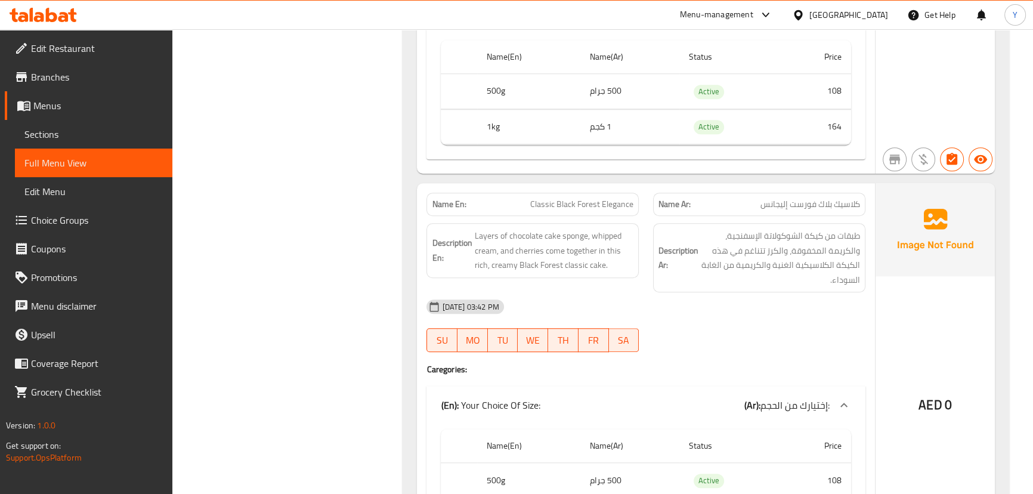
scroll to position [1204, 0]
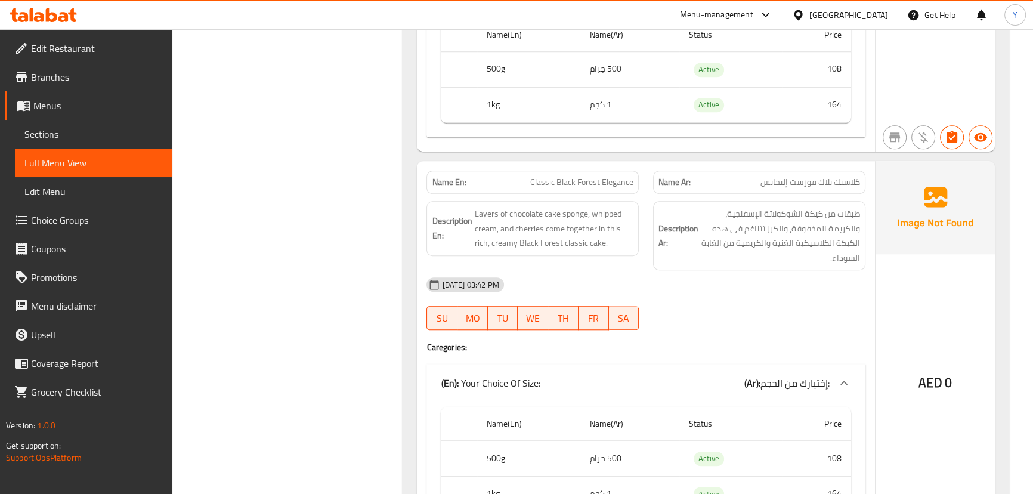
click at [768, 283] on div "[DATE] 03:42 PM" at bounding box center [645, 284] width 453 height 29
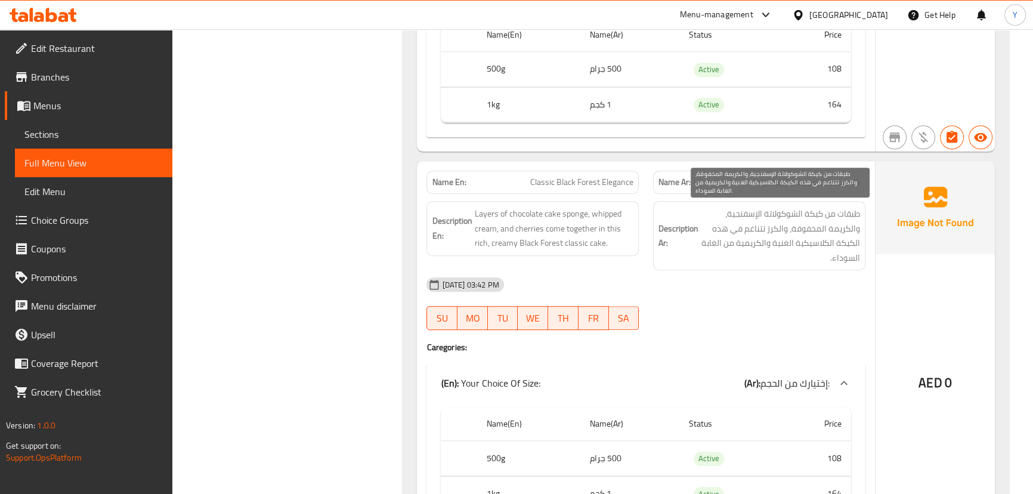
click at [765, 223] on span "طبقات من كيكة الشوكولاتة الإسفنجية، والكريمة المخفوقة، والكرز تتناغم في هذه الك…" at bounding box center [780, 235] width 159 height 58
drag, startPoint x: 765, startPoint y: 223, endPoint x: 728, endPoint y: 226, distance: 37.1
click at [728, 226] on span "طبقات من كيكة الشوكولاتة الإسفنجية، والكريمة المخفوقة، والكرز تتناغم في هذه الك…" at bounding box center [780, 235] width 159 height 58
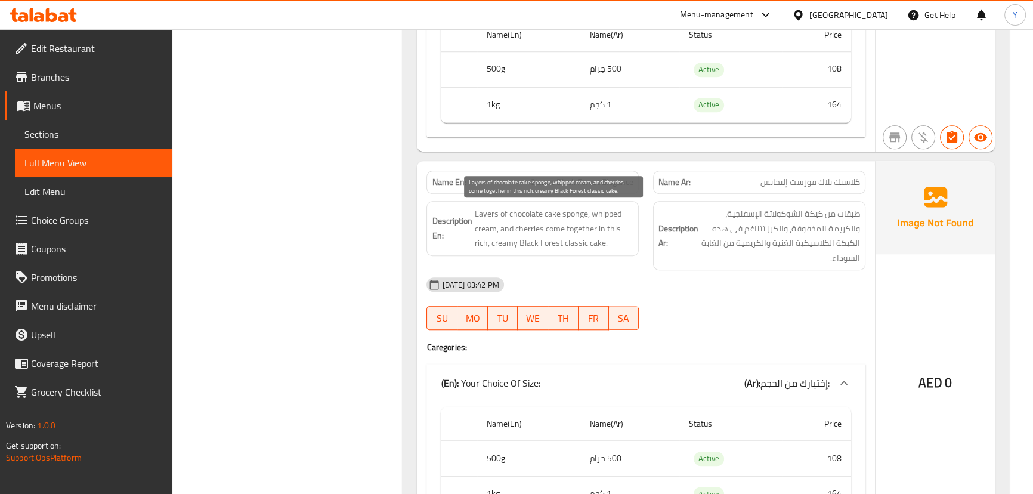
click at [603, 243] on span "Layers of chocolate cake sponge, whipped cream, and cherries come together in t…" at bounding box center [553, 228] width 159 height 44
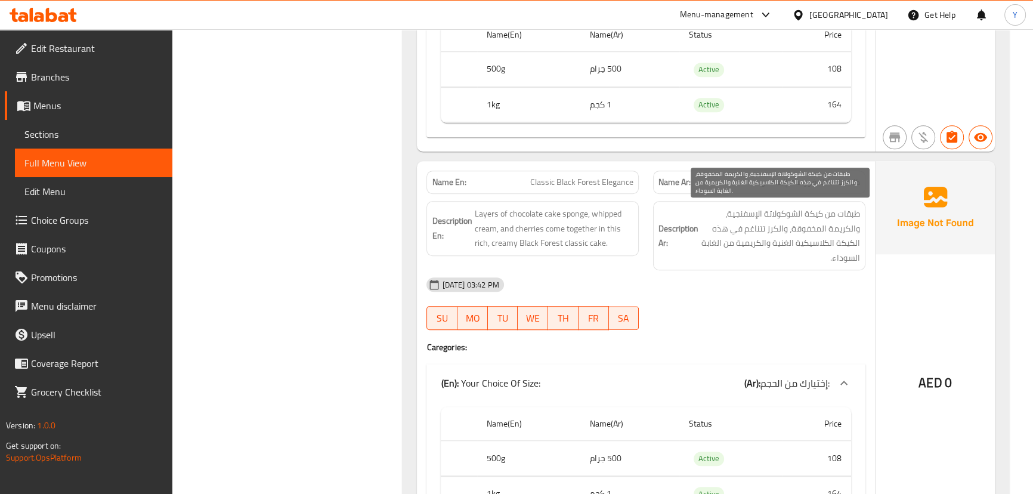
click at [774, 246] on span "طبقات من كيكة الشوكولاتة الإسفنجية، والكريمة المخفوقة، والكرز تتناغم في هذه الك…" at bounding box center [780, 235] width 159 height 58
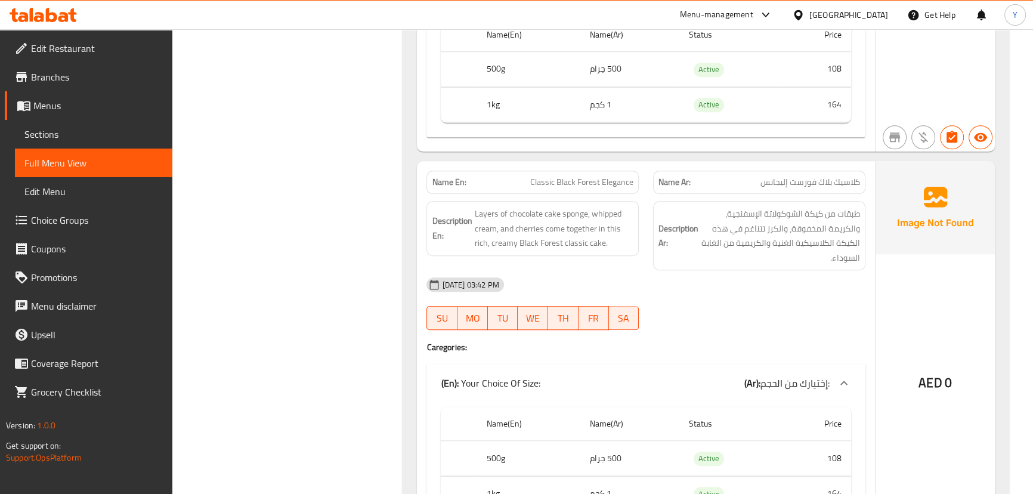
click at [563, 196] on div "Description En: Layers of chocolate cake sponge, whipped cream, and cherries co…" at bounding box center [532, 236] width 227 height 84
click at [563, 187] on span "Classic Black Forest Elegance" at bounding box center [581, 182] width 103 height 13
click at [563, 186] on span "Classic Black Forest Elegance" at bounding box center [581, 182] width 103 height 13
copy span "Classic Black Forest Elegance"
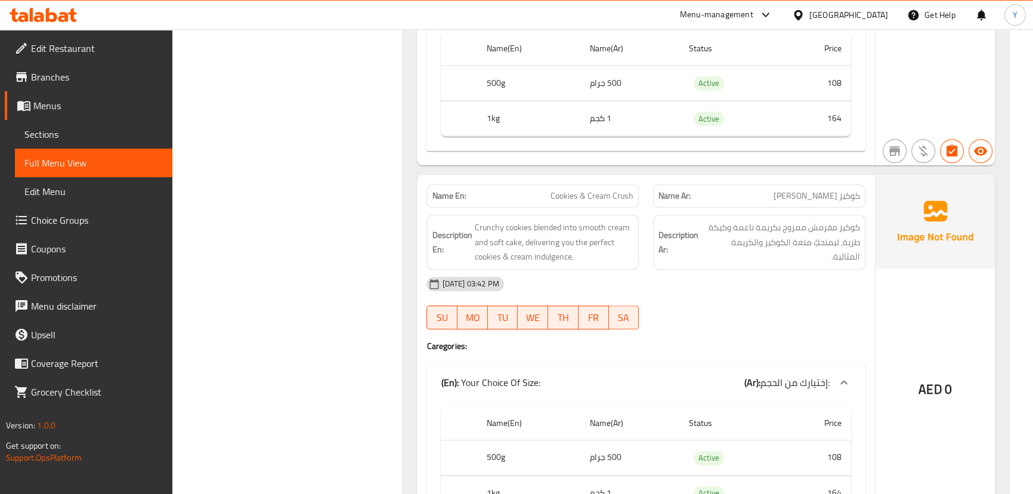
scroll to position [1583, 0]
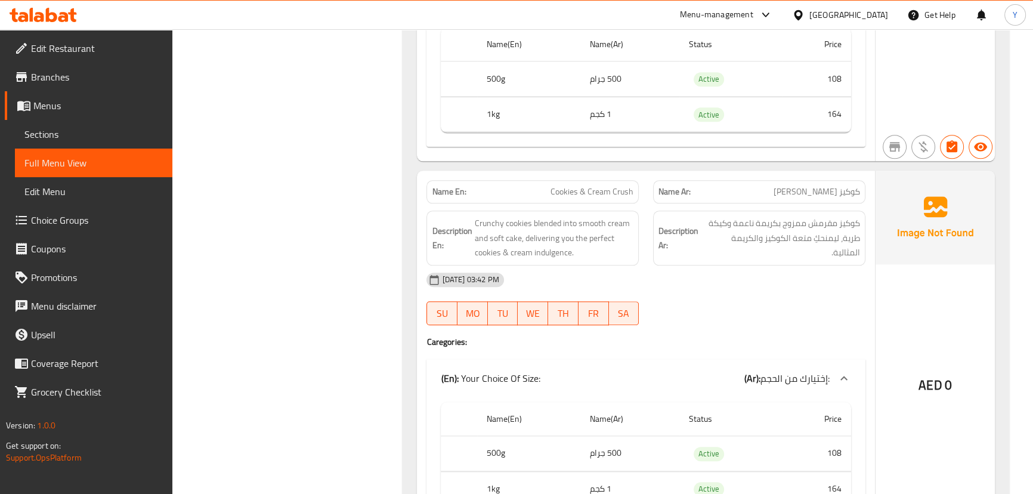
click at [598, 195] on span "Cookies & Cream Crush" at bounding box center [592, 192] width 83 height 13
copy span "Cookies & Cream Crush"
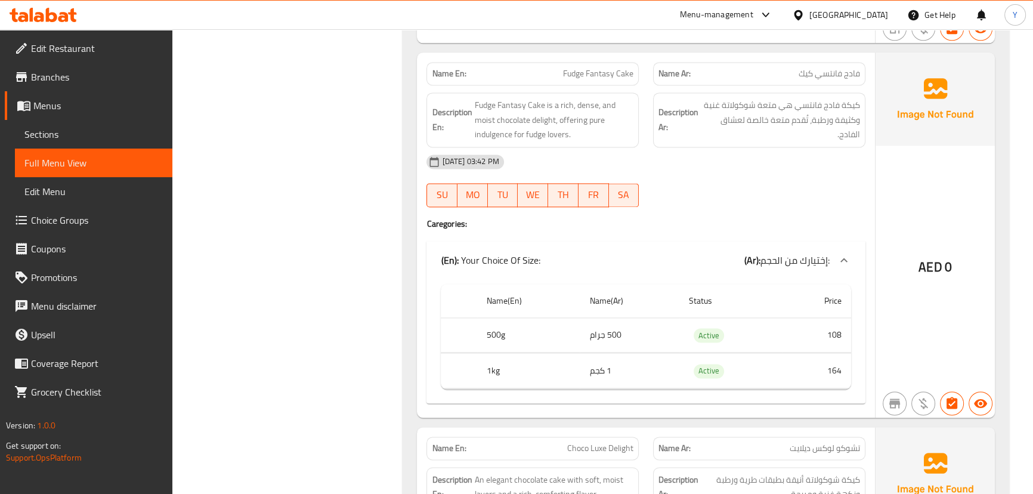
scroll to position [2002, 0]
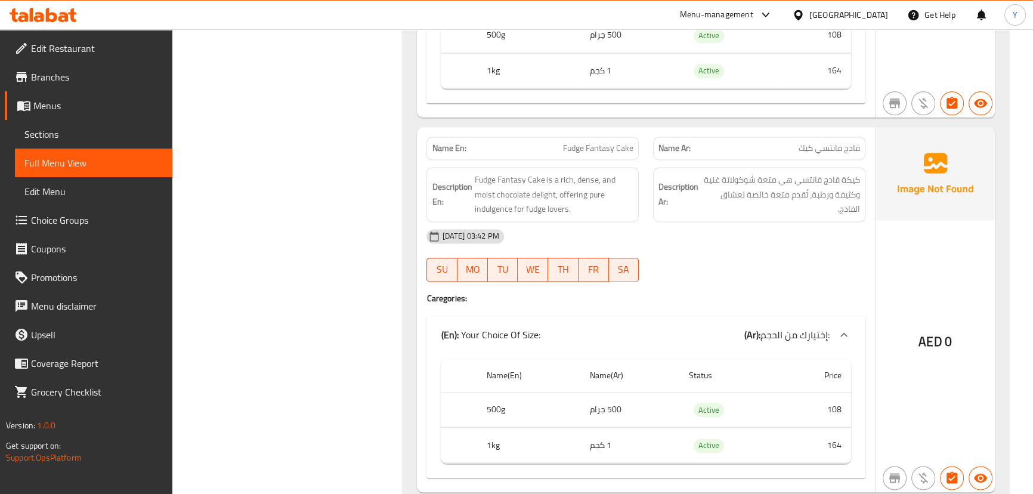
click at [600, 150] on span "Fudge Fantasy Cake" at bounding box center [598, 148] width 70 height 13
copy span "Fudge Fantasy Cake"
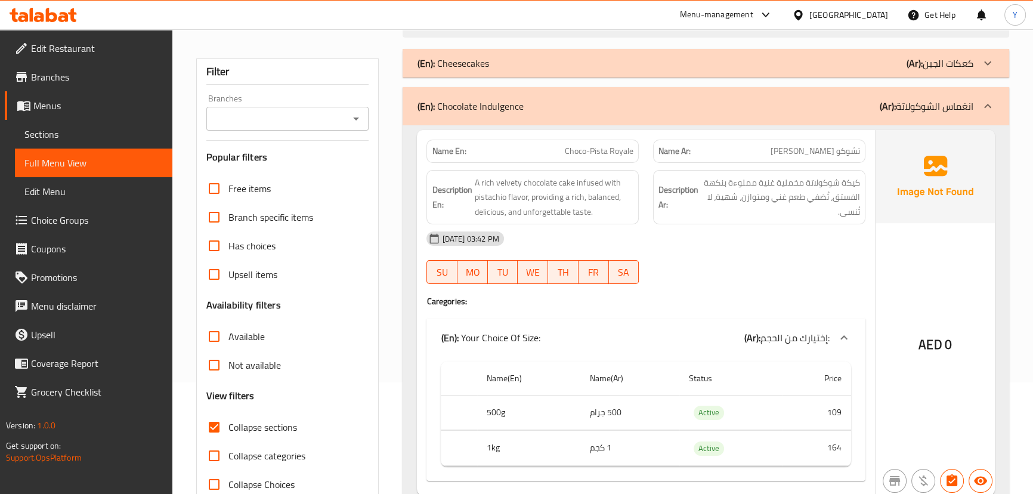
scroll to position [0, 0]
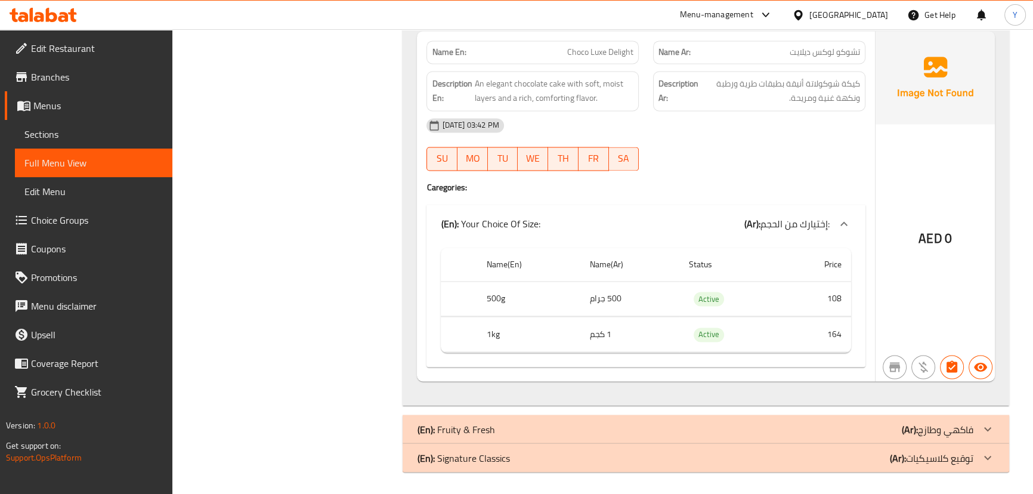
drag, startPoint x: 724, startPoint y: 424, endPoint x: 724, endPoint y: 501, distance: 76.4
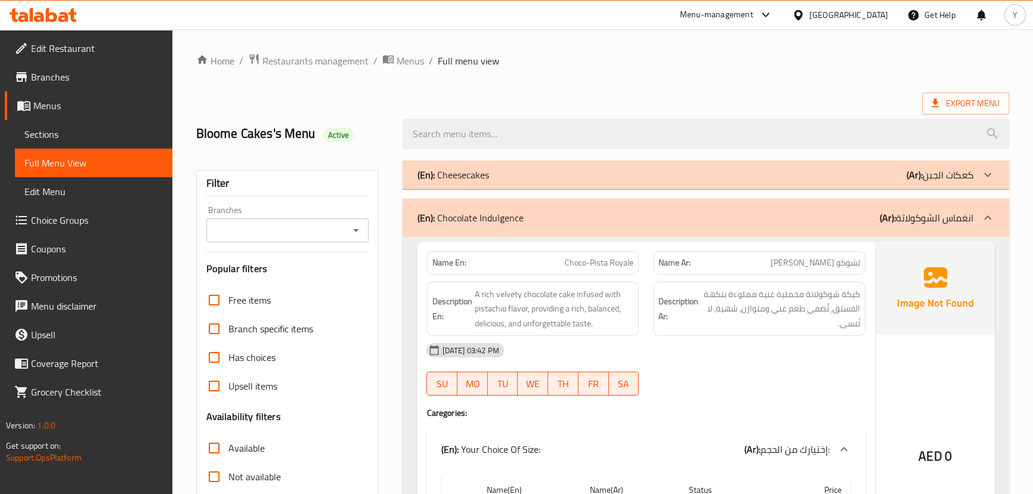
drag, startPoint x: 759, startPoint y: 295, endPoint x: 790, endPoint y: 44, distance: 253.0
click at [632, 230] on div "(En): Chocolate Indulgence (Ar): انغماس الشوكولاتة" at bounding box center [706, 218] width 606 height 38
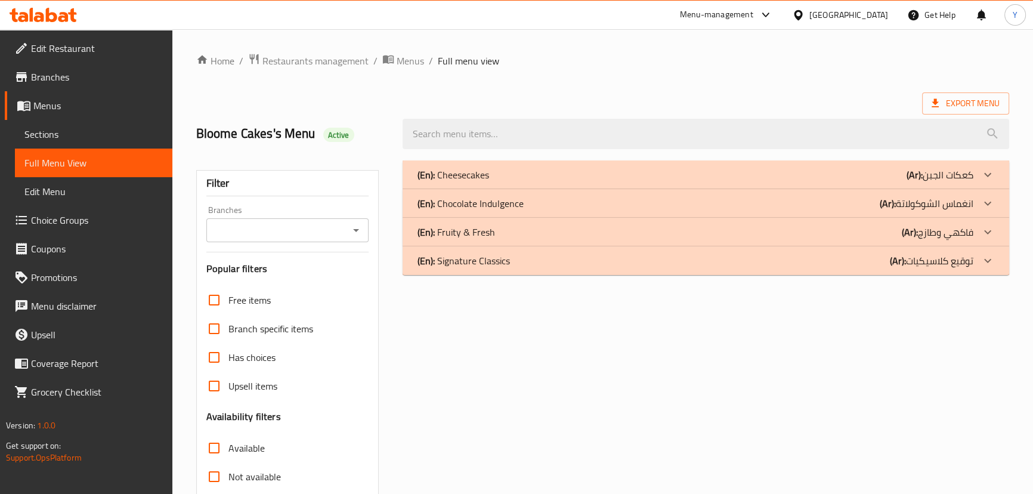
click at [565, 236] on div "(En): Fruity & Fresh (Ar): فاكهي وطازج" at bounding box center [695, 232] width 556 height 14
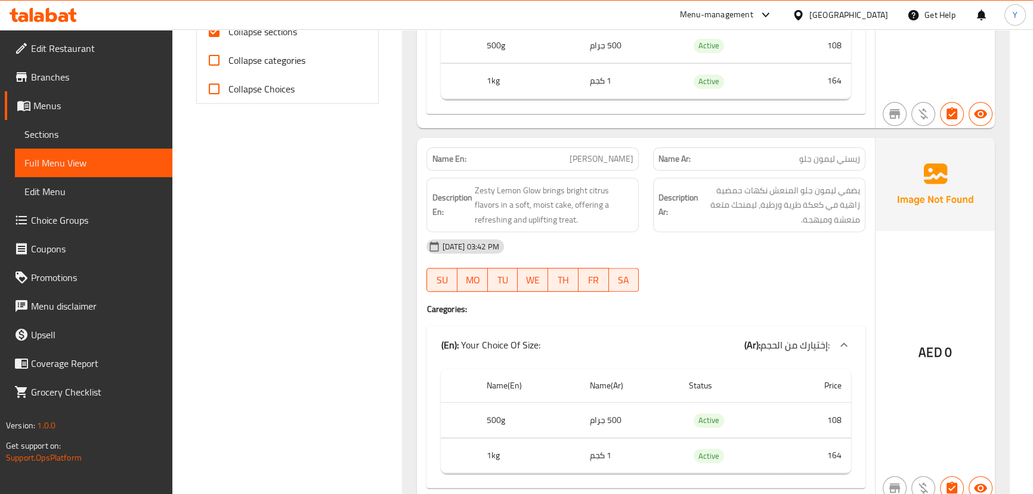
scroll to position [508, 0]
click at [583, 155] on span "[PERSON_NAME]" at bounding box center [602, 158] width 64 height 13
copy span "[PERSON_NAME]"
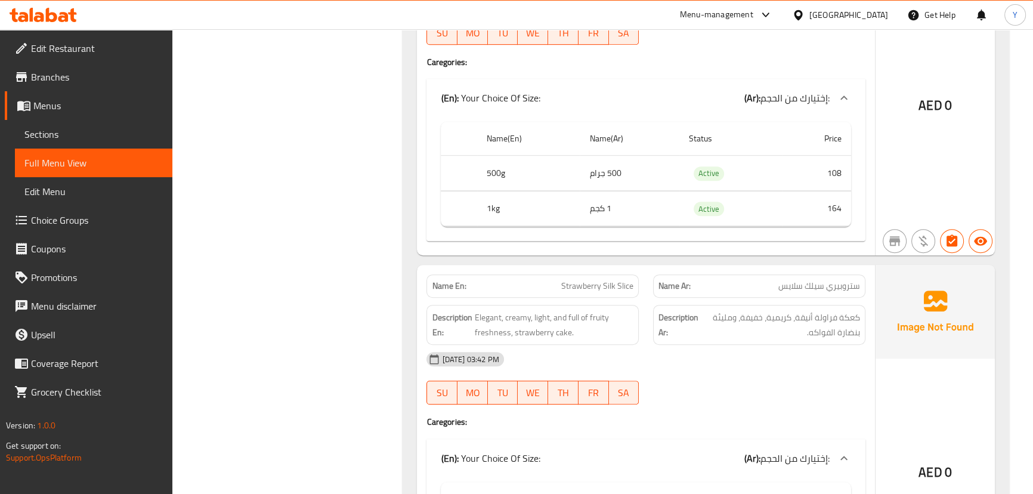
scroll to position [833, 0]
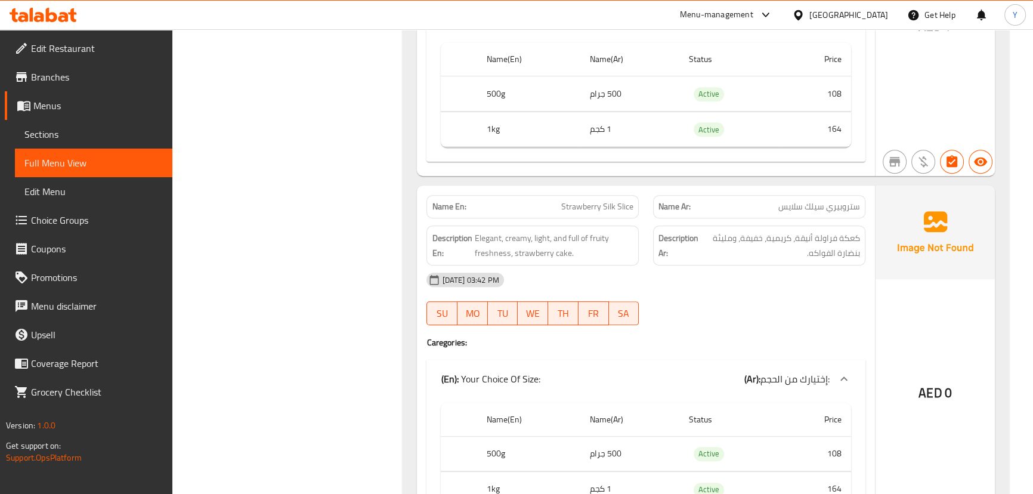
click at [611, 200] on span "Strawberry Silk Slice" at bounding box center [597, 206] width 72 height 13
copy span "Strawberry Silk Slice"
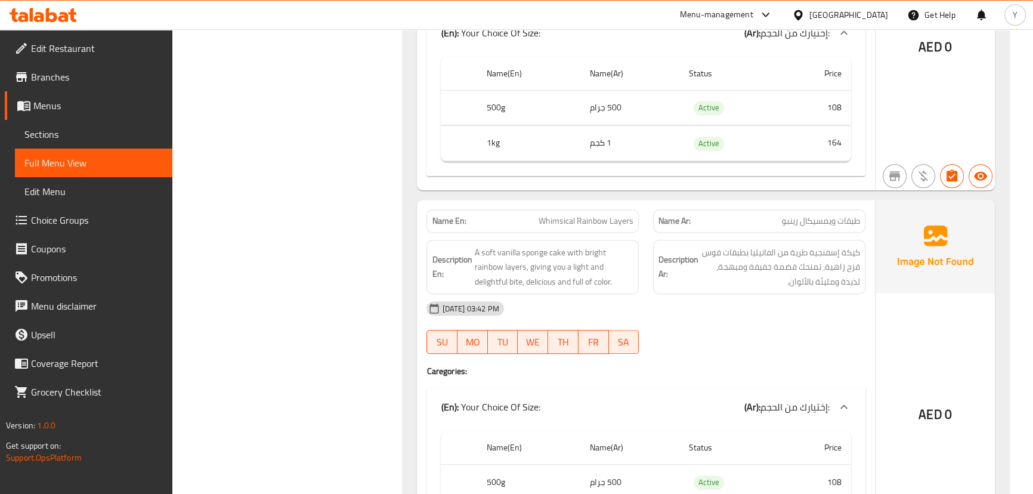
scroll to position [1181, 0]
click at [570, 234] on div "Description En: A soft vanilla sponge cake with bright rainbow layers, giving y…" at bounding box center [532, 265] width 227 height 69
click at [597, 215] on span "Whimsical Rainbow Layers" at bounding box center [586, 220] width 95 height 13
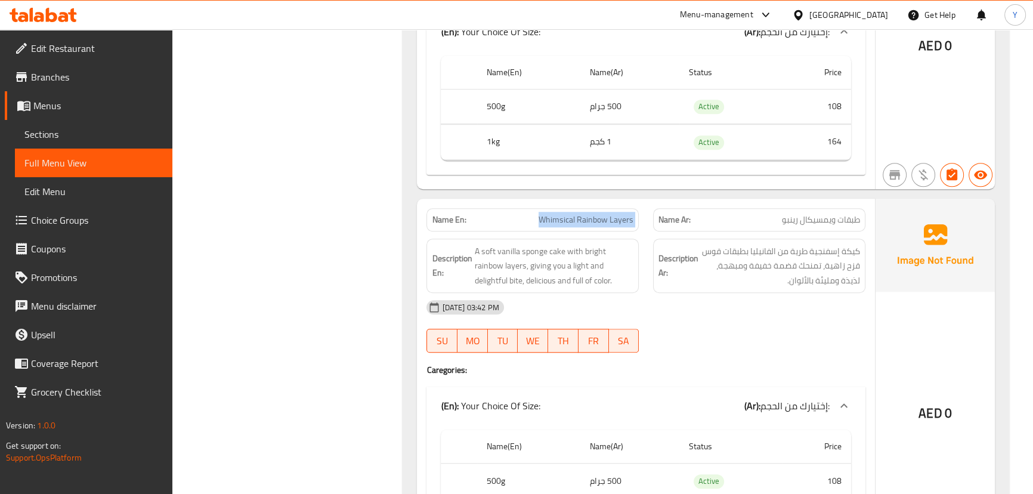
copy span "Whimsical Rainbow Layers"
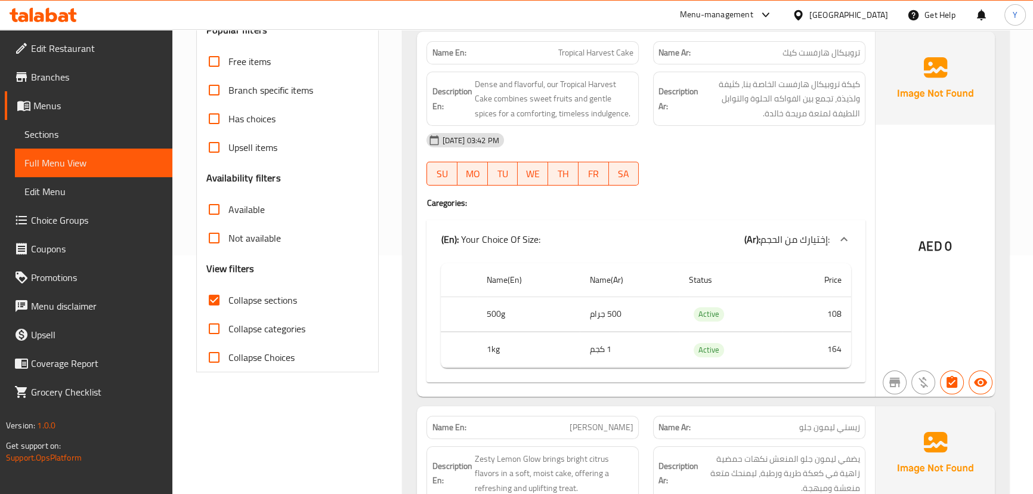
scroll to position [142, 0]
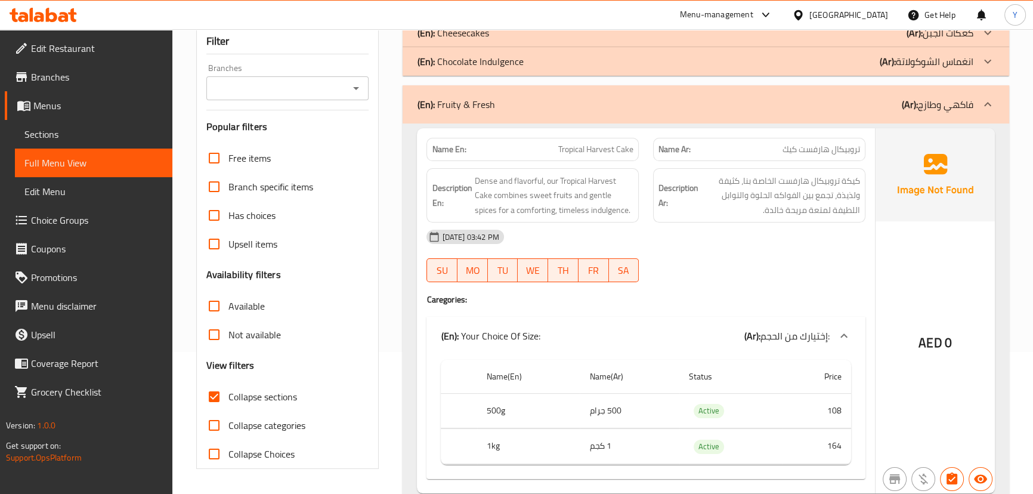
click at [625, 118] on div "(En): Fruity & Fresh (Ar): فاكهي وطازج" at bounding box center [706, 104] width 606 height 38
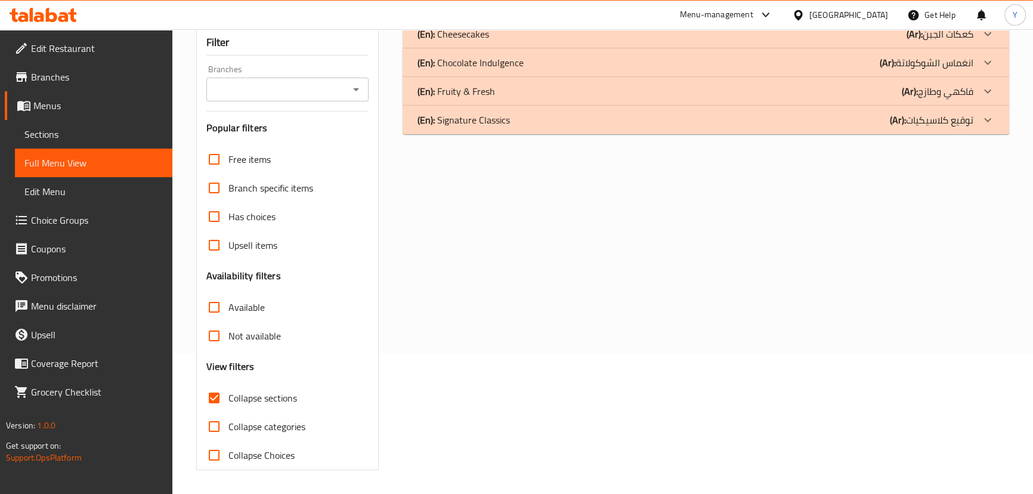
scroll to position [140, 0]
drag, startPoint x: 890, startPoint y: 119, endPoint x: 885, endPoint y: 125, distance: 7.6
click at [890, 119] on b "(Ar):" at bounding box center [898, 121] width 16 height 18
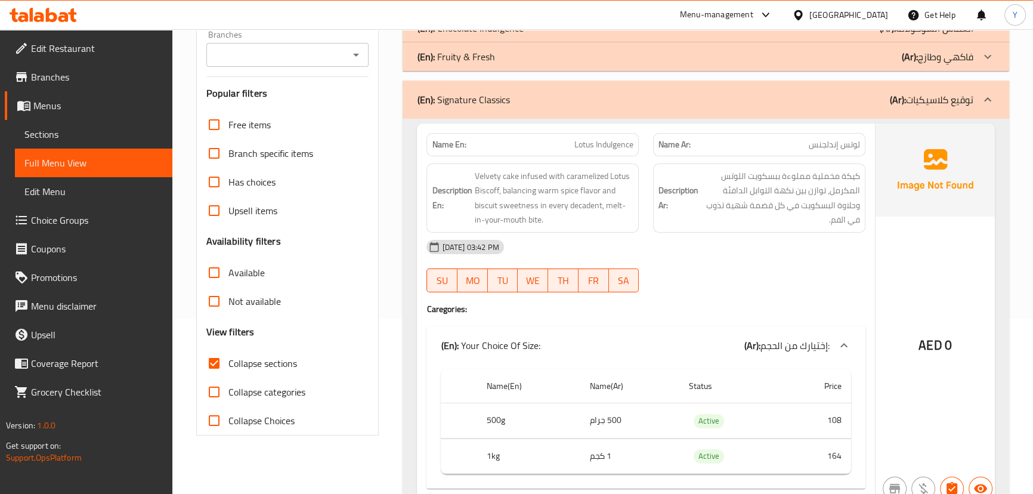
scroll to position [194, 0]
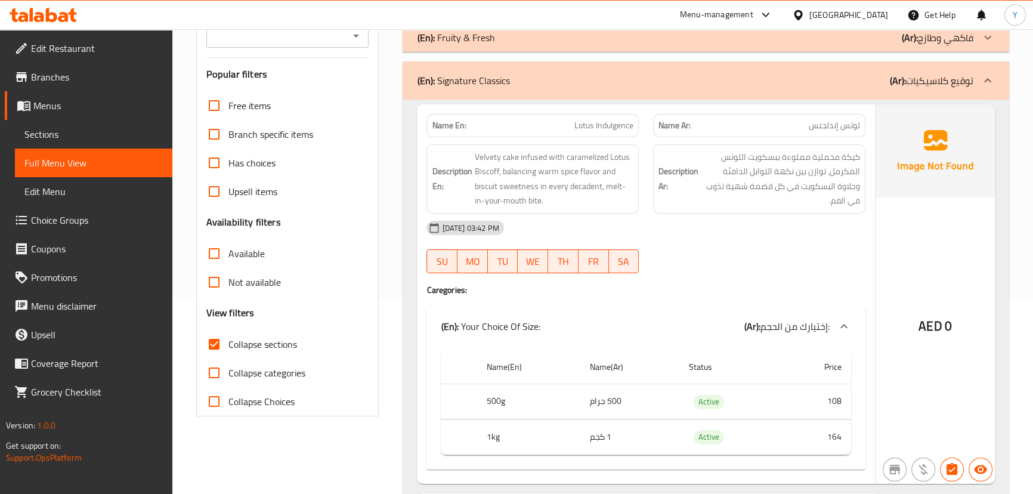
click at [547, 111] on div "Name En: Lotus Indulgence" at bounding box center [532, 126] width 227 height 38
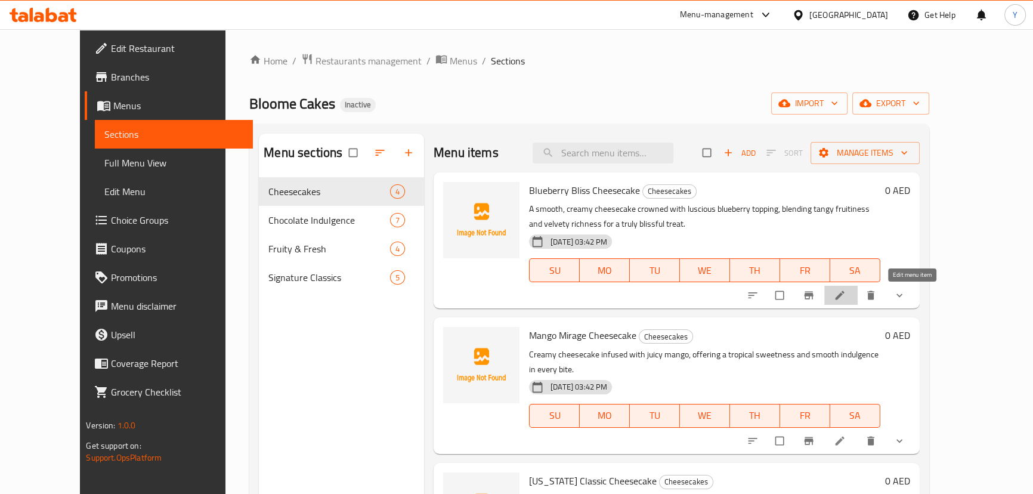
click at [846, 298] on icon at bounding box center [840, 295] width 12 height 12
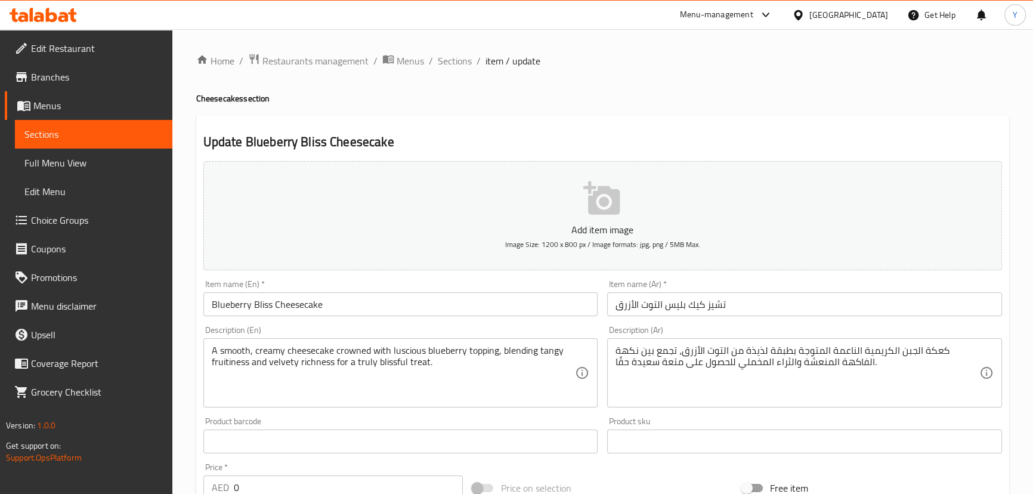
click at [688, 297] on input "تشيز كيك بليس التوت الأزرق" at bounding box center [804, 304] width 395 height 24
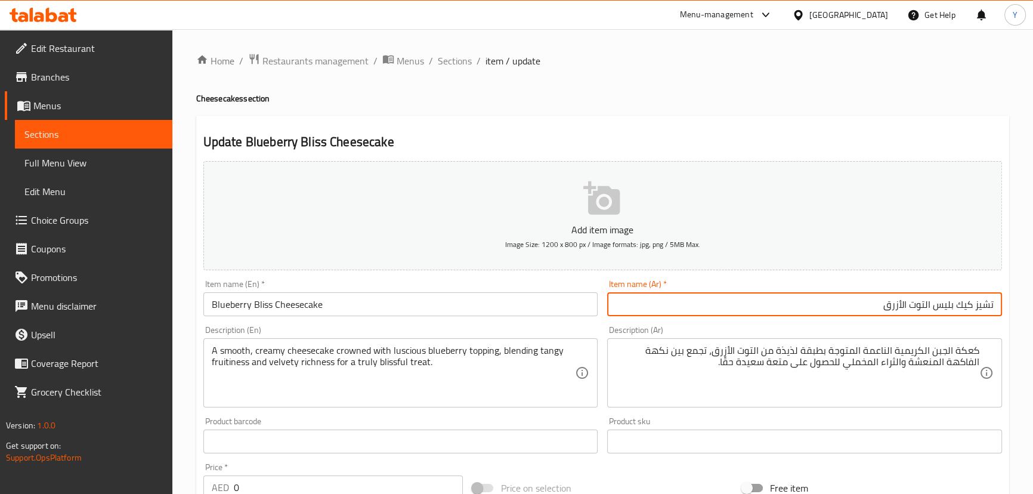
click at [964, 304] on input "تشيز كيك بليس التوت الأزرق" at bounding box center [804, 304] width 395 height 24
drag, startPoint x: 964, startPoint y: 304, endPoint x: 1022, endPoint y: 304, distance: 57.9
click at [1006, 304] on div "Item name (Ar)   * تشيز كيك بليس التوت الأزرق Item name (Ar) *" at bounding box center [805, 298] width 405 height 46
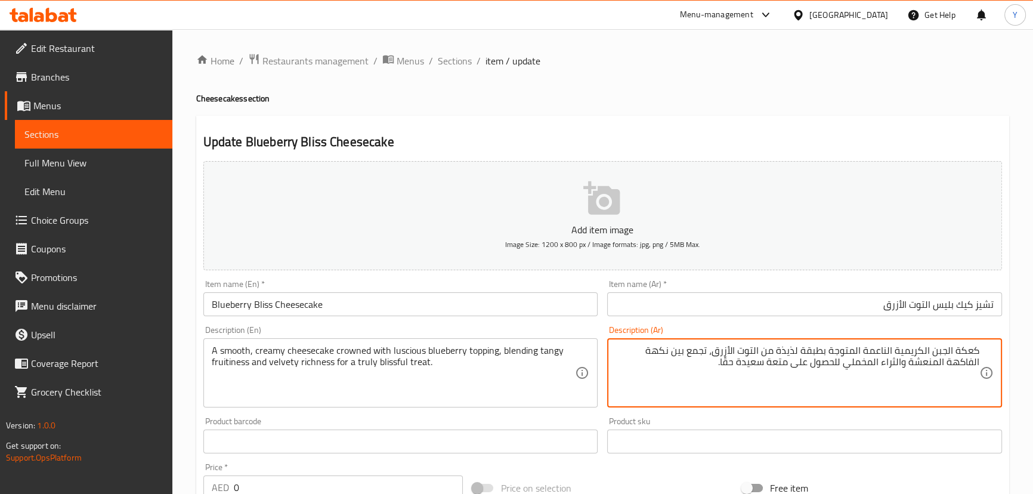
drag, startPoint x: 946, startPoint y: 345, endPoint x: 998, endPoint y: 349, distance: 52.0
click at [998, 349] on div "كعكة الجبن الكريمية الناعمة المتوجة بطبقة لذيذة من التوت الأزرق، تجمع بين نكهة …" at bounding box center [804, 372] width 395 height 69
paste textarea "تشيز كيك"
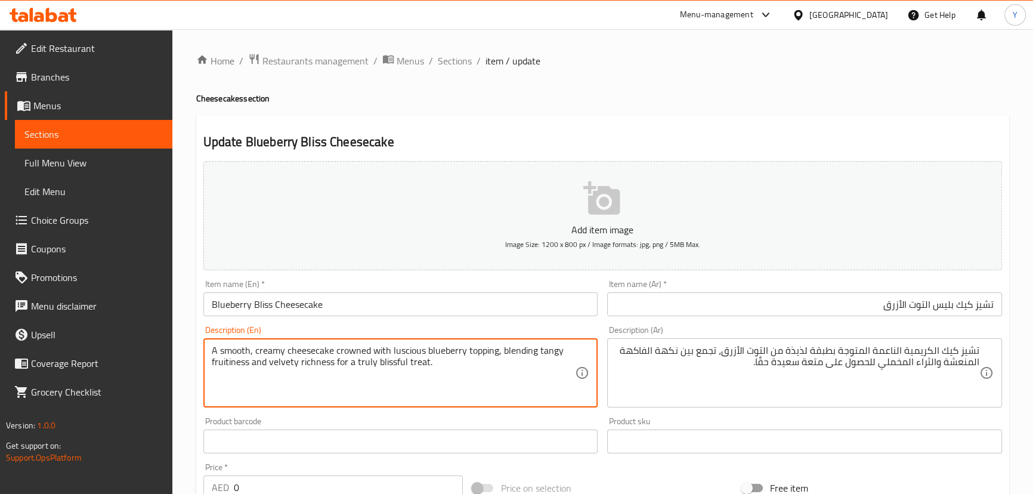
drag, startPoint x: 255, startPoint y: 381, endPoint x: 248, endPoint y: 380, distance: 7.3
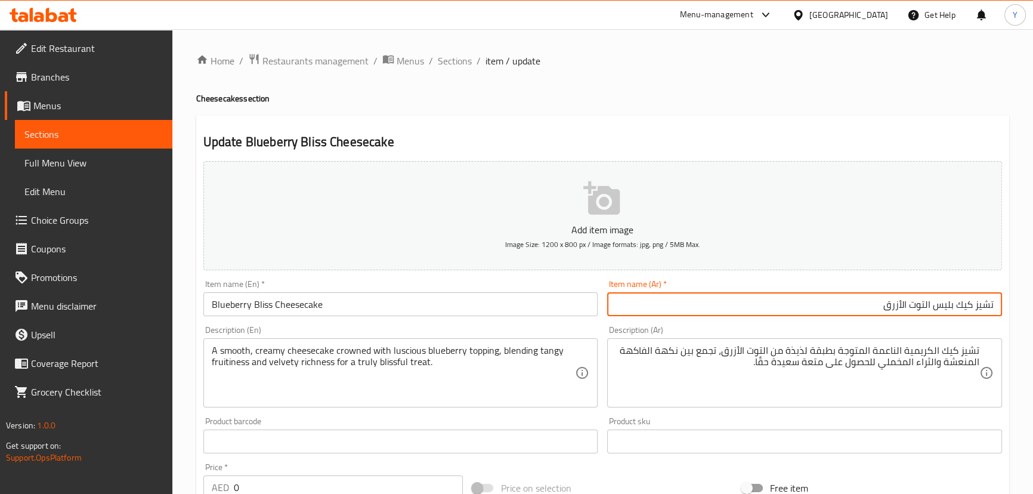
click at [883, 308] on input "تشيز كيك بليس التوت الأزرق" at bounding box center [804, 304] width 395 height 24
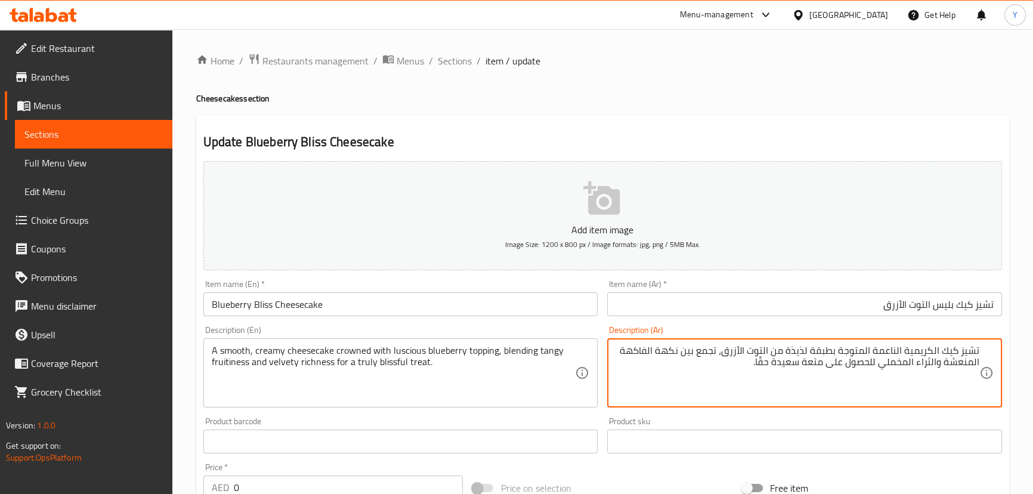
click at [885, 348] on textarea "تشيز كيك الكريمية الناعمة المتوجة بطبقة لذيذة من التوت الأزرق، تجمع بين نكهة ال…" at bounding box center [798, 373] width 364 height 57
click at [812, 358] on textarea "تشيز كيك الكريمية سموث متوجة بطبقة لذيذة من التوت الأزرق، تجمع بين نكهة الفاكهة…" at bounding box center [798, 373] width 364 height 57
click at [811, 358] on textarea "تشيز كيك الكريمية سموث متوجة بطبقة لذيذة من التوت الأزرق، تجمع بين نكهة الفاكهة…" at bounding box center [798, 373] width 364 height 57
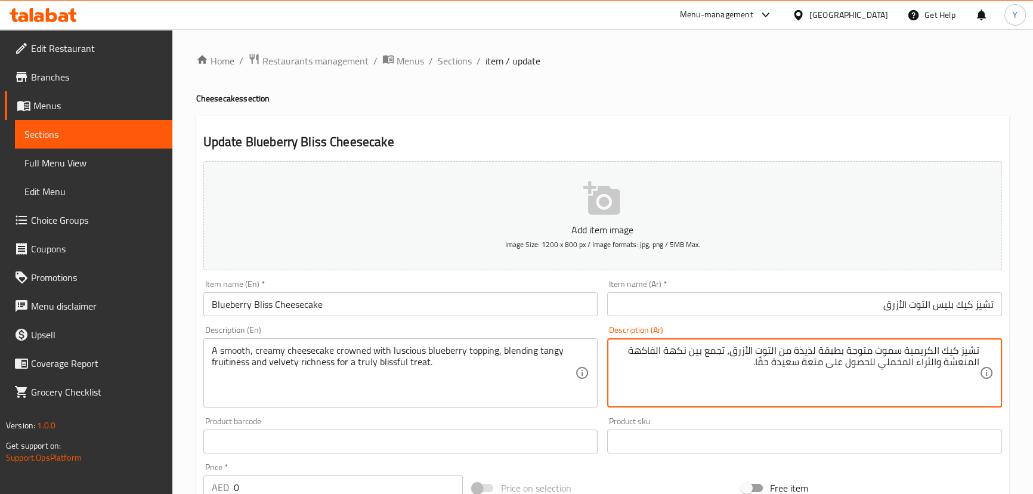
click at [811, 358] on textarea "تشيز كيك الكريمية سموث متوجة بطبقة لذيذة من التوت الأزرق، تجمع بين نكهة الفاكهة…" at bounding box center [798, 373] width 364 height 57
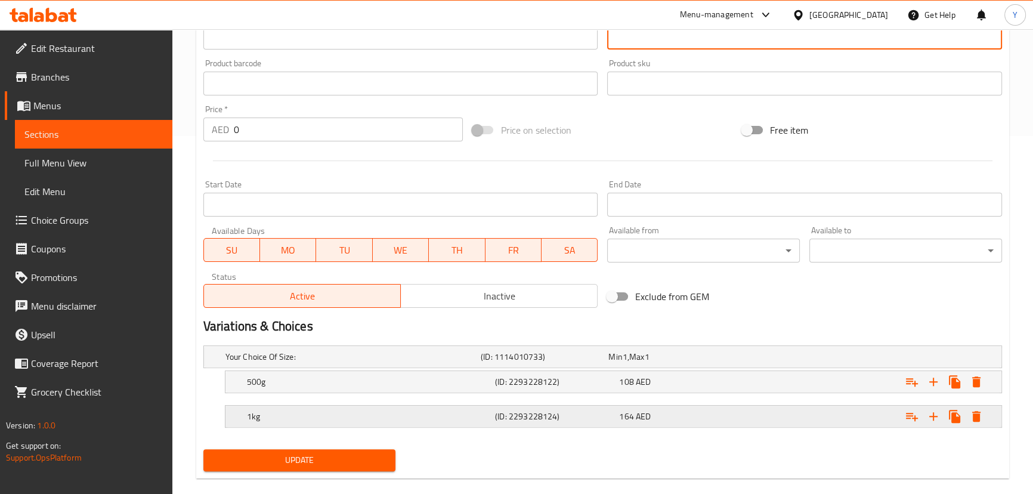
scroll to position [375, 0]
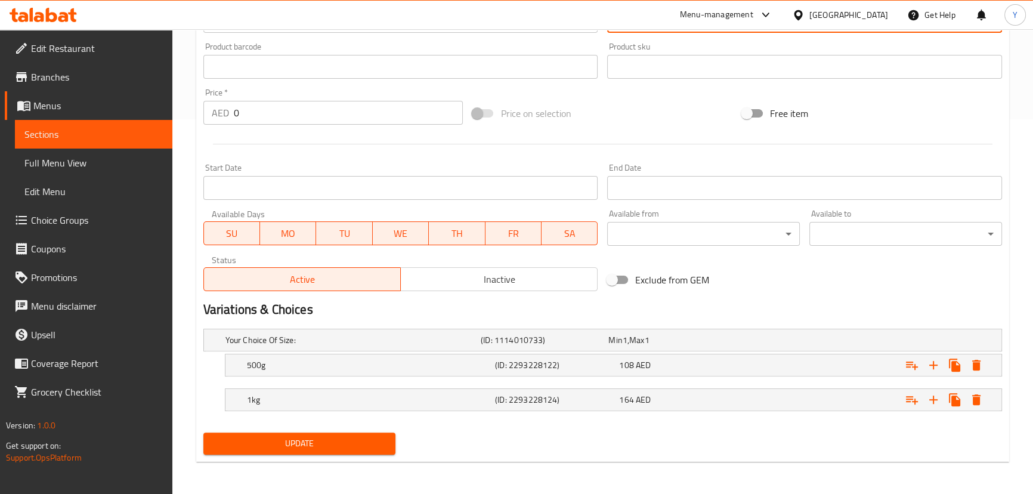
type textarea "تشيز كيك الكريمية سموث متوجة بطبقة لذيذة من التوت الأزرق، تجمع بين نكهة الفاكهة…"
click at [322, 450] on button "Update" at bounding box center [299, 444] width 193 height 22
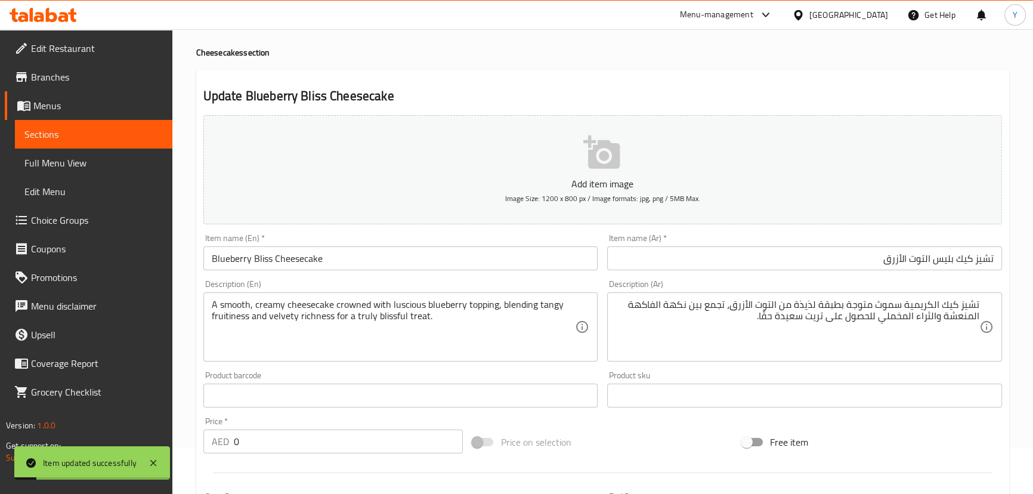
scroll to position [0, 0]
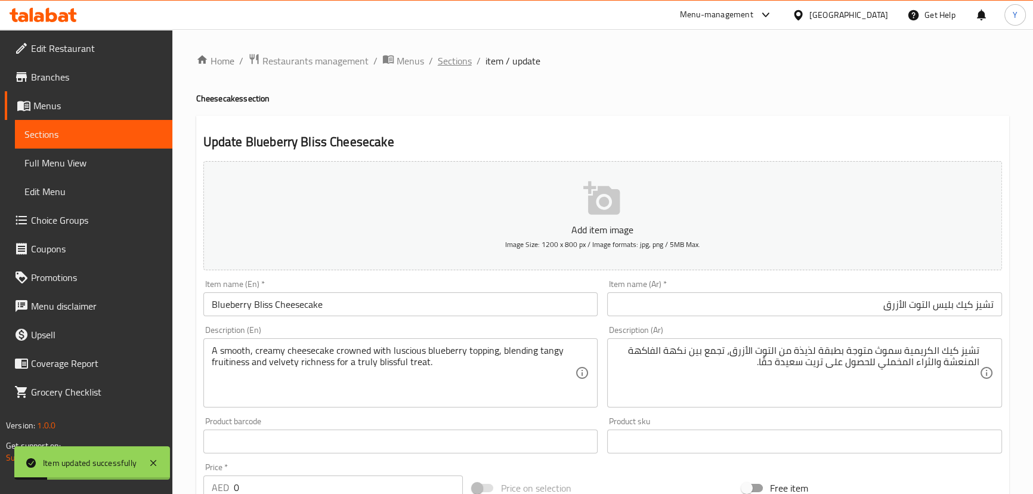
click at [452, 60] on span "Sections" at bounding box center [455, 61] width 34 height 14
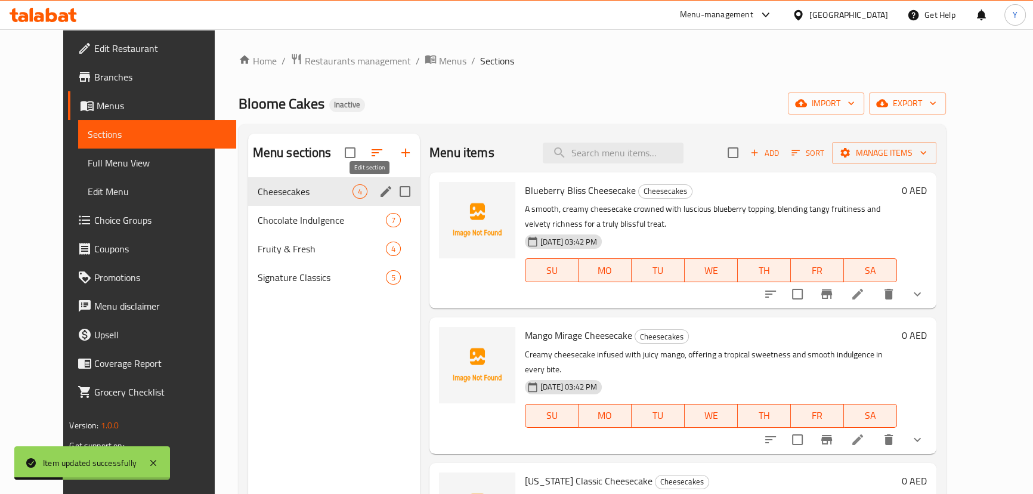
click at [381, 194] on icon "edit" at bounding box center [386, 191] width 11 height 11
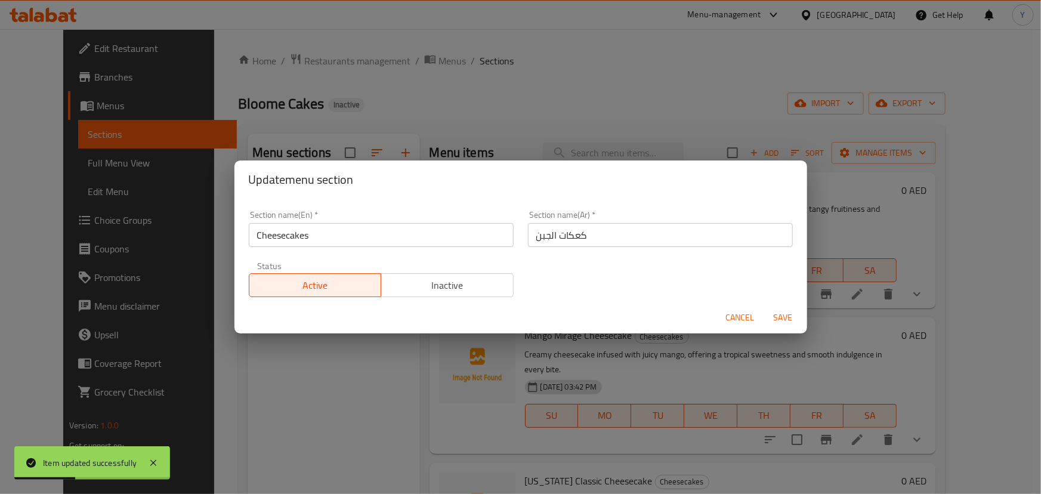
click at [647, 249] on div "Section name(Ar)   * كعكات الجبن Section name(Ar) *" at bounding box center [660, 228] width 279 height 51
click at [652, 224] on input "كعكات الجبن" at bounding box center [660, 235] width 265 height 24
type input "h"
type input "ل"
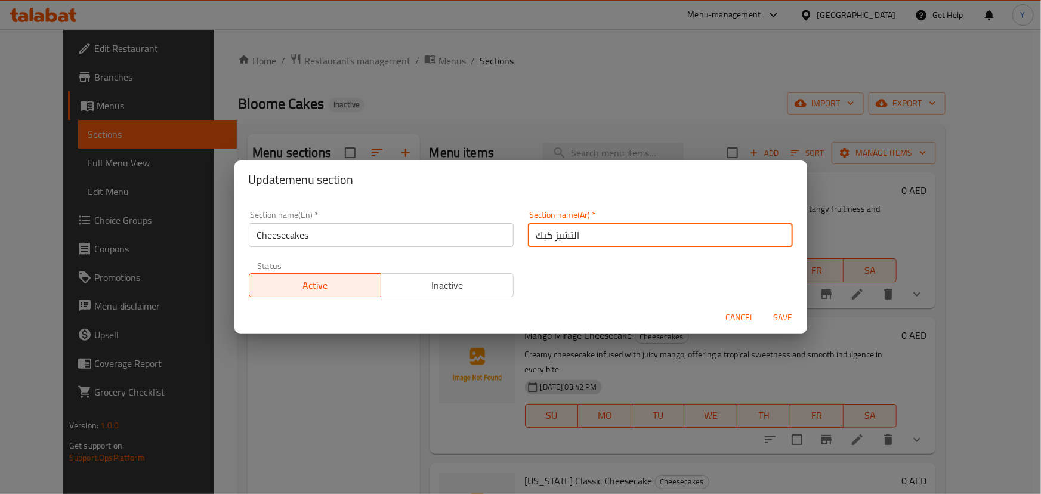
type input "التشيز كيك"
click at [764, 307] on button "Save" at bounding box center [783, 318] width 38 height 22
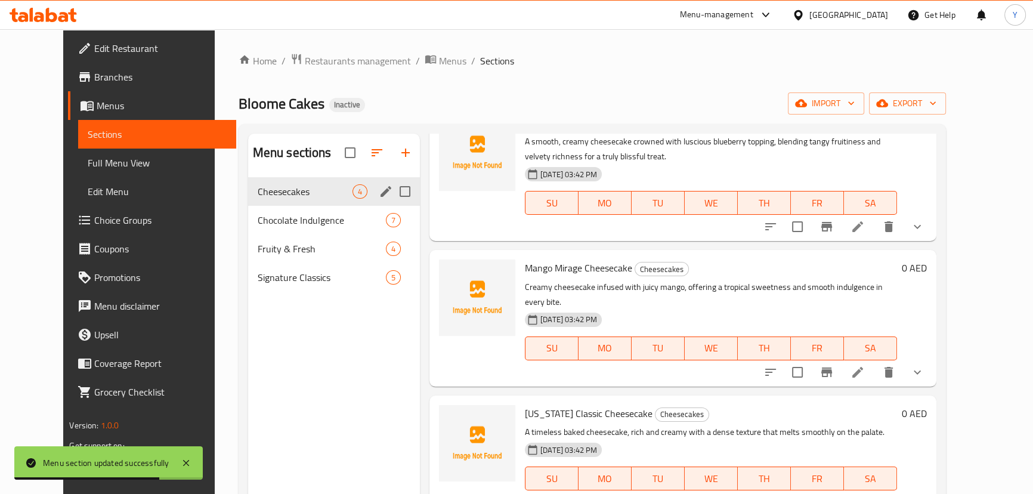
scroll to position [72, 0]
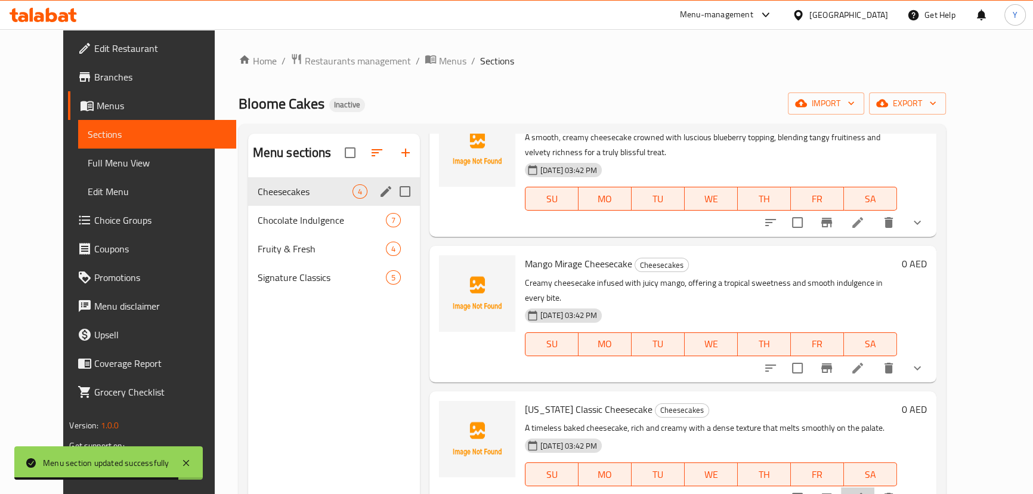
click at [875, 491] on li at bounding box center [857, 497] width 33 height 21
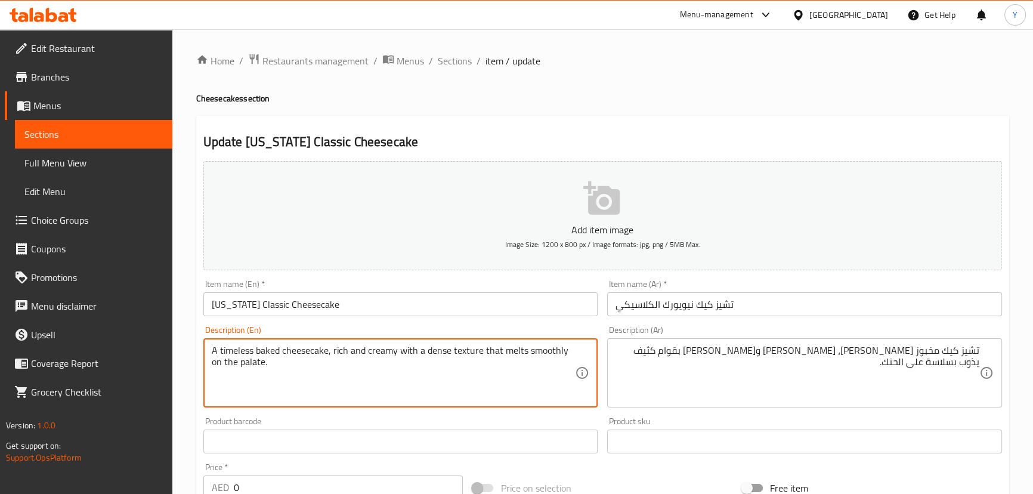
drag, startPoint x: 568, startPoint y: 349, endPoint x: 564, endPoint y: 377, distance: 28.4
click at [564, 377] on textarea "A timeless baked cheesecake, rich and creamy with a dense texture that melts sm…" at bounding box center [394, 373] width 364 height 57
type textarea "A timeless baked cheesecake, rich and creamy with a dense texture that melts sm…"
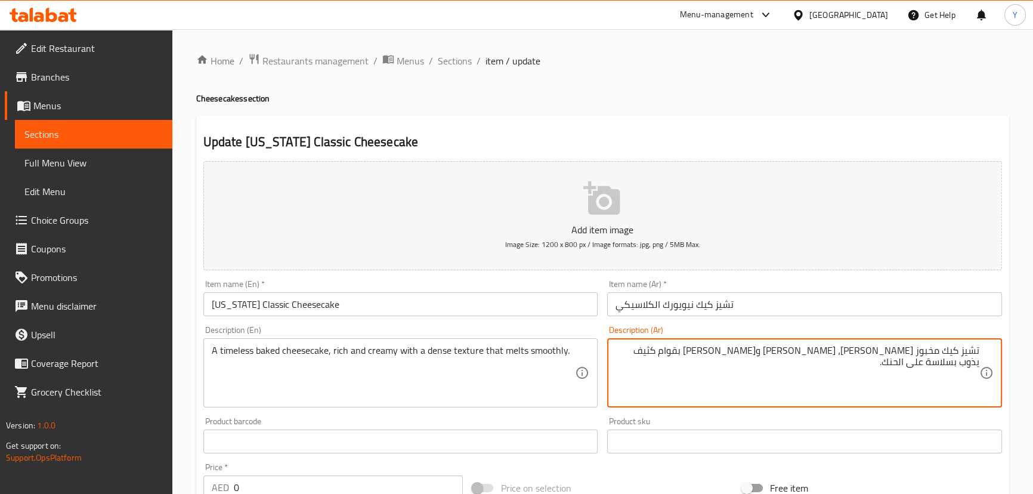
click at [741, 347] on textarea "تشيز كيك مخبوز [PERSON_NAME]، [PERSON_NAME] و[PERSON_NAME] بقوام كثيف يذوب بسلا…" at bounding box center [798, 373] width 364 height 57
click at [722, 351] on textarea "تشيز كيك مخبوز [PERSON_NAME]، [PERSON_NAME] و[PERSON_NAME] بقوام كثيف يذوب بسلا…" at bounding box center [798, 373] width 364 height 57
drag, startPoint x: 722, startPoint y: 351, endPoint x: 704, endPoint y: 353, distance: 18.0
click at [704, 353] on textarea "تشيز كيك مخبوز [PERSON_NAME]، [PERSON_NAME] و[PERSON_NAME] بقوام كثيف يذوب بسلا…" at bounding box center [798, 373] width 364 height 57
type textarea "تشيز كيك مخبوز الخالد، غني وكريمي بقوام كثيف يذوب بسلاسة."
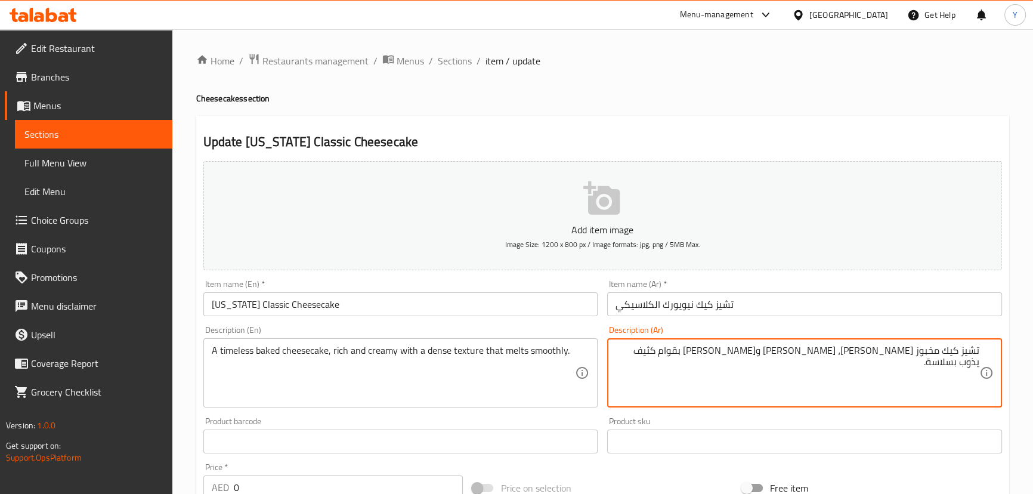
click at [833, 131] on div "Update New York Classic Cheesecake Add item image Image Size: 1200 x 800 px / I…" at bounding box center [602, 476] width 813 height 721
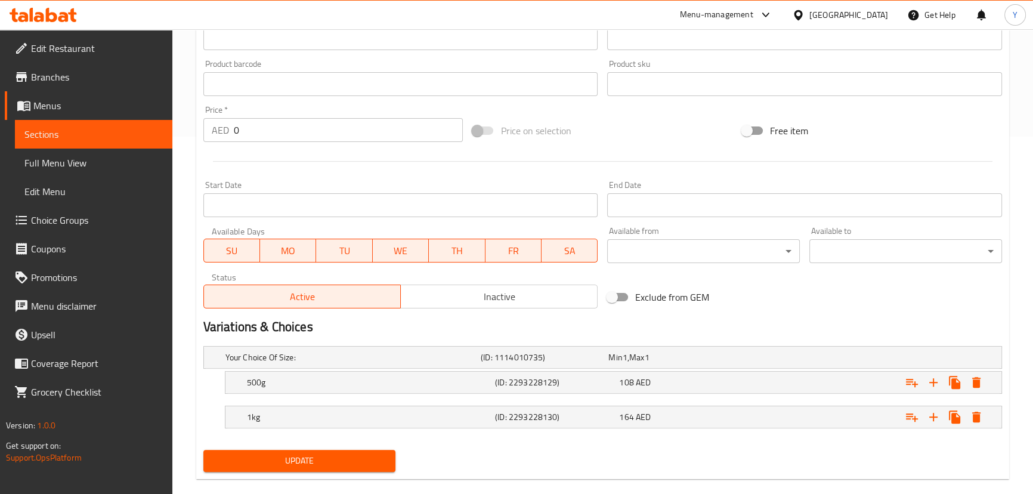
scroll to position [375, 0]
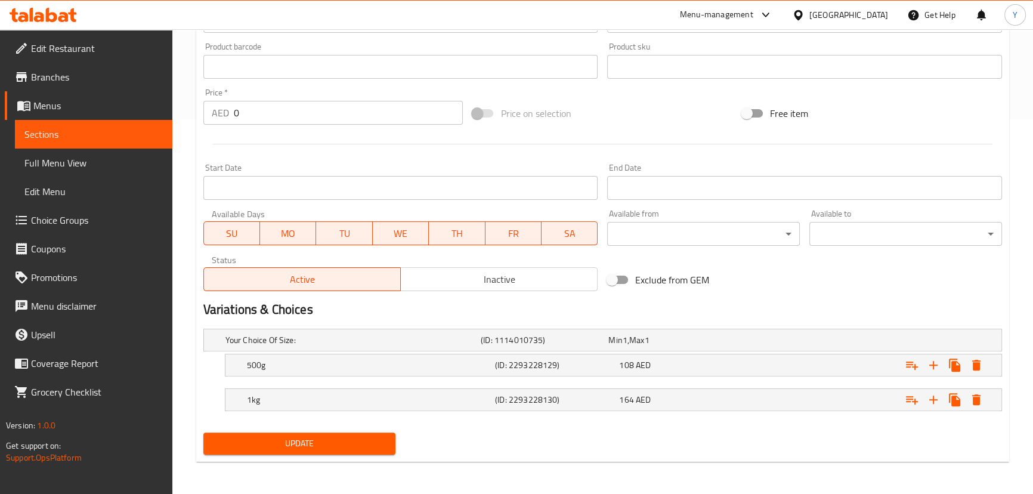
click at [389, 440] on button "Update" at bounding box center [299, 444] width 193 height 22
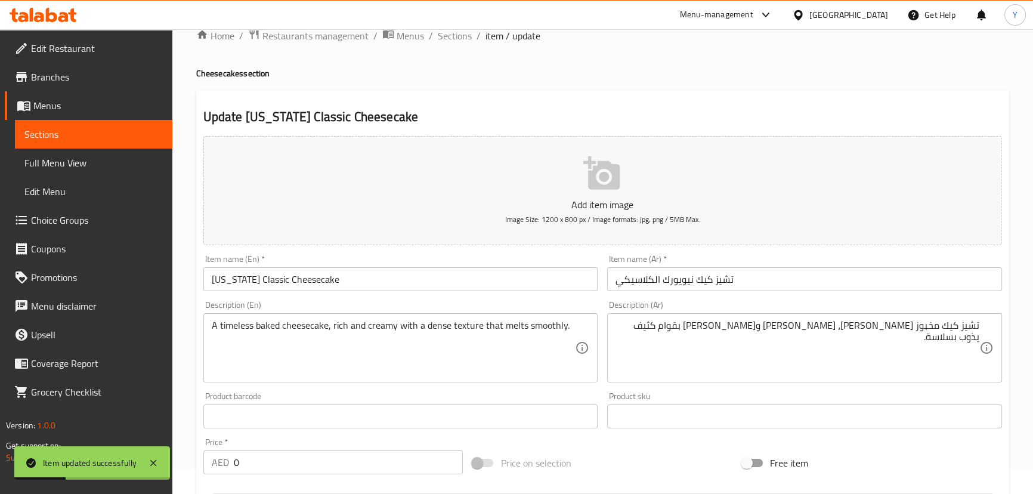
scroll to position [0, 0]
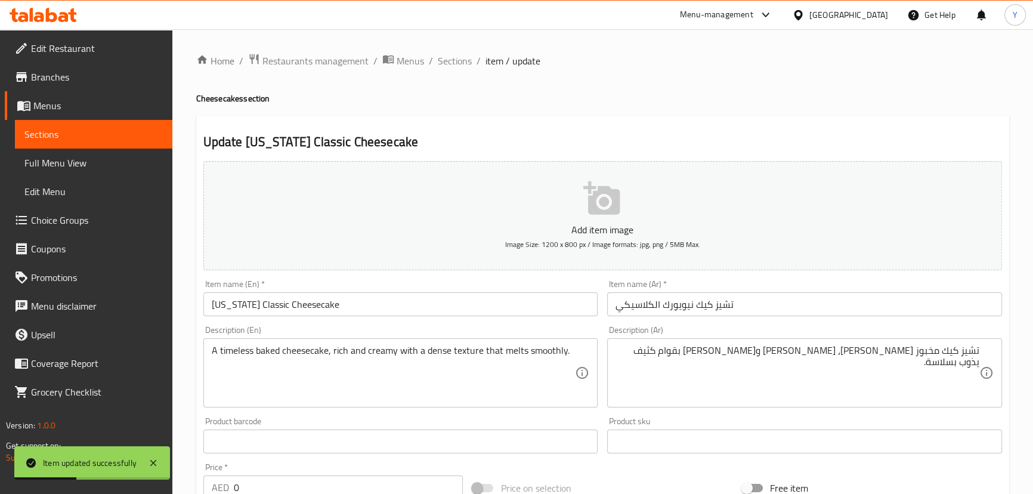
click at [458, 48] on div "Home / Restaurants management / Menus / Sections / item / update Cheesecakes se…" at bounding box center [602, 449] width 861 height 841
click at [459, 54] on span "Sections" at bounding box center [455, 61] width 34 height 14
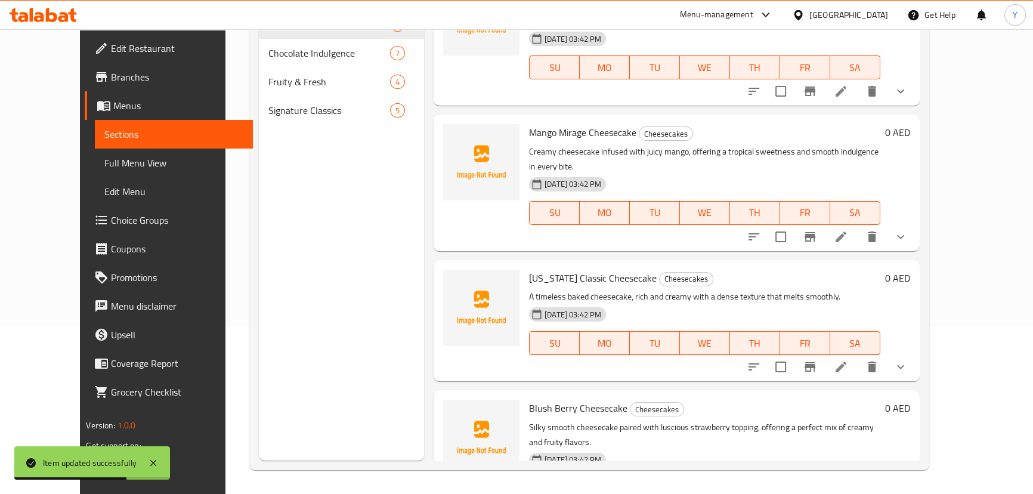
scroll to position [72, 0]
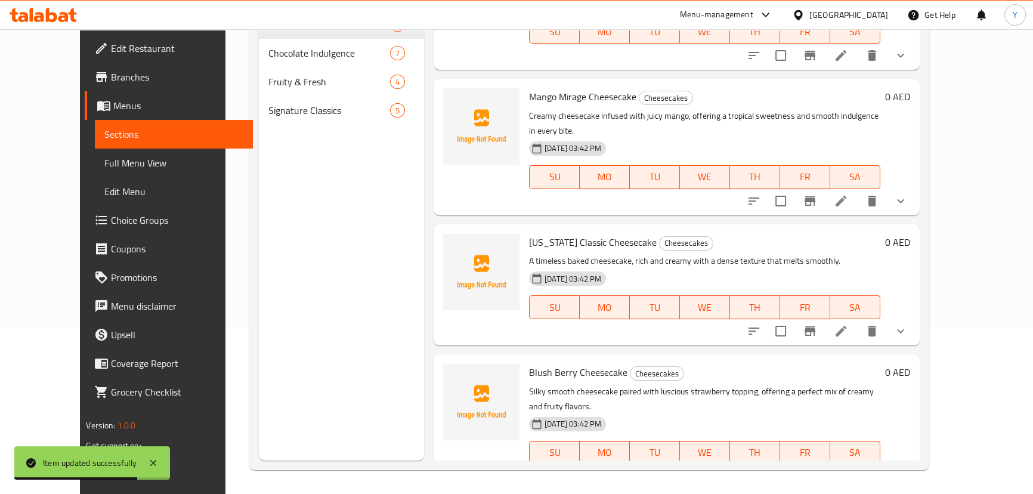
click at [858, 466] on li at bounding box center [841, 476] width 33 height 21
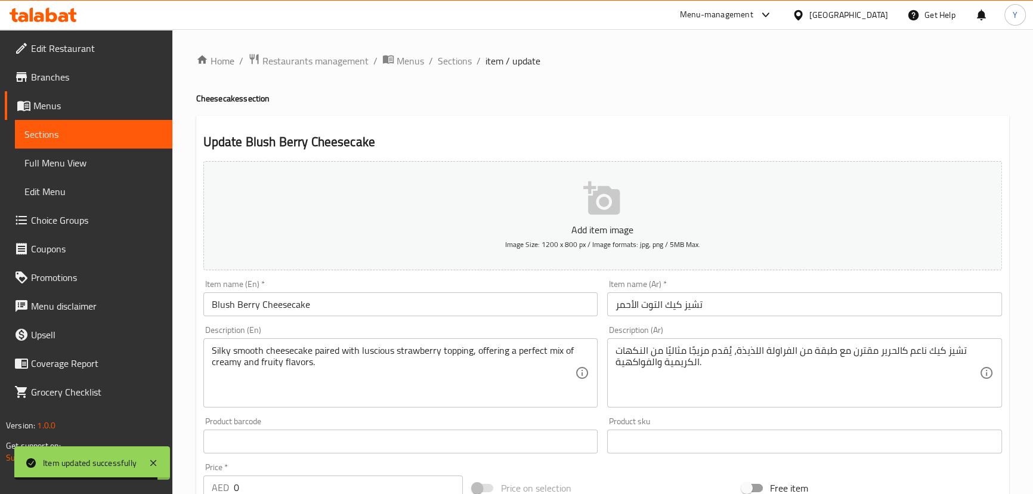
click at [690, 310] on input "تشيز كيك التوت الأحمر" at bounding box center [804, 304] width 395 height 24
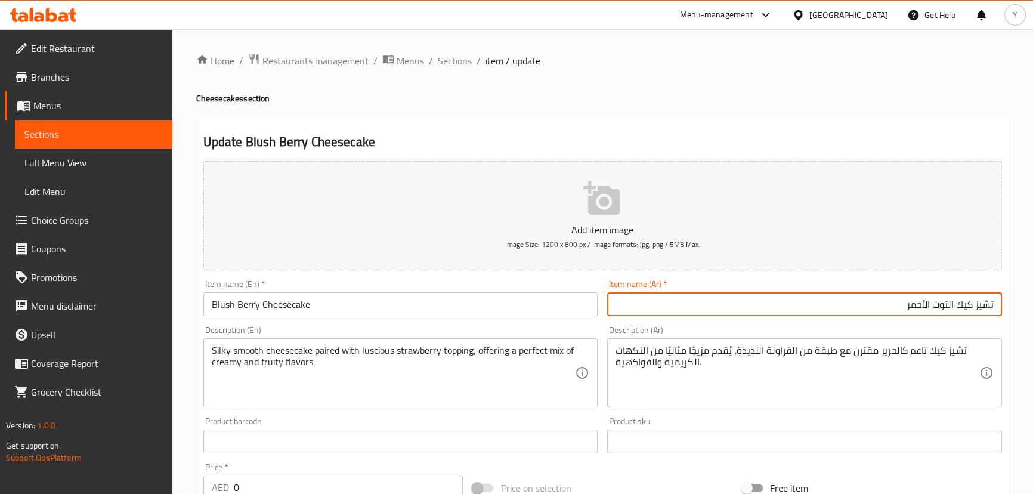
click at [925, 304] on input "تشيز كيك التوت الأحمر" at bounding box center [804, 304] width 395 height 24
type input "تشيز كيك التوت بلاش"
click at [758, 98] on h4 "Cheesecakes section" at bounding box center [602, 98] width 813 height 12
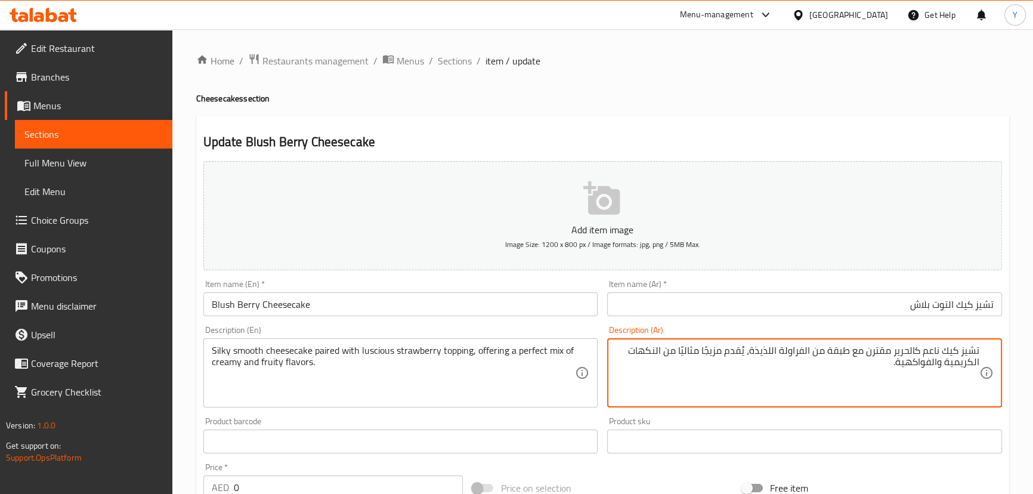
click at [837, 351] on textarea "تشيز كيك ناعم كالحرير مقترن مع طبقة من الفراولة اللذيذة، يُقدم مزيجًا مثاليًا م…" at bounding box center [798, 373] width 364 height 57
type textarea "تشيز كيك ناعم كالحرير مقترن مع توبينج فراولة اللذيذة، يُقدم مزيجًا مثاليًا من ا…"
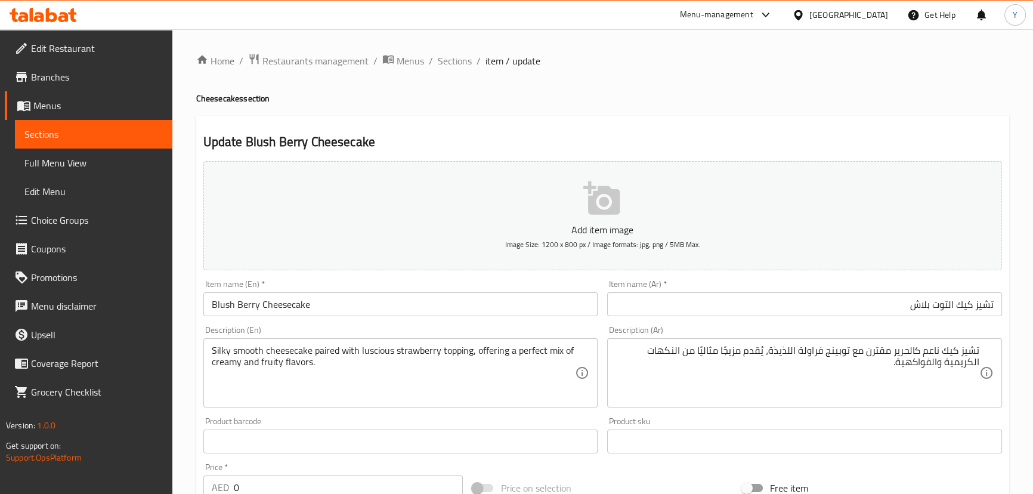
click at [813, 125] on div "Update Blush Berry Cheesecake Add item image Image Size: 1200 x 800 px / Image …" at bounding box center [602, 476] width 813 height 721
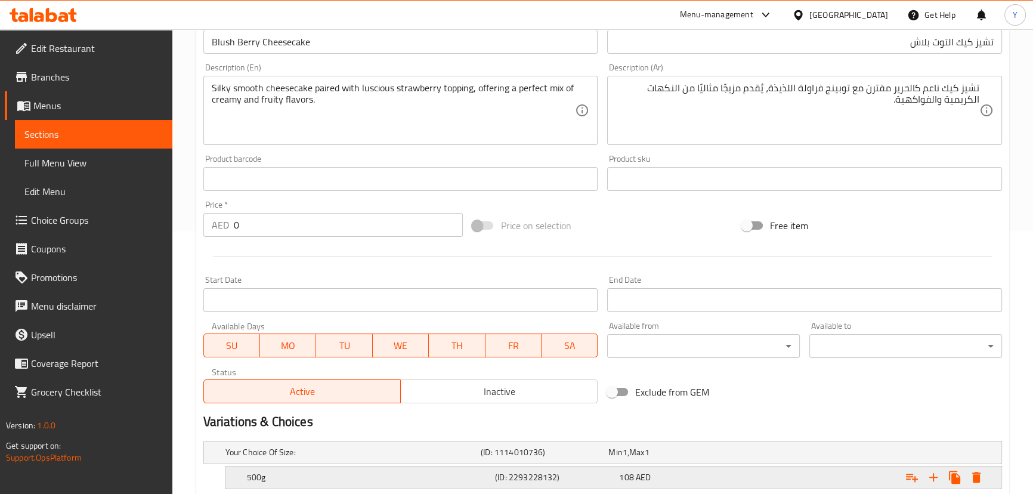
scroll to position [375, 0]
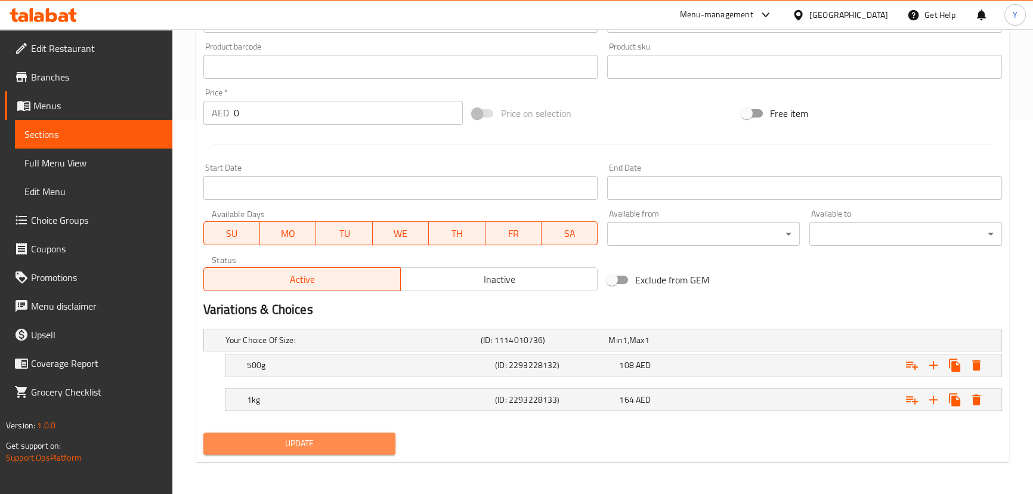
click at [374, 433] on button "Update" at bounding box center [299, 444] width 193 height 22
click at [356, 449] on span "Update" at bounding box center [300, 443] width 174 height 15
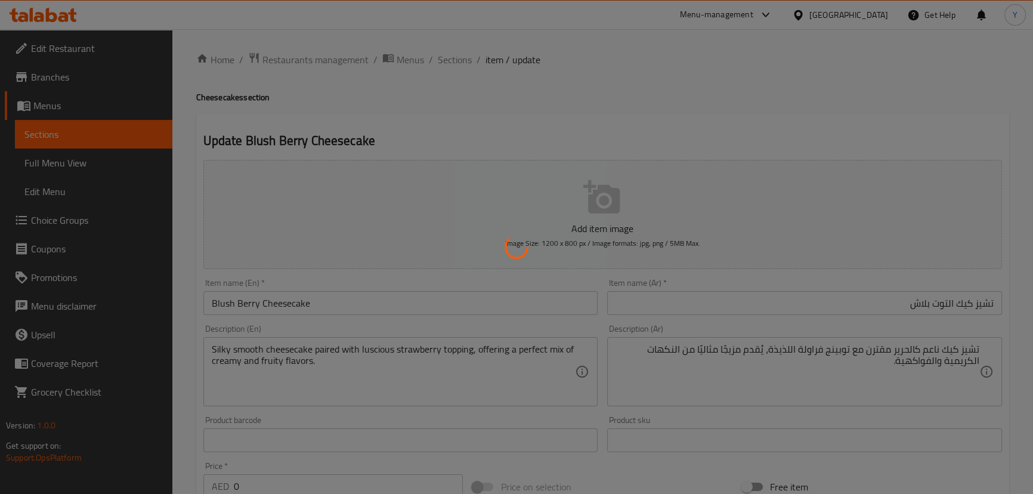
scroll to position [0, 0]
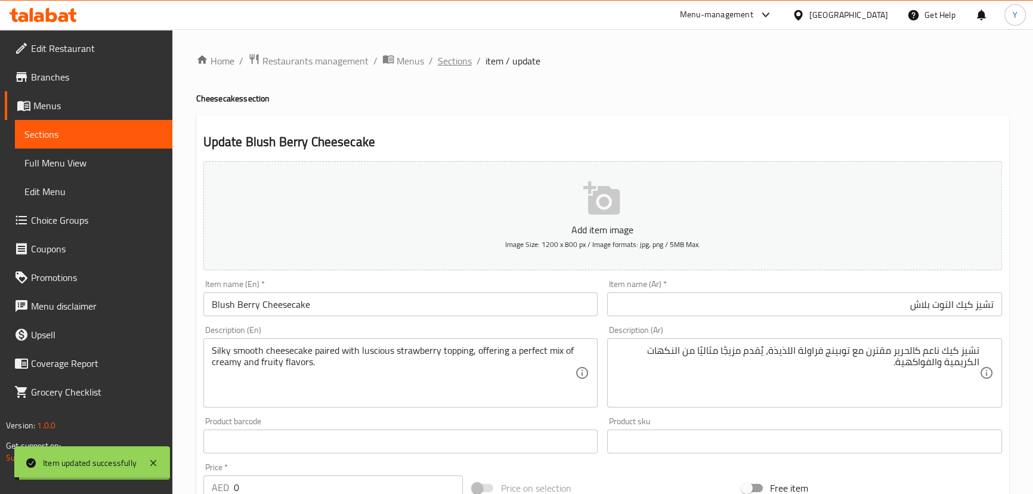
click at [453, 55] on span "Sections" at bounding box center [455, 61] width 34 height 14
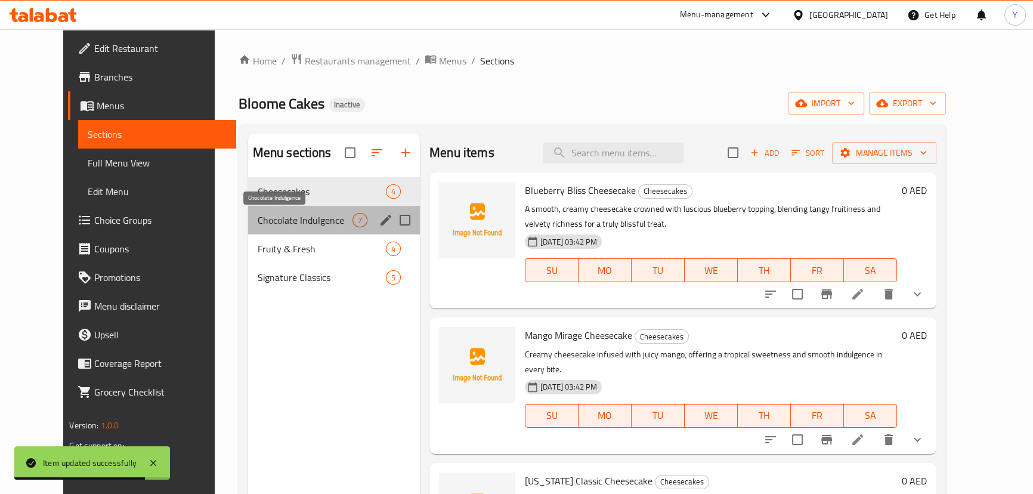
click at [298, 219] on span "Chocolate Indulgence" at bounding box center [305, 220] width 95 height 14
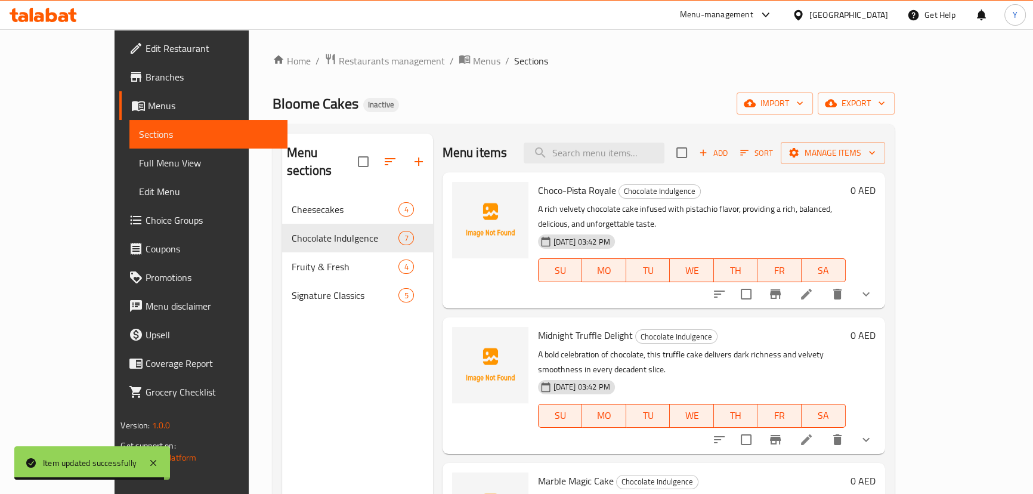
click at [812, 289] on icon at bounding box center [806, 294] width 11 height 11
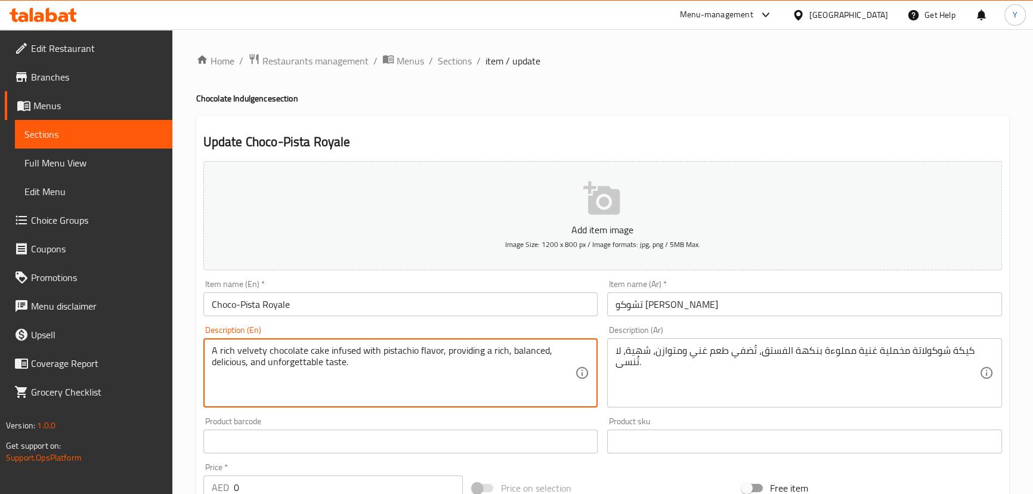
paste textarea "Velvety chocolate cake infused with pistachio goodness, creating a rich yet bal…"
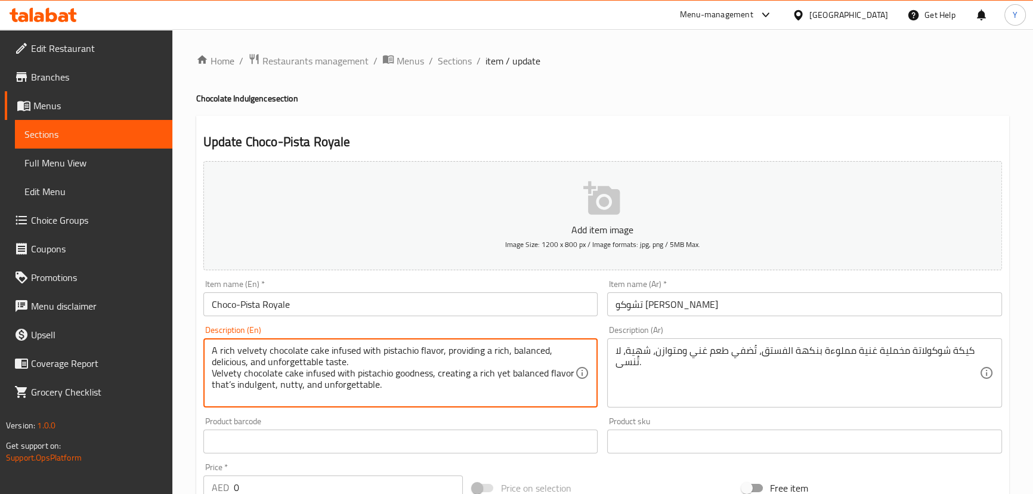
drag, startPoint x: 397, startPoint y: 358, endPoint x: 0, endPoint y: 205, distance: 425.1
click at [0, 205] on div "Edit Restaurant Branches Menus Sections Full Menu View Edit Menu Choice Groups …" at bounding box center [516, 449] width 1033 height 841
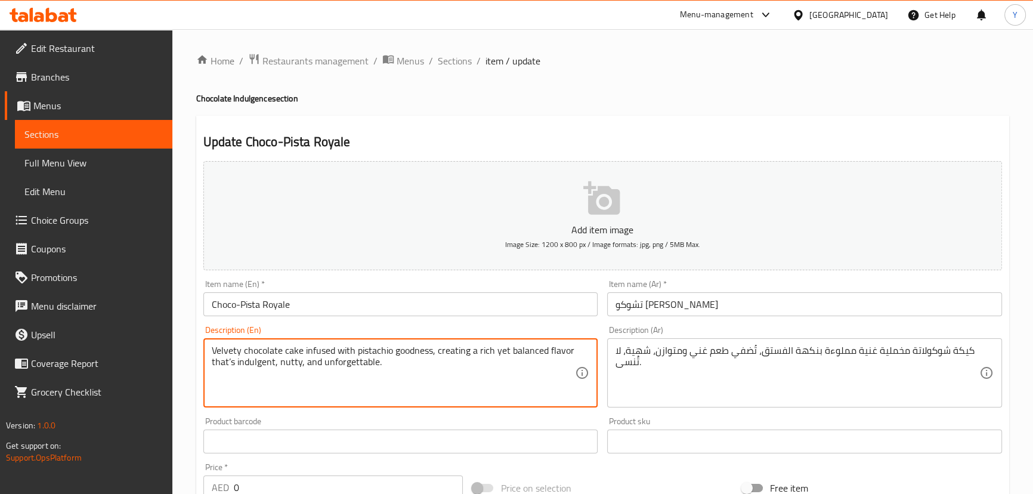
type textarea "Velvety chocolate cake infused with pistachio goodness, creating a rich yet bal…"
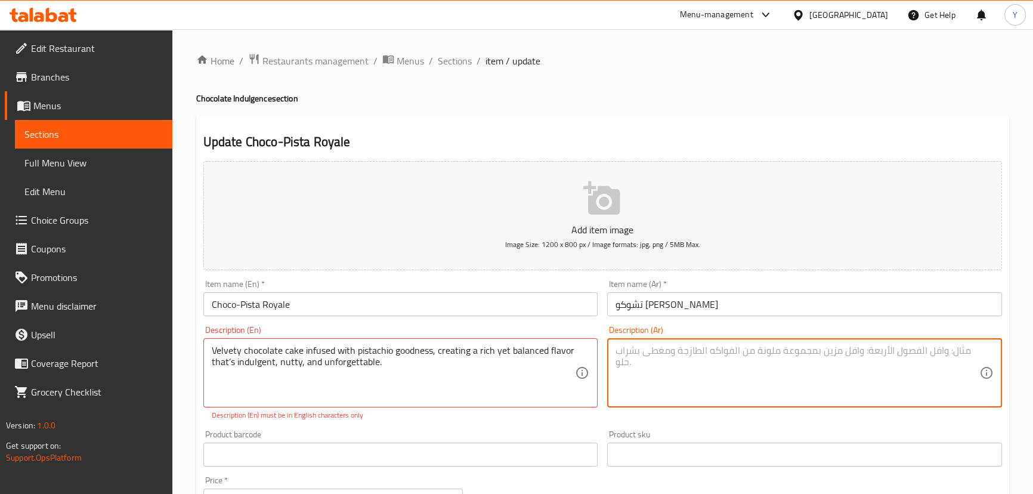
click at [493, 405] on div "Velvety chocolate cake infused with pistachio goodness, creating a rich yet bal…" at bounding box center [400, 372] width 395 height 69
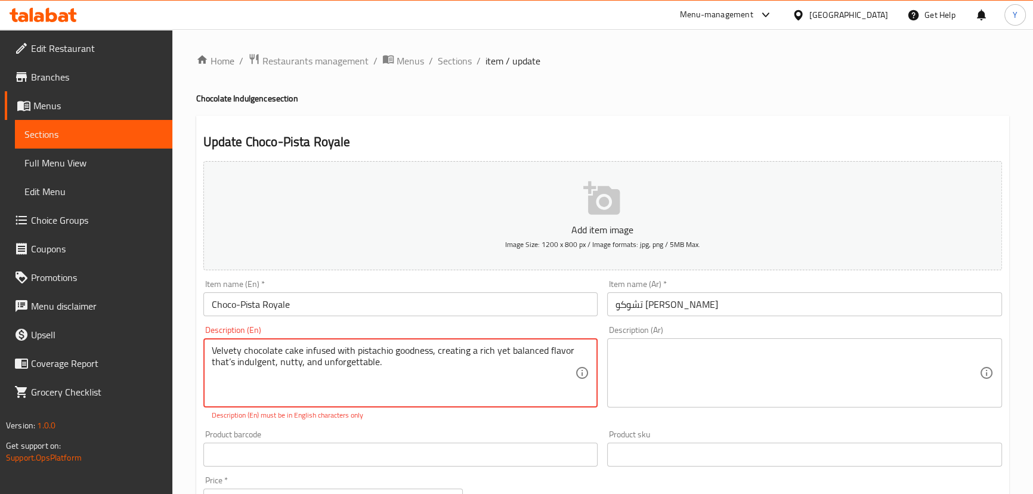
click at [251, 370] on textarea "Velvety chocolate cake infused with pistachio goodness, creating a rich yet bal…" at bounding box center [394, 373] width 364 height 57
click at [221, 349] on textarea "Velvety chocolate cake infused with pistachio goodness, creating a rich yet bal…" at bounding box center [394, 373] width 364 height 57
drag, startPoint x: 221, startPoint y: 349, endPoint x: 270, endPoint y: 346, distance: 49.0
click at [270, 346] on textarea "Velvety chocolate cake infused with pistachio goodness, creating a rich yet bal…" at bounding box center [394, 373] width 364 height 57
click at [310, 399] on textarea "cake infused with pistachio goodness, creating a rich yet balanced flavor that’…" at bounding box center [394, 373] width 364 height 57
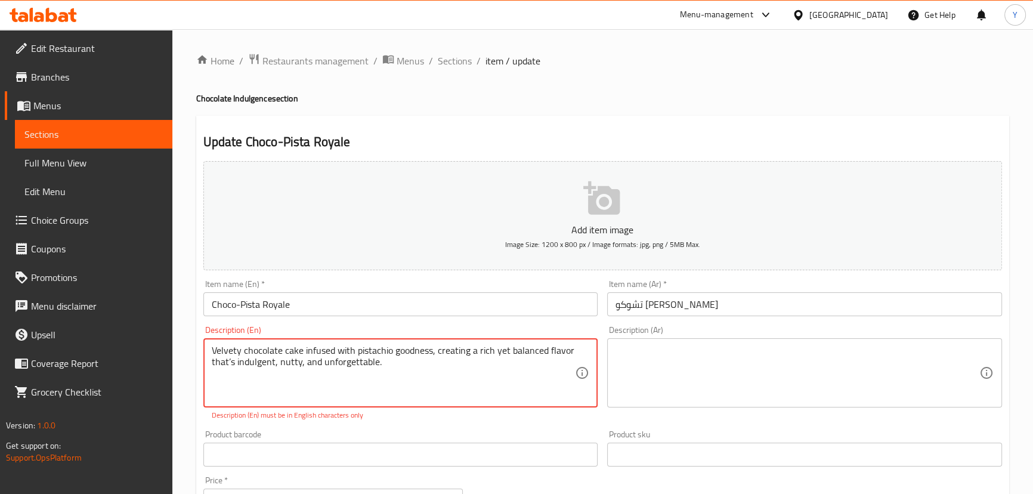
click at [292, 347] on textarea "Velvety chocolate cake infused with pistachio goodness, creating a rich yet bal…" at bounding box center [394, 373] width 364 height 57
drag, startPoint x: 292, startPoint y: 347, endPoint x: 424, endPoint y: 344, distance: 131.3
click at [424, 345] on textarea "Velvety chocolate cake infused with pistachio goodness, creating a rich yet bal…" at bounding box center [394, 373] width 364 height 57
click at [447, 399] on textarea "Velvety chocolate , creating a rich yet balanced flavor that’s indulgent, nutty…" at bounding box center [394, 373] width 364 height 57
click at [455, 133] on h2 "Update Choco-Pista Royale" at bounding box center [602, 142] width 799 height 18
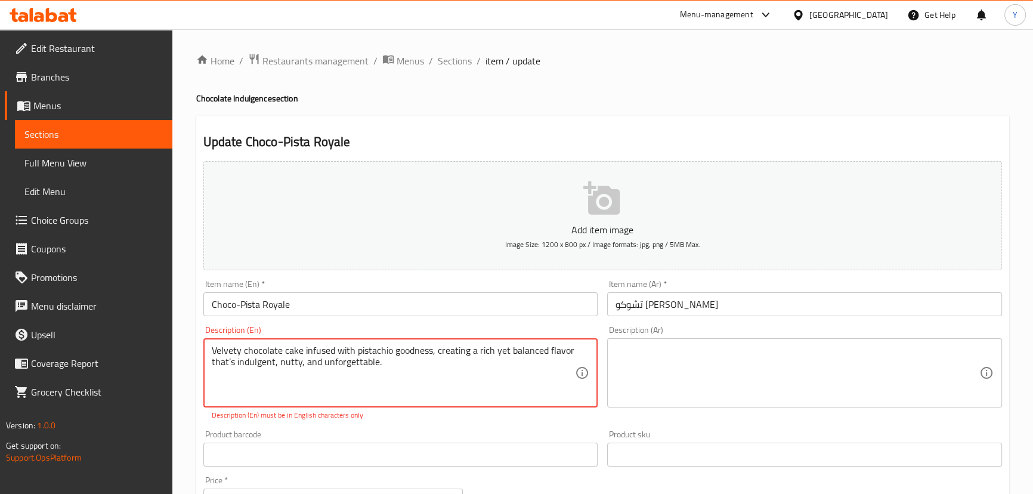
click at [441, 350] on textarea "Velvety chocolate cake infused with pistachio goodness, creating a rich yet bal…" at bounding box center [394, 373] width 364 height 57
drag, startPoint x: 441, startPoint y: 350, endPoint x: 492, endPoint y: 397, distance: 68.8
click at [492, 397] on textarea "Velvety chocolate cake infused with pistachio goodness, creating a rich yet bal…" at bounding box center [394, 373] width 364 height 57
click at [539, 113] on div "Home / Restaurants management / Menus / Sections / item / update Chocolate Indu…" at bounding box center [602, 456] width 813 height 806
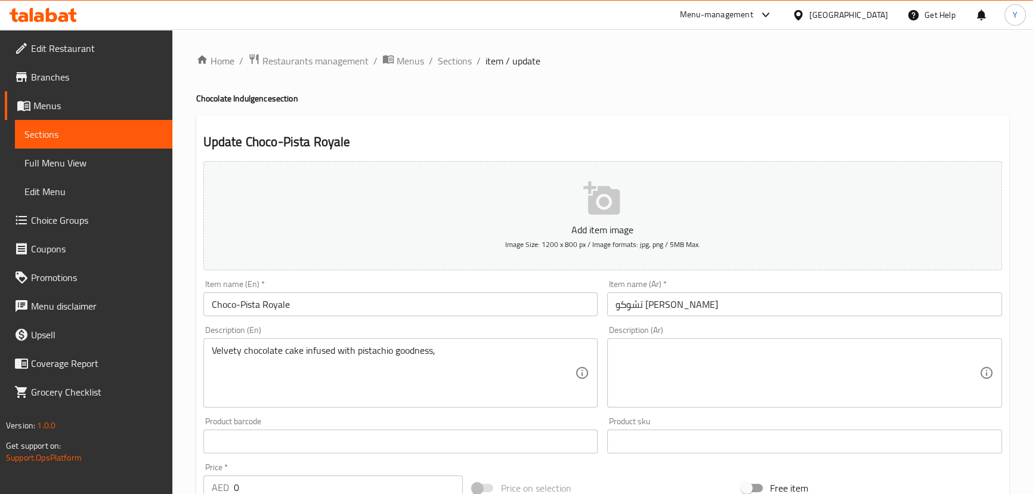
click at [523, 328] on div "Description (En) Velvety chocolate cake infused with pistachio goodness, Descri…" at bounding box center [400, 367] width 395 height 82
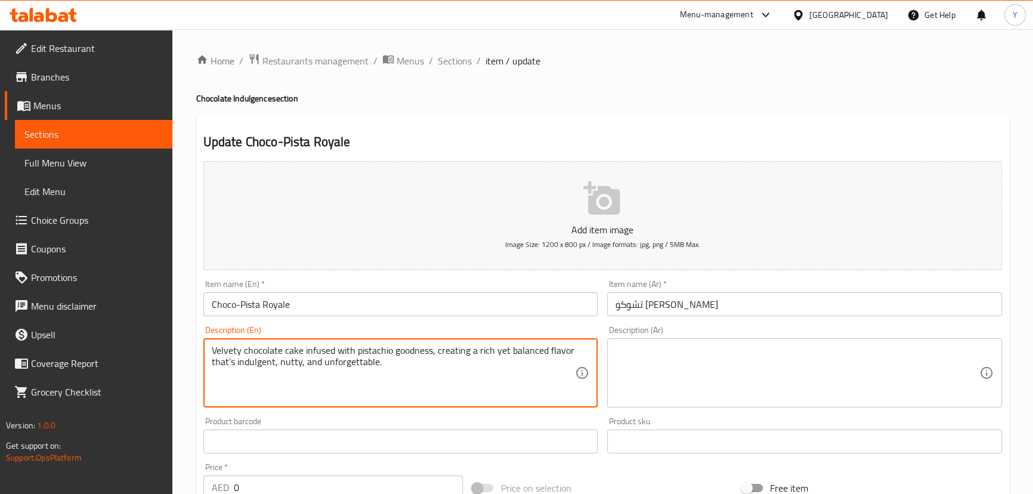
click at [477, 350] on textarea "Velvety chocolate cake infused with pistachio goodness, creating a rich yet bal…" at bounding box center [394, 373] width 364 height 57
click at [254, 364] on textarea "Velvety chocolate cake infused with pistachio goodness, creating a rich yet bal…" at bounding box center [394, 373] width 364 height 57
drag, startPoint x: 254, startPoint y: 364, endPoint x: 463, endPoint y: 339, distance: 210.2
click at [406, 360] on textarea "Velvety chocolate cake infused with pistachio goodness, creating a rich yet bal…" at bounding box center [394, 373] width 364 height 57
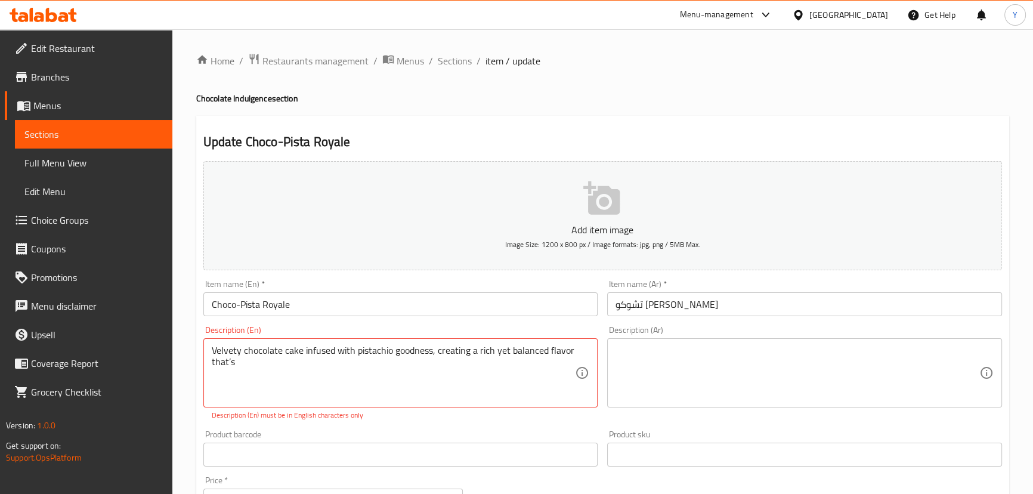
click at [612, 149] on h2 "Update Choco-Pista Royale" at bounding box center [602, 142] width 799 height 18
click at [345, 380] on textarea "Velvety chocolate cake infused with pistachio goodness, creating a rich yet bal…" at bounding box center [394, 373] width 364 height 57
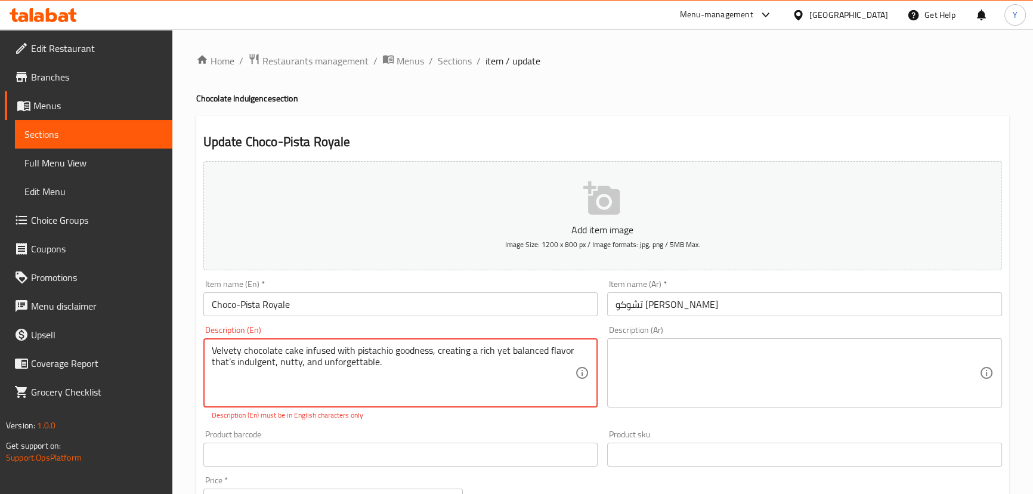
click at [230, 358] on textarea "Velvety chocolate cake infused with pistachio goodness, creating a rich yet bal…" at bounding box center [394, 373] width 364 height 57
type textarea "Velvety chocolate cake infused with pistachio goodness, creating a rich yet bal…"
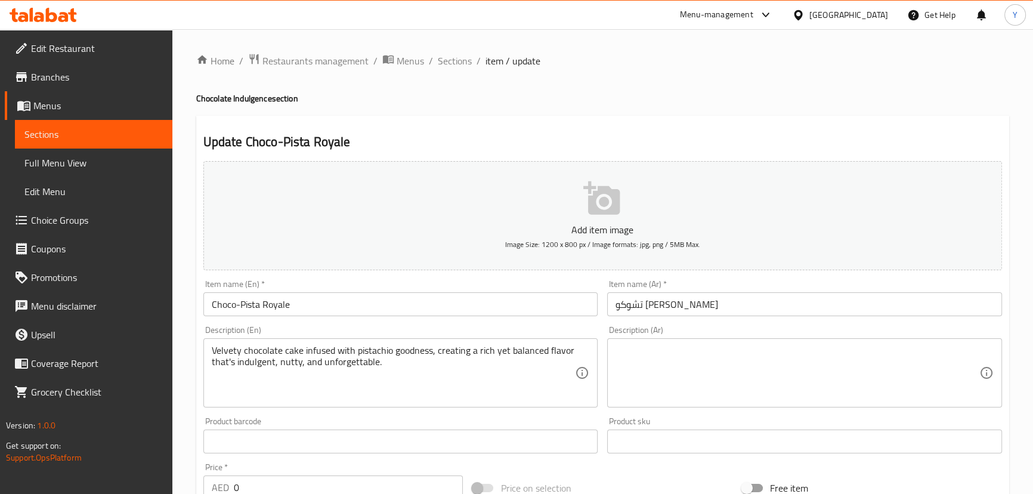
click at [703, 89] on div "Home / Restaurants management / Menus / Sections / item / update Chocolate Indu…" at bounding box center [602, 449] width 813 height 793
click at [689, 369] on textarea at bounding box center [798, 373] width 364 height 57
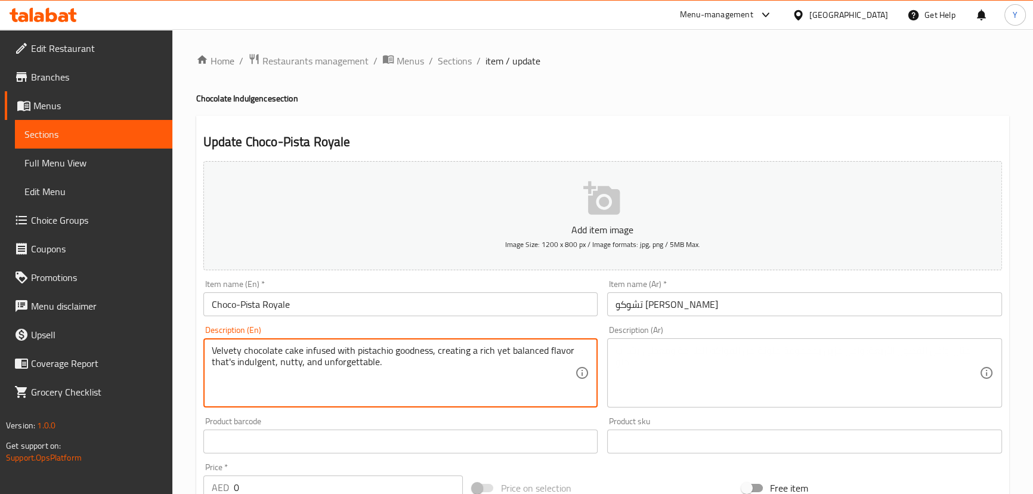
drag, startPoint x: 409, startPoint y: 366, endPoint x: 0, endPoint y: 60, distance: 510.2
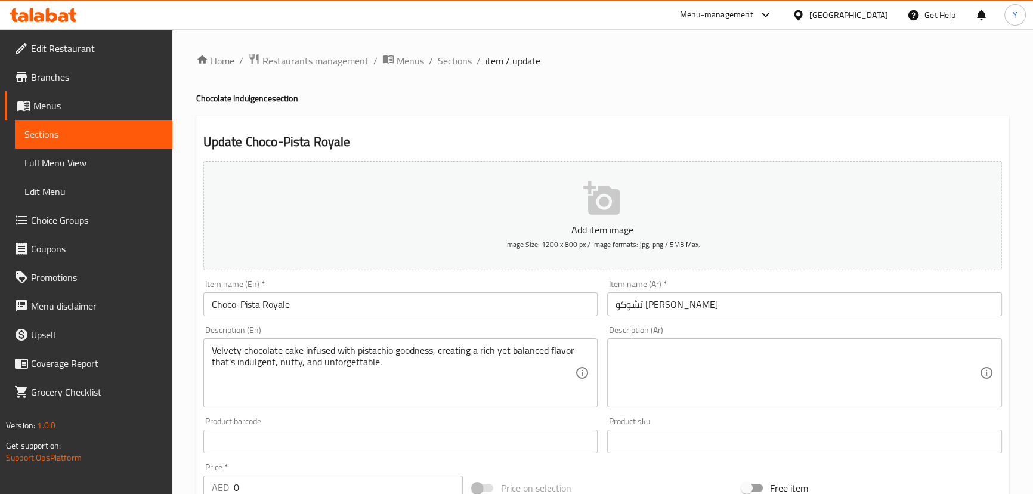
click at [832, 124] on div "Update Choco-Pista Royale Add item image Image Size: 1200 x 800 px / Image form…" at bounding box center [602, 476] width 813 height 721
click at [854, 350] on textarea at bounding box center [798, 373] width 364 height 57
paste textarea "كعكة الشوكولاتة المخملية المليئة بجودة الفستق، تخلق نكهة غنية ومتوازنة، لذيذة، …"
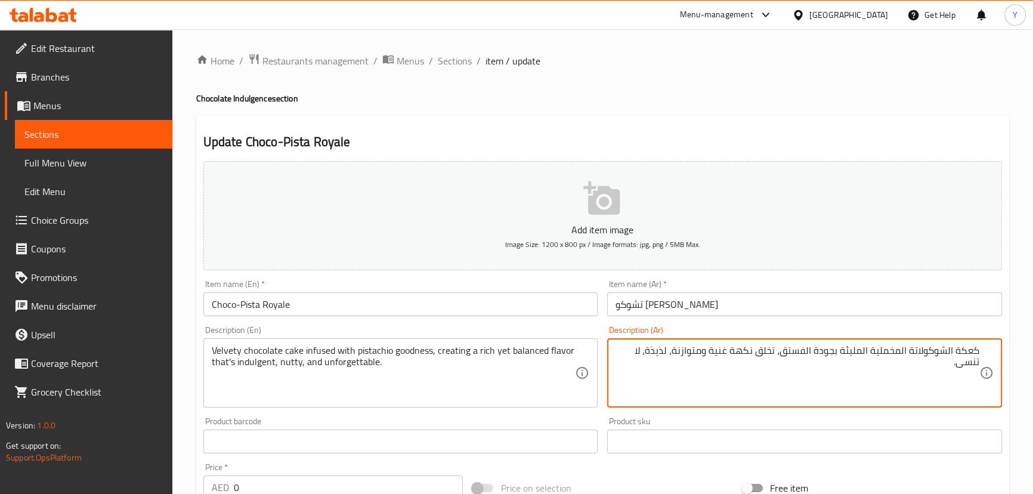
click at [967, 350] on textarea "كعكة الشوكولاتة المخملية المليئة بجودة الفستق، تخلق نكهة غنية ومتوازنة، لذيذة، …" at bounding box center [798, 373] width 364 height 57
type textarea "كيك شوكولاتة مخملية مليئة بجودنيس فستق، تخلق نكهة غنية ولكنها متوازنة، اندلجنت …"
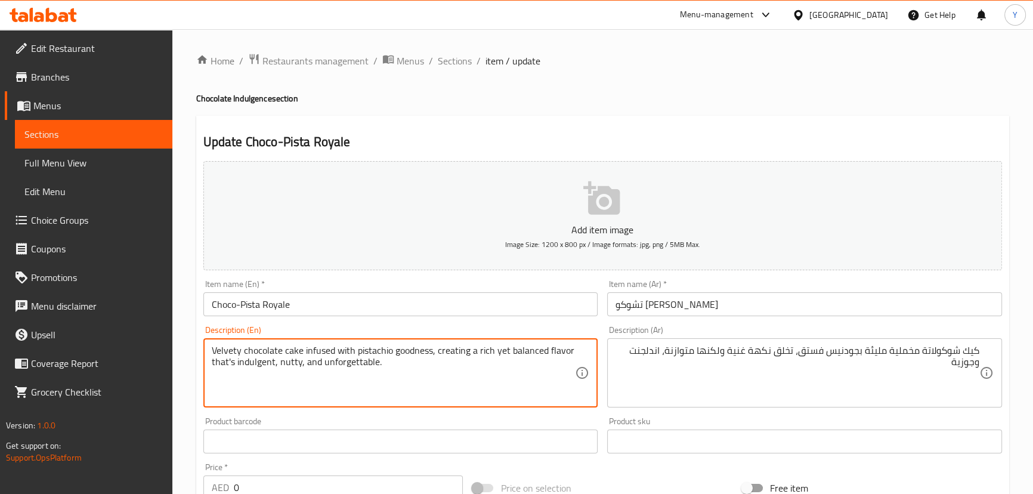
click at [342, 363] on textarea "Velvety chocolate cake infused with pistachio goodness, creating a rich yet bal…" at bounding box center [394, 373] width 364 height 57
type textarea "Velvety chocolate cake infused with pistachio goodness, creating a rich yet bal…"
click at [768, 92] on h4 "Chocolate Indulgence section" at bounding box center [602, 98] width 813 height 12
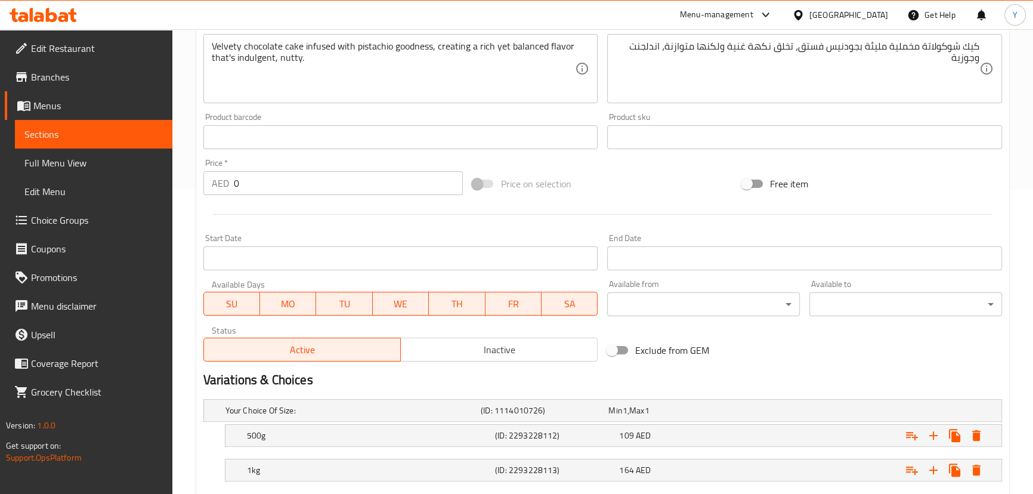
scroll to position [375, 0]
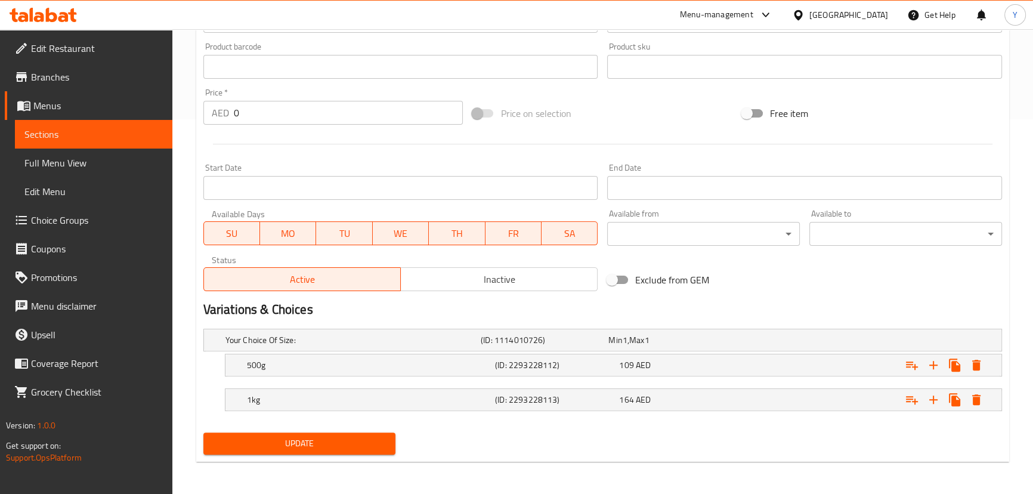
click at [307, 441] on span "Update" at bounding box center [300, 443] width 174 height 15
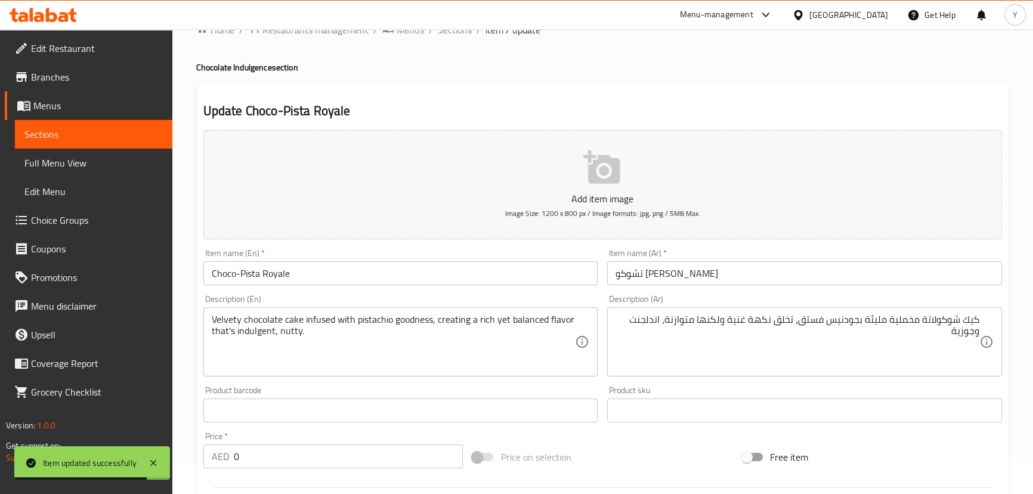
scroll to position [0, 0]
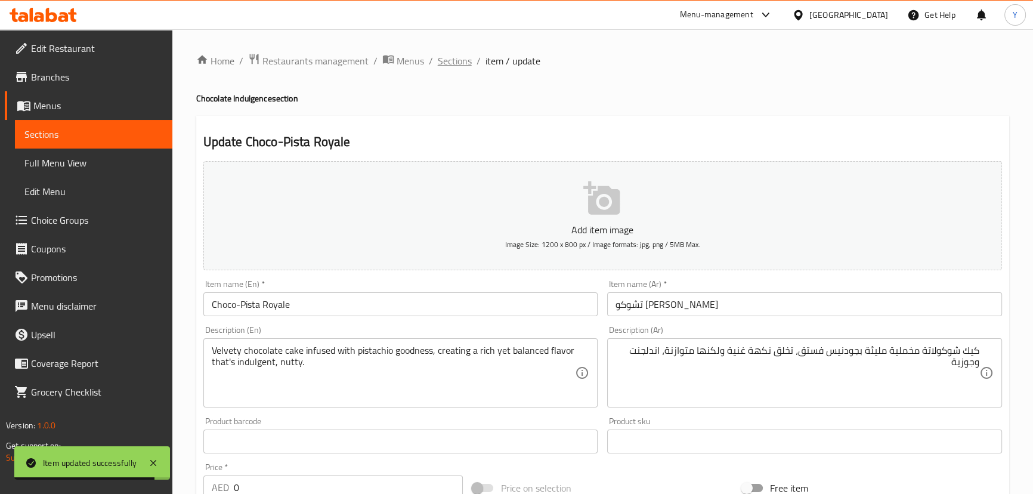
click at [446, 66] on span "Sections" at bounding box center [455, 61] width 34 height 14
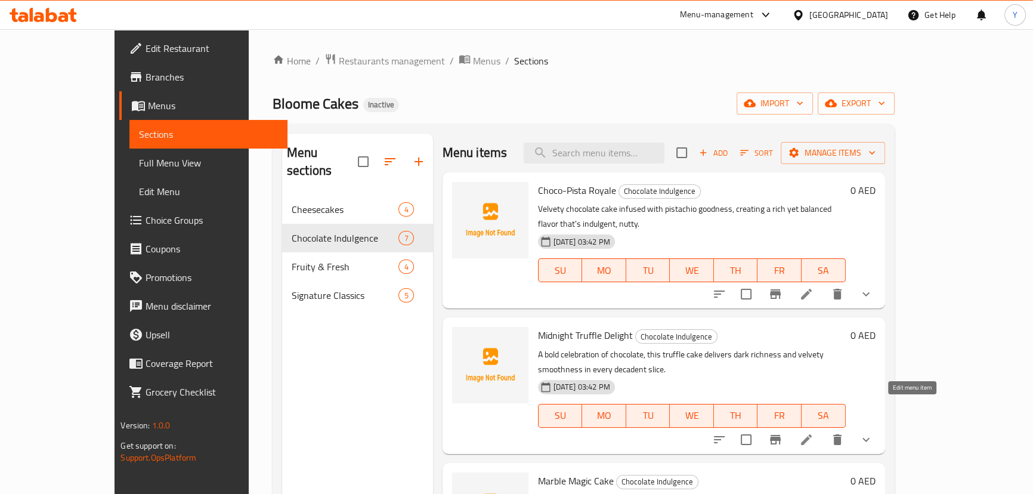
click at [814, 433] on icon at bounding box center [806, 440] width 14 height 14
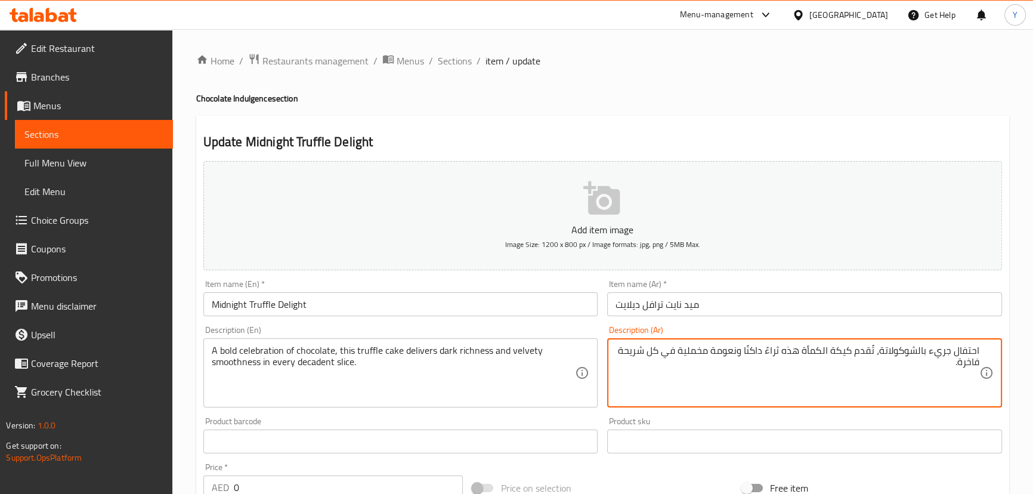
click at [774, 348] on textarea "احتفال جريء بالشوكولاتة، تُقدم كيكة الكمأة هذه ثراءً داكنًا ونعومة مخملية في كل…" at bounding box center [798, 373] width 364 height 57
click at [822, 353] on textarea "احتفال جريء بالشوكولاتة، تُقدم كيكة الكمأة هذه ثراءً داكنًا ونعومة مخملية في كل…" at bounding box center [798, 373] width 364 height 57
click at [655, 304] on input "ميد نايت ترافل ديلايت" at bounding box center [804, 304] width 395 height 24
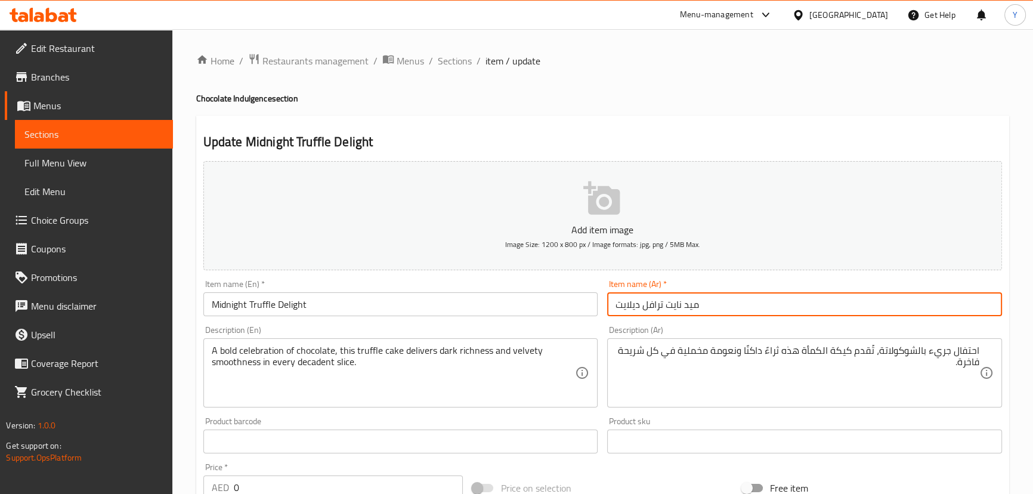
click at [655, 304] on input "ميد نايت ترافل ديلايت" at bounding box center [804, 304] width 395 height 24
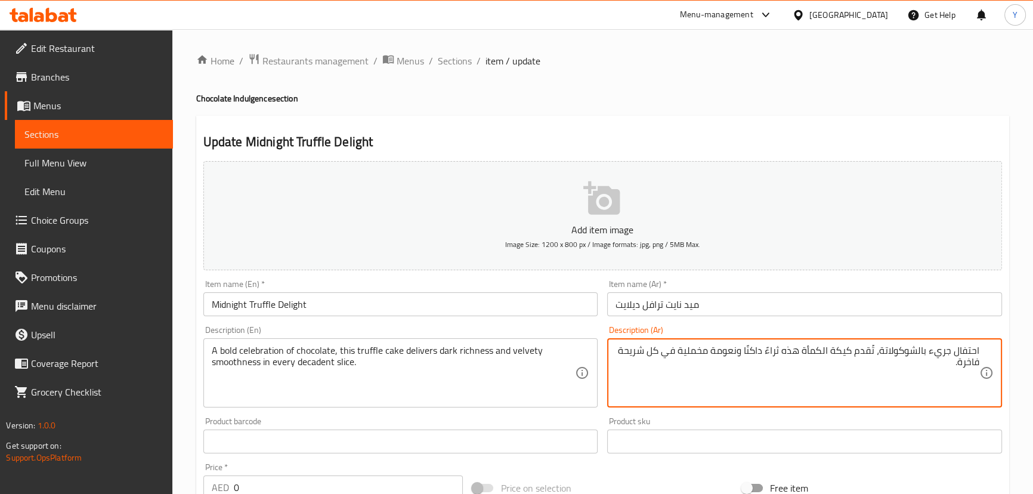
click at [818, 348] on textarea "احتفال جريء بالشوكولاتة، تُقدم كيكة الكمأة هذه ثراءً داكنًا ونعومة مخملية في كل…" at bounding box center [798, 373] width 364 height 57
paste textarea "رافل"
type textarea "احتفال جريء بالشوكولاتة، تُقدم كيكة ترافل هذه ثراءً داكنًا ونعومة مخملية في كل …"
click at [808, 120] on div "Update Midnight Truffle Delight Add item image Image Size: 1200 x 800 px / Imag…" at bounding box center [602, 476] width 813 height 721
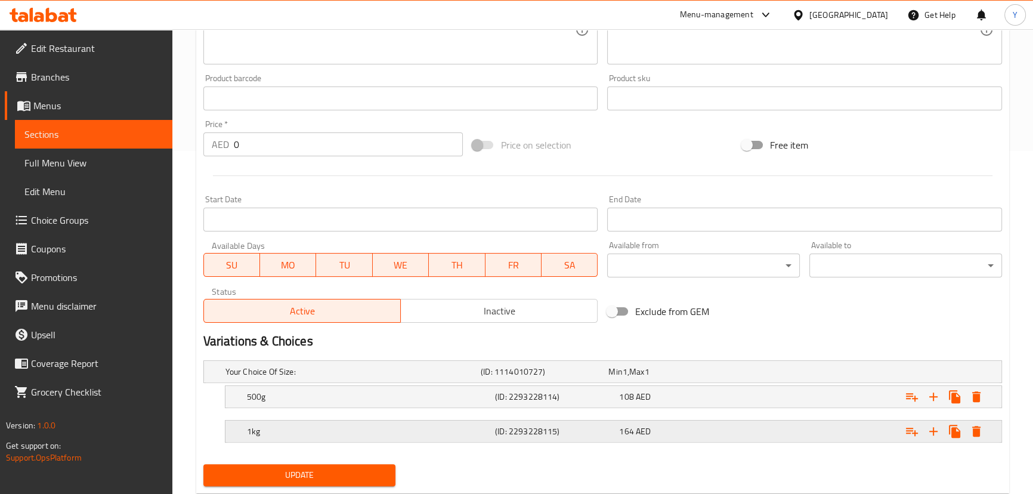
scroll to position [375, 0]
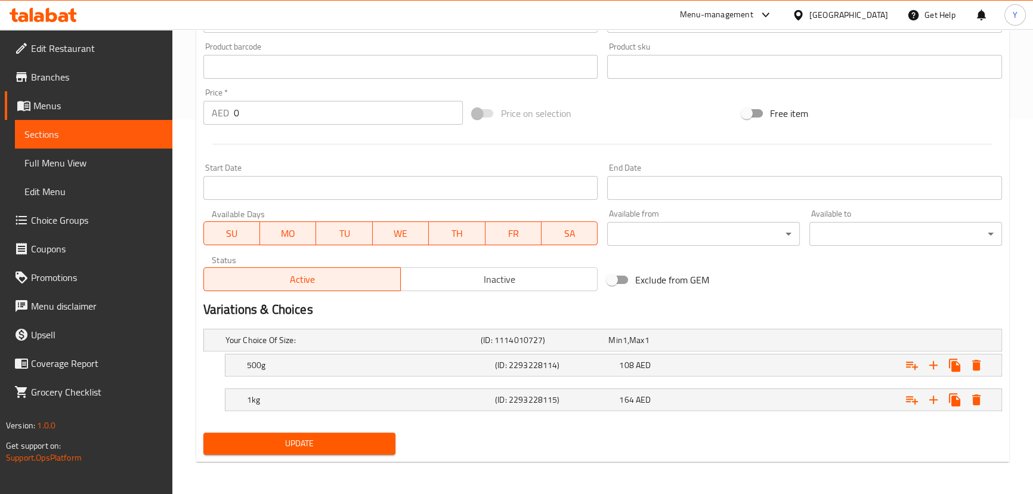
click at [322, 439] on span "Update" at bounding box center [300, 443] width 174 height 15
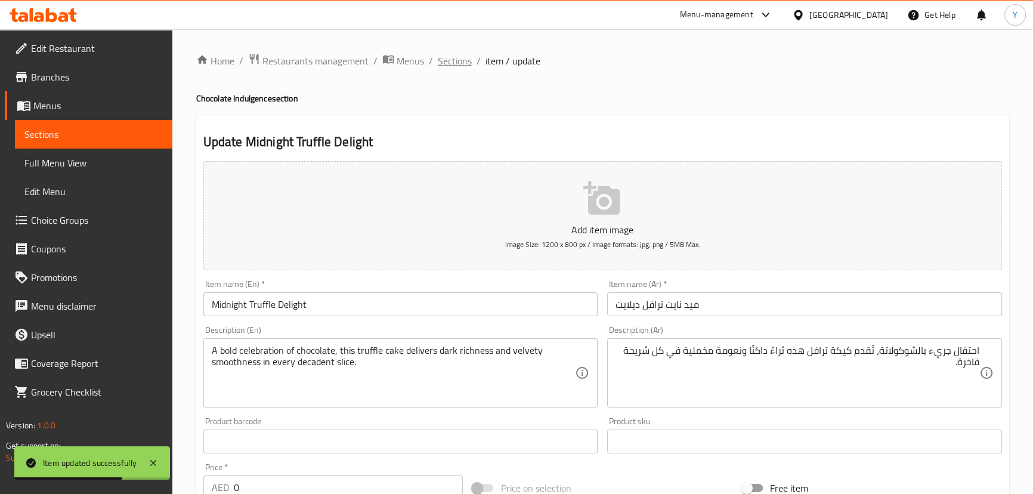
click at [452, 54] on span "Sections" at bounding box center [455, 61] width 34 height 14
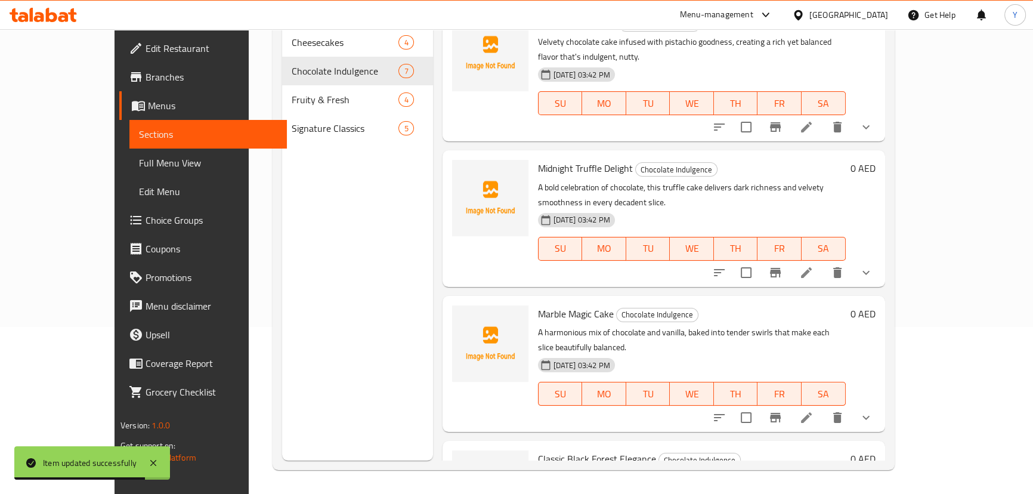
scroll to position [108, 0]
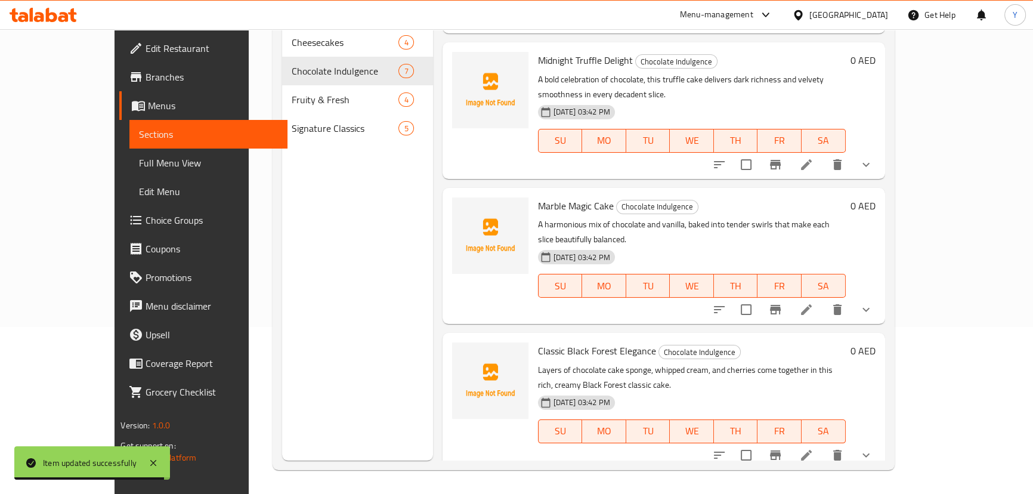
click at [823, 444] on li at bounding box center [806, 454] width 33 height 21
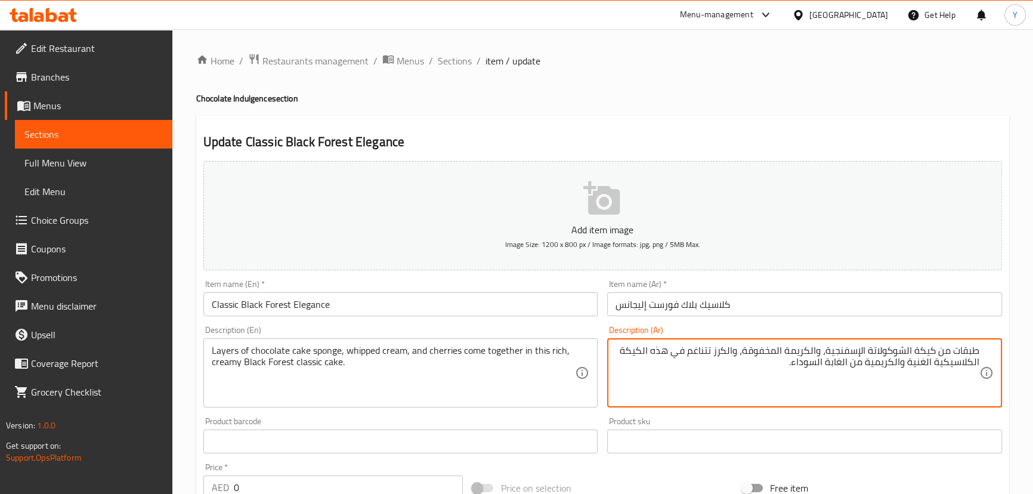
click at [842, 366] on textarea "طبقات من كيكة الشوكولاتة الإسفنجية، والكريمة المخفوقة، والكرز تتناغم في هذه الك…" at bounding box center [798, 373] width 364 height 57
drag, startPoint x: 842, startPoint y: 366, endPoint x: 816, endPoint y: 369, distance: 27.0
click at [816, 369] on textarea "طبقات من كيكة الشوكولاتة الإسفنجية، والكريمة المخفوقة، والكرز تتناغم في هذه الك…" at bounding box center [798, 373] width 364 height 57
click at [646, 353] on textarea "طبقات من كيكة الشوكولاتة الإسفنجية، والكريمة المخفوقة، والكرز تتناغم في هذه الك…" at bounding box center [798, 373] width 364 height 57
type textarea "طبقات من كيكة الشوكولاتة الإسفنجية، والكريمة المخفوقة، والكرز تتناغم في هذه كيك…"
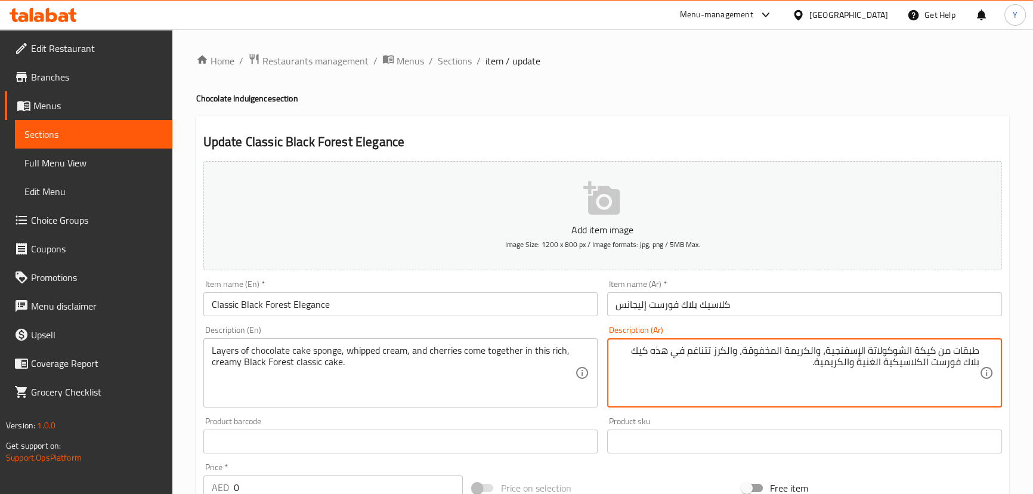
click at [789, 107] on div "Home / Restaurants management / Menus / Sections / item / update Chocolate Indu…" at bounding box center [602, 449] width 813 height 793
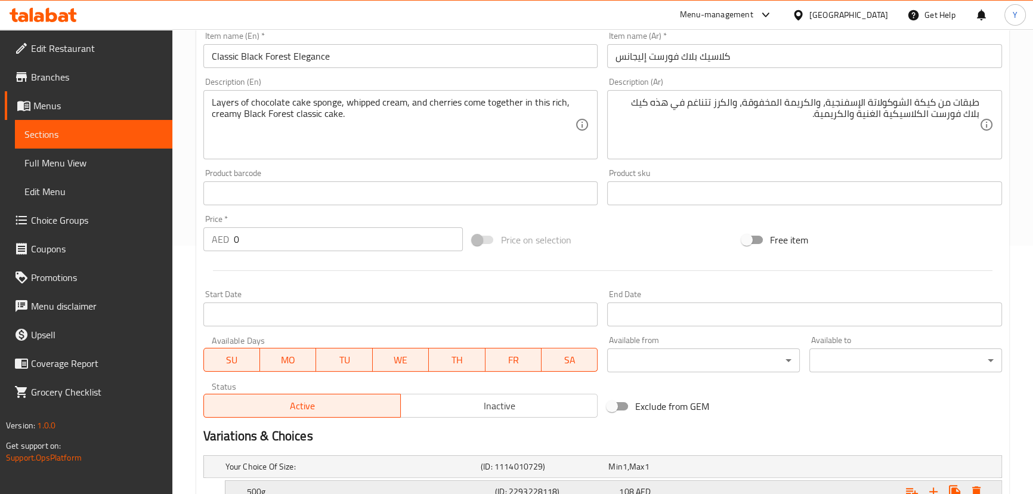
scroll to position [375, 0]
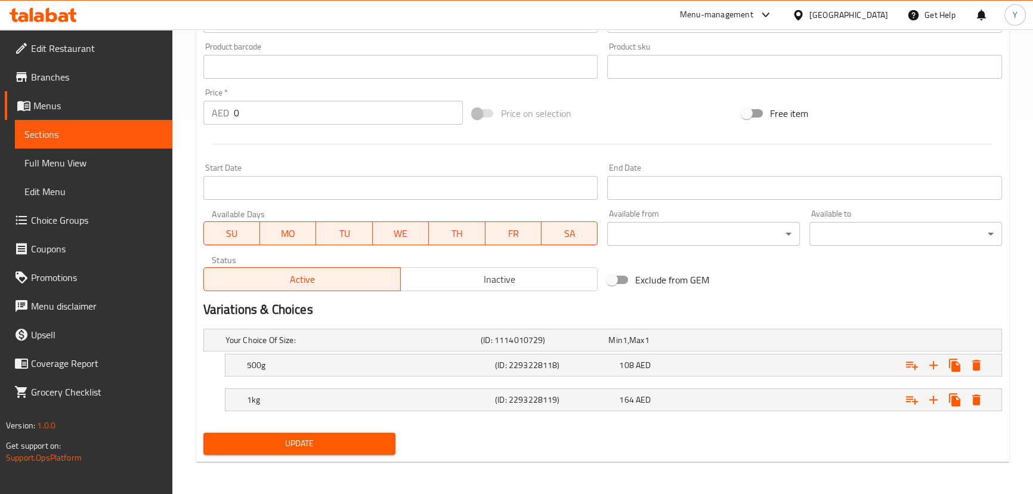
click at [254, 441] on span "Update" at bounding box center [300, 443] width 174 height 15
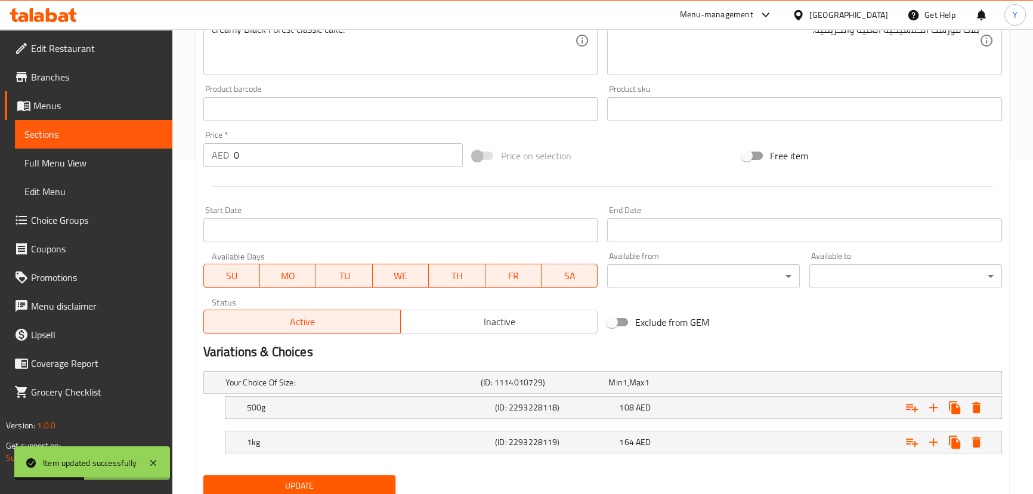
scroll to position [0, 0]
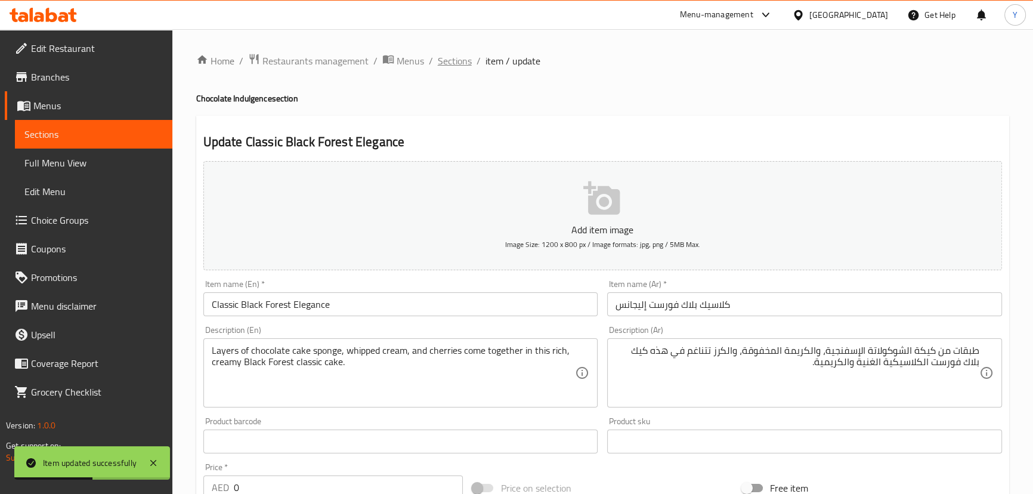
click at [450, 54] on span "Sections" at bounding box center [455, 61] width 34 height 14
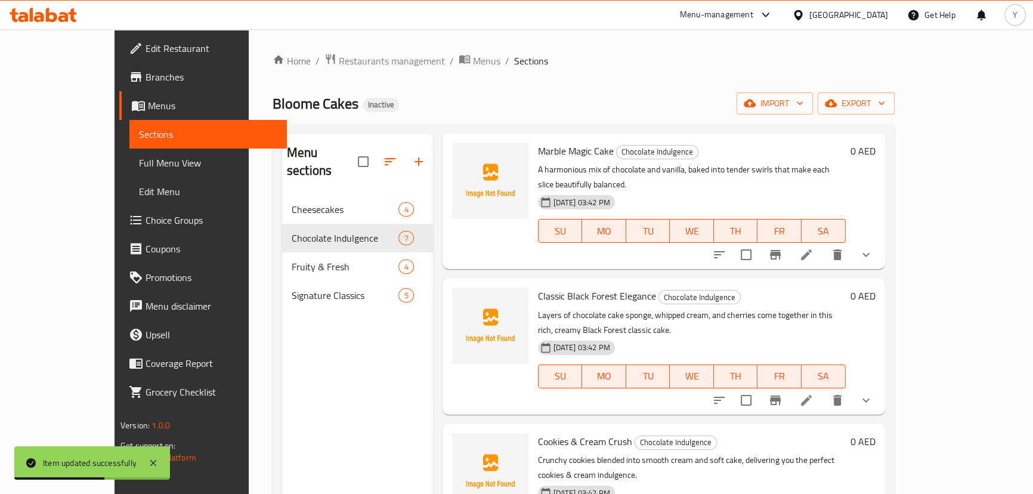
scroll to position [447, 0]
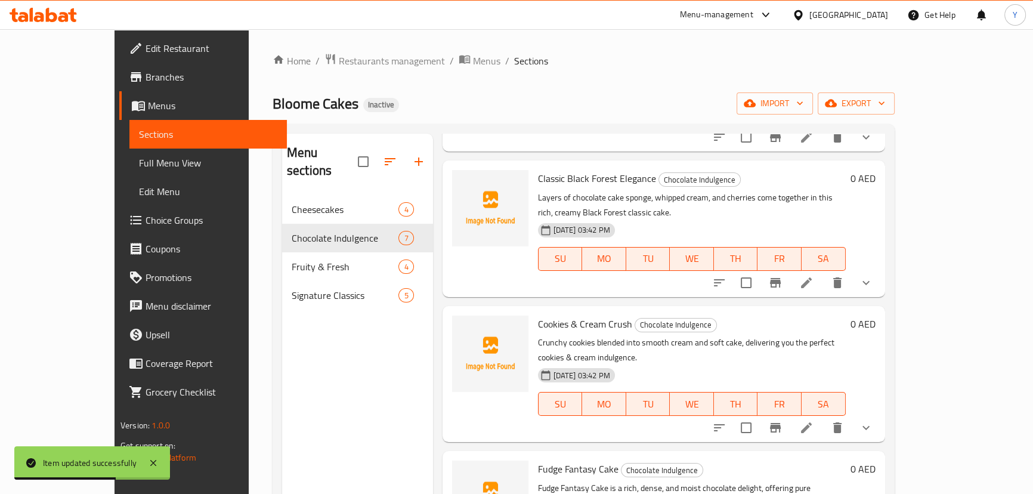
click at [823, 417] on li at bounding box center [806, 427] width 33 height 21
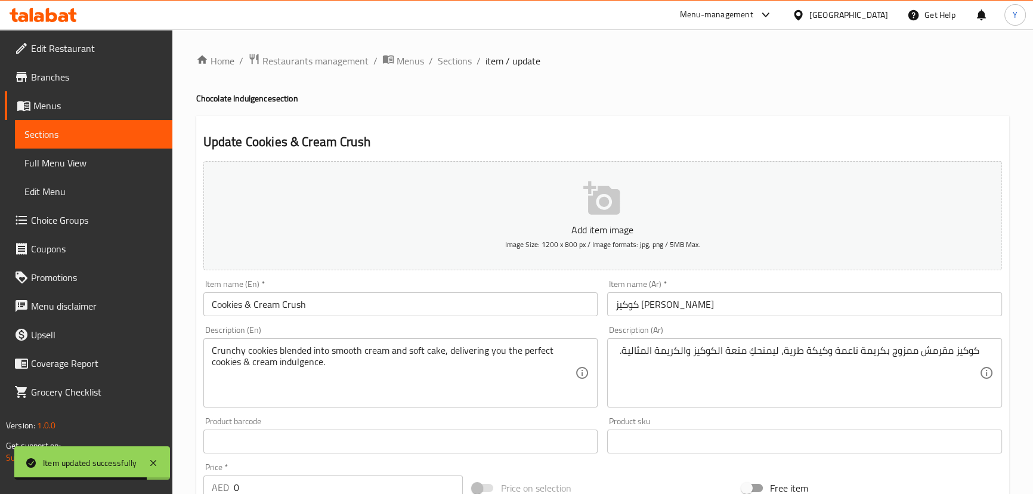
click at [734, 341] on div "كوكيز مقرمش ممزوج بكريمة ناعمة وكيكة طرية، ليمنحكِ متعة الكوكيز والكريمة المثال…" at bounding box center [804, 372] width 395 height 69
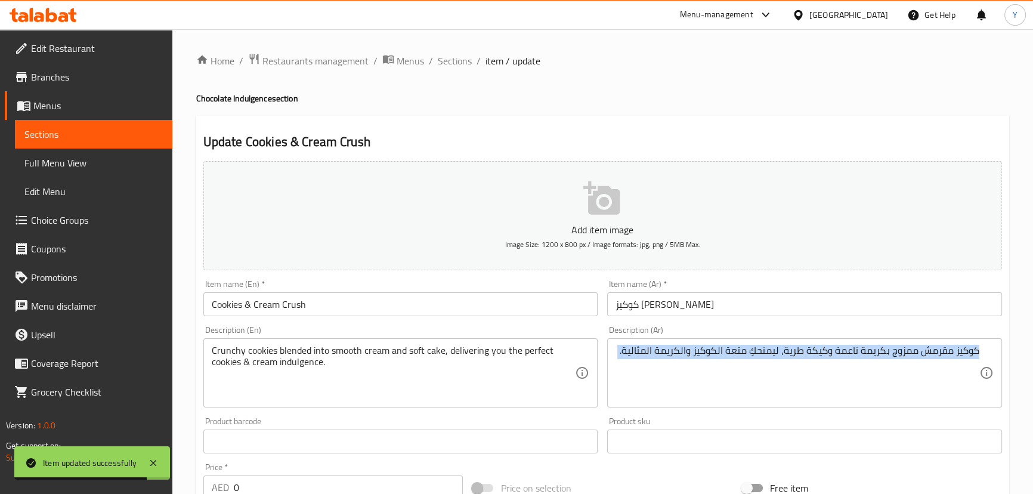
click at [734, 341] on div "كوكيز مقرمش ممزوج بكريمة ناعمة وكيكة طرية، ليمنحكِ متعة الكوكيز والكريمة المثال…" at bounding box center [804, 372] width 395 height 69
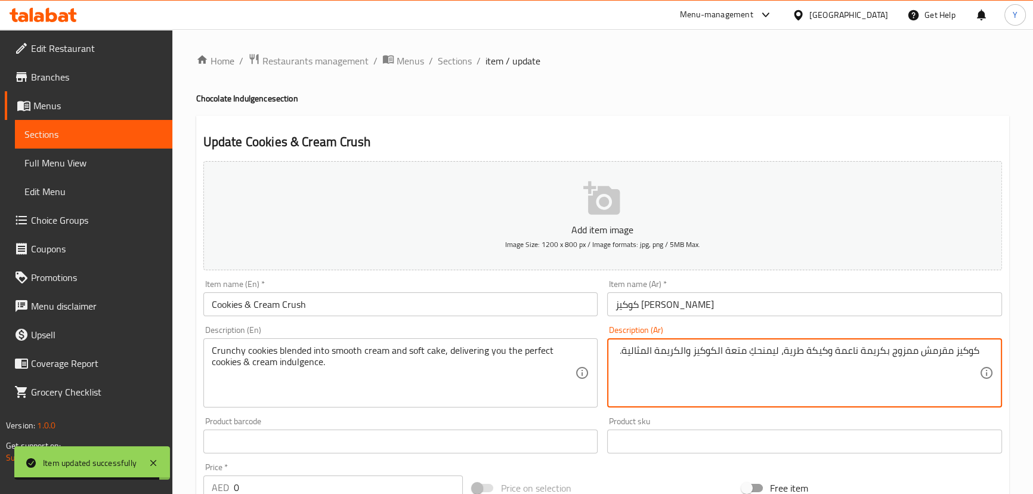
click at [738, 352] on textarea "كوكيز مقرمش ممزوج بكريمة ناعمة وكيكة طرية، ليمنحكِ متعة الكوكيز والكريمة المثال…" at bounding box center [798, 373] width 364 height 57
type textarea "كوكيز مقرمش ممزوج بكريمة ناعمة وكيكة طرية، ليمنحكِ اندلجنس كوكيز وكريمة مثالية."
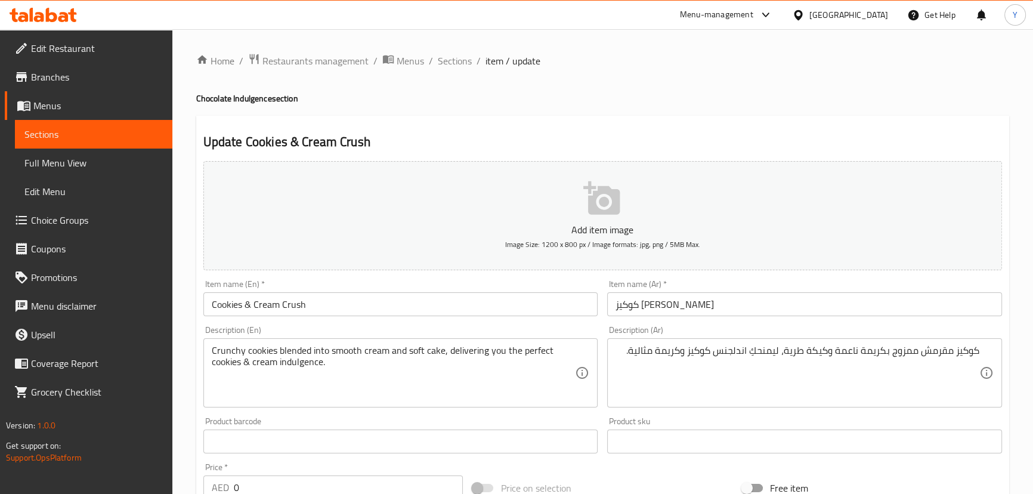
click at [791, 136] on h2 "Update Cookies & Cream Crush" at bounding box center [602, 142] width 799 height 18
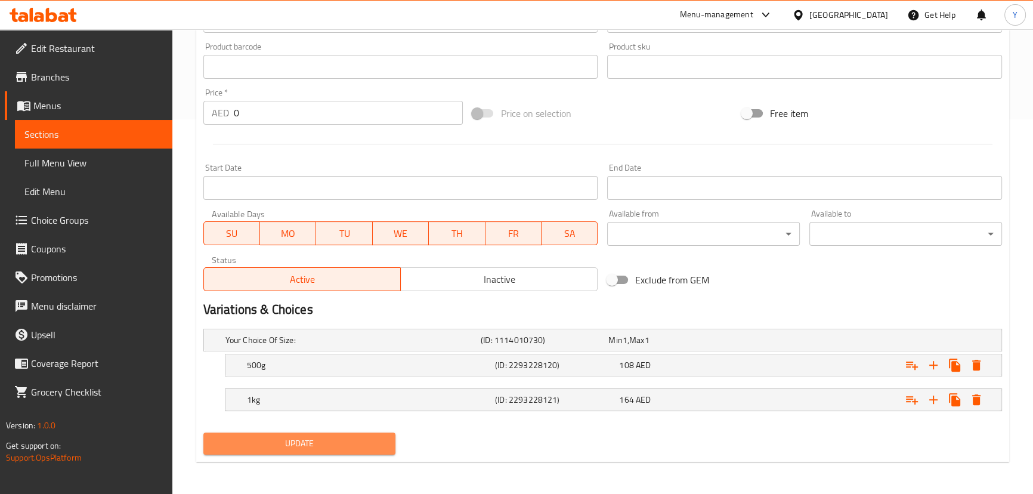
click at [307, 437] on span "Update" at bounding box center [300, 443] width 174 height 15
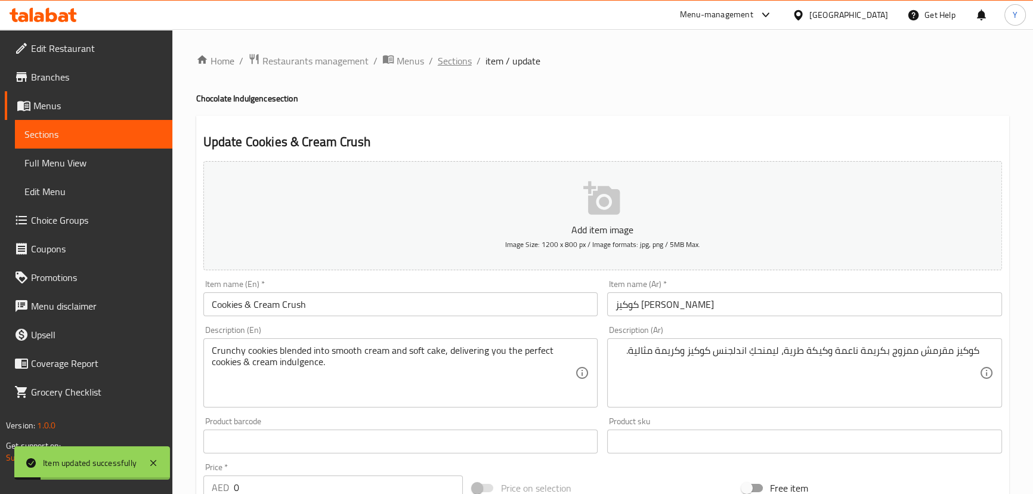
click at [446, 63] on span "Sections" at bounding box center [455, 61] width 34 height 14
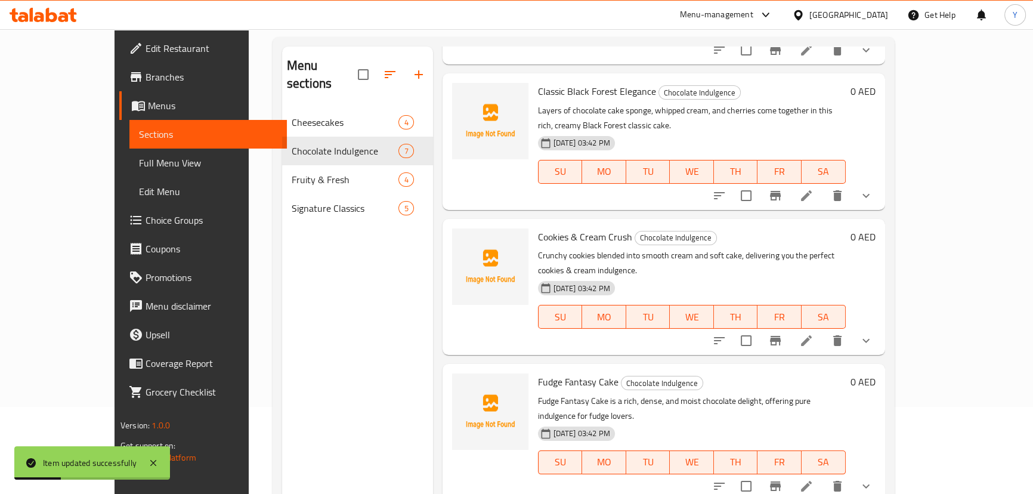
scroll to position [167, 0]
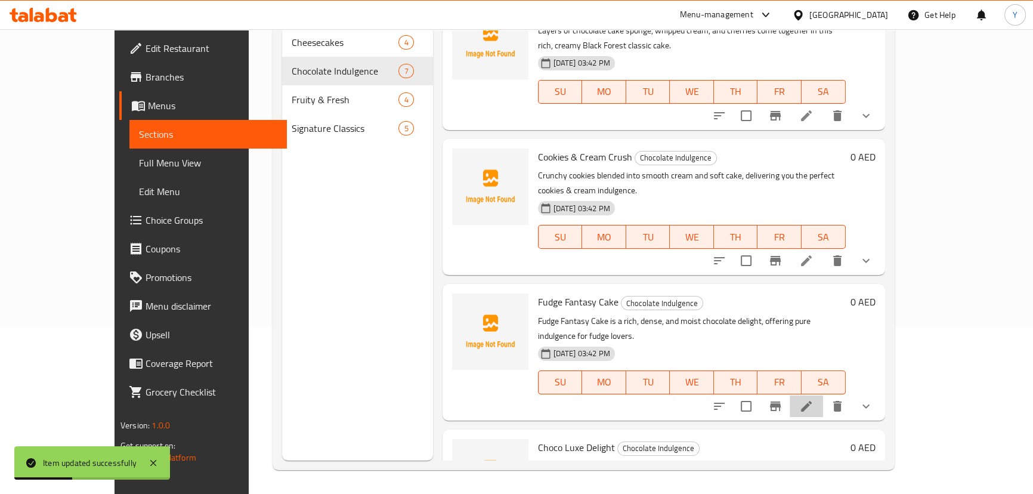
click at [814, 399] on icon at bounding box center [806, 406] width 14 height 14
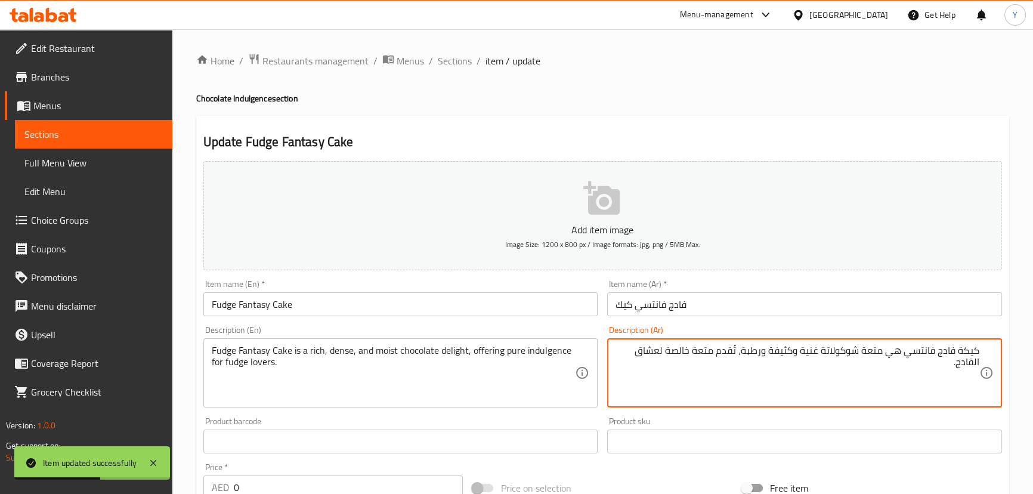
click at [879, 348] on textarea "كيكة فادج فانتسي هي متعة شوكولاتة غنية وكثيفة ورطبة، تُقدم متعة خالصة لعشاق الف…" at bounding box center [798, 373] width 364 height 57
click at [706, 346] on textarea "كيكة فادج فانتسي هي دلايت شوكولاتة غنية وكثيفة ورطبة، تُقدم متعة خالصة لعشاق ال…" at bounding box center [798, 373] width 364 height 57
type textarea "كيكة فادج فانتسي هي دلايت شوكولاتة غنية وكثيفة ورطبة، تُقدم اندلجنس خالصة لعشاق…"
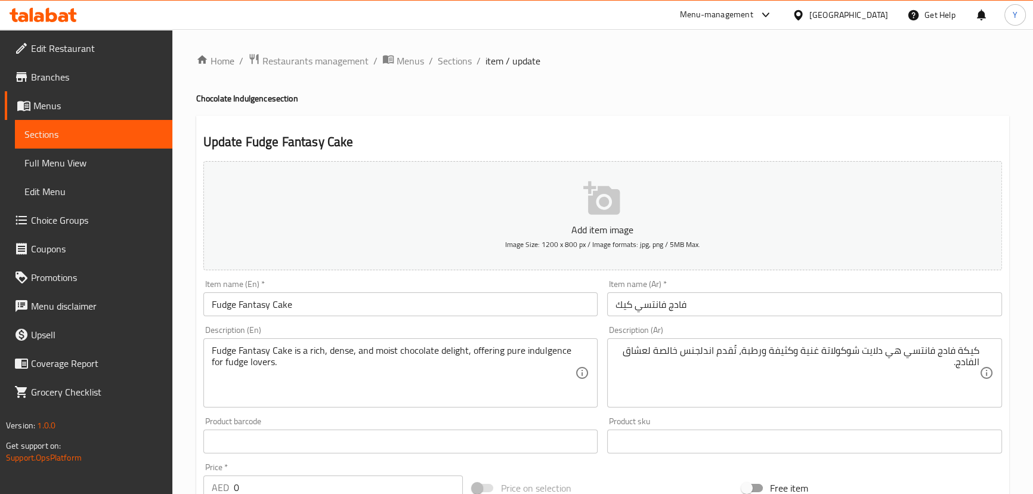
click at [830, 106] on div "Home / Restaurants management / Menus / Sections / item / update Chocolate Indu…" at bounding box center [602, 449] width 813 height 793
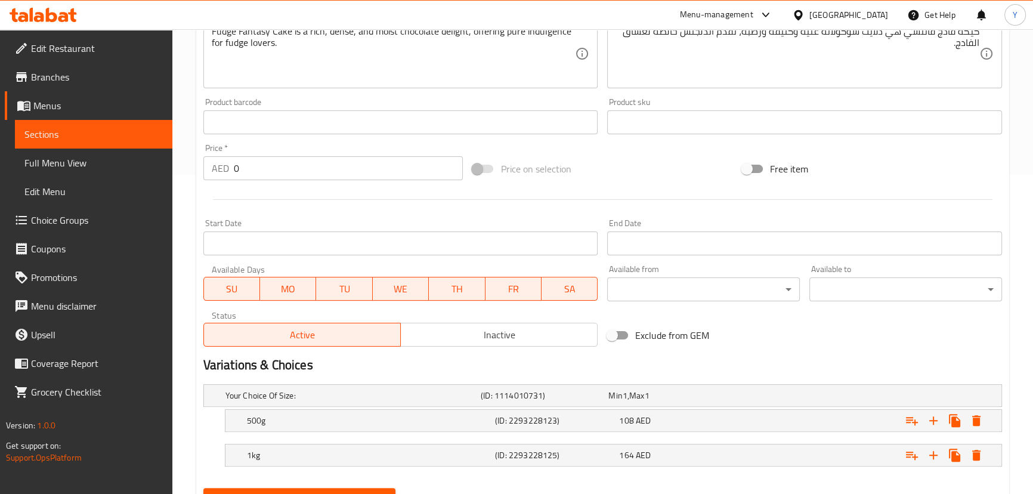
scroll to position [375, 0]
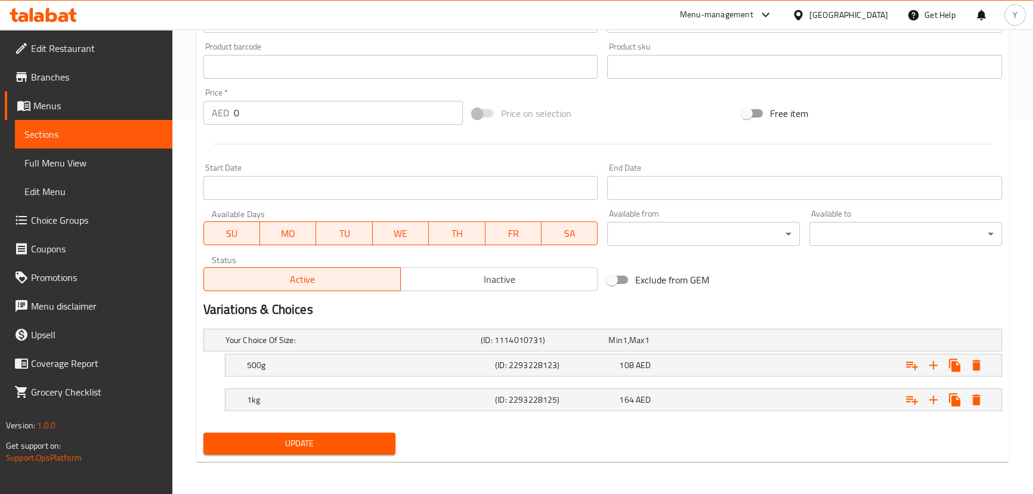
click at [366, 440] on span "Update" at bounding box center [300, 443] width 174 height 15
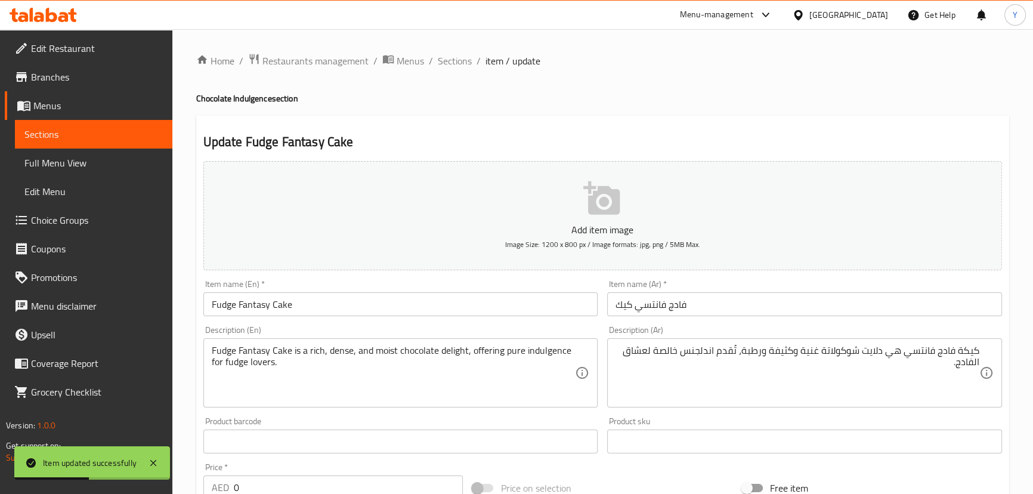
drag, startPoint x: 465, startPoint y: 58, endPoint x: 459, endPoint y: 85, distance: 28.0
click at [465, 58] on span "Sections" at bounding box center [455, 61] width 34 height 14
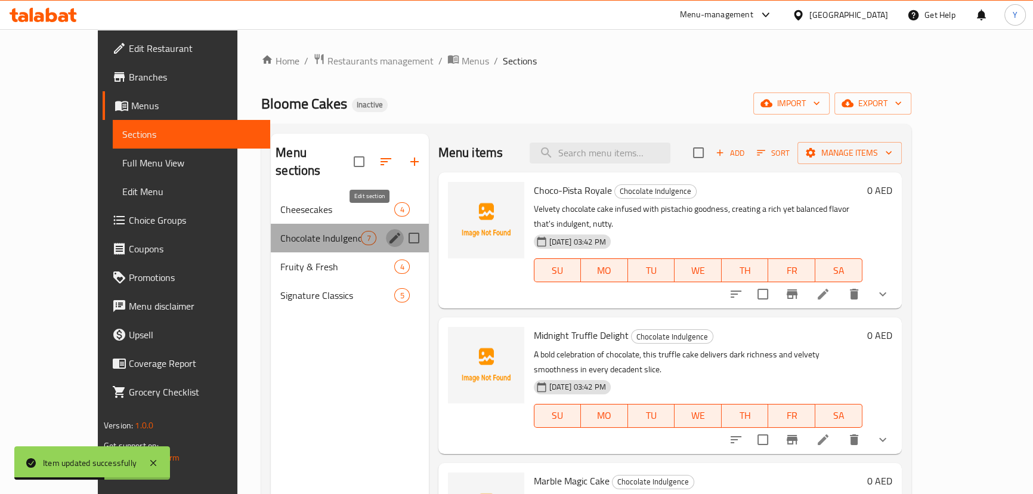
click at [390, 233] on icon "edit" at bounding box center [395, 238] width 11 height 11
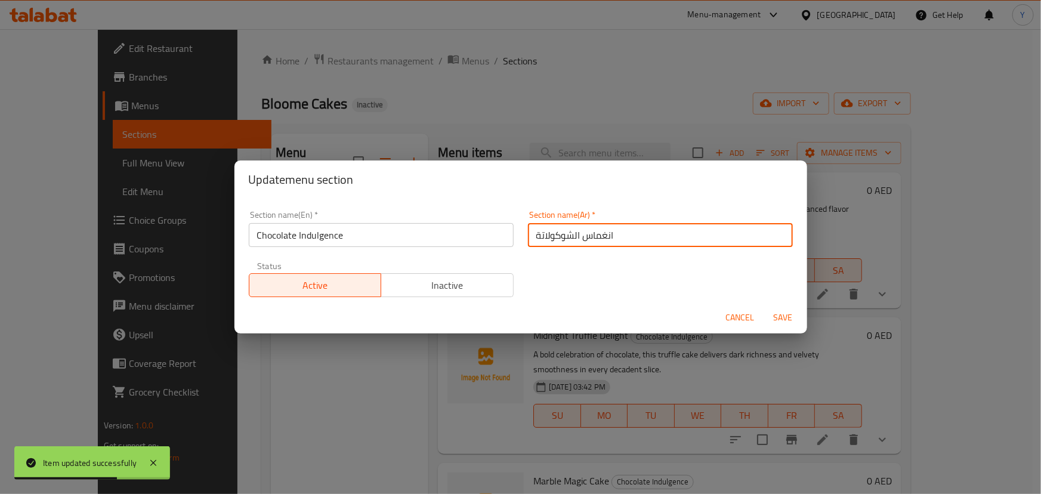
click at [628, 239] on input "انغماس الشوكولاتة" at bounding box center [660, 235] width 265 height 24
click at [761, 234] on input "انغماس الشوكولاتة" at bounding box center [660, 235] width 265 height 24
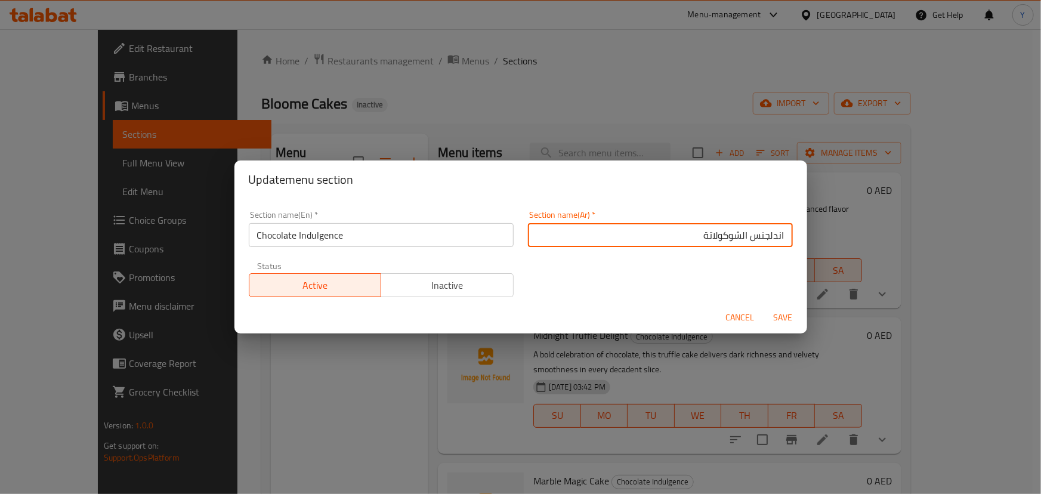
type input "اندلجنس الشوكولاتة"
click at [764, 307] on button "Save" at bounding box center [783, 318] width 38 height 22
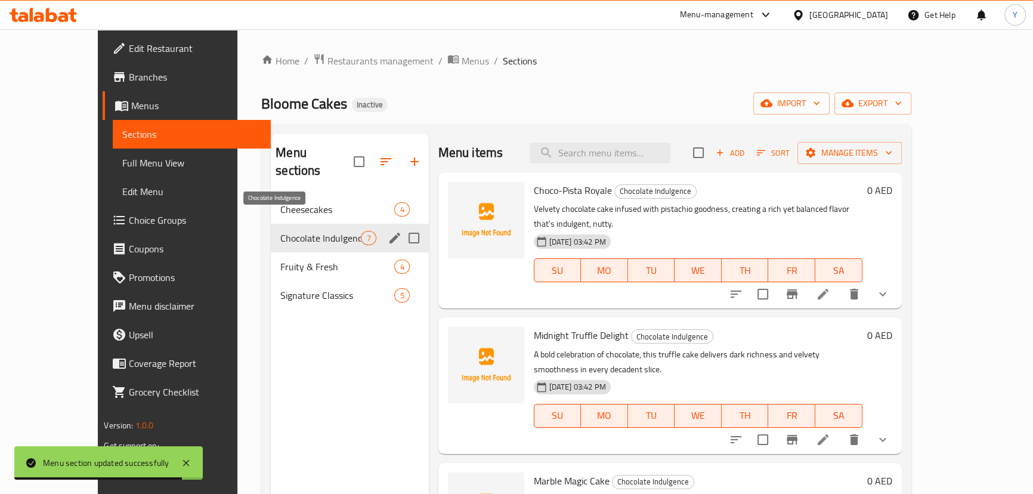
drag, startPoint x: 267, startPoint y: 224, endPoint x: 268, endPoint y: 242, distance: 17.3
click at [280, 231] on span "Chocolate Indulgence" at bounding box center [320, 238] width 81 height 14
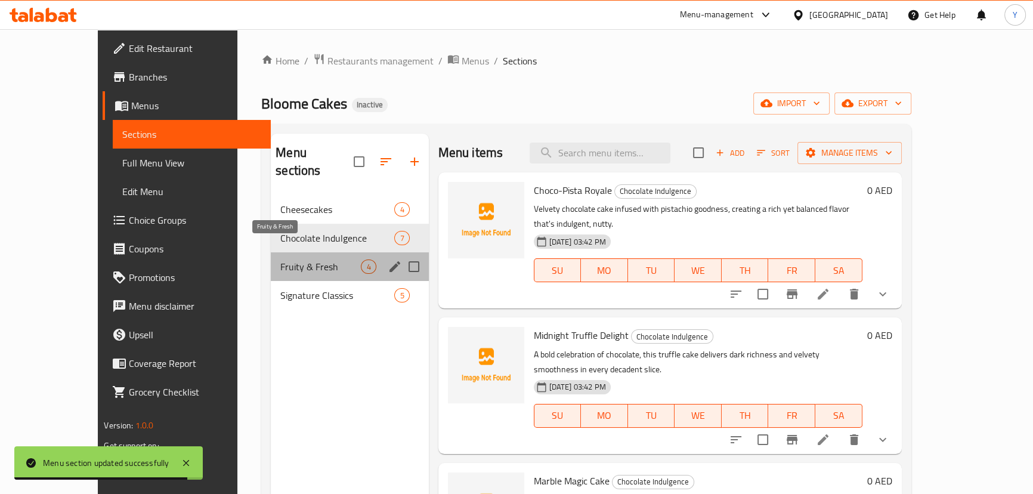
click at [280, 260] on span "Fruity & Fresh" at bounding box center [320, 267] width 81 height 14
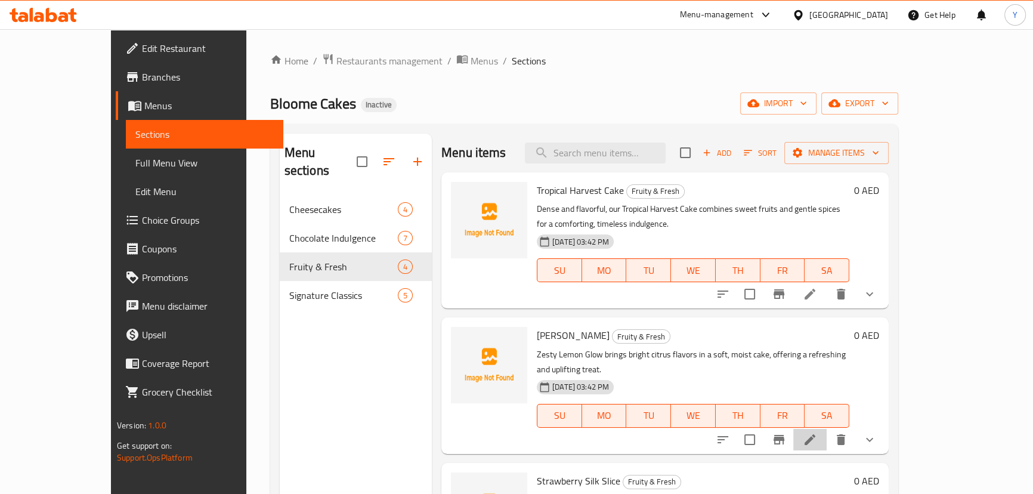
click at [817, 433] on icon at bounding box center [810, 440] width 14 height 14
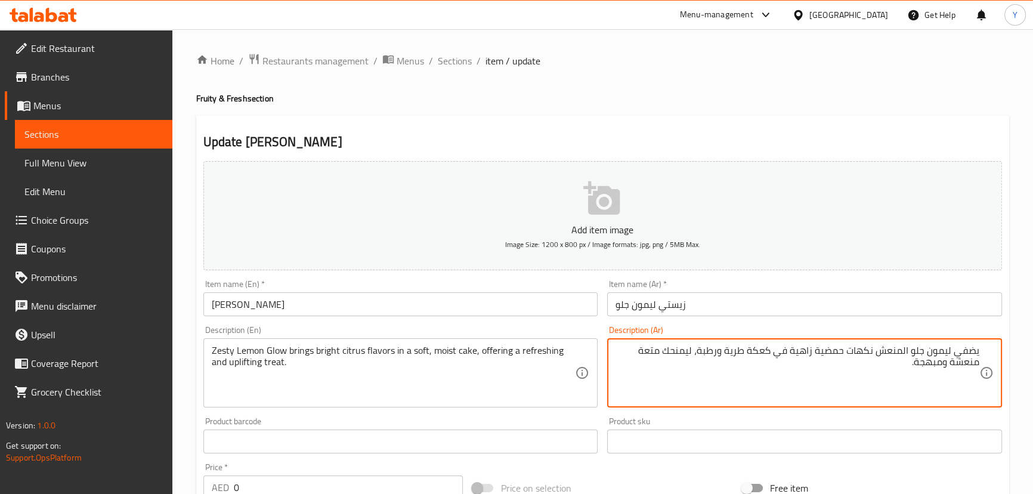
click at [967, 350] on textarea "يضفي ليمون جلو المنعش نكهات حمضية زاهية في كعكة طرية ورطبة، ليمنحك متعة منعشة و…" at bounding box center [798, 373] width 364 height 57
click at [946, 357] on textarea "يضفي ليمون جلو المنعش نكهات حمضية زاهية في كعكة طرية ورطبة، ليمنحك متعة منعشة و…" at bounding box center [798, 373] width 364 height 57
click at [746, 350] on textarea "يضفي زيستي ليمون جلو المنعش نكهات حمضية زاهية في كعكة طرية ورطبة، ليمنحك متعة م…" at bounding box center [798, 373] width 364 height 57
type textarea "يضفي زيستي ليمون جلو المنعش نكهات حمضية زاهية في كيك طرية ورطبة، ليمنحك تريت من…"
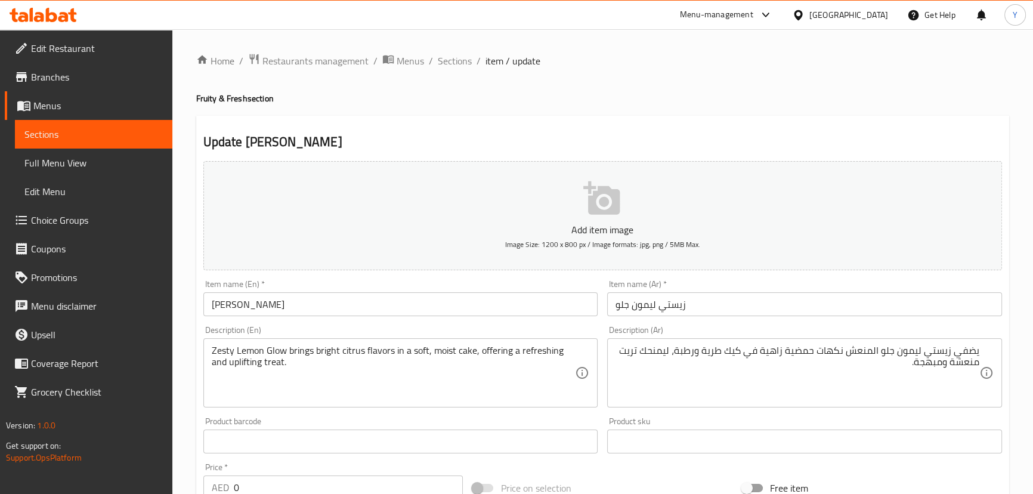
click at [935, 150] on h2 "Update Zesty Lemon Glow" at bounding box center [602, 142] width 799 height 18
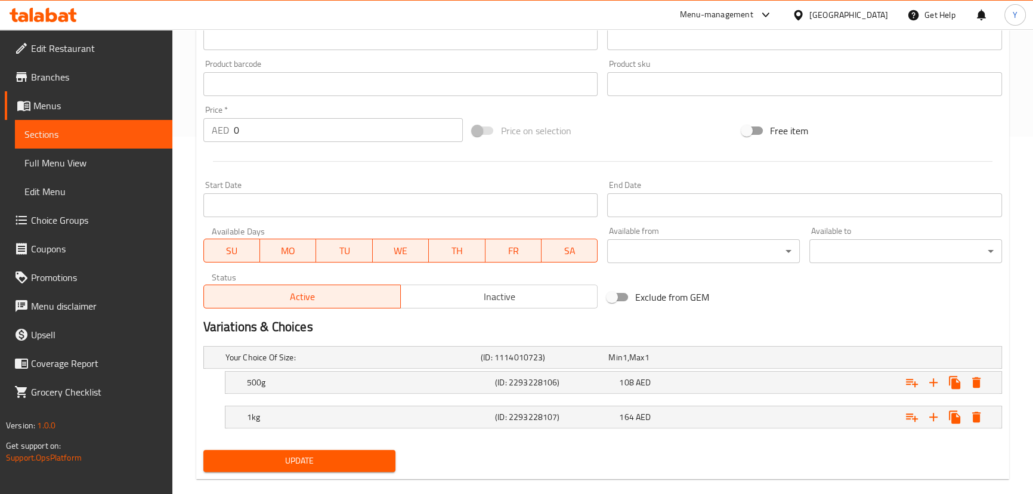
scroll to position [375, 0]
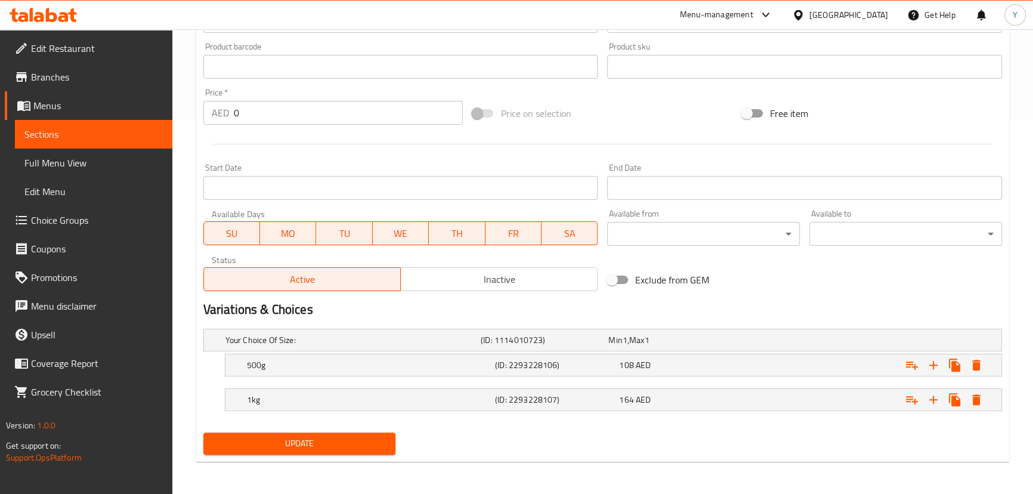
click at [305, 430] on div "Update" at bounding box center [300, 444] width 202 height 32
click at [306, 436] on span "Update" at bounding box center [300, 443] width 174 height 15
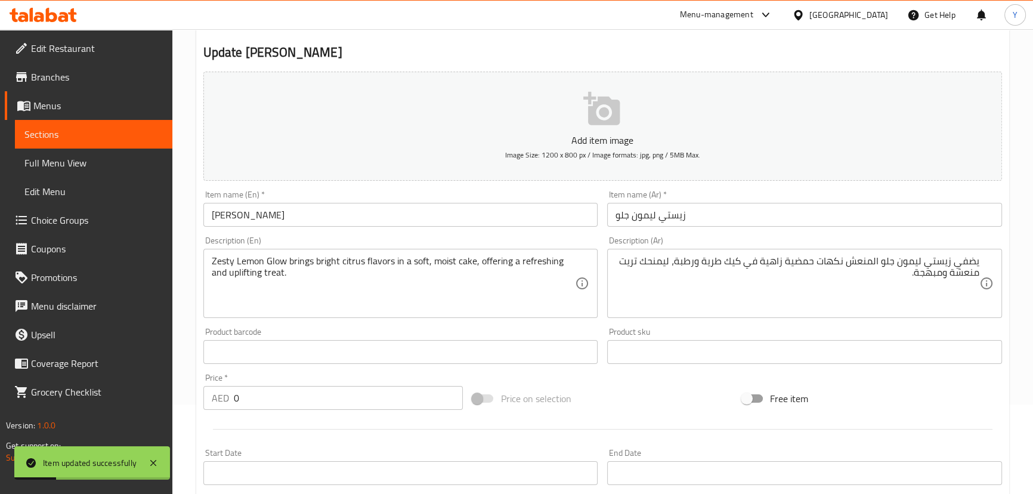
scroll to position [0, 0]
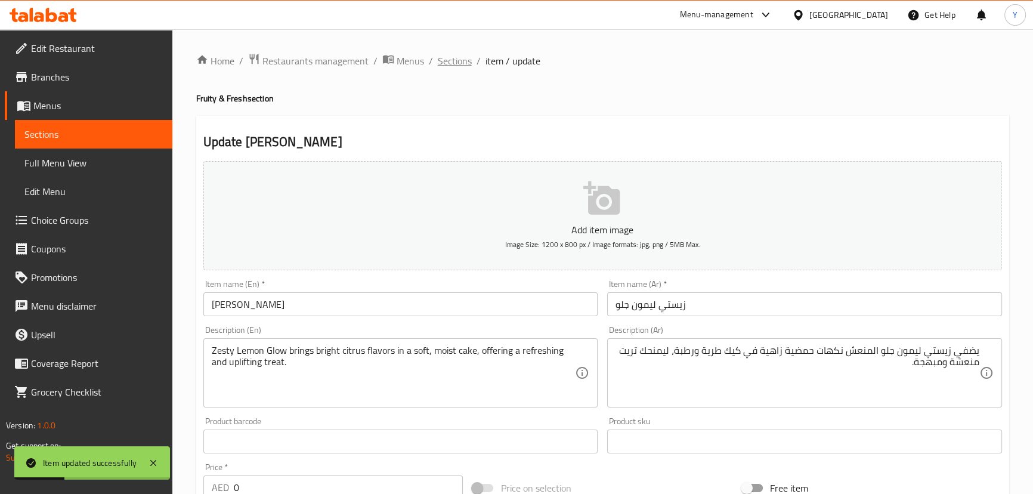
drag, startPoint x: 471, startPoint y: 61, endPoint x: 454, endPoint y: 62, distance: 17.3
click at [471, 61] on ol "Home / Restaurants management / Menus / Sections / item / update" at bounding box center [602, 61] width 813 height 16
click at [450, 62] on span "Sections" at bounding box center [455, 61] width 34 height 14
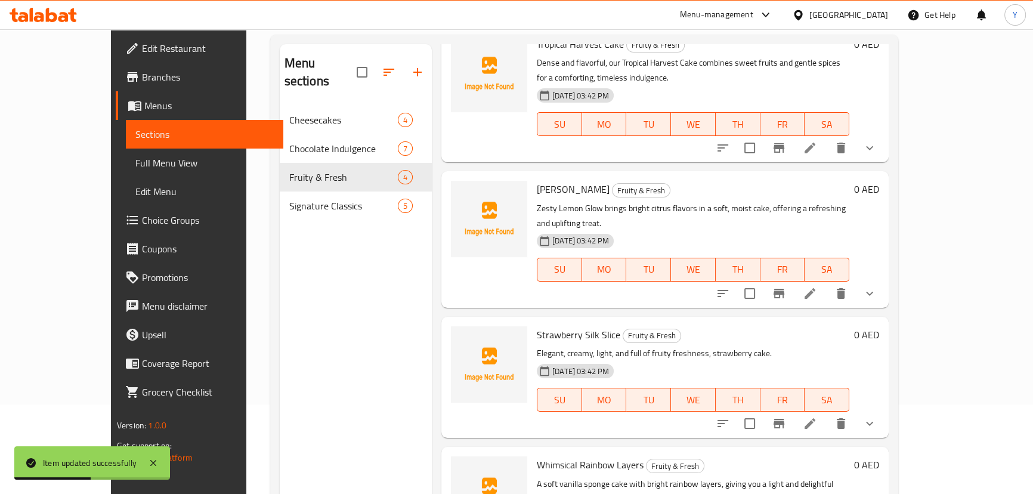
scroll to position [167, 0]
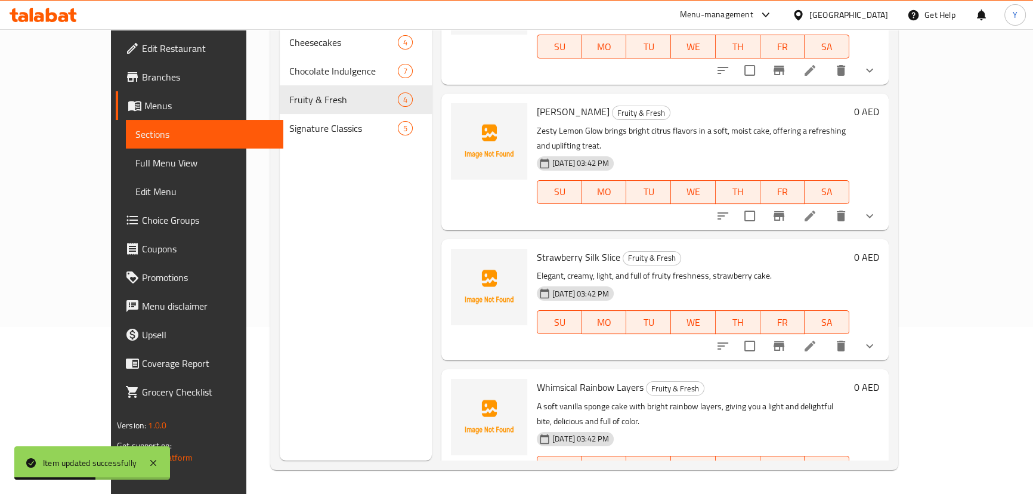
click at [816, 341] on icon at bounding box center [810, 346] width 11 height 11
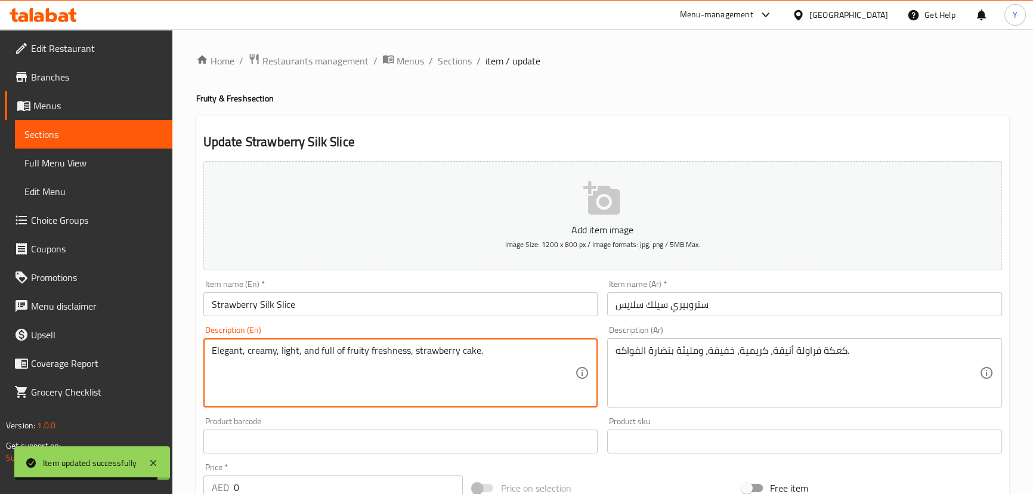
paste textarea "An elegant strawberry cake that’s creamy, airy, and filled with fruity freshnes…"
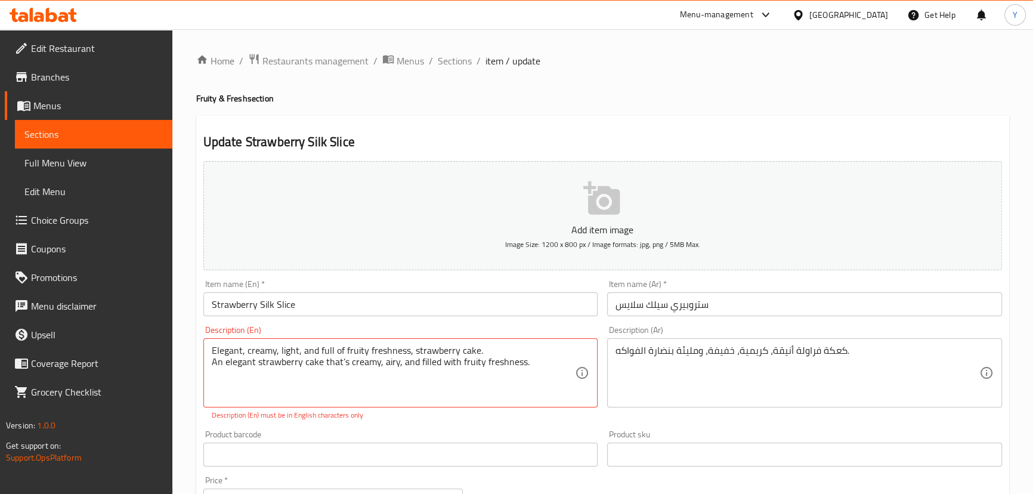
click at [486, 343] on div "Elegant, creamy, light, and full of fruity freshness, strawberry cake. An elega…" at bounding box center [400, 372] width 395 height 69
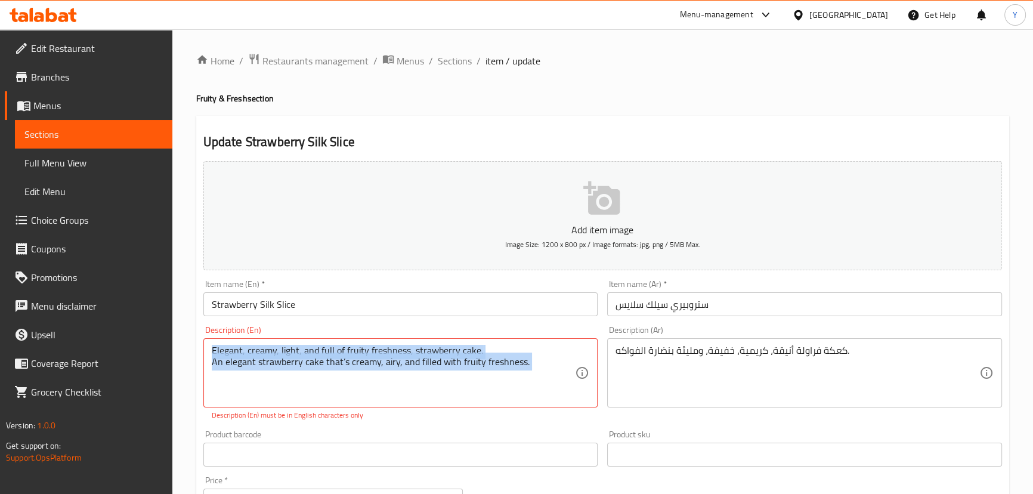
click at [486, 343] on div "Elegant, creamy, light, and full of fruity freshness, strawberry cake. An elega…" at bounding box center [400, 372] width 395 height 69
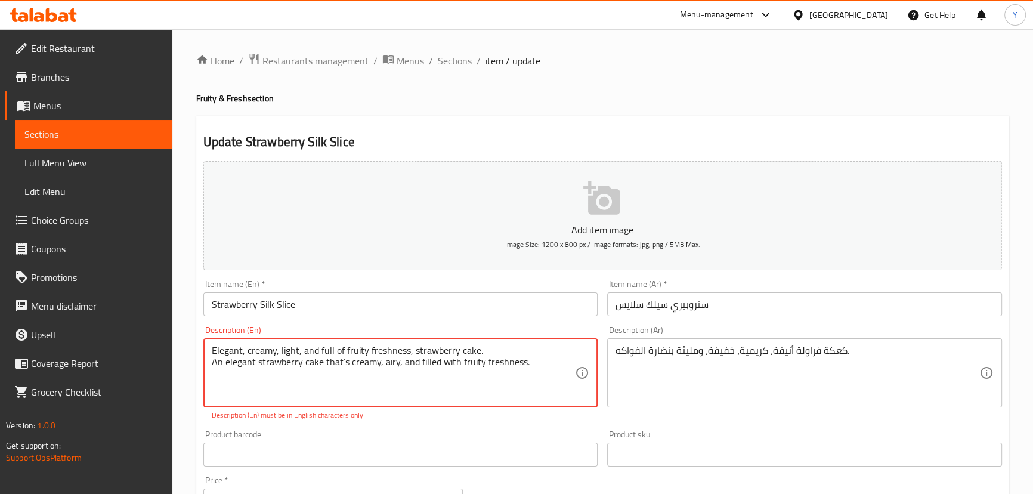
click at [445, 347] on textarea "Elegant, creamy, light, and full of fruity freshness, strawberry cake. An elega…" at bounding box center [394, 373] width 364 height 57
click at [340, 349] on textarea "An elegant strawberry cake that’s creamy, airy, and filled with fruity freshnes…" at bounding box center [394, 373] width 364 height 57
type textarea "An elegant strawberry cake that's creamy, airy, and filled with fruity freshnes…"
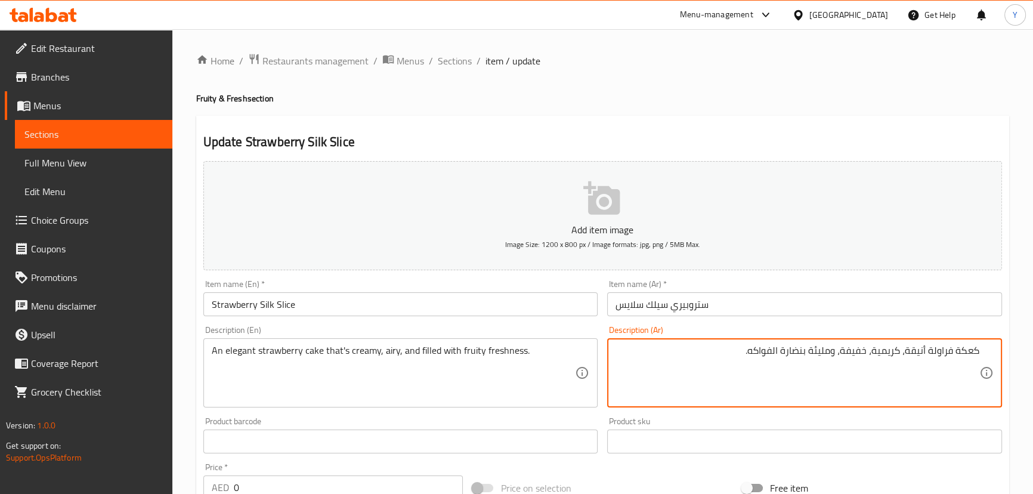
click at [961, 347] on textarea "كعكة فراولة أنيقة، كريمية، خفيفة، ومليئة بنضارة الفواكه." at bounding box center [798, 373] width 364 height 57
type textarea "كيك فراولة أنيقة، كريمية، خفيفة، ومليئة بنضارة الفواكه."
click at [770, 102] on h4 "Fruity & Fresh section" at bounding box center [602, 98] width 813 height 12
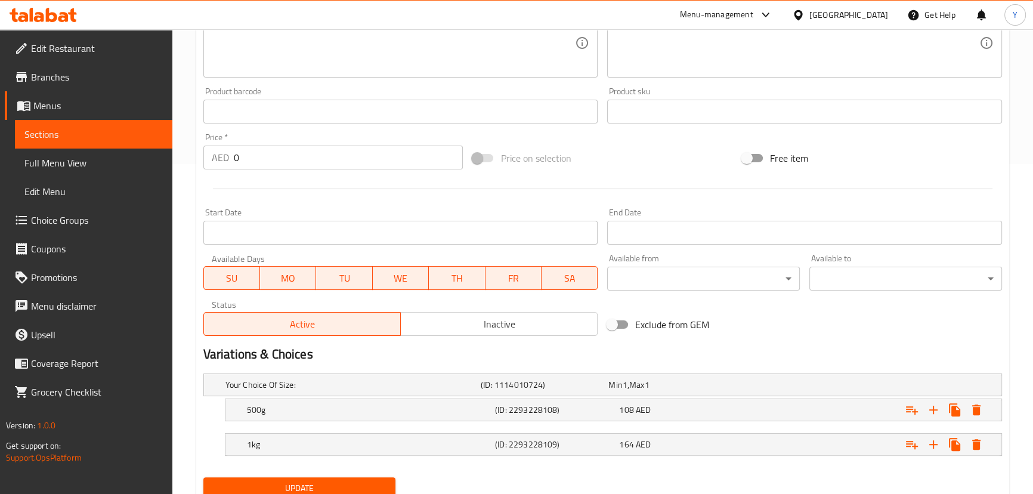
scroll to position [375, 0]
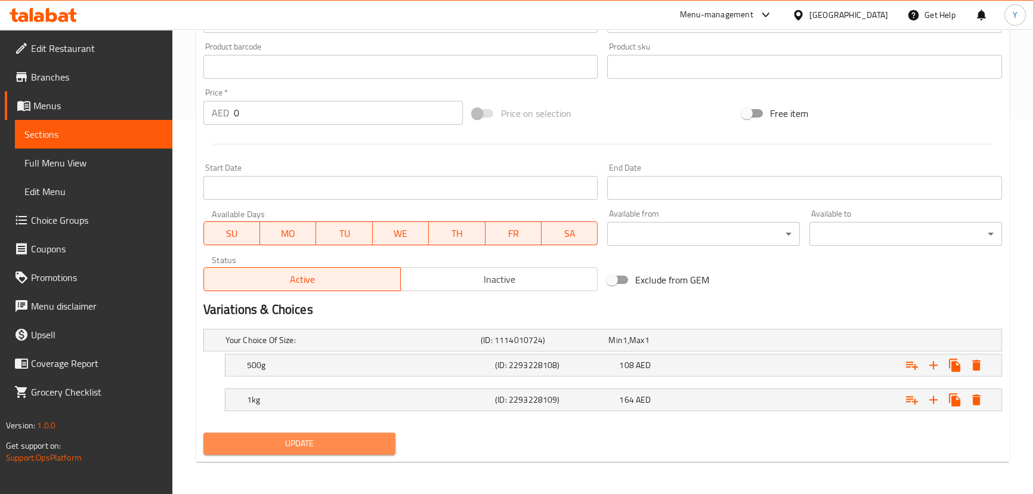
click at [279, 451] on button "Update" at bounding box center [299, 444] width 193 height 22
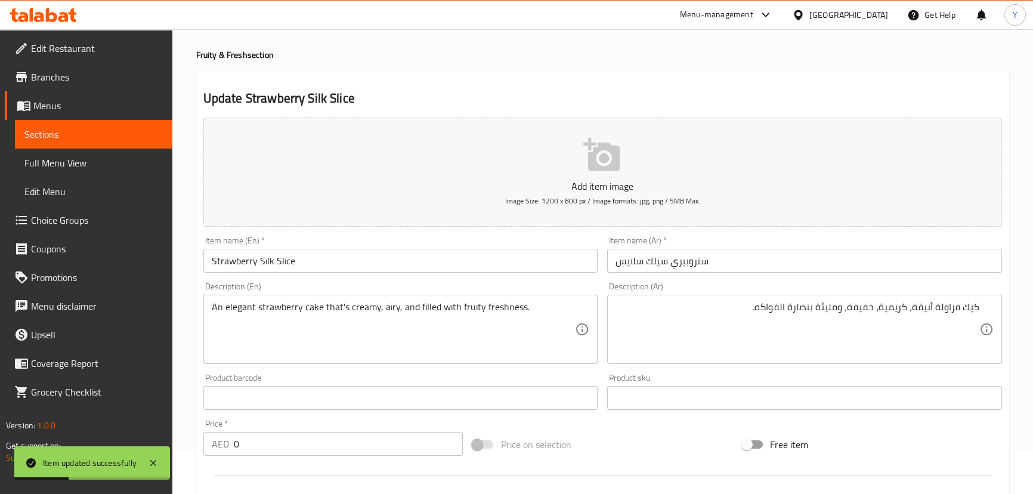
scroll to position [0, 0]
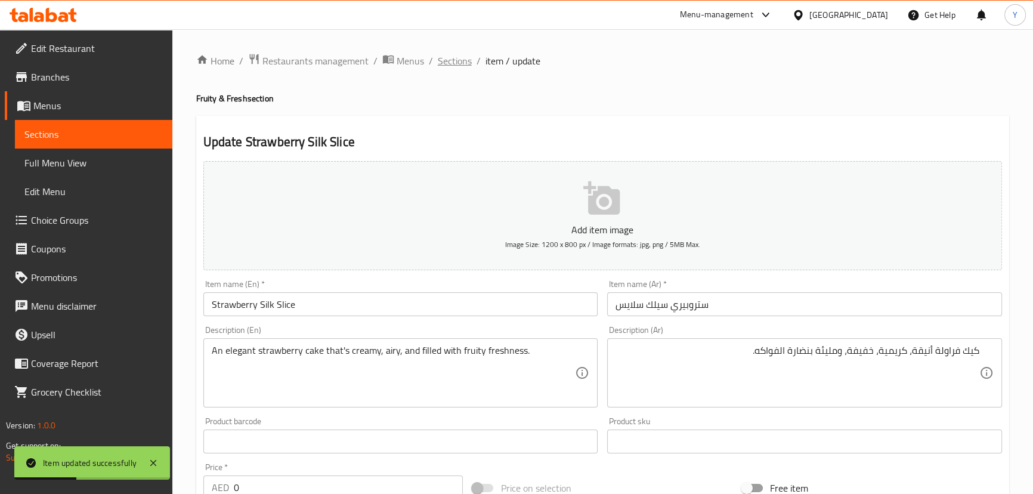
click at [459, 55] on span "Sections" at bounding box center [455, 61] width 34 height 14
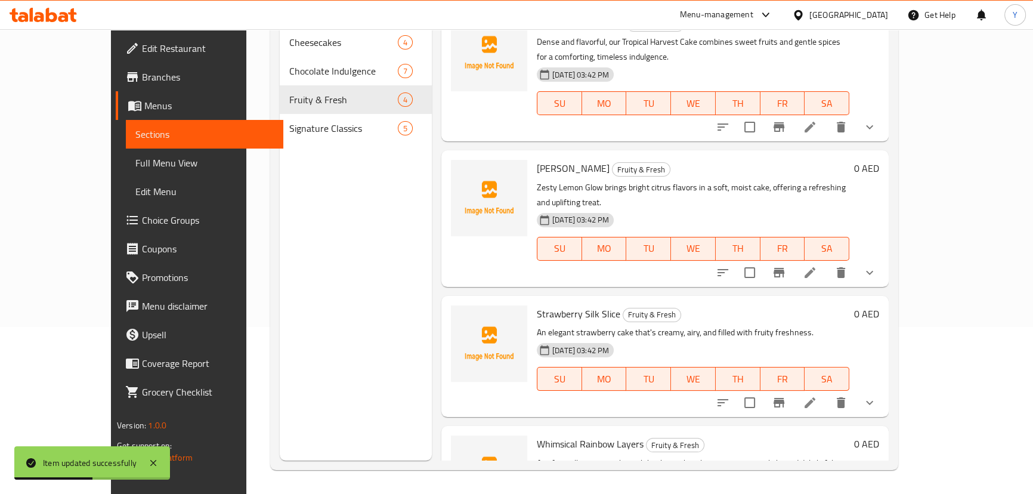
scroll to position [57, 0]
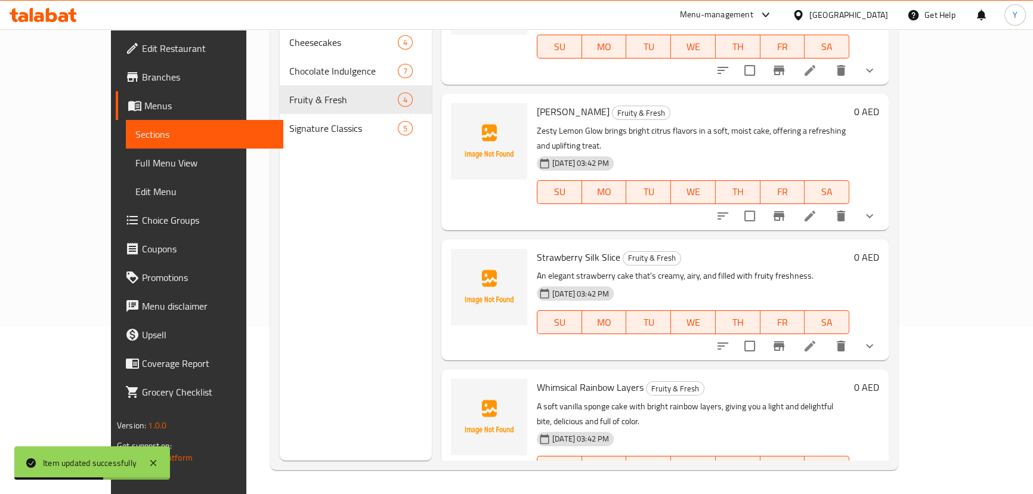
click at [817, 484] on icon at bounding box center [810, 491] width 14 height 14
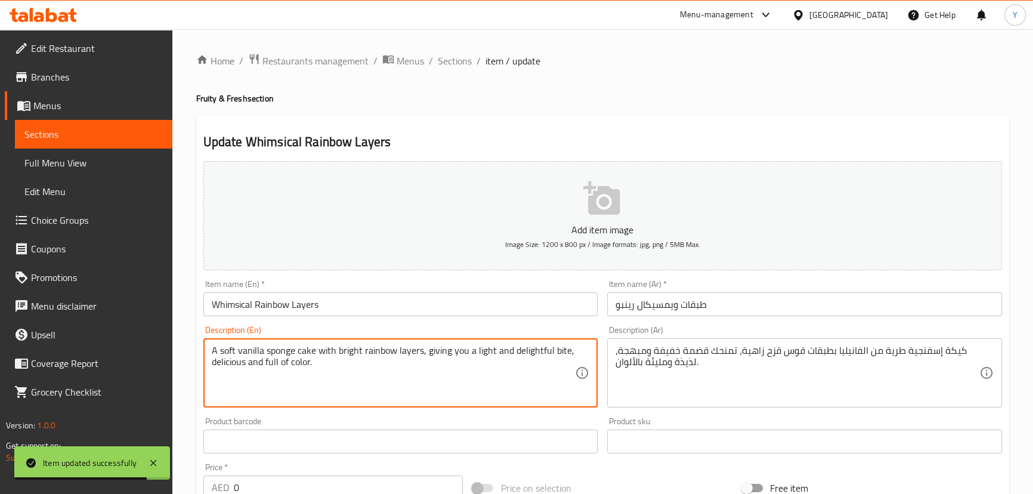
paste textarea "Soft vanilla sponge with bright rainbow layers, offering a light, joyful bite t…"
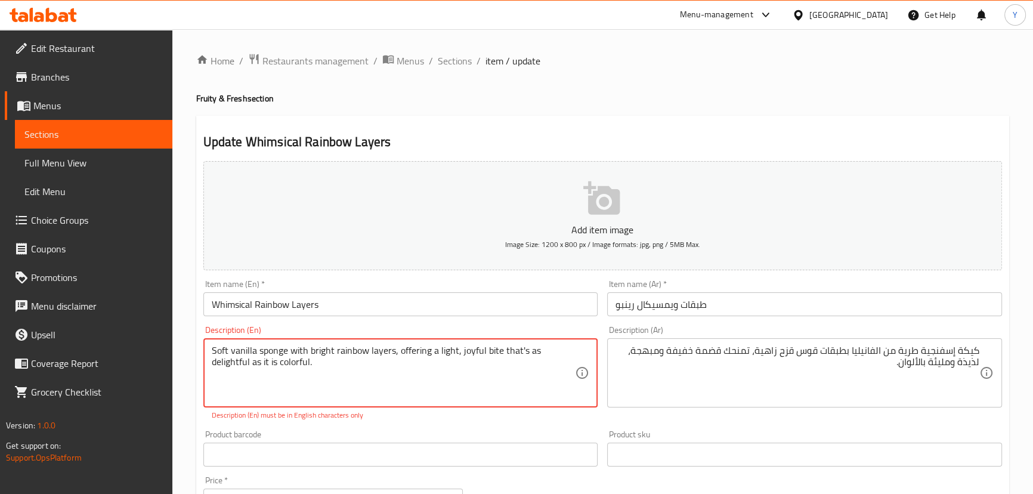
type textarea "Soft vanilla sponge with bright rainbow layers, offering a light, joyful bite t…"
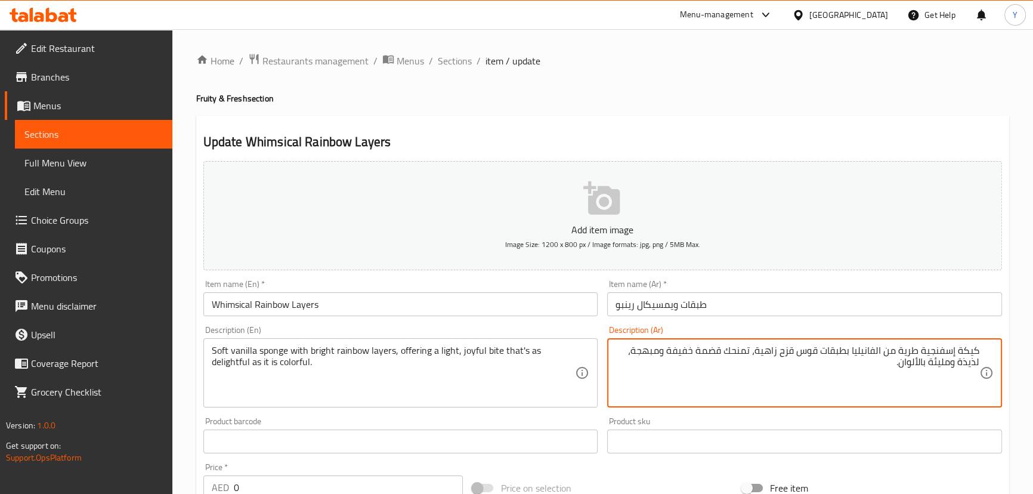
click at [964, 345] on textarea "كيكة إسفنجية طرية من الفانيليا بطبقات قوس قزح زاهية، تمنحك قضمة خفيفة ومبهجة، ل…" at bounding box center [798, 373] width 364 height 57
type textarea "كيك إسفنجية طرية من الفانيليا بطبقات قوس قزح زاهية، تمنحك قضمة خفيفة ومبهجة، لذ…"
click at [805, 122] on div "Update Whimsical Rainbow Layers Add item image Image Size: 1200 x 800 px / Imag…" at bounding box center [602, 476] width 813 height 721
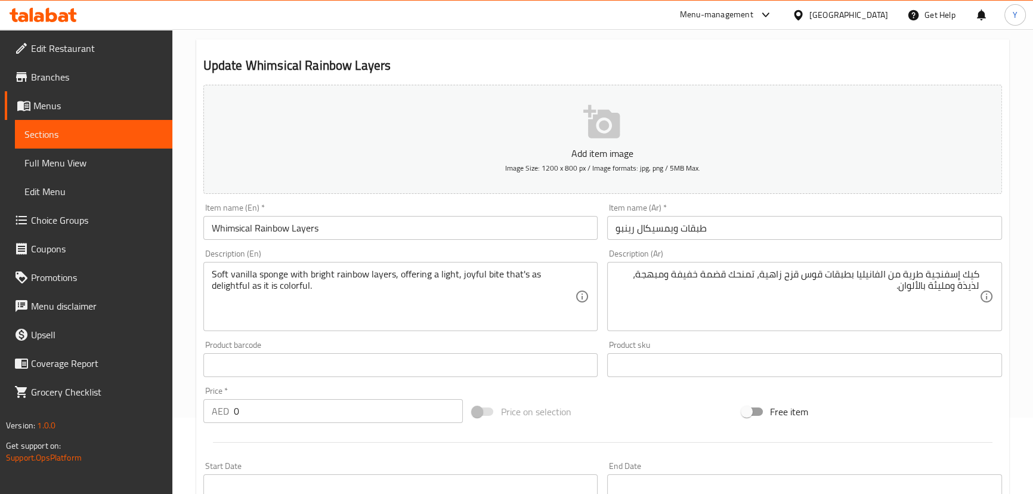
scroll to position [375, 0]
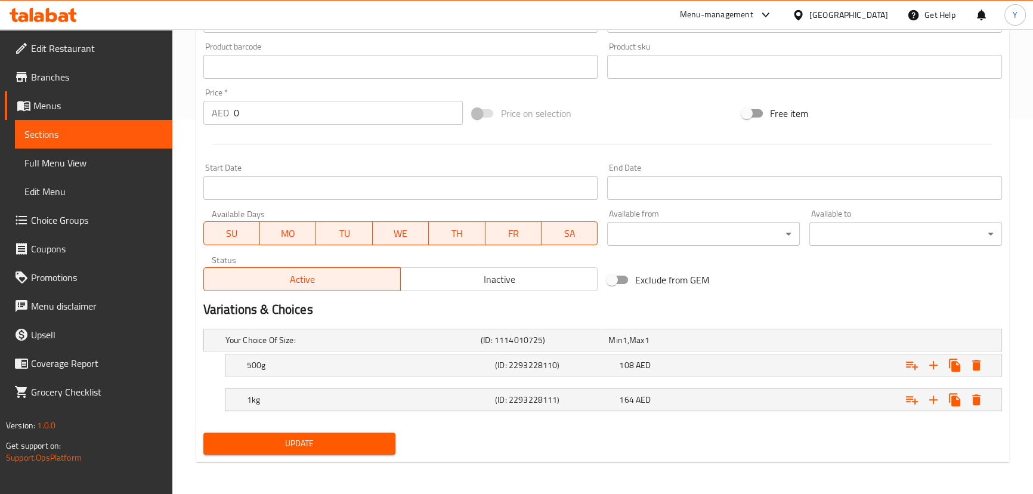
click at [311, 430] on div "Update" at bounding box center [300, 444] width 202 height 32
click at [323, 440] on span "Update" at bounding box center [300, 443] width 174 height 15
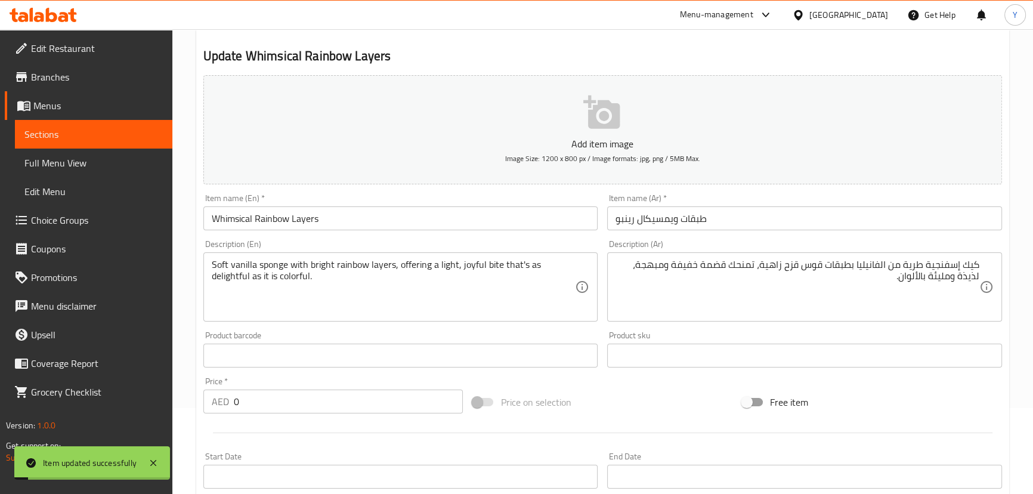
scroll to position [0, 0]
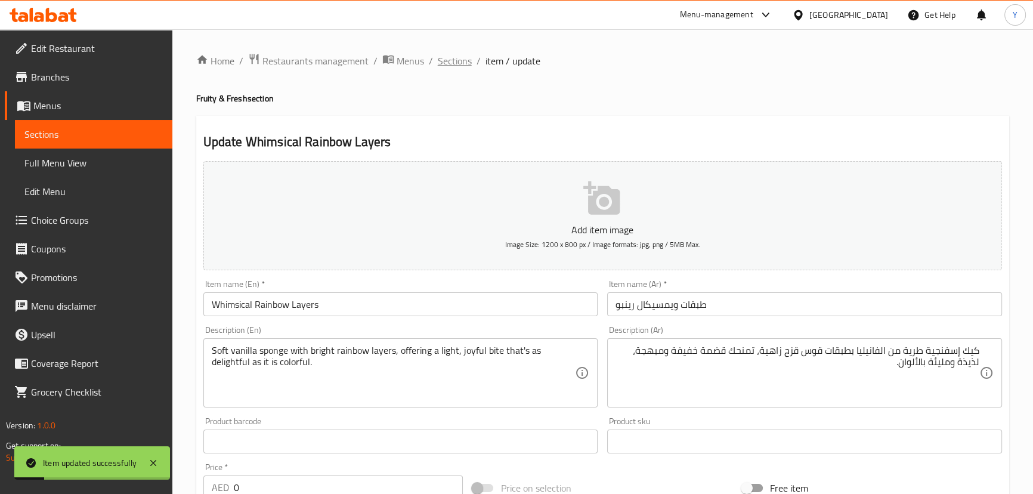
click at [452, 62] on span "Sections" at bounding box center [455, 61] width 34 height 14
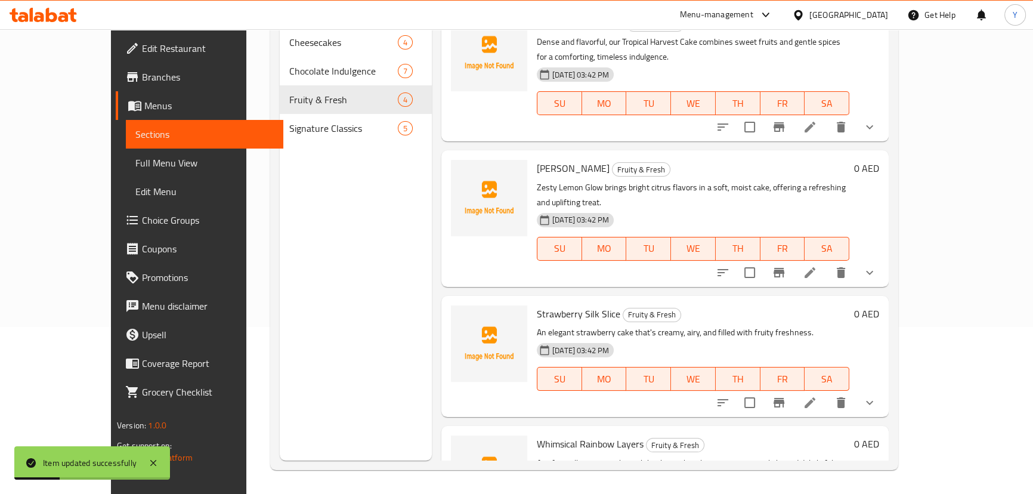
scroll to position [59, 0]
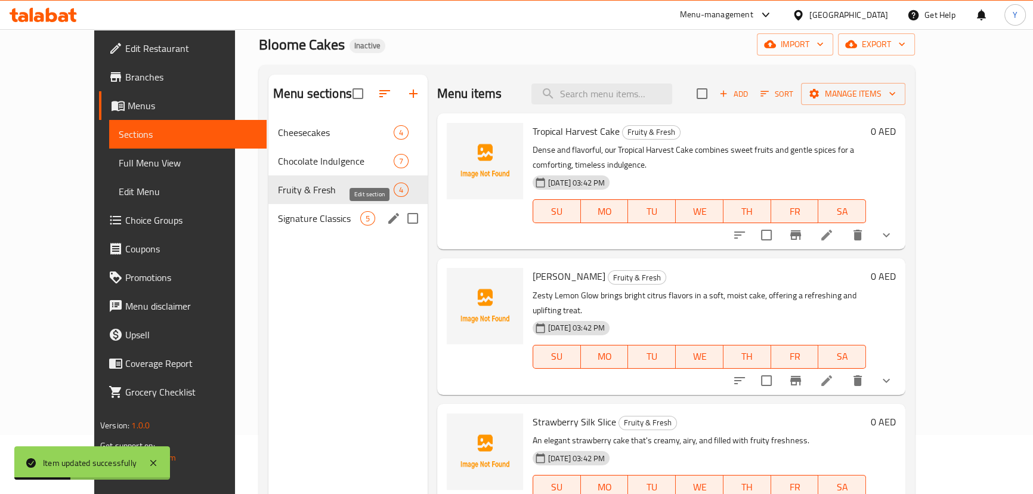
click at [388, 221] on icon "edit" at bounding box center [393, 218] width 11 height 11
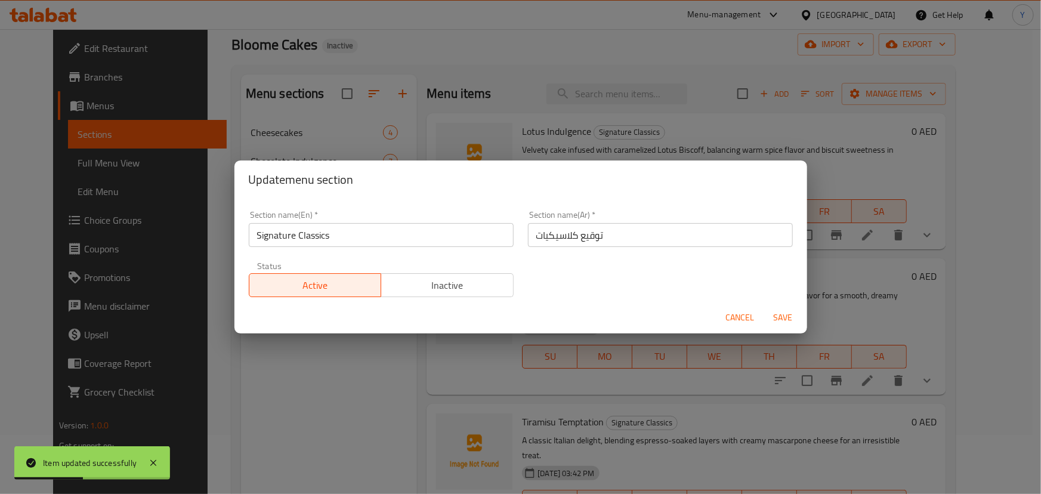
click at [634, 246] on input "توقيع كلاسيكيات" at bounding box center [660, 235] width 265 height 24
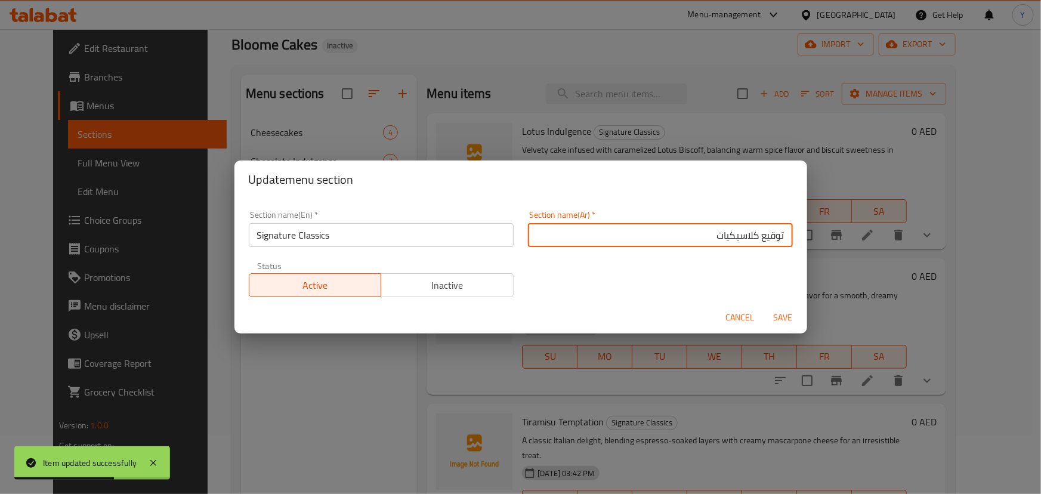
click at [758, 231] on input "توقيع كلاسيكيات" at bounding box center [660, 235] width 265 height 24
type input "سيجنتشر كلاسيك"
click at [764, 307] on button "Save" at bounding box center [783, 318] width 38 height 22
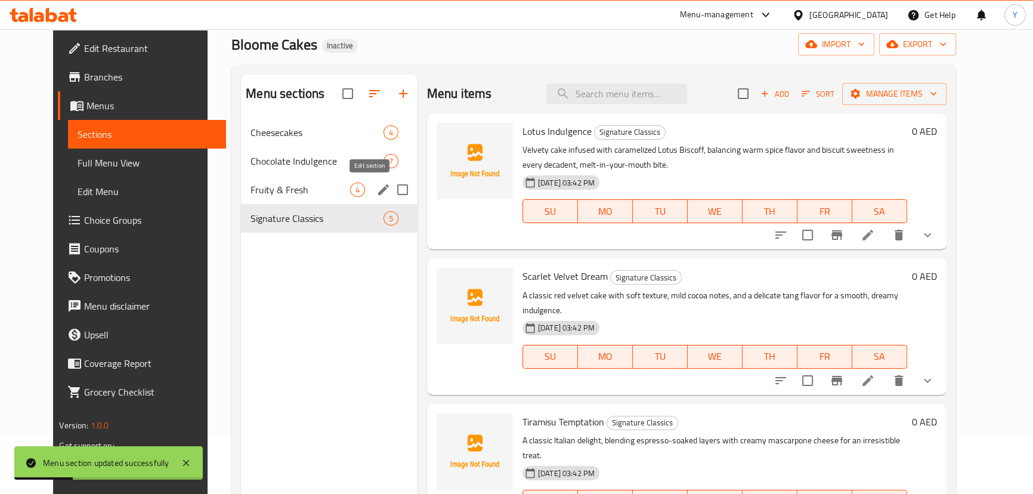
click at [376, 188] on icon "edit" at bounding box center [383, 190] width 14 height 14
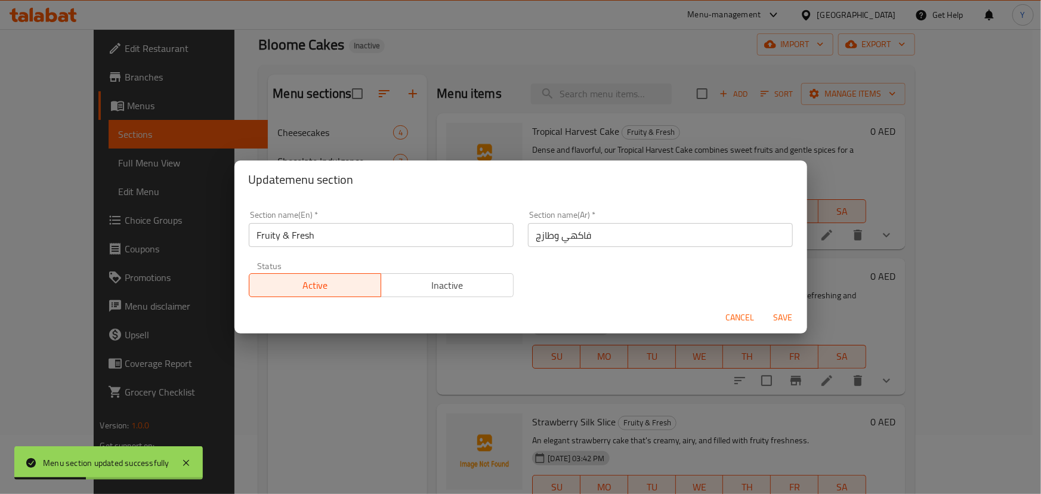
click at [588, 243] on input "فاكهي وطازج" at bounding box center [660, 235] width 265 height 24
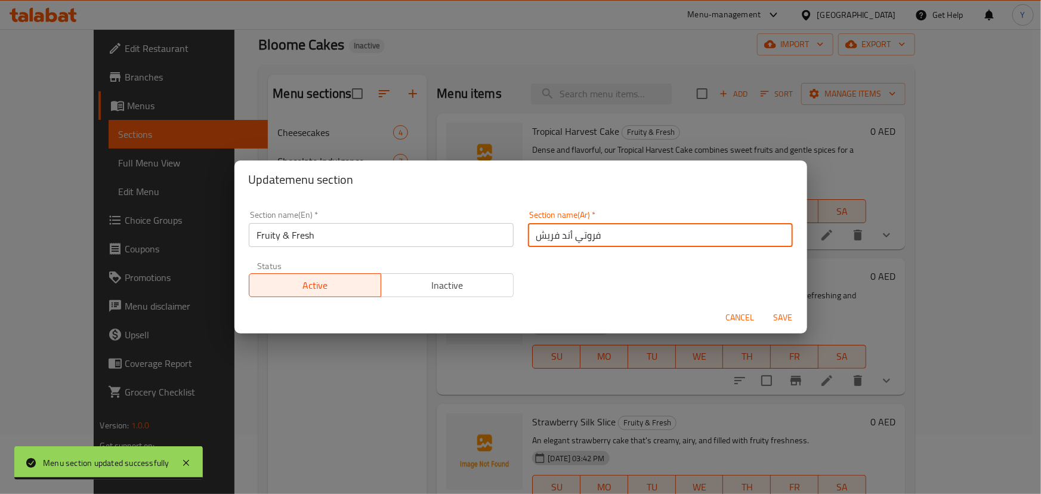
type input "فروتي أند فريش"
click at [764, 307] on button "Save" at bounding box center [783, 318] width 38 height 22
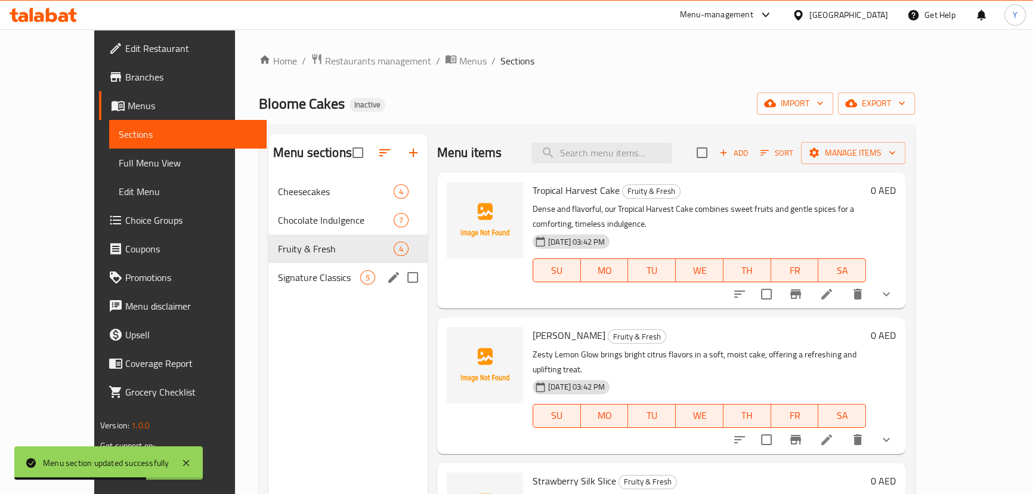
click at [278, 272] on span "Signature Classics" at bounding box center [319, 277] width 82 height 14
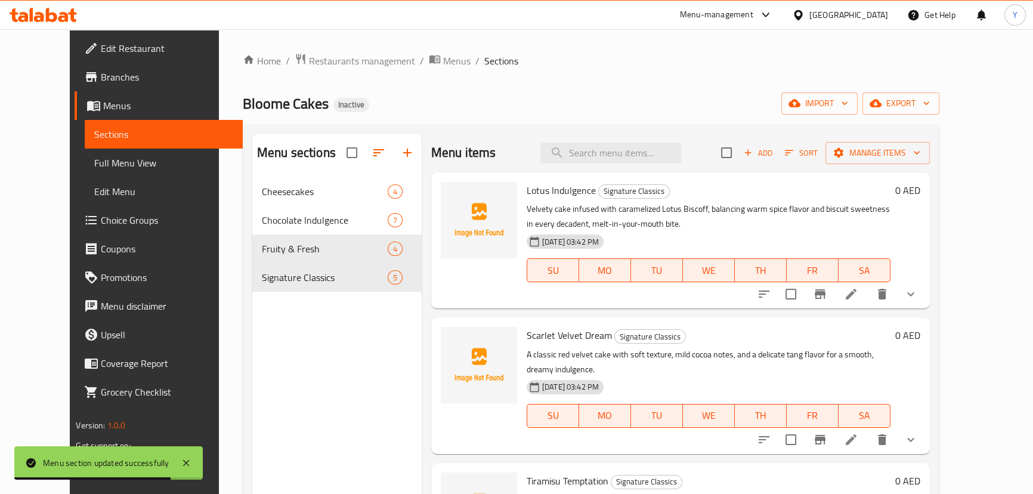
click at [868, 303] on li at bounding box center [851, 293] width 33 height 21
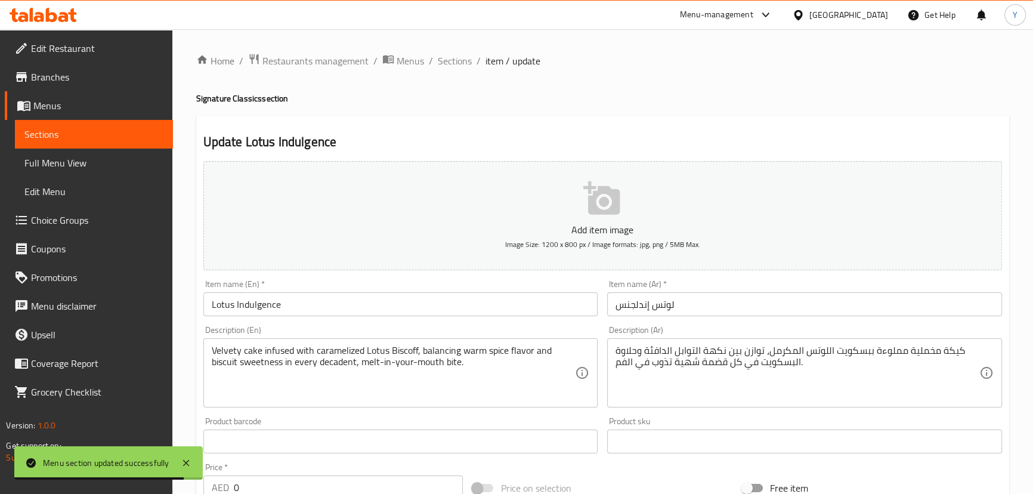
click at [701, 338] on div "كيكة مخملية مملوءة ببسكويت اللوتس المكرمل، توازن بين نكهة التوابل الدافئة وحلاو…" at bounding box center [804, 372] width 395 height 69
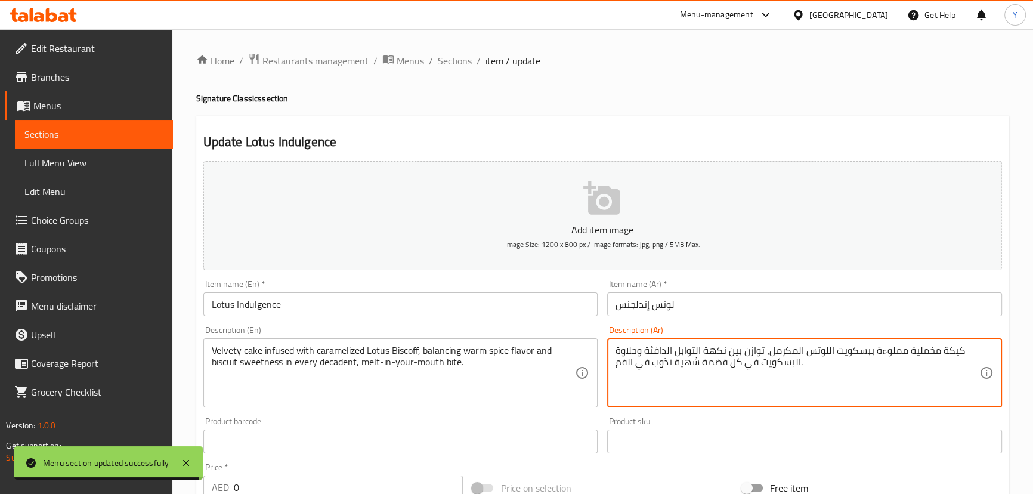
click at [829, 368] on textarea "كيكة مخملية مملوءة ببسكويت اللوتس المكرمل، توازن بين نكهة التوابل الدافئة وحلاو…" at bounding box center [798, 373] width 364 height 57
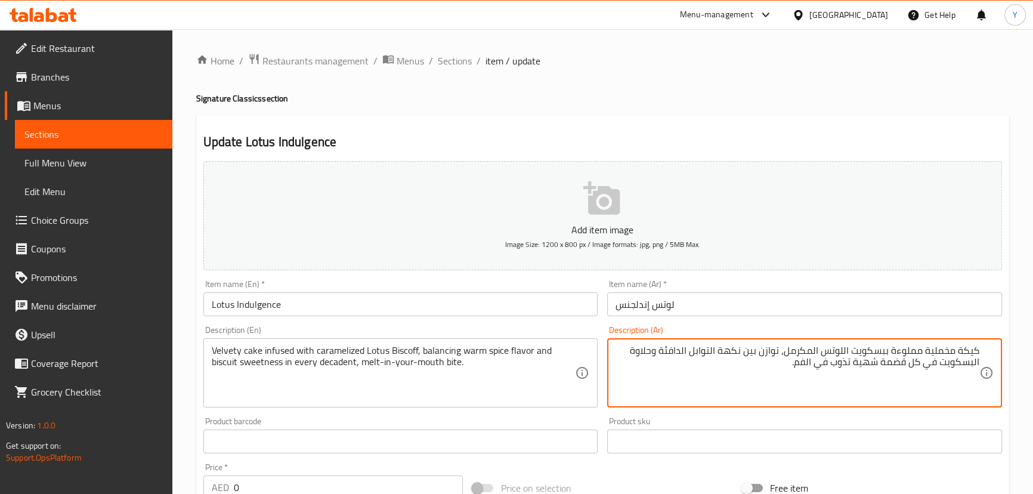
click at [866, 351] on textarea "كيكة مخملية مملوءة ببسكويت اللوتس المكرمل، توازن بين نكهة التوابل الدافئة وحلاو…" at bounding box center [798, 373] width 364 height 57
type textarea "كيكة مخملية مملوءة مع بسكوف لوتس مكرمل، توازن بين نكهة التوابل الدافئة وحلاوة ا…"
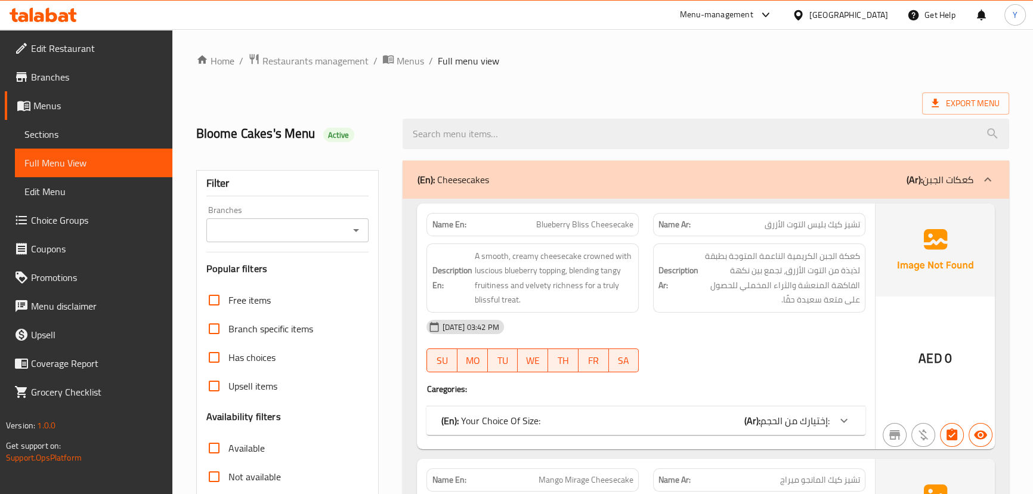
click at [432, 230] on strong "Name En:" at bounding box center [449, 224] width 34 height 13
copy strong "Name En:"
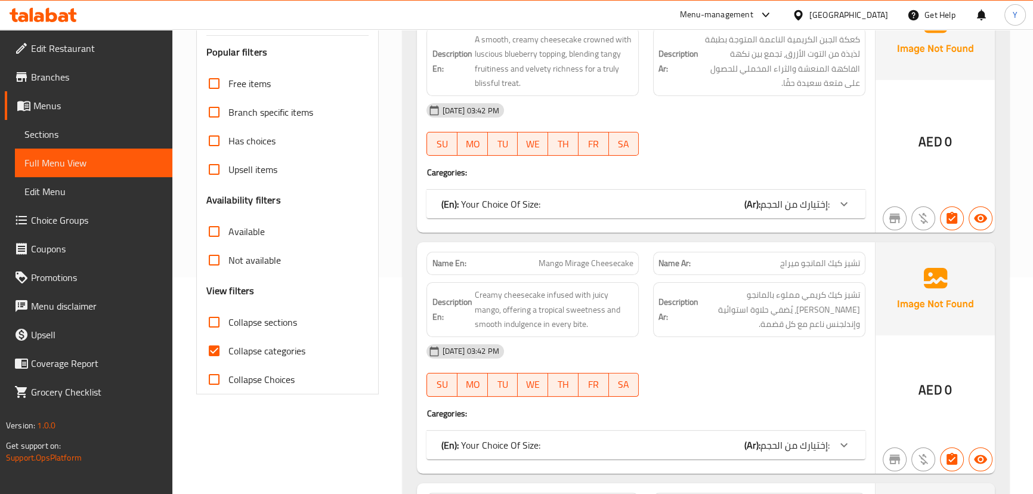
click at [209, 352] on input "Collapse categories" at bounding box center [214, 350] width 29 height 29
checkbox input "false"
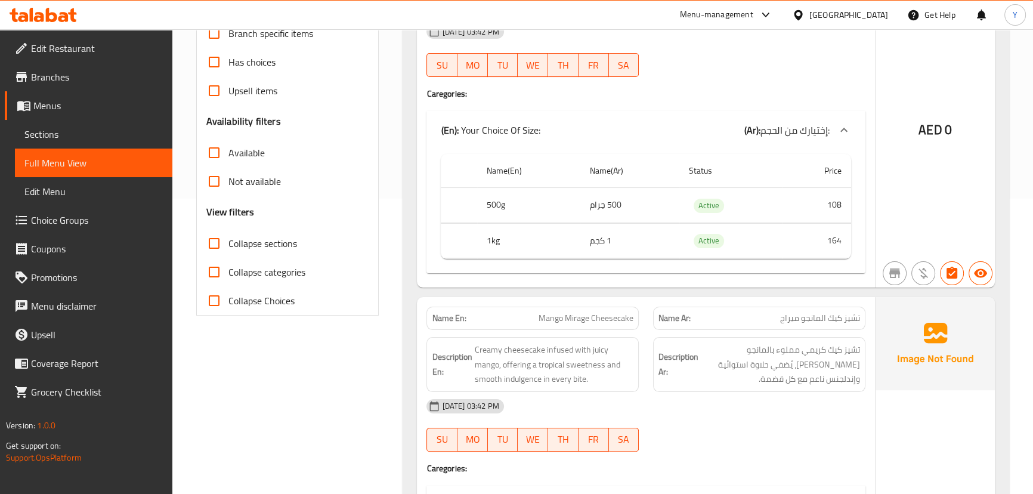
scroll to position [75, 0]
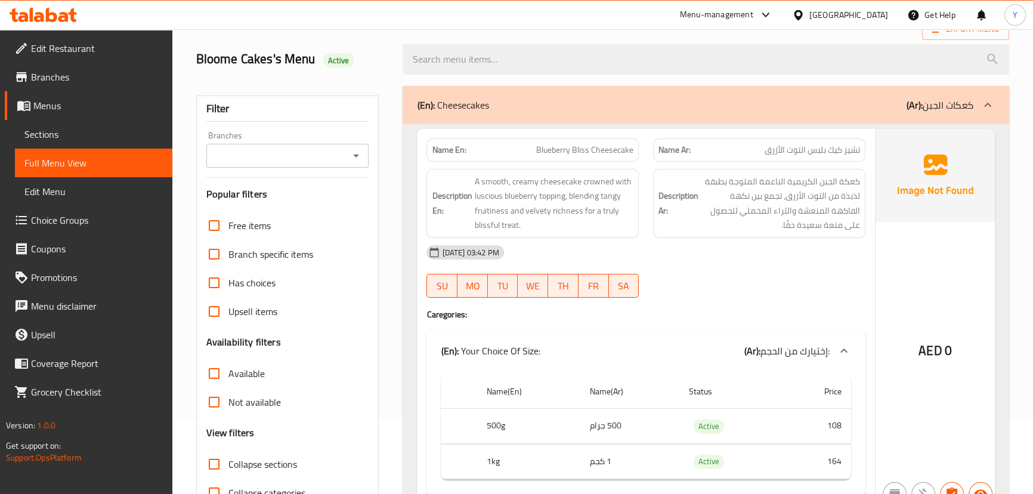
click at [331, 58] on span "Active" at bounding box center [338, 60] width 31 height 11
copy span "Active"
click at [786, 229] on div "Description Ar: كعكة الجبن الكريمية الناعمة المتوجة بطبقة لذيذة من التوت الأزرق…" at bounding box center [759, 203] width 212 height 69
click at [784, 234] on div "Description Ar: كعكة الجبن الكريمية الناعمة المتوجة بطبقة لذيذة من التوت الأزرق…" at bounding box center [759, 203] width 212 height 69
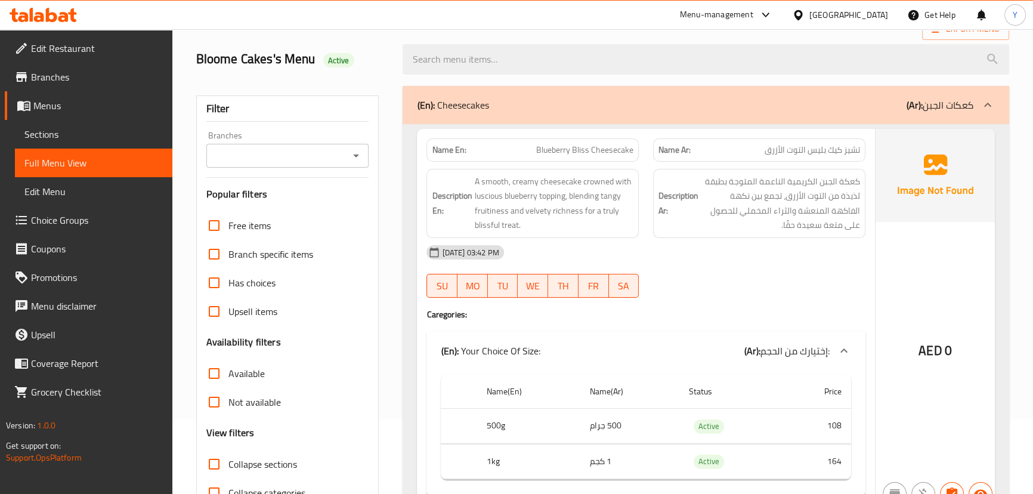
click at [620, 169] on div "Description En: A smooth, creamy cheesecake crowned with luscious blueberry top…" at bounding box center [533, 203] width 212 height 69
click at [620, 165] on div "Description En: A smooth, creamy cheesecake crowned with luscious blueberry top…" at bounding box center [532, 204] width 227 height 84
click at [622, 163] on div "Description En: A smooth, creamy cheesecake crowned with luscious blueberry top…" at bounding box center [532, 204] width 227 height 84
click at [626, 146] on span "Blueberry Bliss Cheesecake" at bounding box center [584, 150] width 97 height 13
